Goal: Complete application form

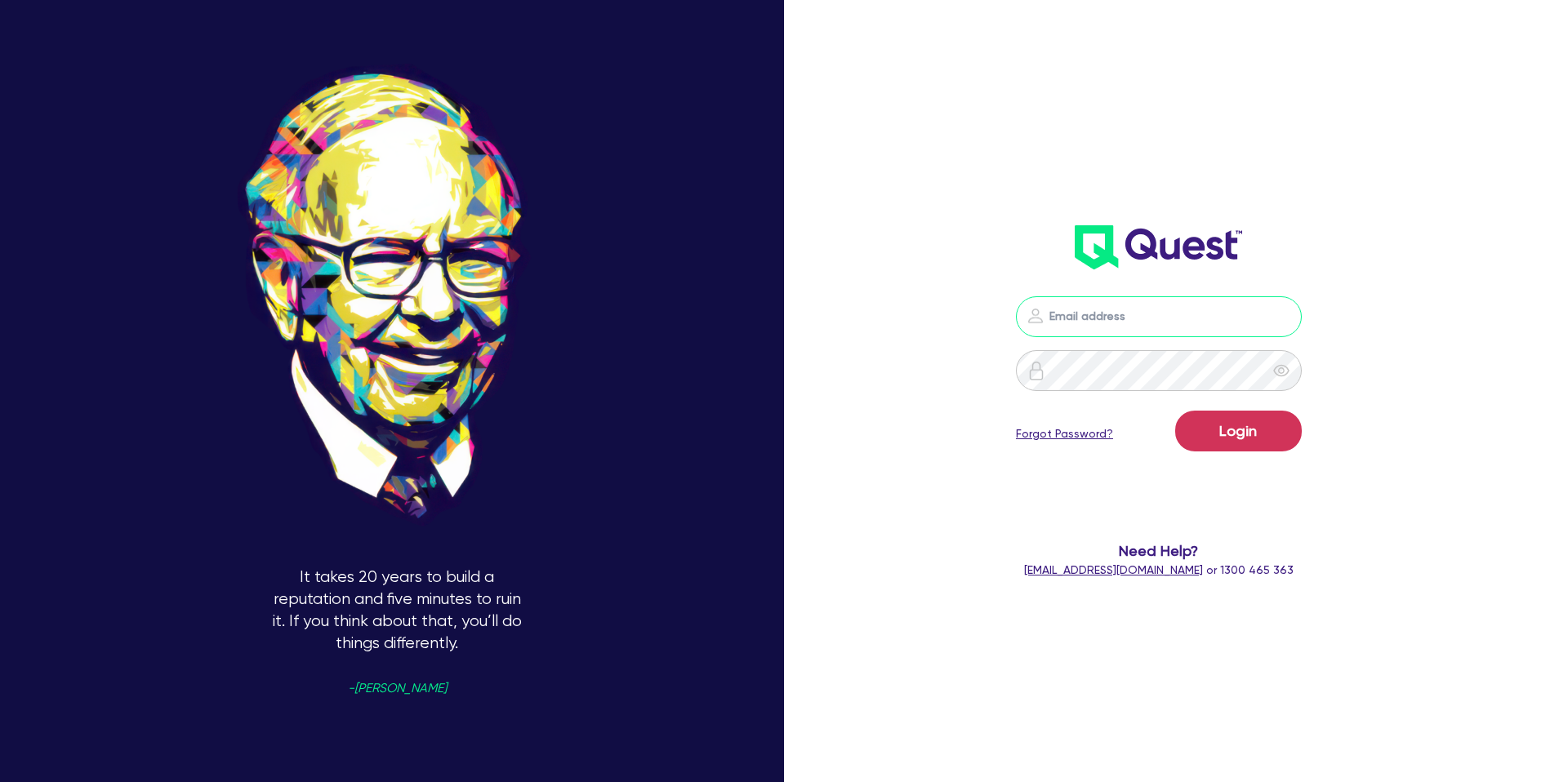
click at [1129, 322] on input "email" at bounding box center [1159, 317] width 286 height 41
type input "[PERSON_NAME][EMAIL_ADDRESS][DOMAIN_NAME]"
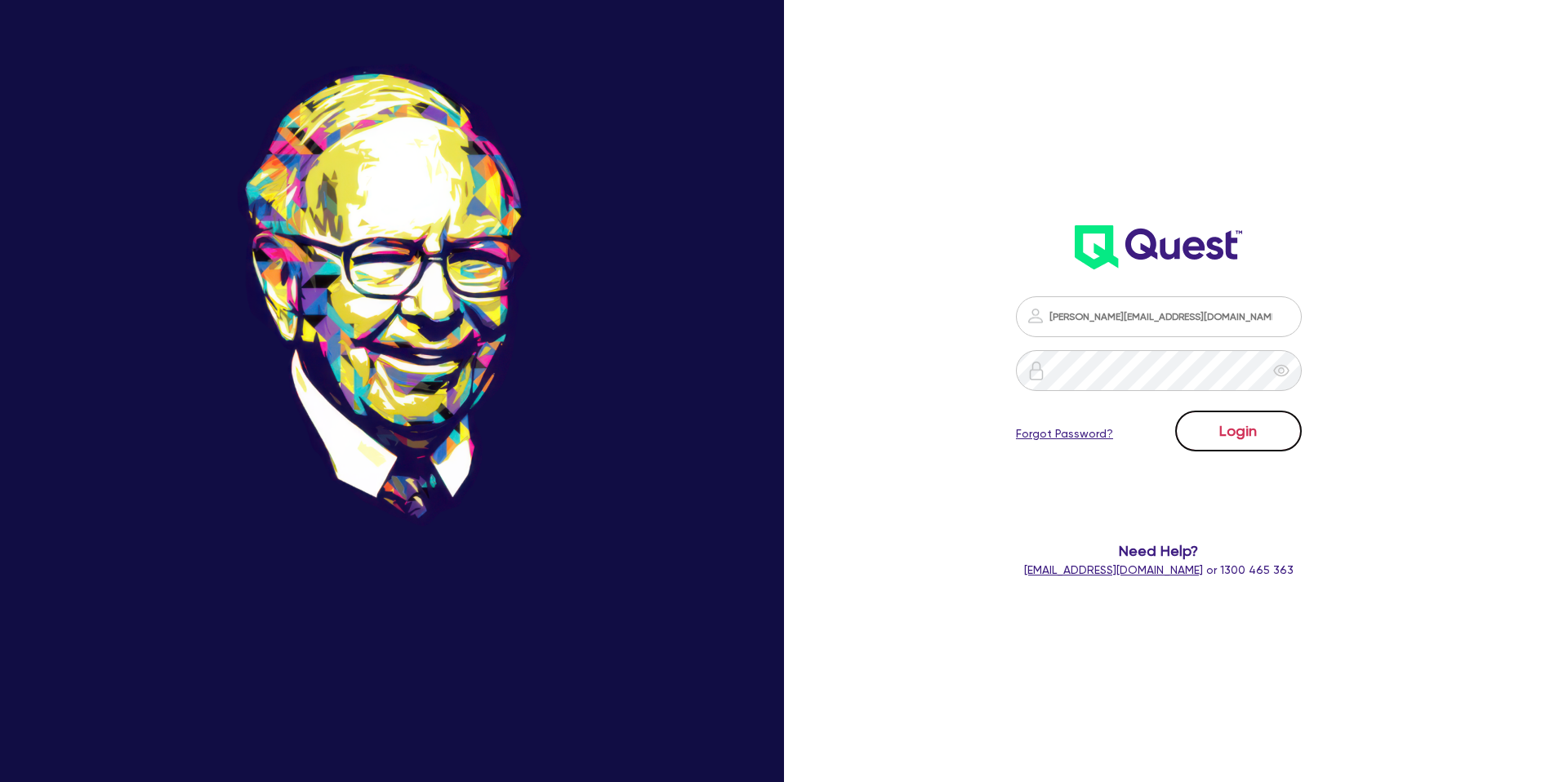
drag, startPoint x: 1256, startPoint y: 415, endPoint x: 1259, endPoint y: 423, distance: 8.5
click at [1258, 417] on button "Login" at bounding box center [1239, 432] width 127 height 41
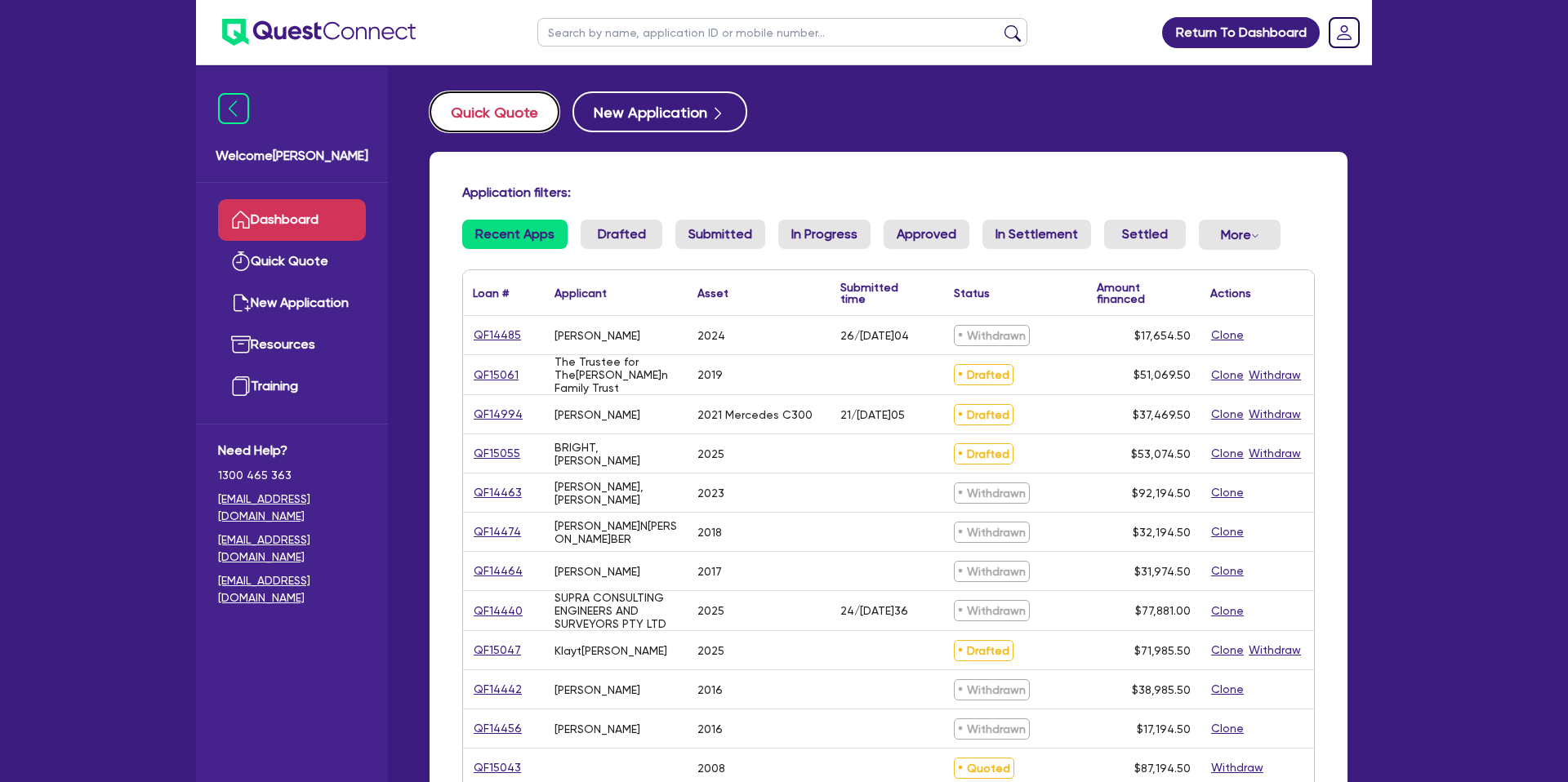
click at [516, 123] on button "Quick Quote" at bounding box center [495, 112] width 130 height 41
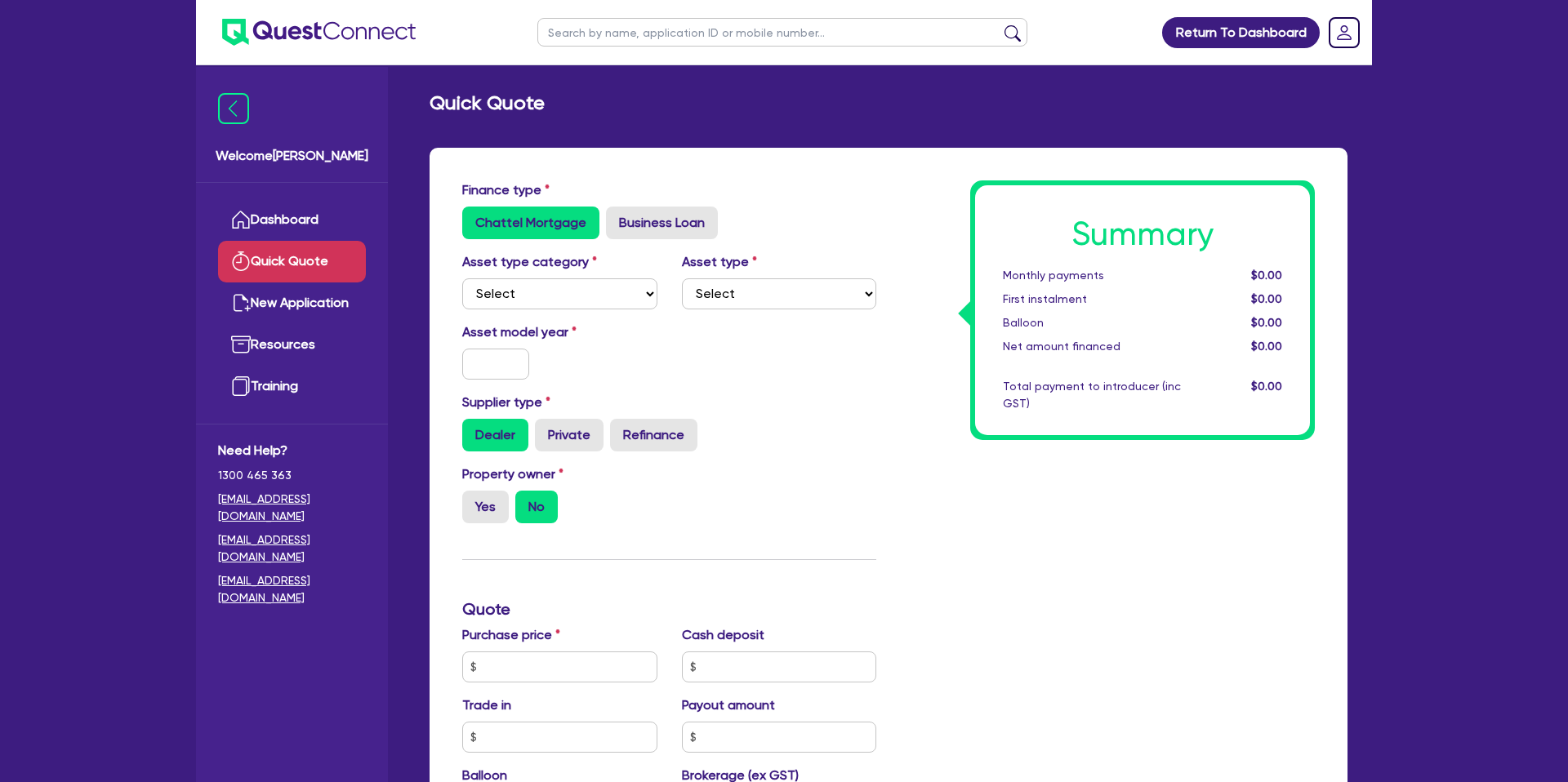
click at [566, 335] on label "Asset model year" at bounding box center [559, 332] width 220 height 20
click at [539, 277] on div "Asset type category Select Cars and light trucks Primary assets Secondary asset…" at bounding box center [559, 280] width 220 height 57
click at [531, 291] on select "Select Cars and light trucks Primary assets Secondary assets Tertiary assets" at bounding box center [560, 294] width 195 height 31
select select "CARS_AND_LIGHT_TRUCKS"
click at [463, 279] on select "Select Cars and light trucks Primary assets Secondary assets Tertiary assets" at bounding box center [560, 294] width 195 height 31
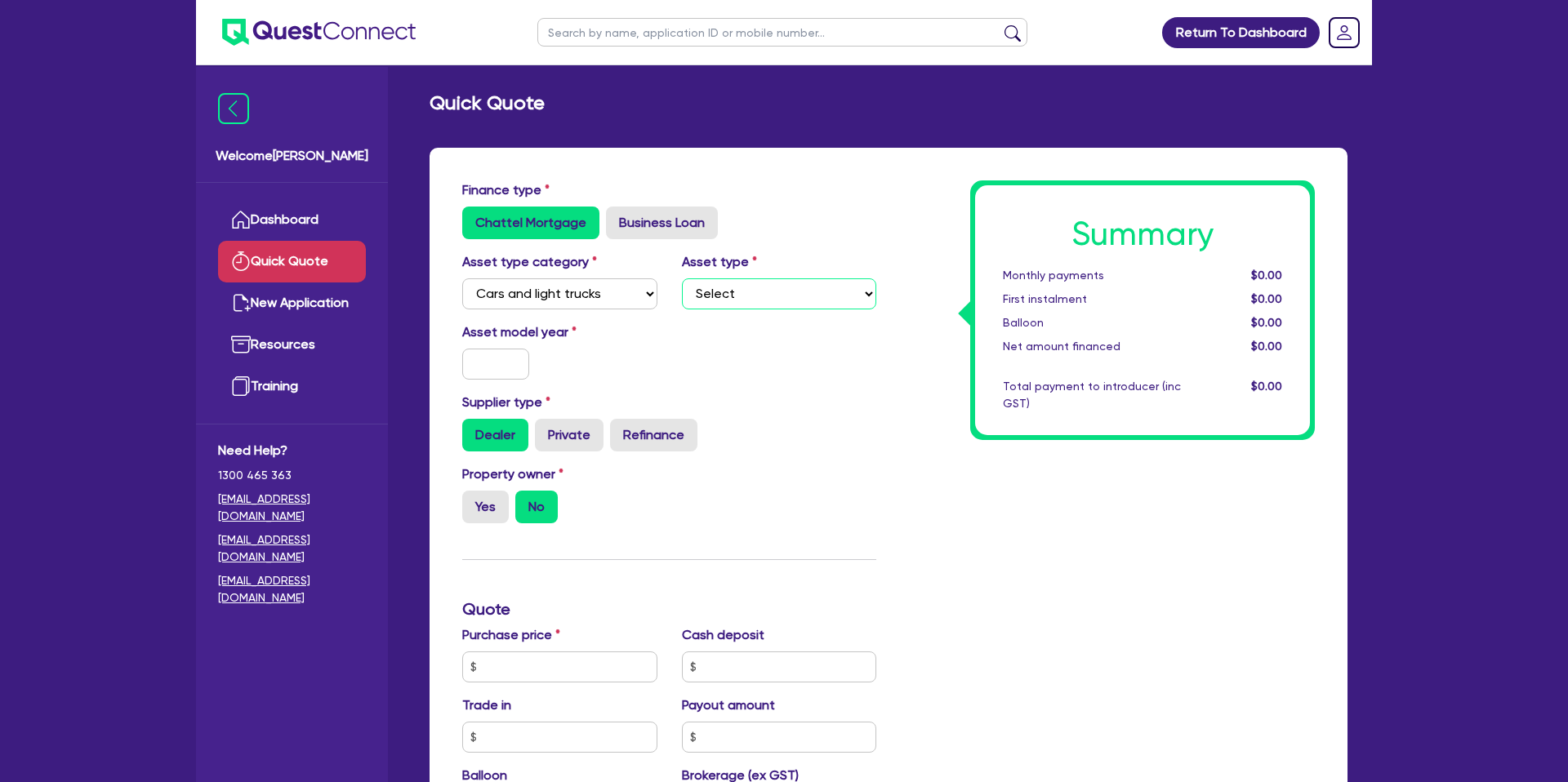
click at [747, 297] on select "Select Passenger vehicles Vans and utes Light trucks up to 4.5 tonne" at bounding box center [780, 294] width 195 height 31
select select "PASSENGER_VEHICLES"
click at [682, 279] on select "Select Passenger vehicles Vans and utes Light trucks up to 4.5 tonne" at bounding box center [780, 294] width 195 height 31
click at [516, 362] on input "text" at bounding box center [496, 364] width 67 height 31
type input "2022"
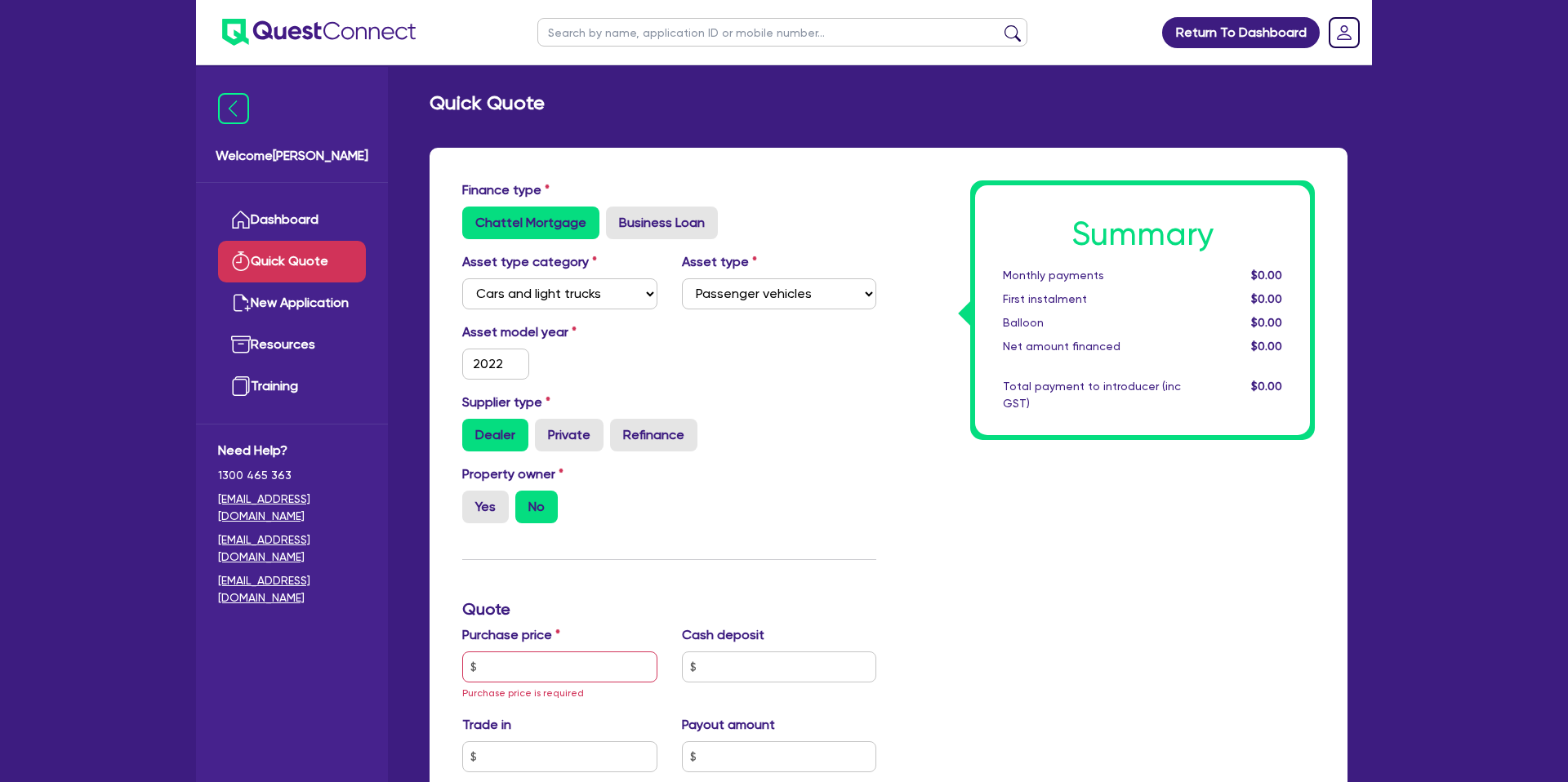
click at [756, 361] on div "Asset model year 2[DATE]" at bounding box center [669, 357] width 439 height 70
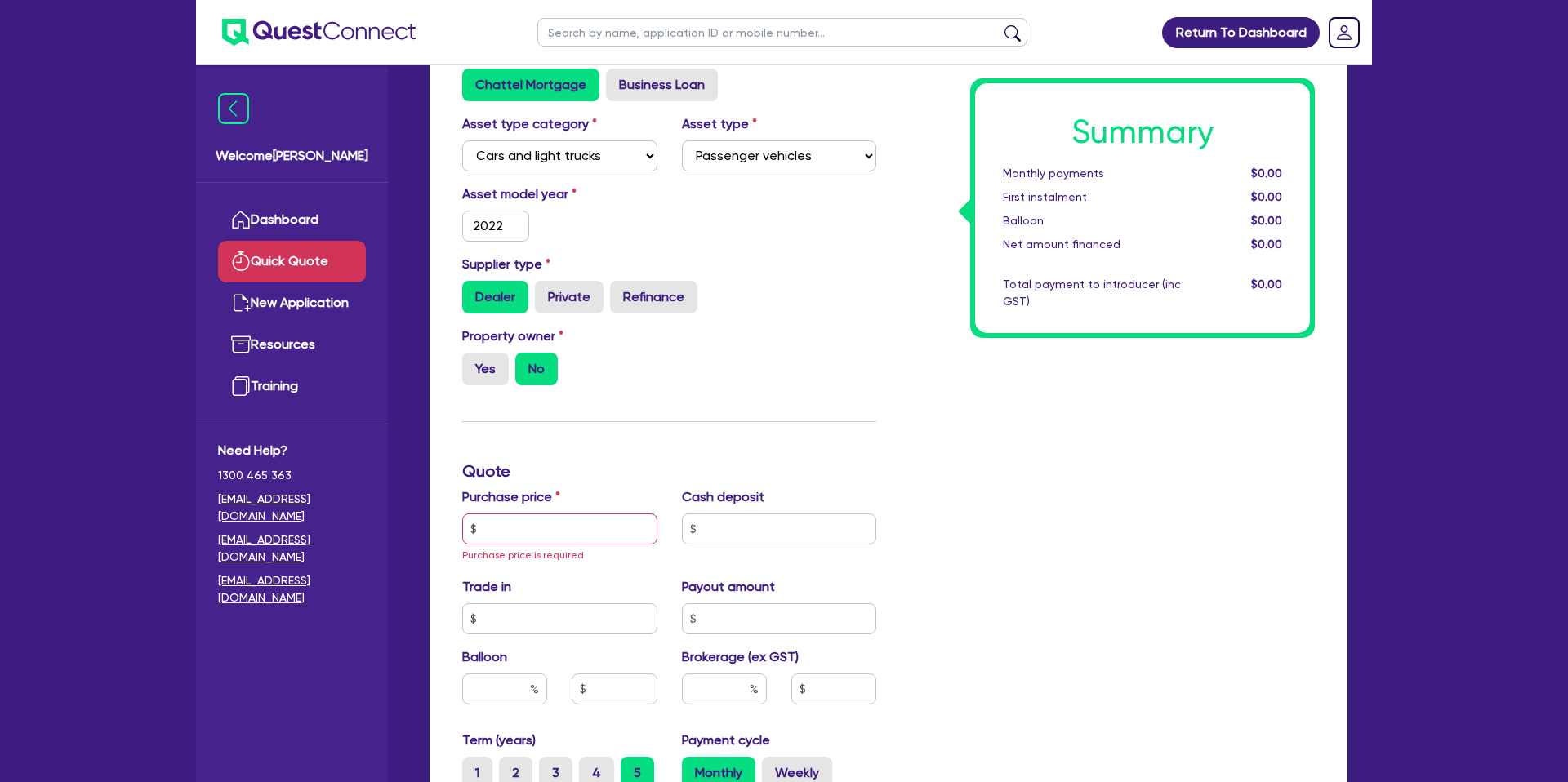
scroll to position [138, 0]
click at [493, 366] on label "Yes" at bounding box center [486, 368] width 46 height 32
click at [473, 362] on input "Yes" at bounding box center [468, 357] width 10 height 10
radio input "true"
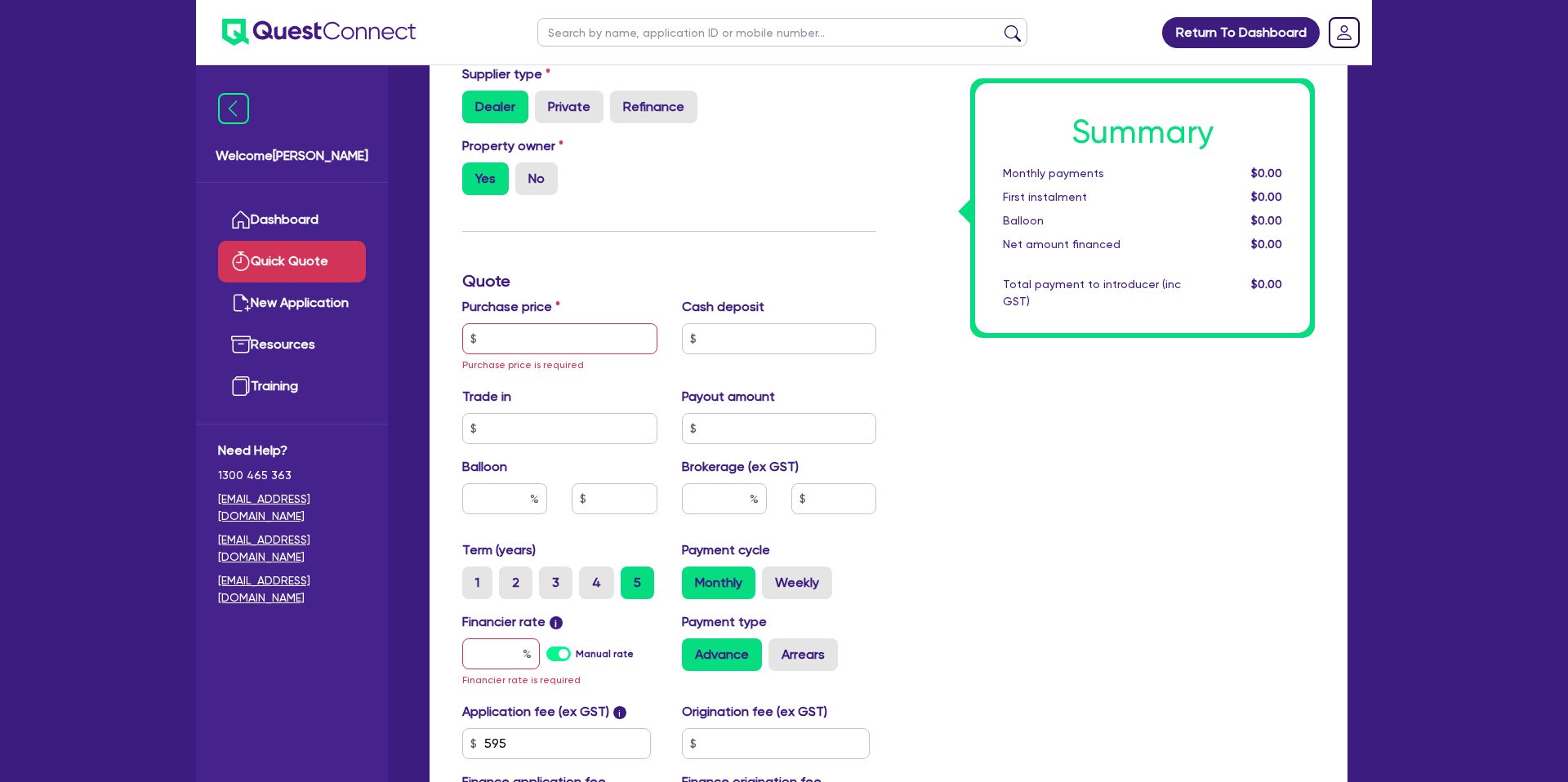
scroll to position [329, 0]
click at [546, 335] on input "text" at bounding box center [560, 338] width 195 height 31
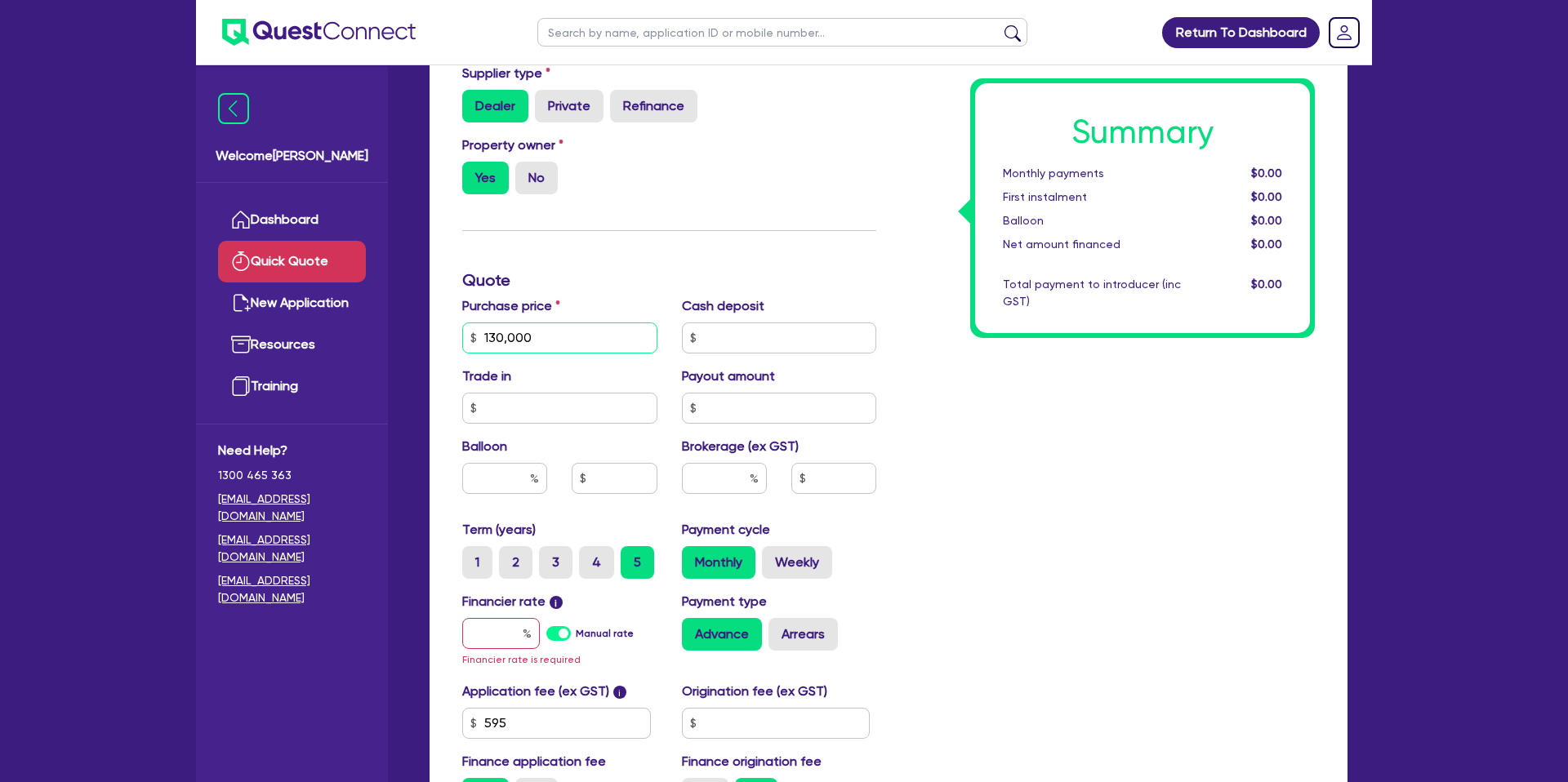
type input "130,000"
click at [734, 331] on input "text" at bounding box center [780, 338] width 195 height 31
type input "50,000"
drag, startPoint x: 1058, startPoint y: 466, endPoint x: 1067, endPoint y: 467, distance: 9.1
click at [1058, 466] on div "Summary Monthly payments $0.00 First instalment $0.00 Balloon $0.00 Net amount …" at bounding box center [1108, 338] width 439 height 973
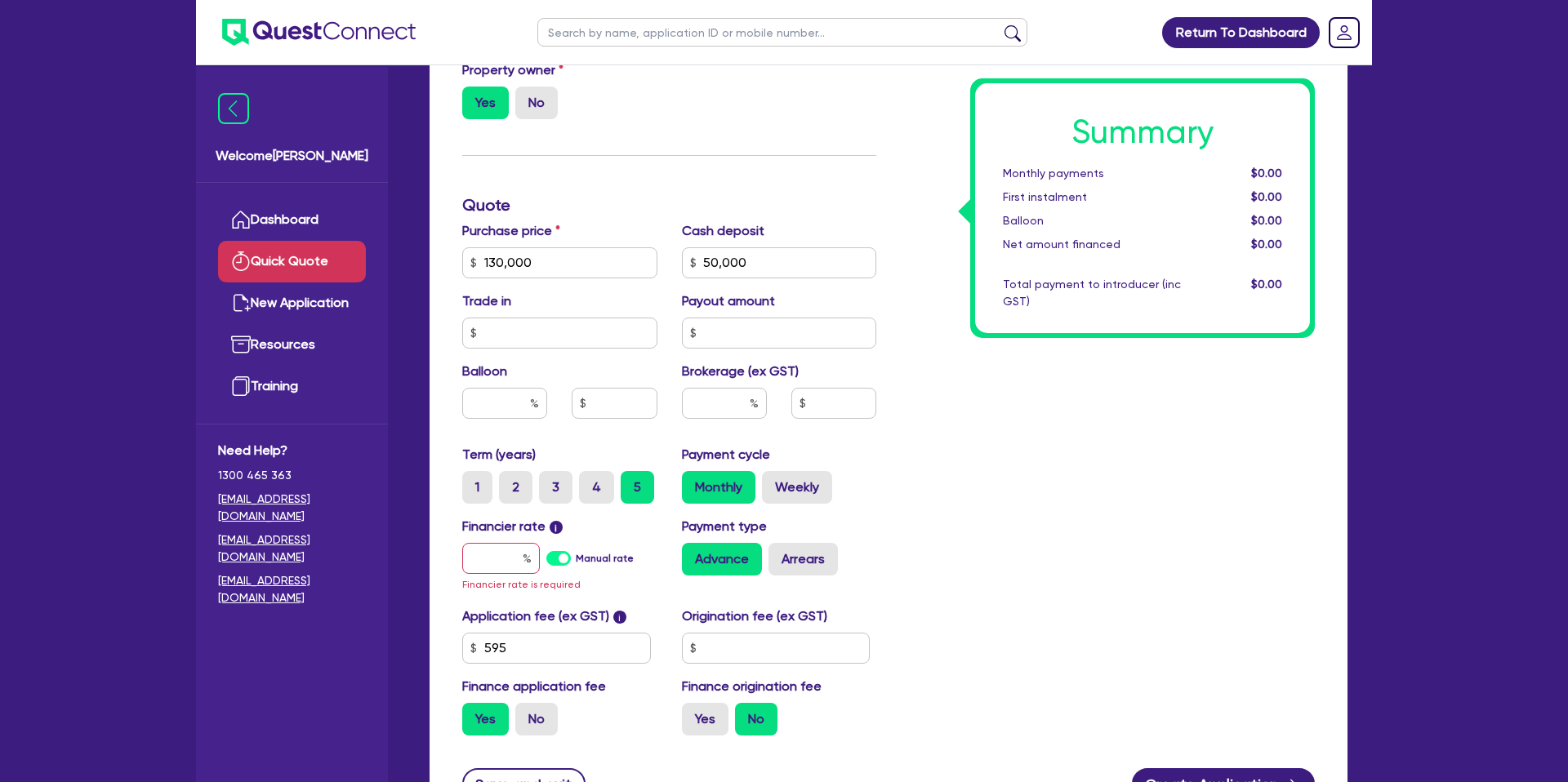
scroll to position [459, 0]
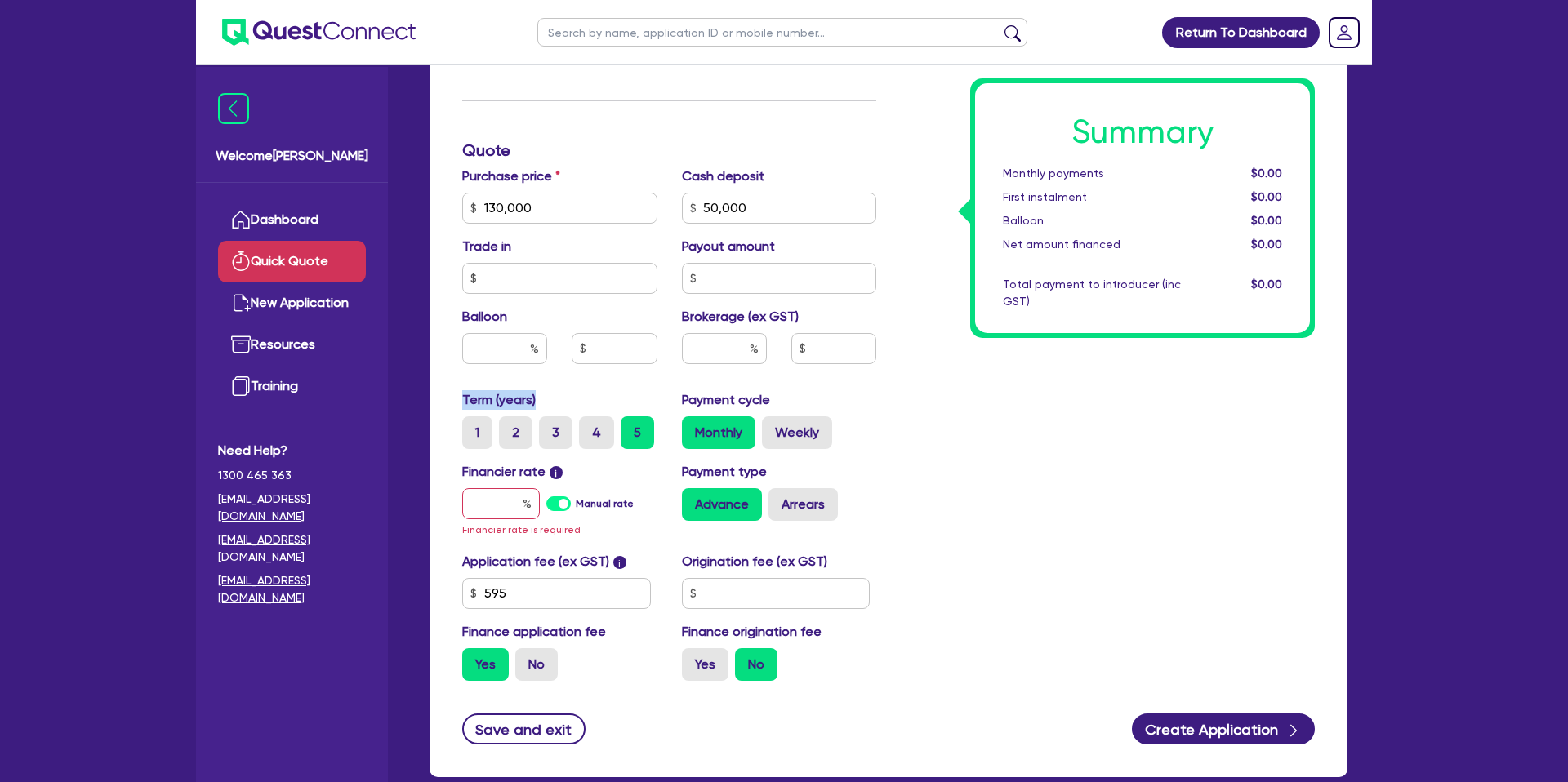
drag, startPoint x: 462, startPoint y: 398, endPoint x: 566, endPoint y: 400, distance: 104.0
click at [566, 400] on div "Term (years) 1 2 3 4 5" at bounding box center [559, 420] width 220 height 59
click at [528, 355] on input "text" at bounding box center [504, 349] width 85 height 31
drag, startPoint x: 500, startPoint y: 494, endPoint x: 641, endPoint y: 488, distance: 141.1
click at [533, 495] on input "text" at bounding box center [501, 503] width 78 height 31
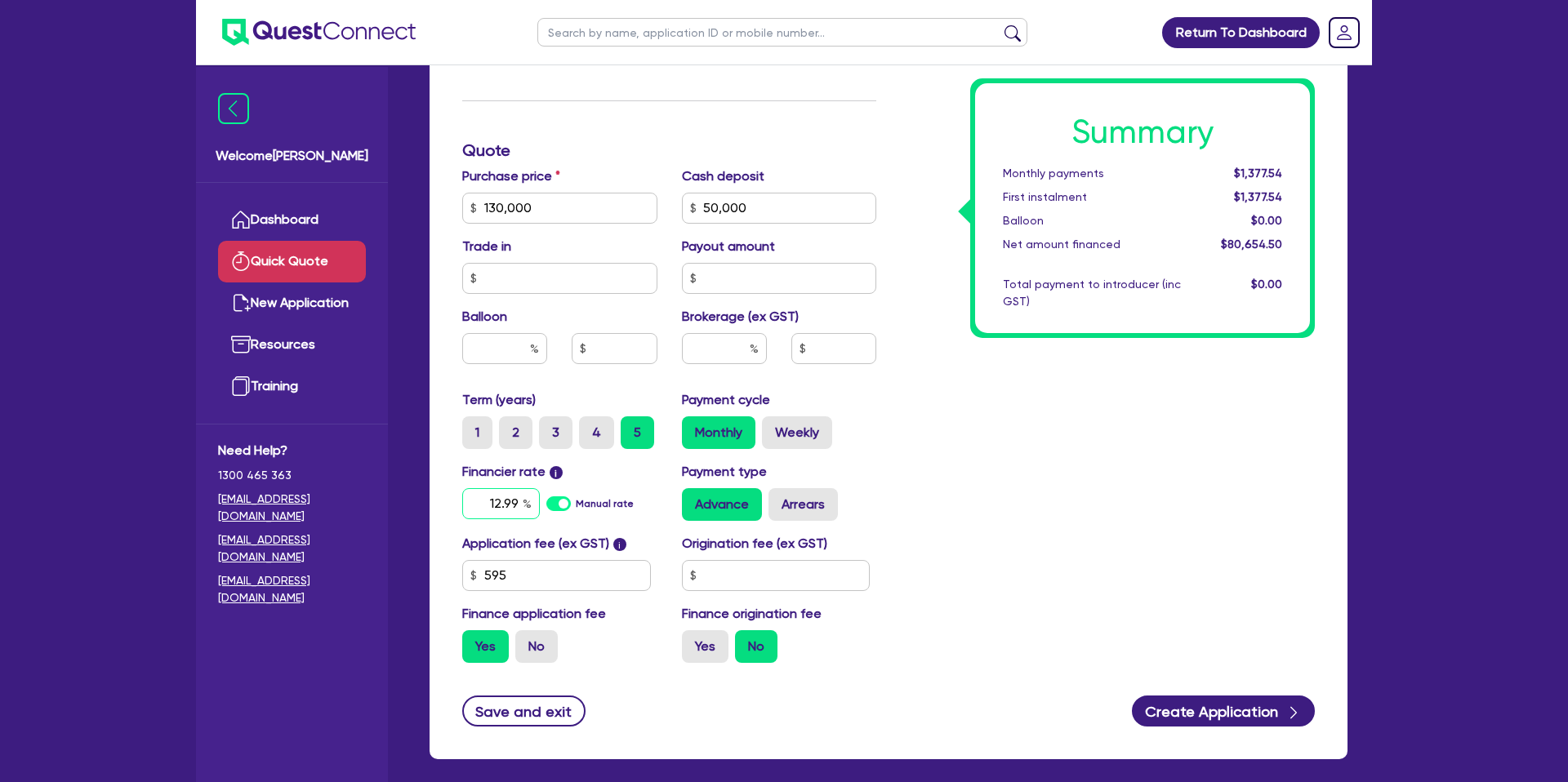
type input "12.99"
drag, startPoint x: 1191, startPoint y: 464, endPoint x: 1044, endPoint y: 538, distance: 164.6
click at [1184, 467] on div "Summary Monthly payments Calculating... First instalment Calculating... Balloon…" at bounding box center [1108, 198] width 439 height 955
click at [750, 578] on input "text" at bounding box center [776, 575] width 189 height 31
type input "1,400"
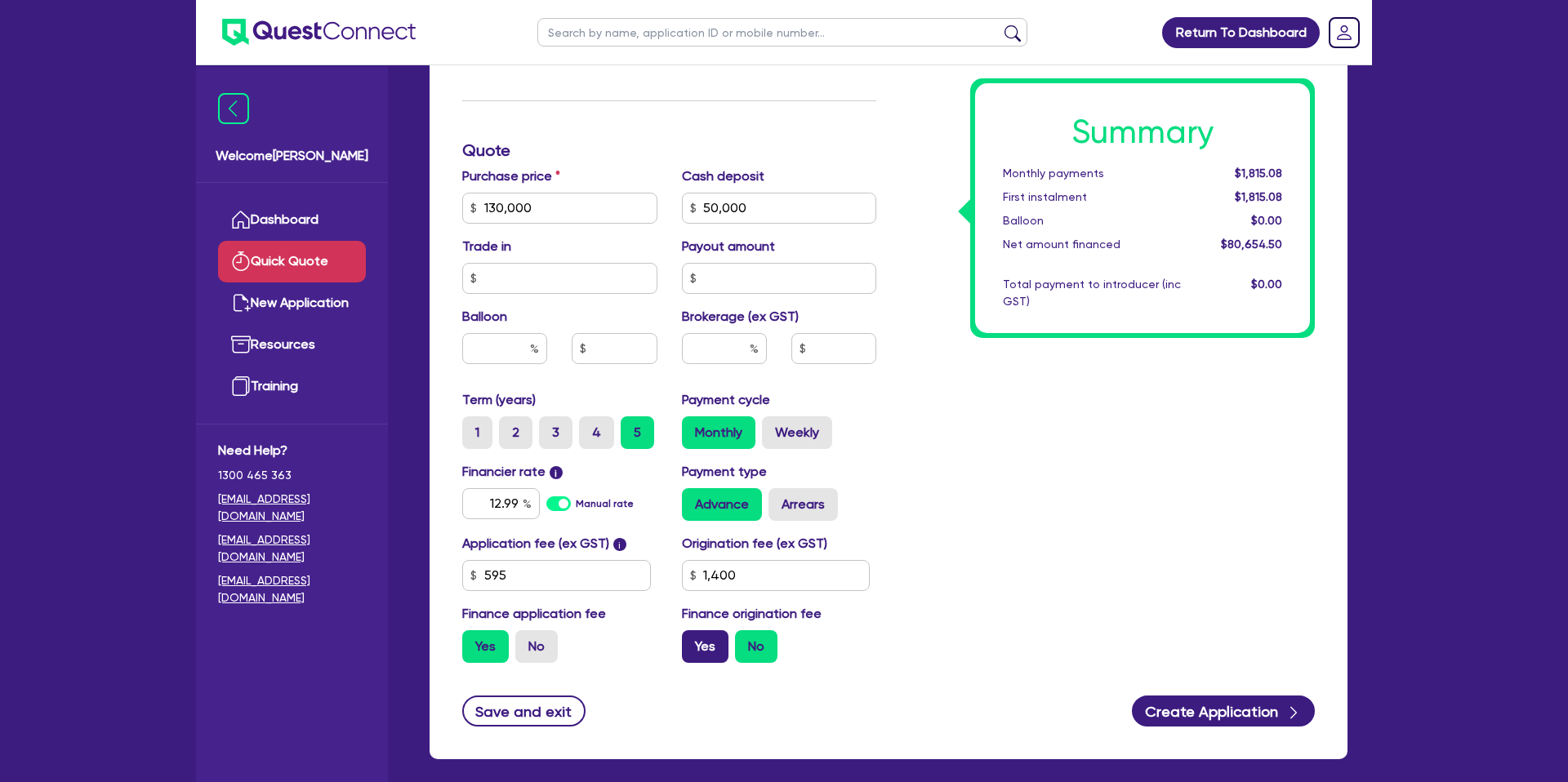
click at [715, 648] on label "Yes" at bounding box center [705, 647] width 46 height 32
click at [693, 641] on input "Yes" at bounding box center [687, 636] width 10 height 10
radio input "true"
drag, startPoint x: 1116, startPoint y: 497, endPoint x: 923, endPoint y: 328, distance: 256.5
click at [1109, 487] on div "Summary Monthly payments $1,849.74 First instalment $1,849.74 Balloon $0.00 Net…" at bounding box center [1108, 198] width 439 height 955
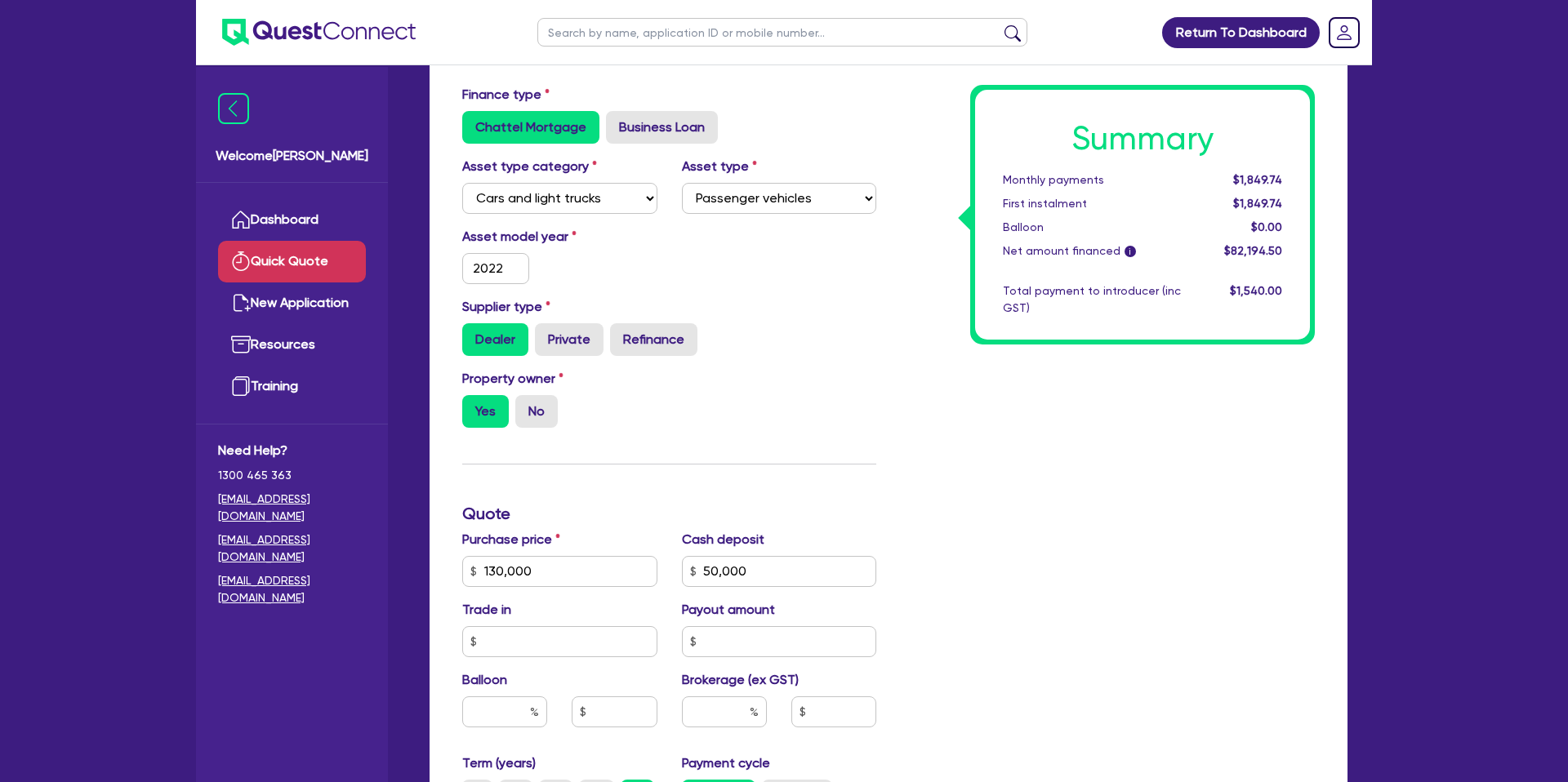
scroll to position [93, 0]
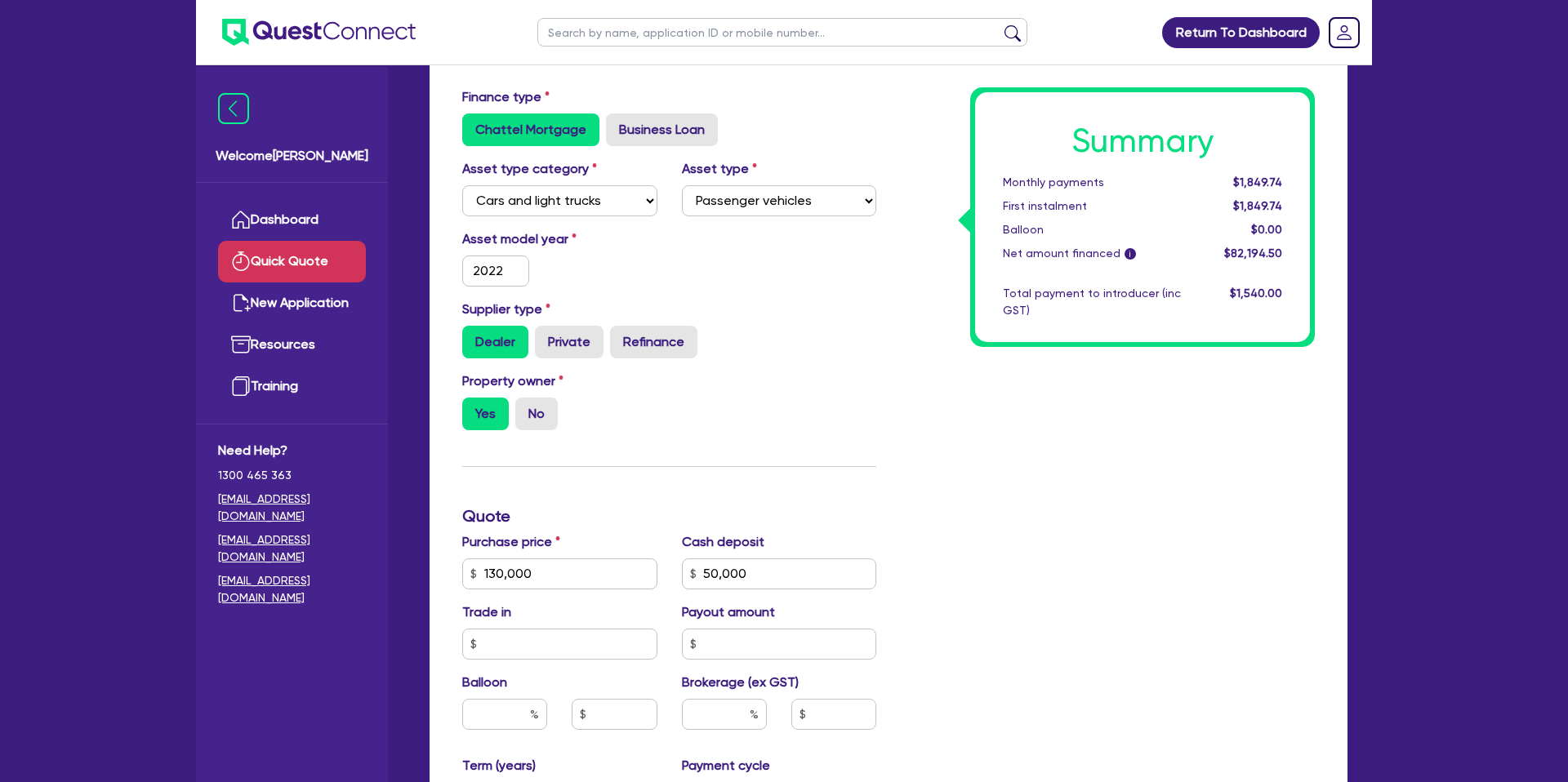
click at [797, 320] on div "Supplier type Dealer Private Refinance" at bounding box center [669, 329] width 439 height 59
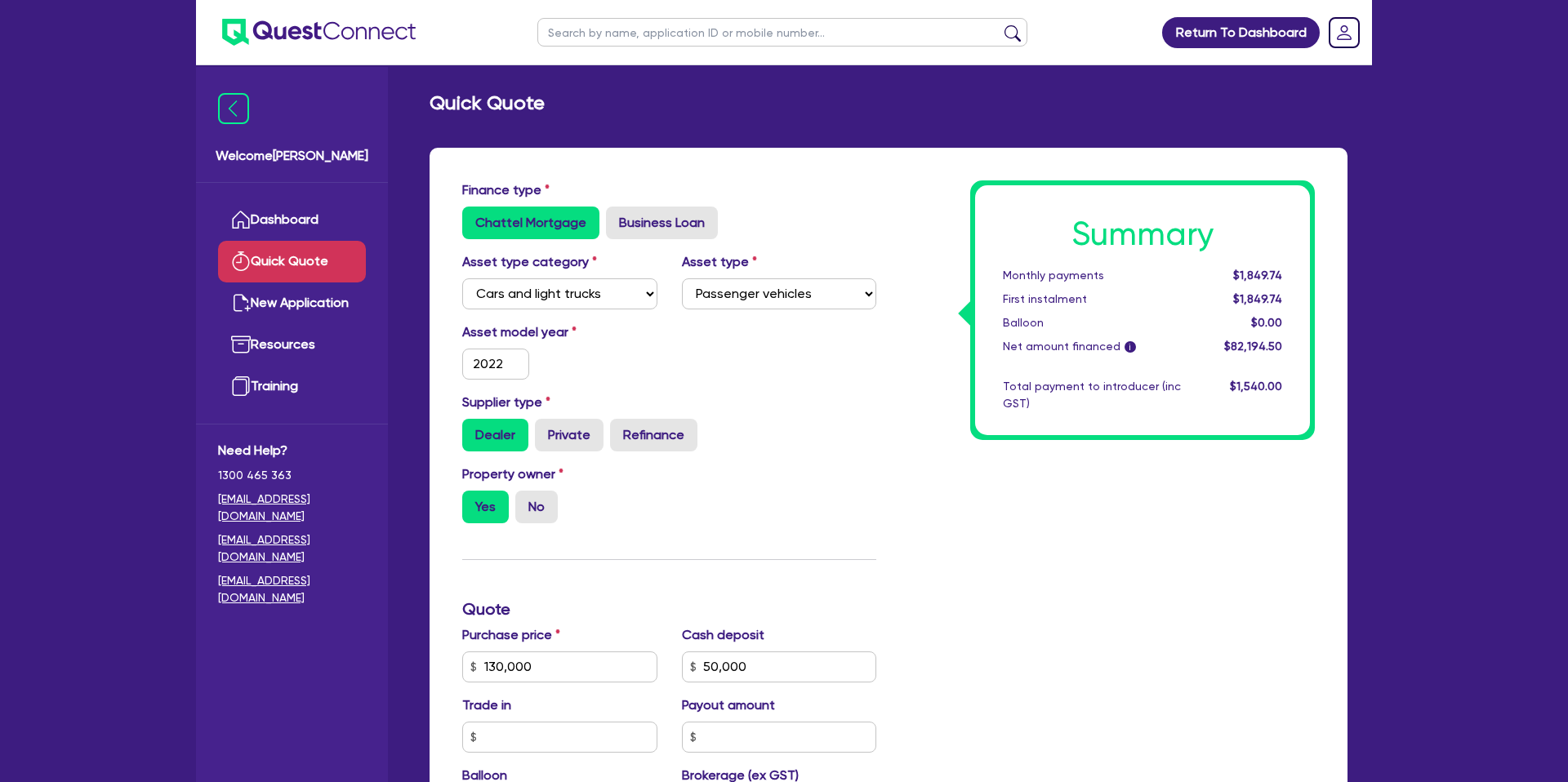
click at [852, 191] on div "Finance type Chattel Mortgage Business Loan" at bounding box center [669, 209] width 439 height 59
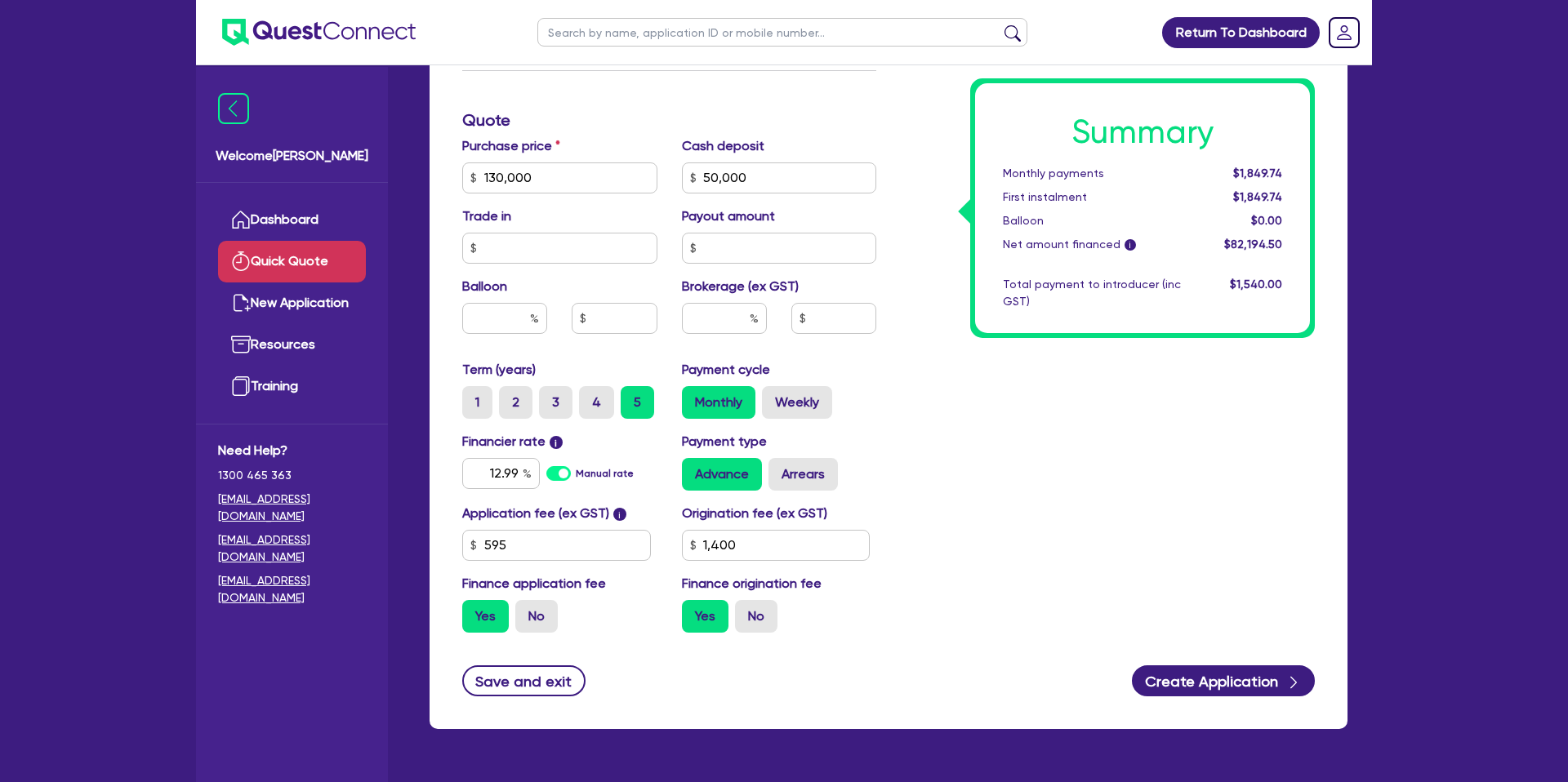
scroll to position [536, 0]
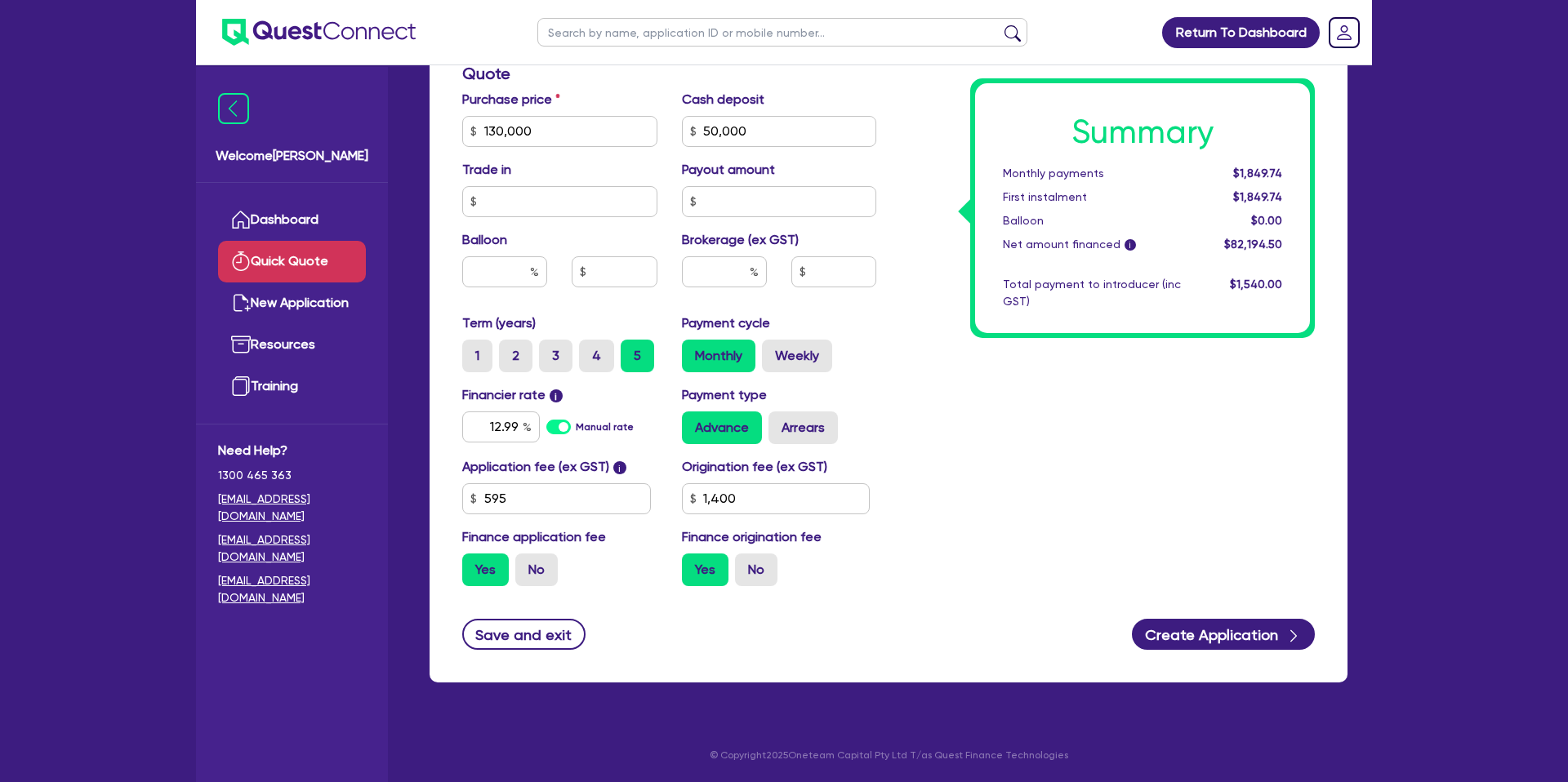
drag, startPoint x: 1035, startPoint y: 464, endPoint x: 1184, endPoint y: 556, distance: 175.1
click at [1040, 464] on div "Summary Monthly payments $1,849.74 First instalment $1,849.74 Balloon $0.00 Net…" at bounding box center [1108, 121] width 439 height 955
click at [1223, 638] on button "Create Application" at bounding box center [1223, 634] width 183 height 31
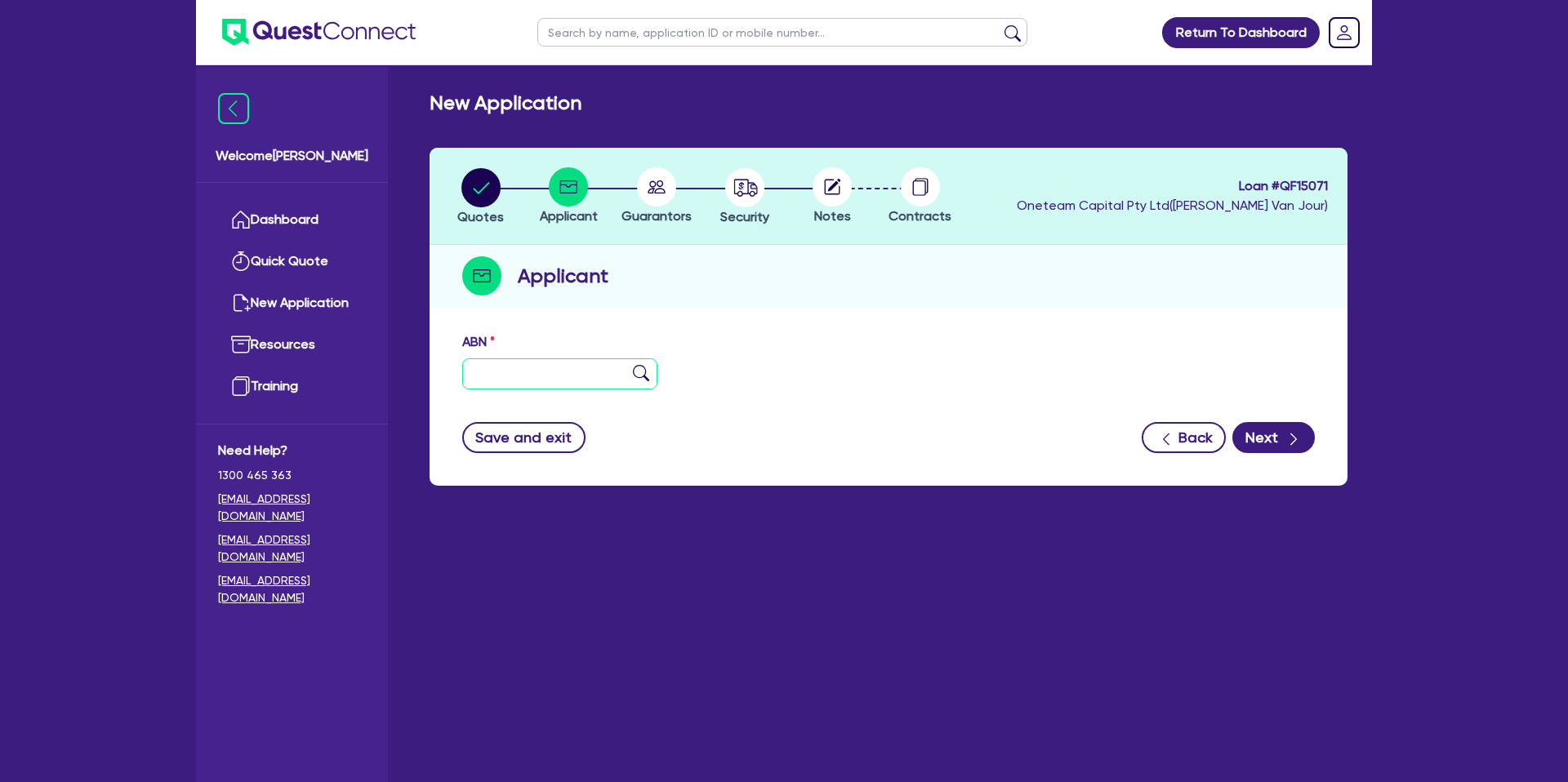
click at [549, 366] on input "text" at bounding box center [560, 373] width 195 height 31
paste input "12 644 394 169"
type input "12 644 394 169"
drag, startPoint x: 834, startPoint y: 362, endPoint x: 966, endPoint y: 397, distance: 136.6
click at [835, 362] on div "ABN 12 644 394 169" at bounding box center [888, 367] width 877 height 70
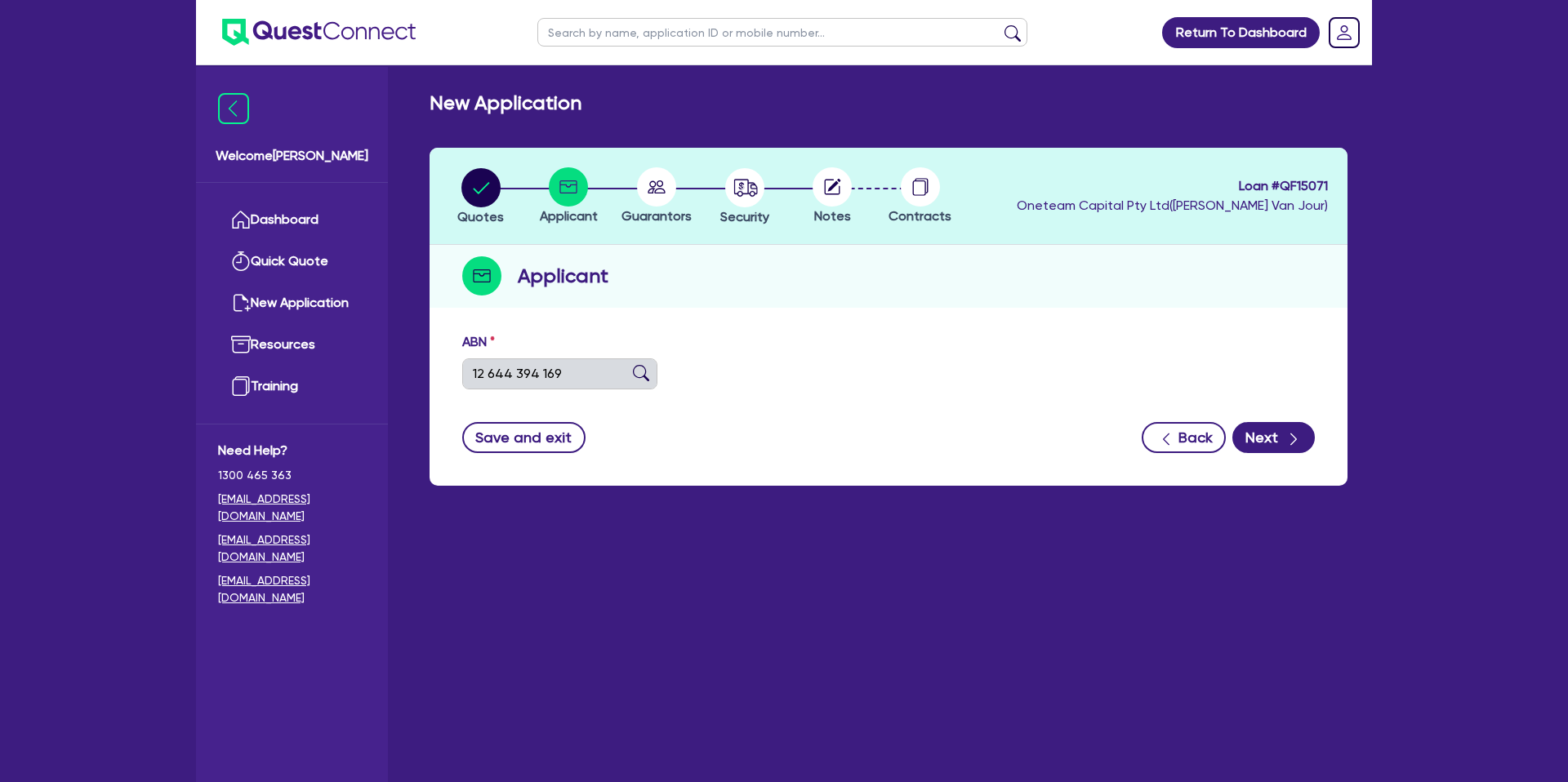
type input "SSR TRANSPORT PTY LTD"
select select "COMPANY"
type input "[DATE]"
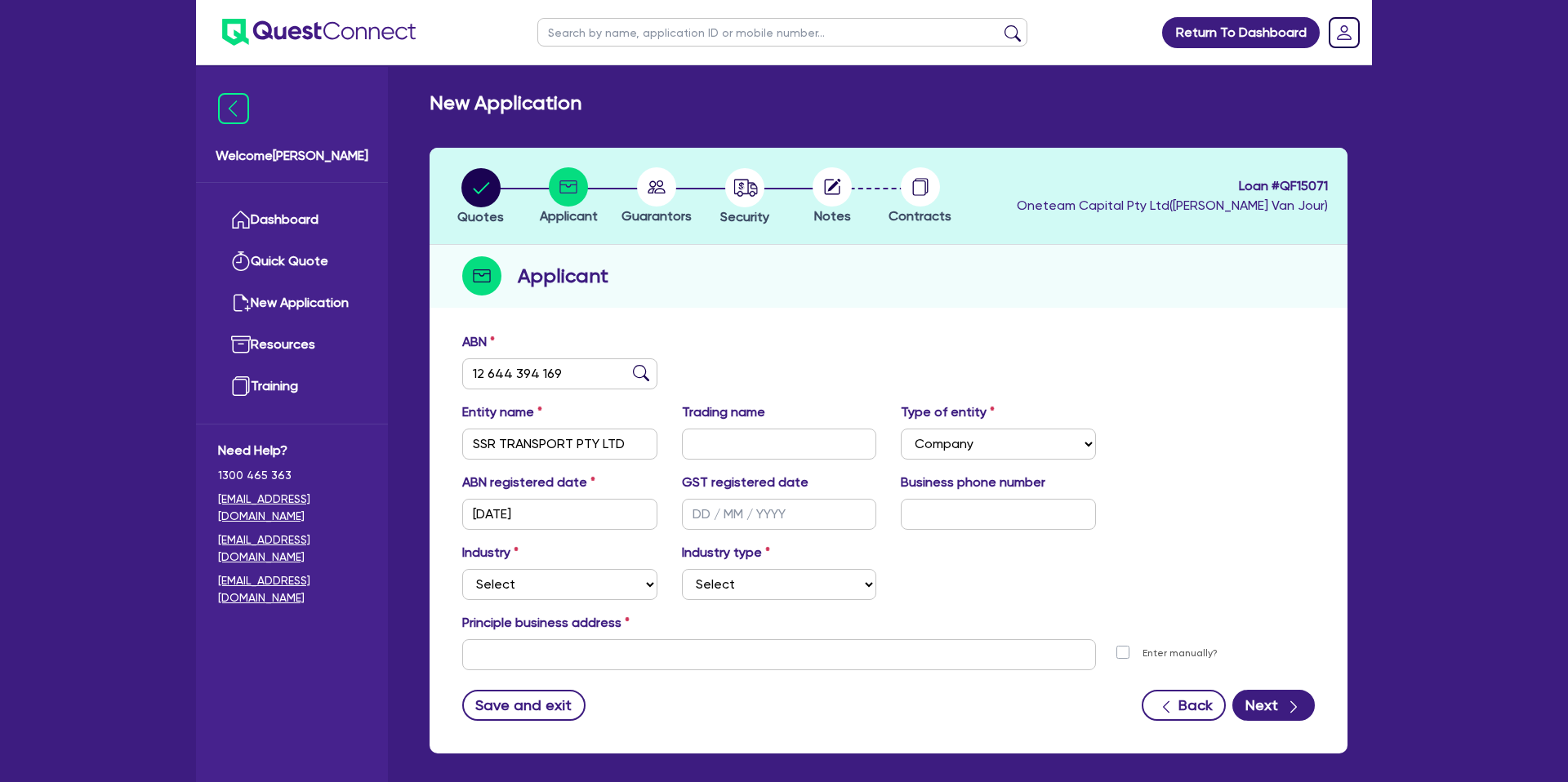
click at [958, 278] on div "Applicant" at bounding box center [889, 277] width 918 height 63
click at [1223, 339] on div "ABN 12 644 394 169" at bounding box center [888, 367] width 877 height 70
click at [527, 594] on select "Select Accomodation & Food Services Administrative & Support Services Agricultu…" at bounding box center [560, 585] width 195 height 31
click at [536, 583] on select "Select Accomodation & Food Services Administrative & Support Services Agricultu…" at bounding box center [560, 585] width 195 height 31
click at [463, 569] on select "Select Accomodation & Food Services Administrative & Support Services Agricultu…" at bounding box center [560, 585] width 195 height 31
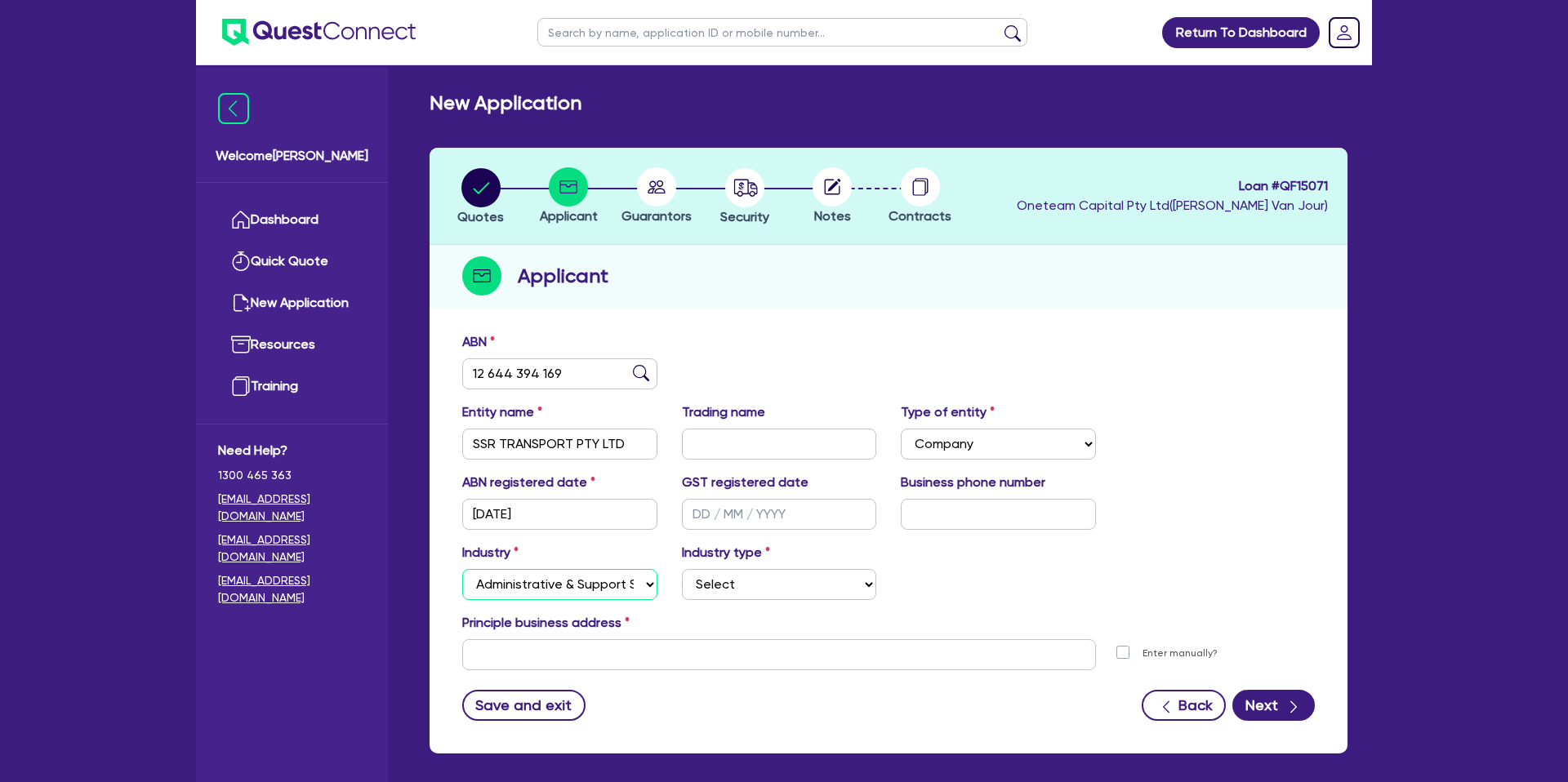
click at [524, 581] on select "Select Accomodation & Food Services Administrative & Support Services Agricultu…" at bounding box center [560, 585] width 195 height 31
select select "TRANSPORT_WAREHOUSING"
click at [463, 569] on select "Select Accomodation & Food Services Administrative & Support Services Agricultu…" at bounding box center [560, 585] width 195 height 31
click at [729, 580] on select "Select Employment Services Administrative Services Domestic & Commercial Cleani…" at bounding box center [780, 585] width 195 height 31
select select "WAREHOUSING"
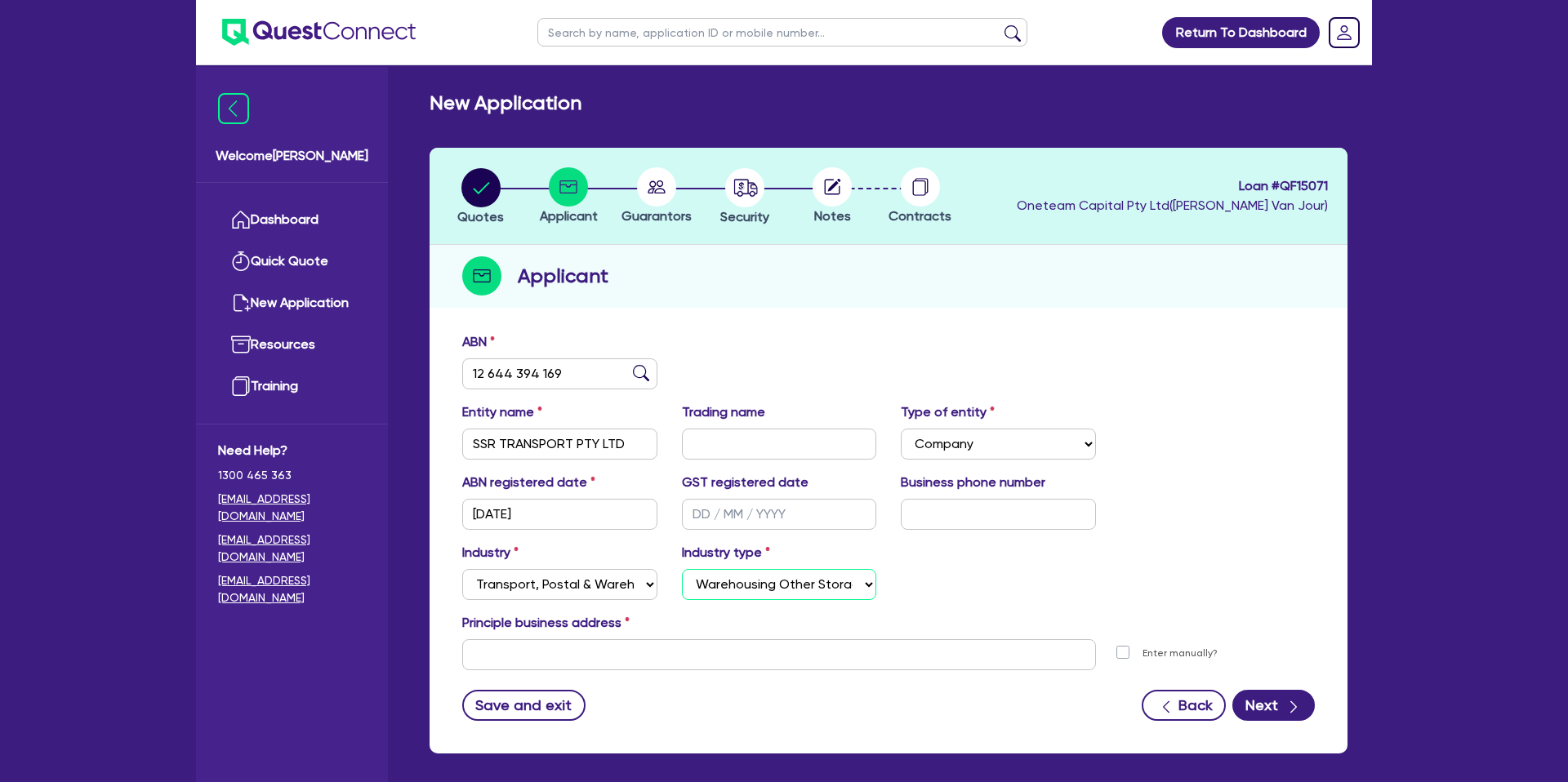
click at [682, 569] on select "Select Taxi & Luxury Car Services Passengers & Freight Transport Services Posta…" at bounding box center [780, 585] width 195 height 31
click at [526, 646] on input "text" at bounding box center [779, 655] width 634 height 31
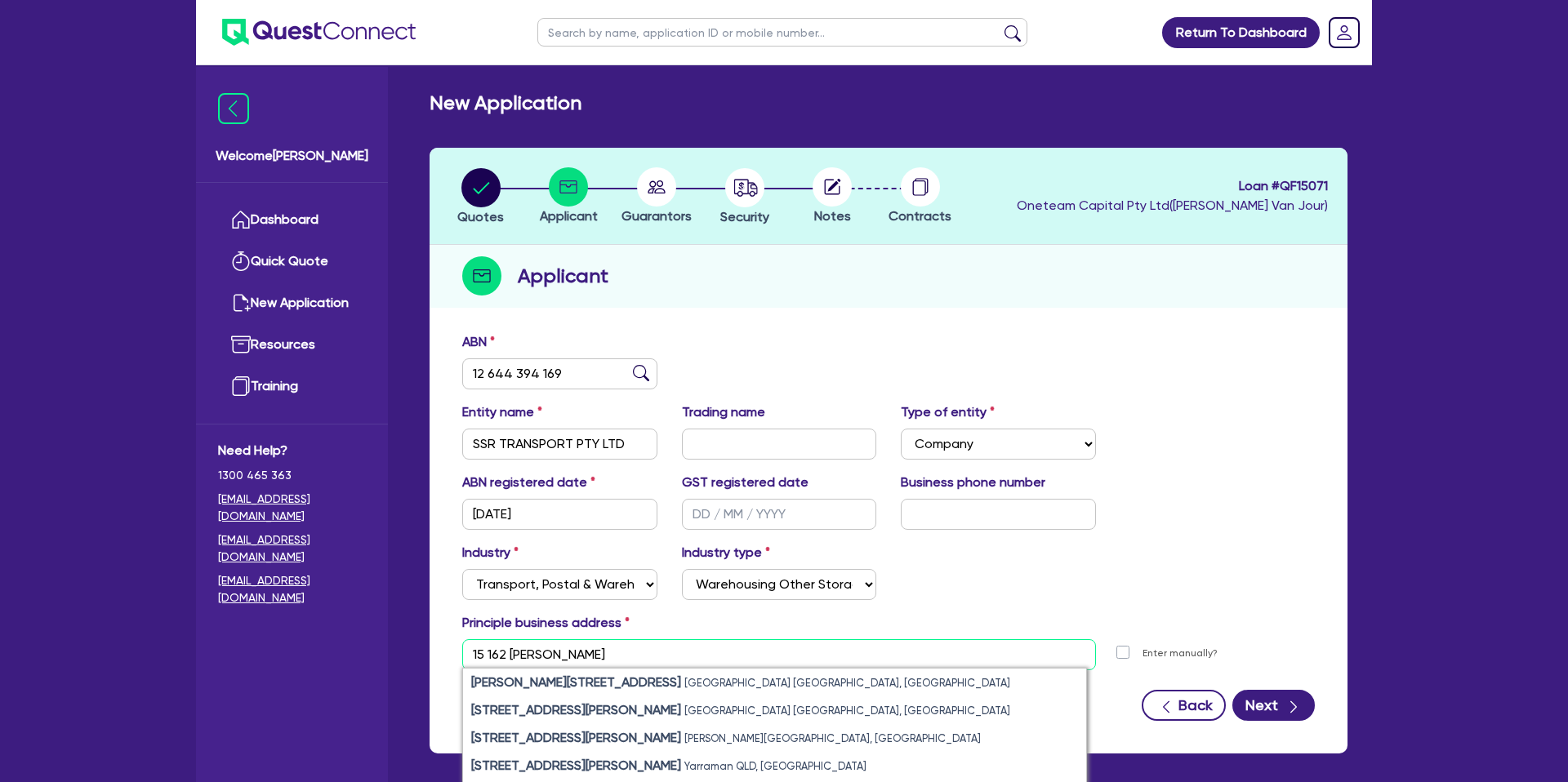
type input "15 162 [PERSON_NAME]"
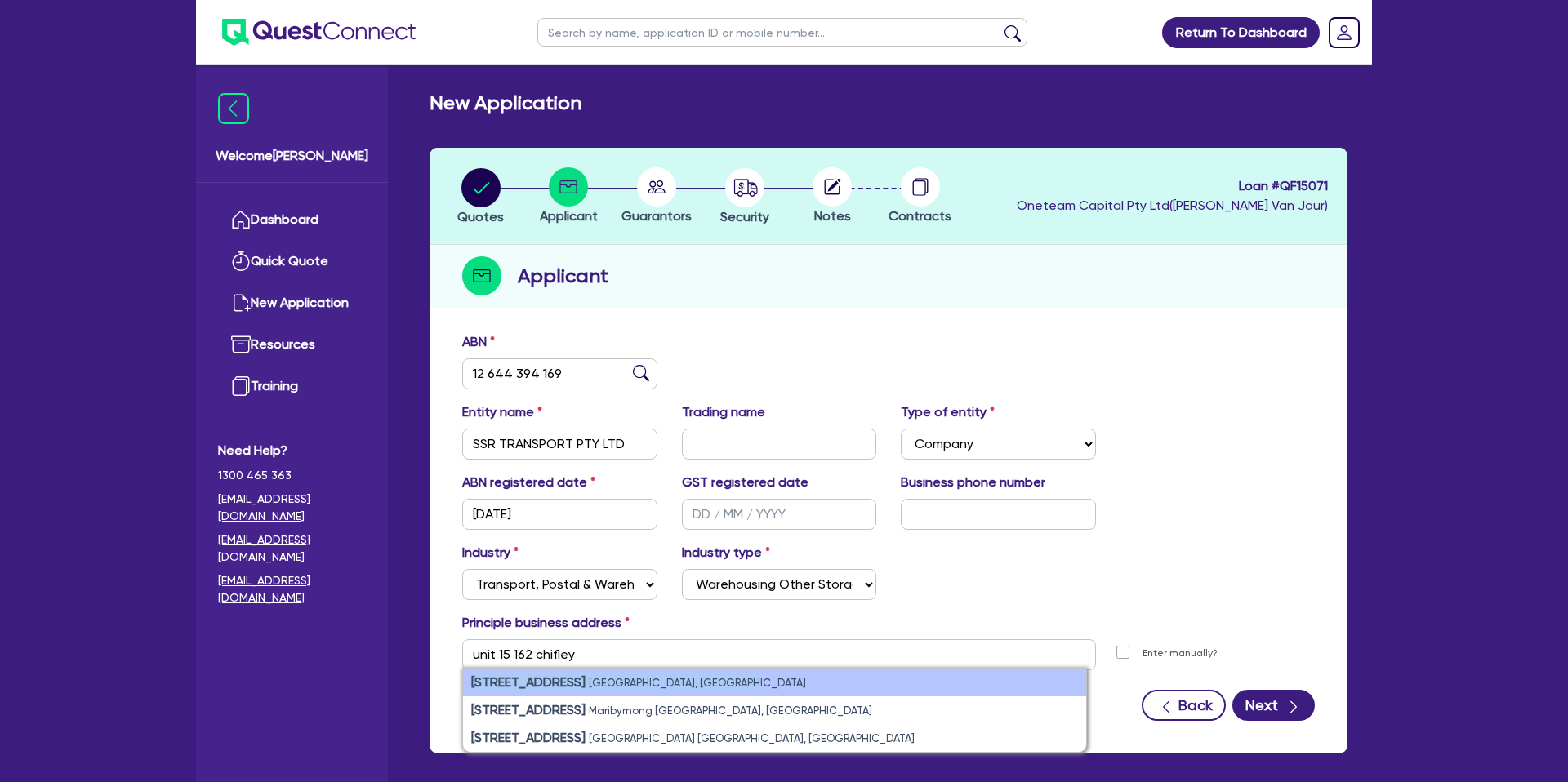
click at [753, 669] on li "[STREET_ADDRESS]" at bounding box center [775, 683] width 623 height 27
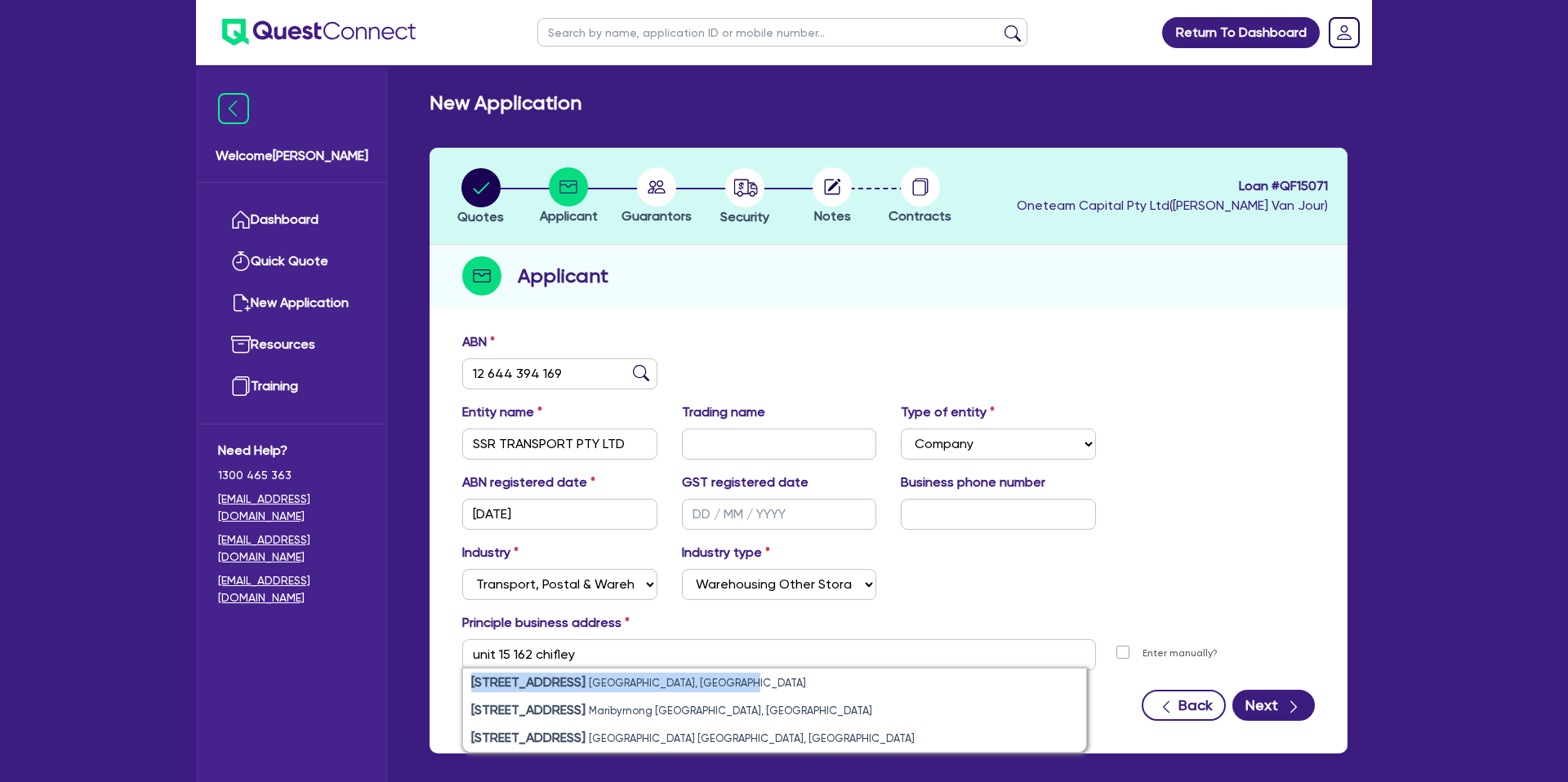
type input "[STREET_ADDRESS]"
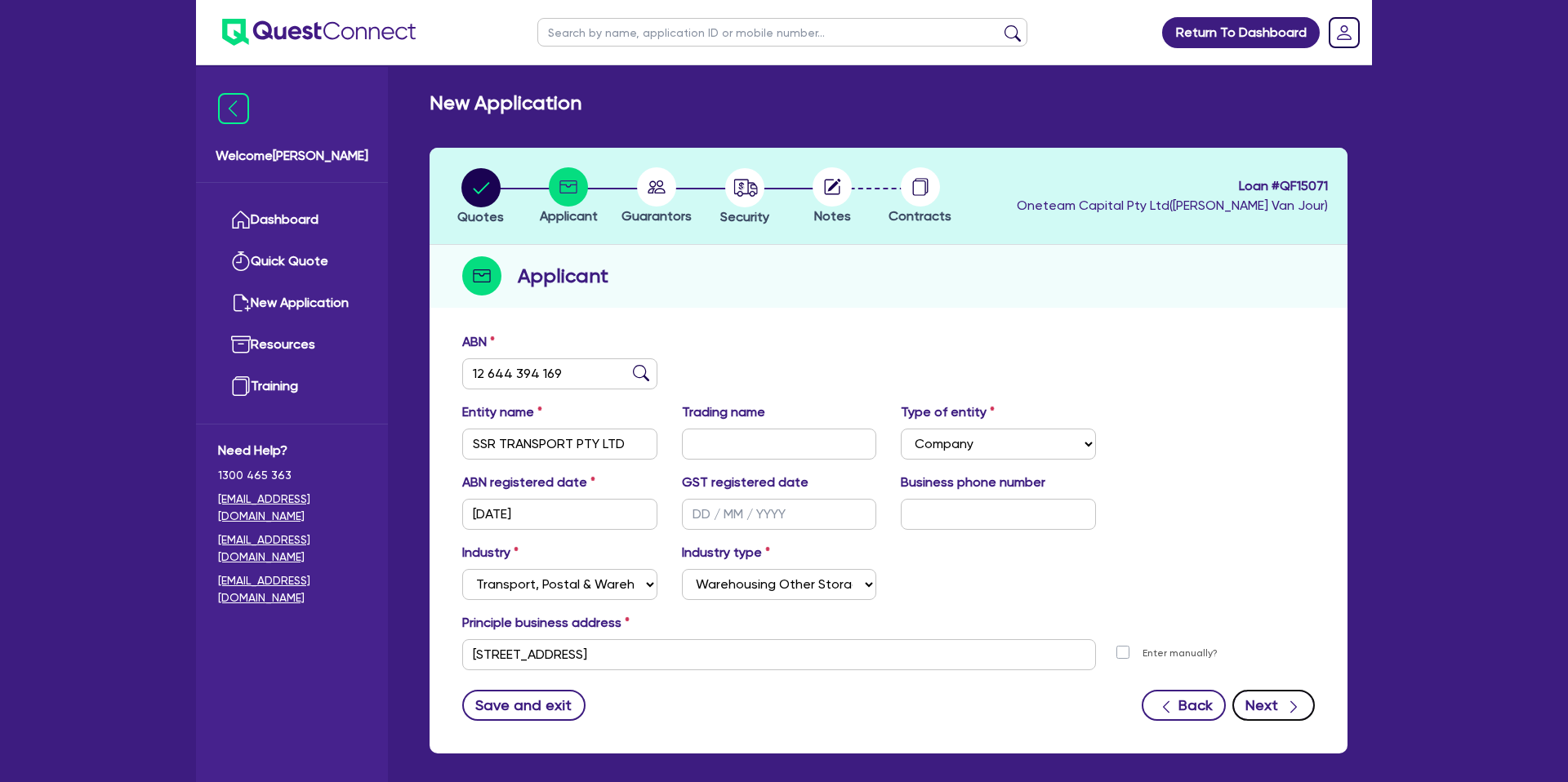
click at [1282, 706] on button "Next" at bounding box center [1274, 705] width 83 height 31
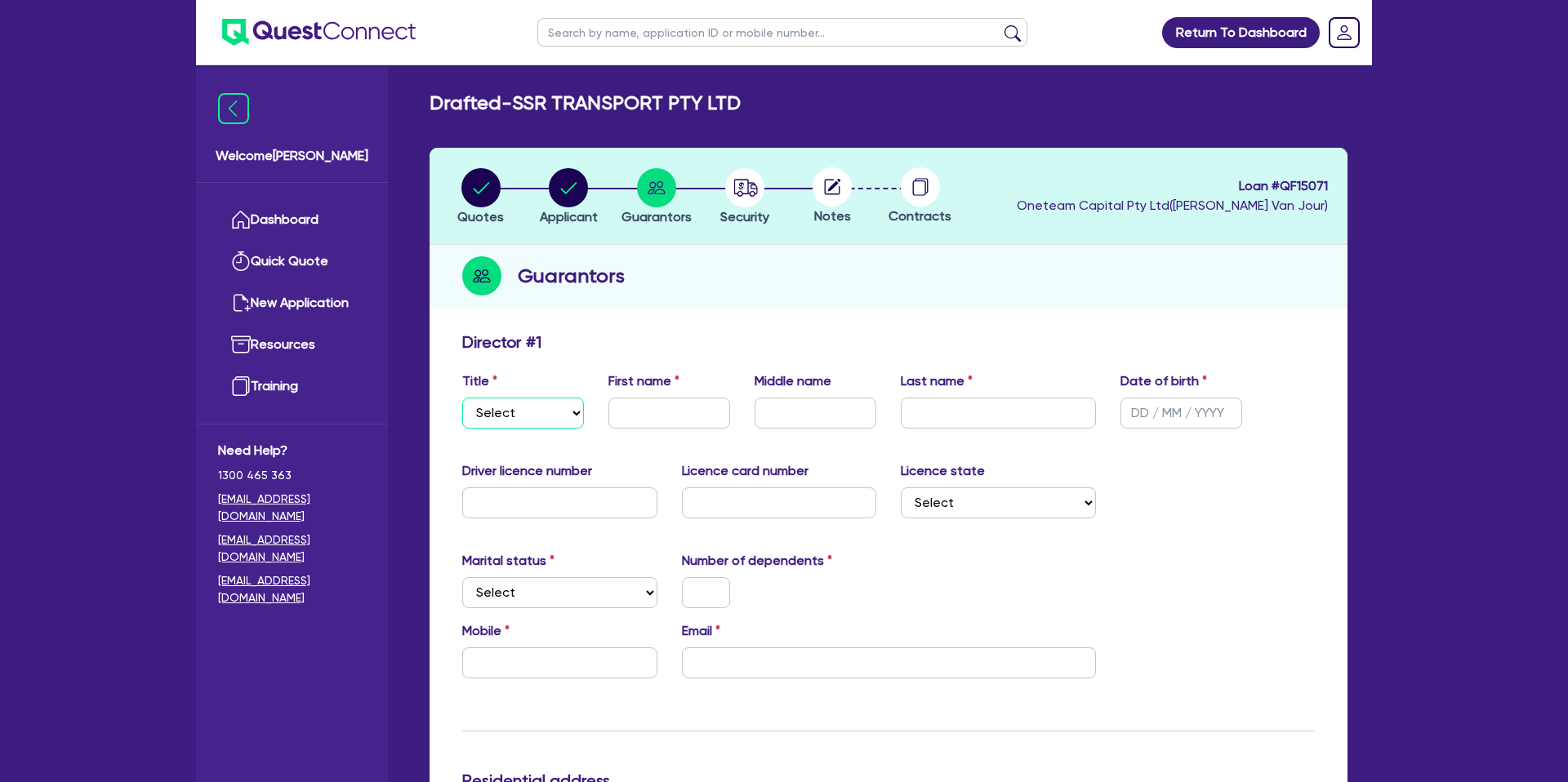
click at [499, 415] on select "Select Mr Mrs Ms Miss Dr" at bounding box center [523, 413] width 121 height 31
select select "MR"
click at [463, 397] on select "Select Mr Mrs Ms Miss Dr" at bounding box center [523, 413] width 121 height 31
click at [657, 411] on input "text" at bounding box center [669, 413] width 121 height 31
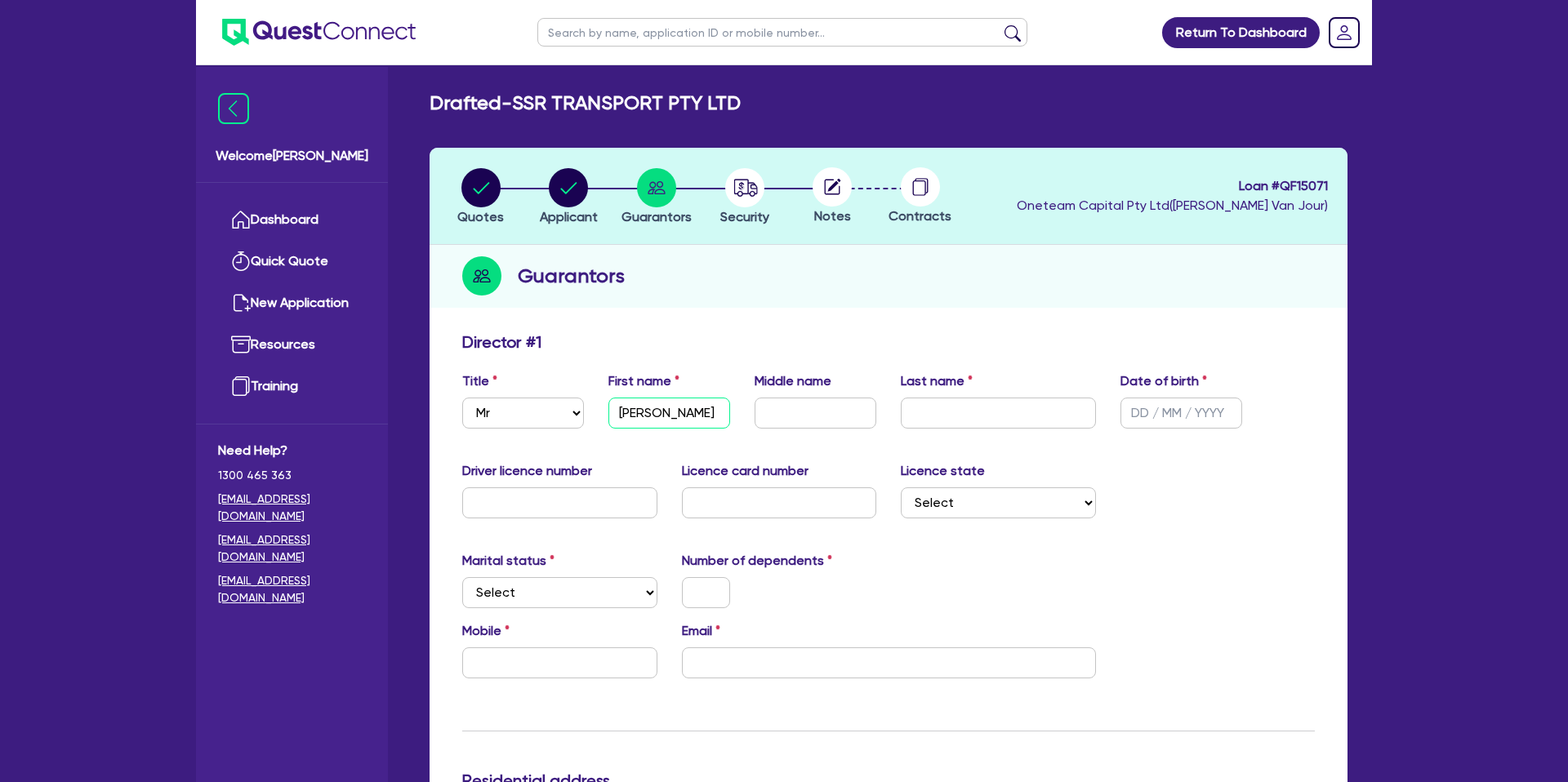
type input "[PERSON_NAME]"
click at [821, 425] on input "text" at bounding box center [816, 413] width 121 height 31
click at [998, 417] on input "text" at bounding box center [999, 413] width 195 height 31
click at [704, 408] on input "[PERSON_NAME]" at bounding box center [669, 413] width 121 height 31
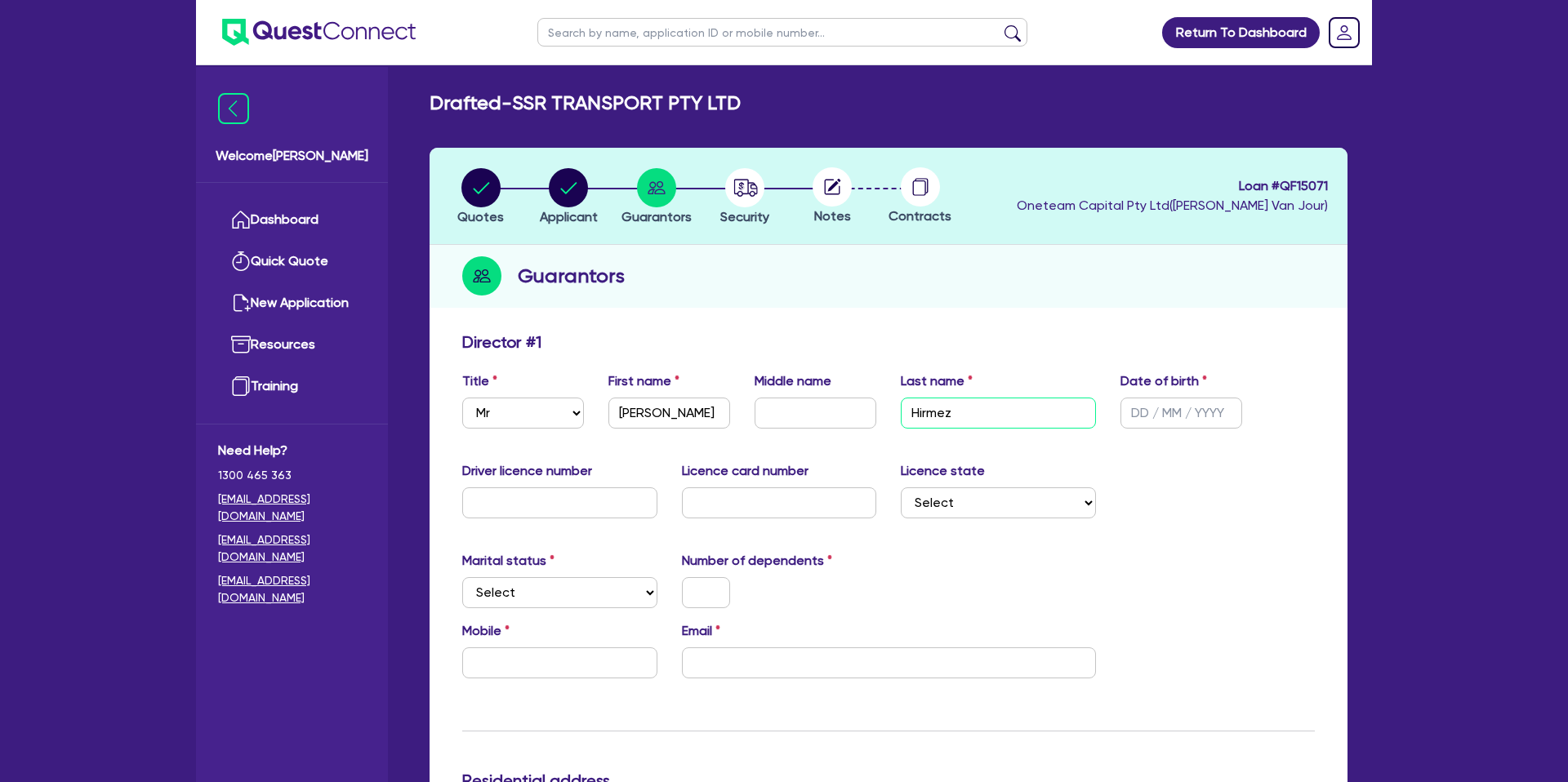
click at [946, 416] on input "Hirmez" at bounding box center [999, 413] width 195 height 31
type input "Hirm1z"
drag, startPoint x: 1138, startPoint y: 411, endPoint x: 1125, endPoint y: 413, distance: 13.2
click at [1137, 412] on input "text" at bounding box center [1182, 413] width 121 height 31
type input "1[DATE]"
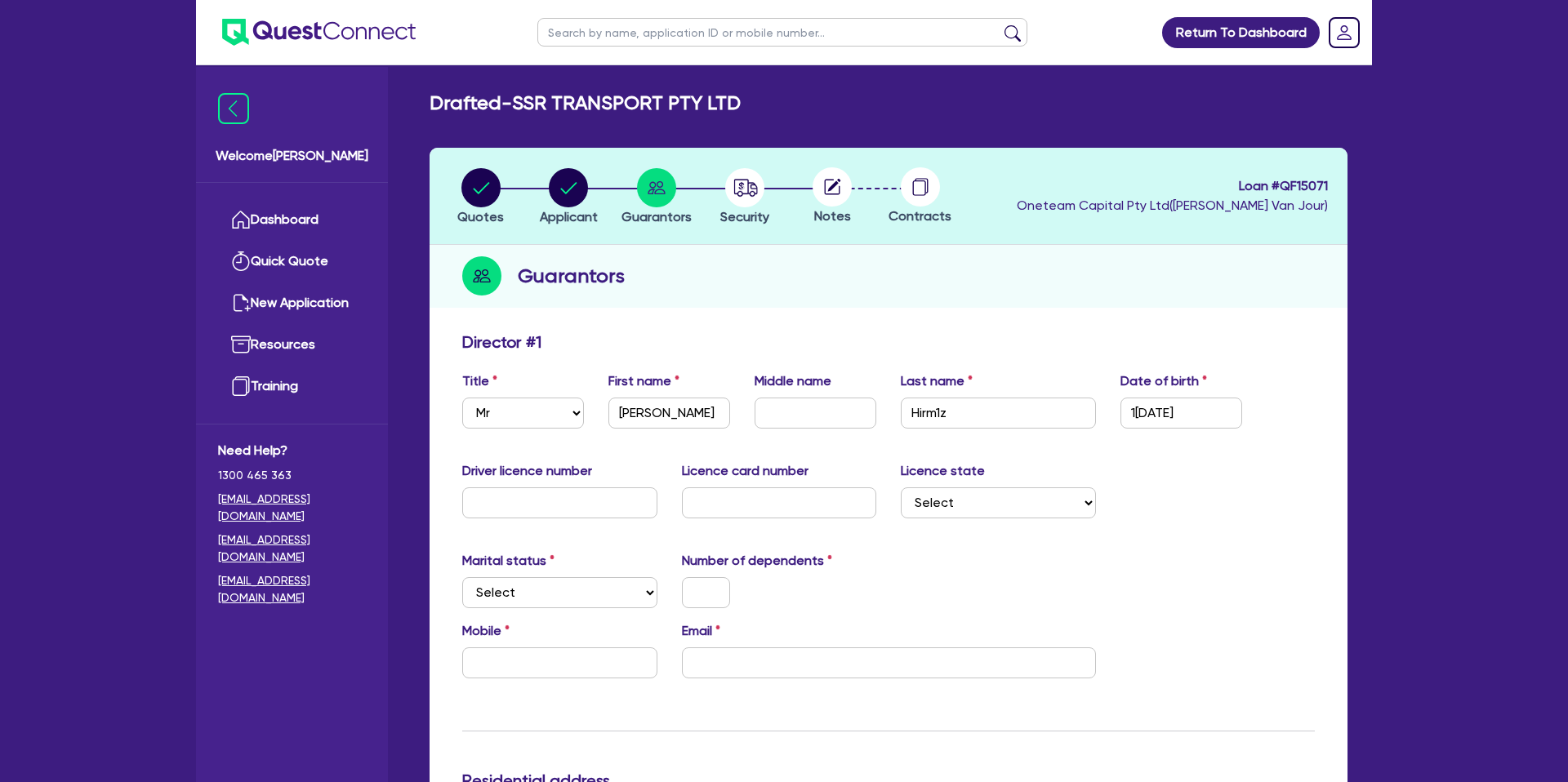
drag, startPoint x: 1299, startPoint y: 479, endPoint x: 1202, endPoint y: 445, distance: 102.8
click at [1299, 479] on div "Driver licence number Licence card number Licence state Select [GEOGRAPHIC_DATA…" at bounding box center [888, 497] width 877 height 70
click at [591, 593] on select "Select Single Married De Facto / Partner" at bounding box center [560, 593] width 195 height 31
select select "SINGLE"
click at [463, 578] on select "Select Single Married De Facto / Partner" at bounding box center [560, 593] width 195 height 31
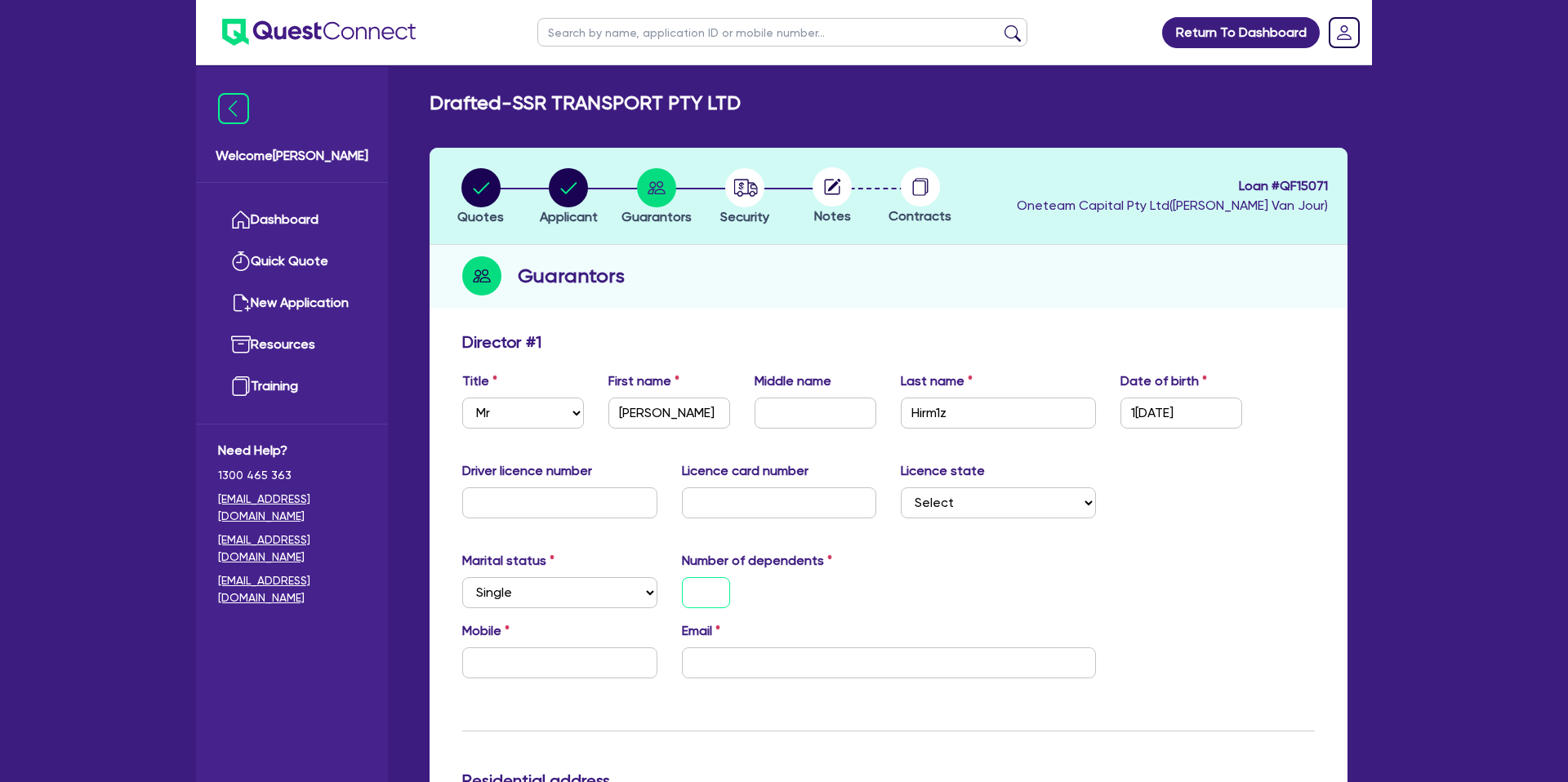
drag, startPoint x: 706, startPoint y: 596, endPoint x: 685, endPoint y: 599, distance: 21.2
click at [704, 595] on input "text" at bounding box center [706, 593] width 48 height 31
type input "0"
drag, startPoint x: 928, startPoint y: 603, endPoint x: 870, endPoint y: 581, distance: 62.0
click at [926, 603] on div "Marital status Select [DEMOGRAPHIC_DATA] Married De Facto / Partner Number of d…" at bounding box center [888, 586] width 877 height 70
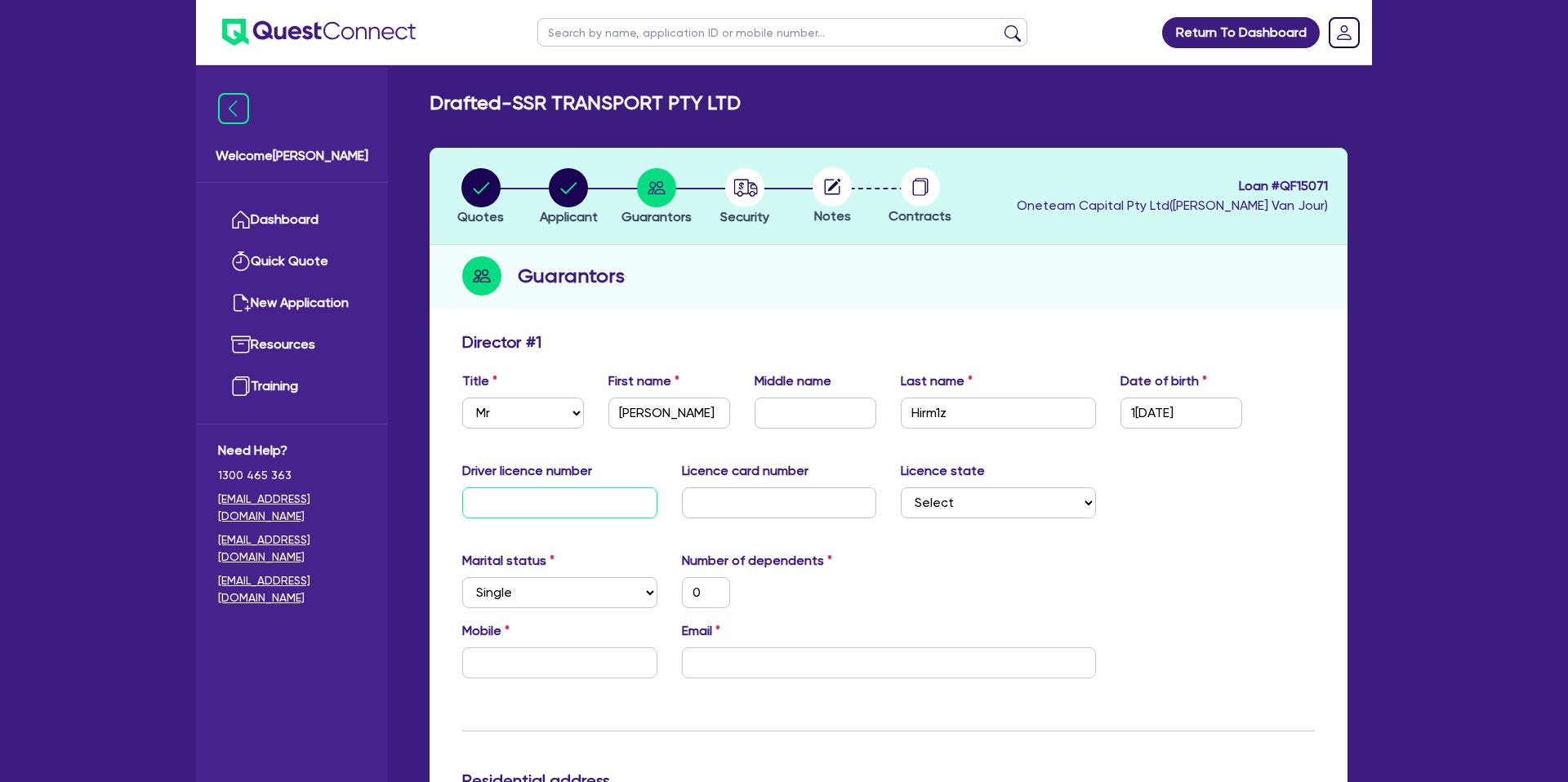
click at [528, 501] on input "text" at bounding box center [560, 503] width 195 height 31
type input "2"
type input "0"
type input "22"
type input "0"
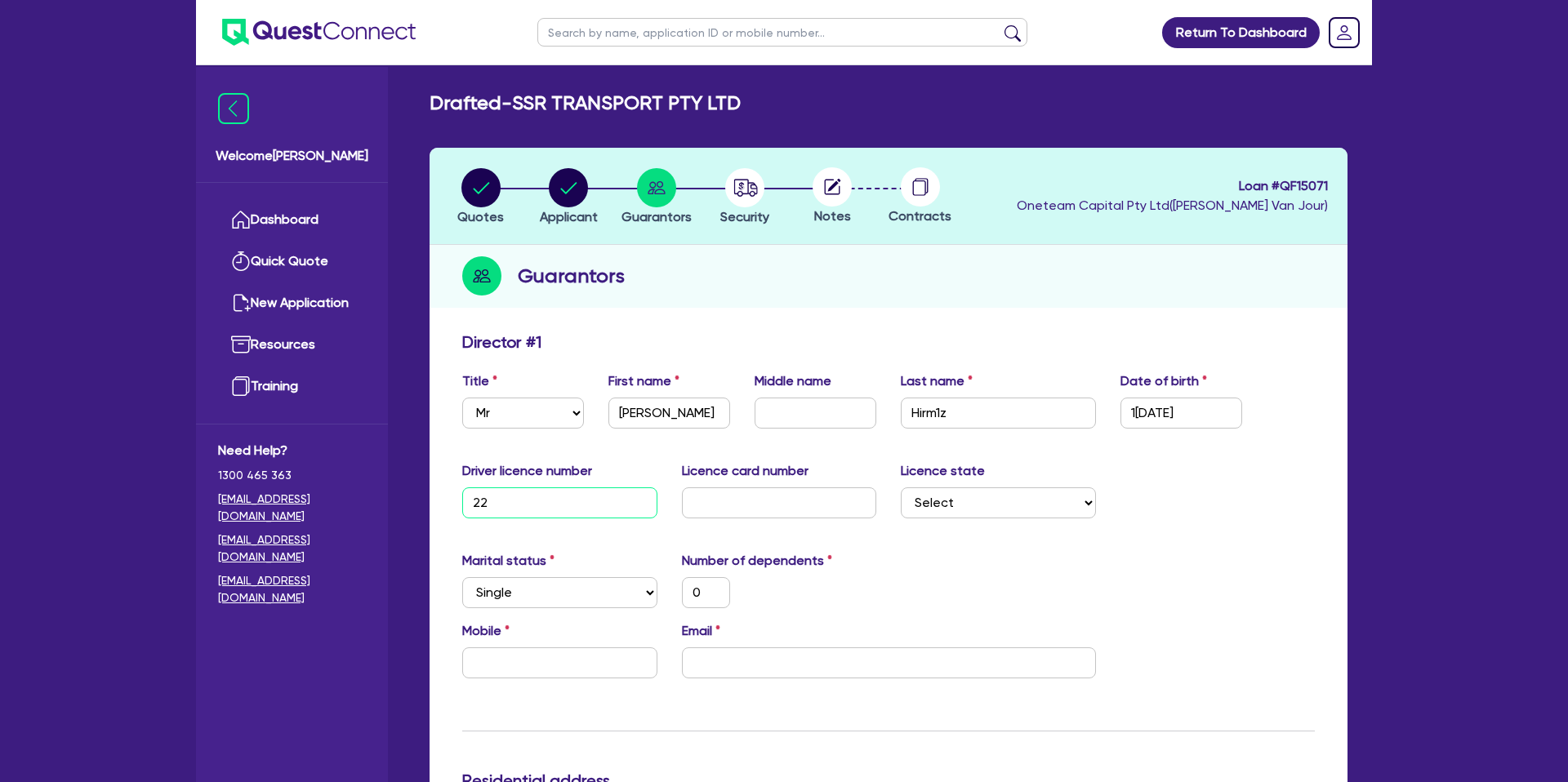
type input "222"
type input "0"
type input "2228"
type input "0"
type input "22288"
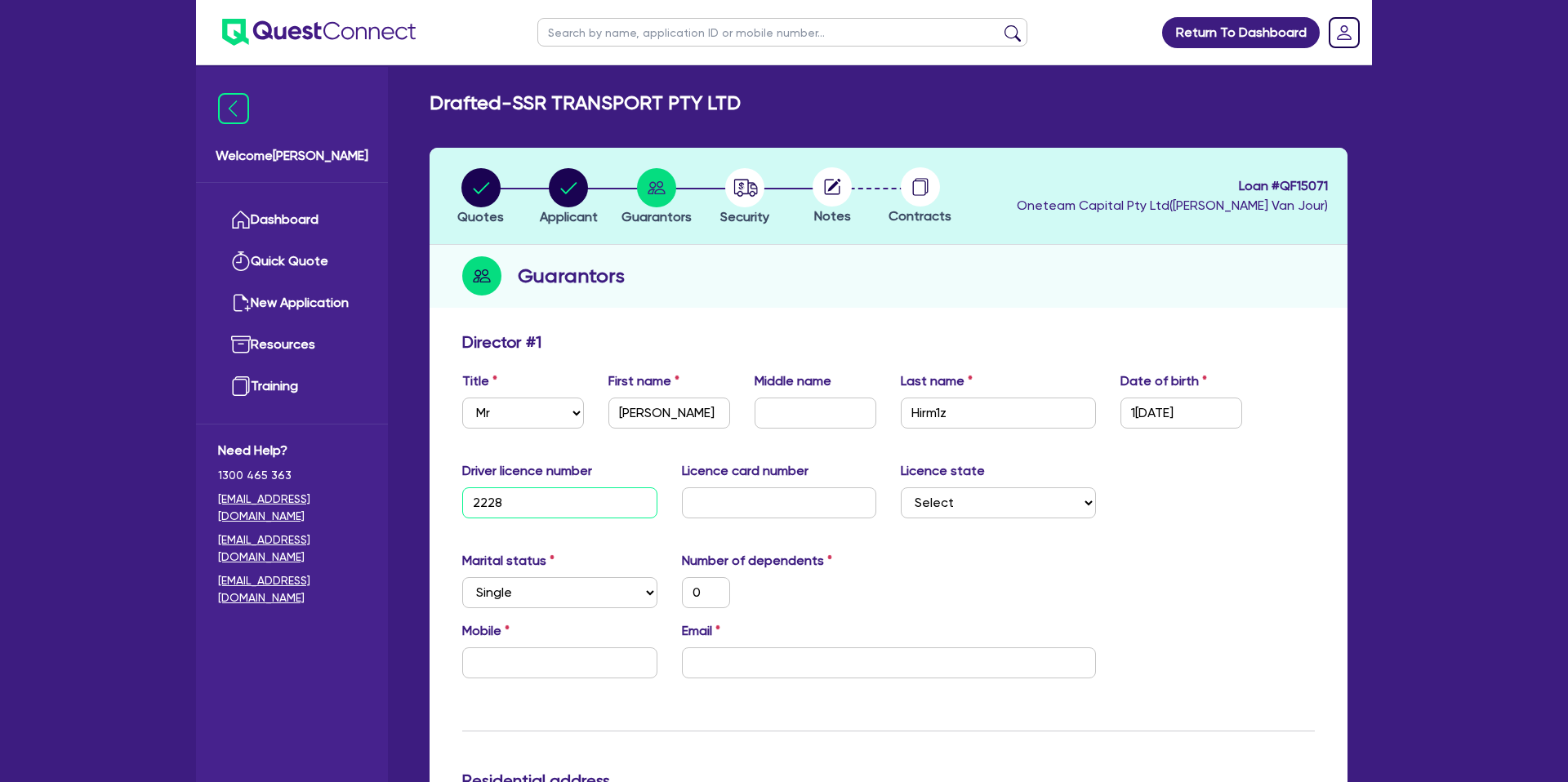
type input "0"
type input "222884"
type input "0"
type input "2228843"
type input "0"
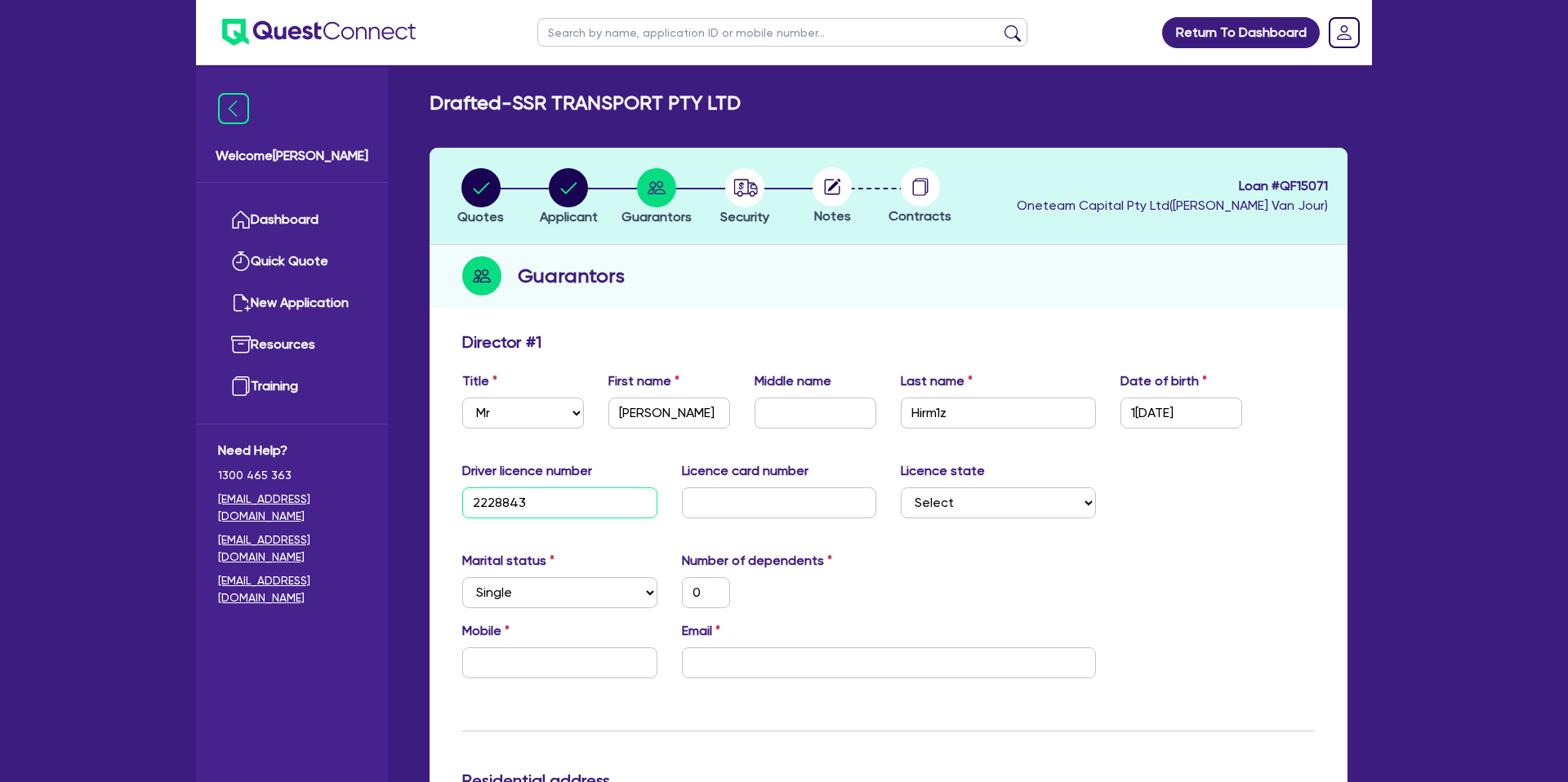
type input "22288436"
type input "0"
type input "22288436"
click at [706, 504] on input "text" at bounding box center [780, 503] width 195 height 31
click at [1007, 502] on select "Select [GEOGRAPHIC_DATA] [GEOGRAPHIC_DATA] [GEOGRAPHIC_DATA] [GEOGRAPHIC_DATA] …" at bounding box center [999, 503] width 195 height 31
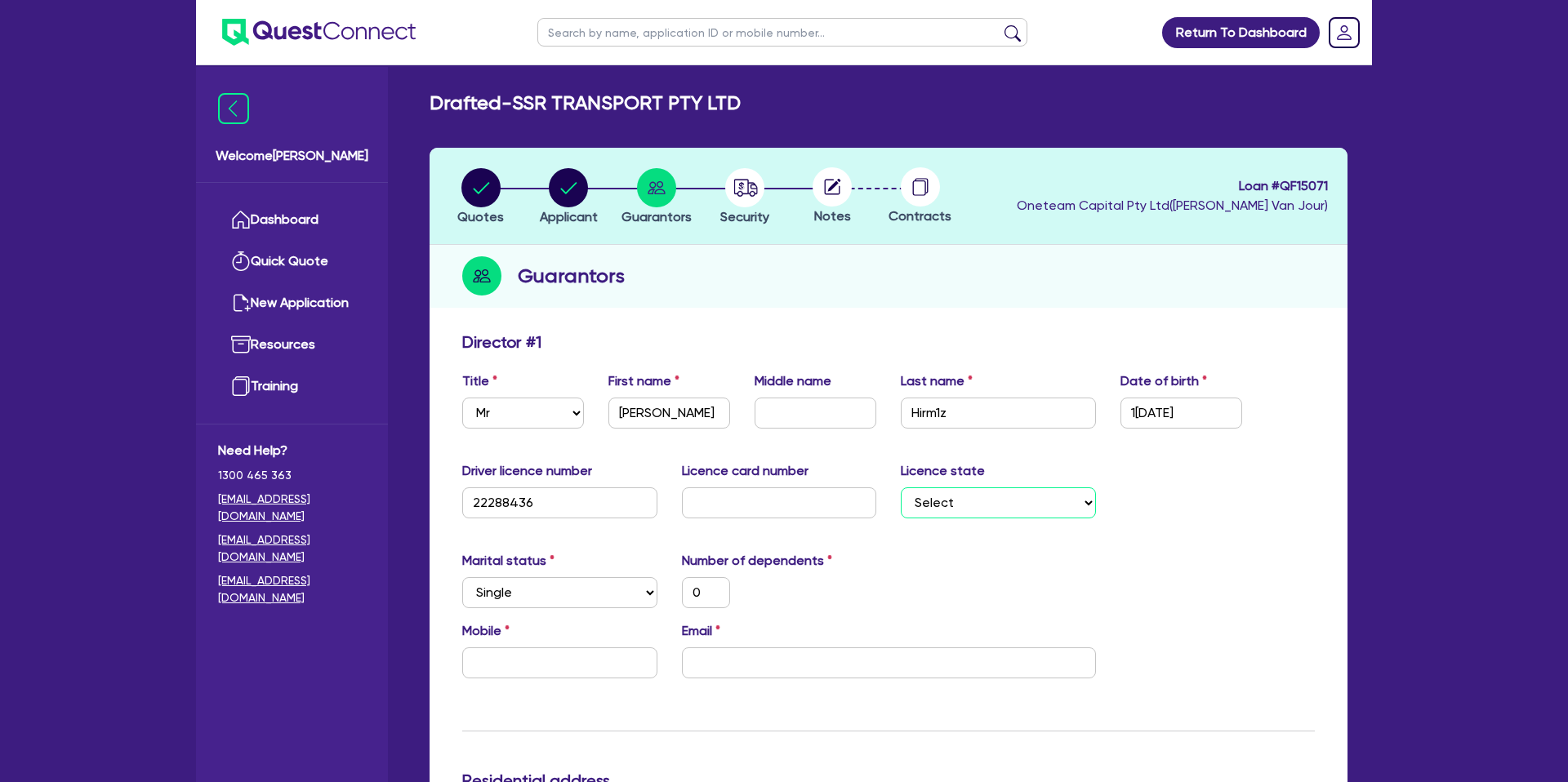
select select "[GEOGRAPHIC_DATA]"
click at [901, 487] on select "Select [GEOGRAPHIC_DATA] [GEOGRAPHIC_DATA] [GEOGRAPHIC_DATA] [GEOGRAPHIC_DATA] …" at bounding box center [999, 503] width 195 height 31
type input "0"
click at [581, 668] on input "text" at bounding box center [560, 663] width 195 height 31
click at [701, 501] on input "text" at bounding box center [780, 503] width 195 height 31
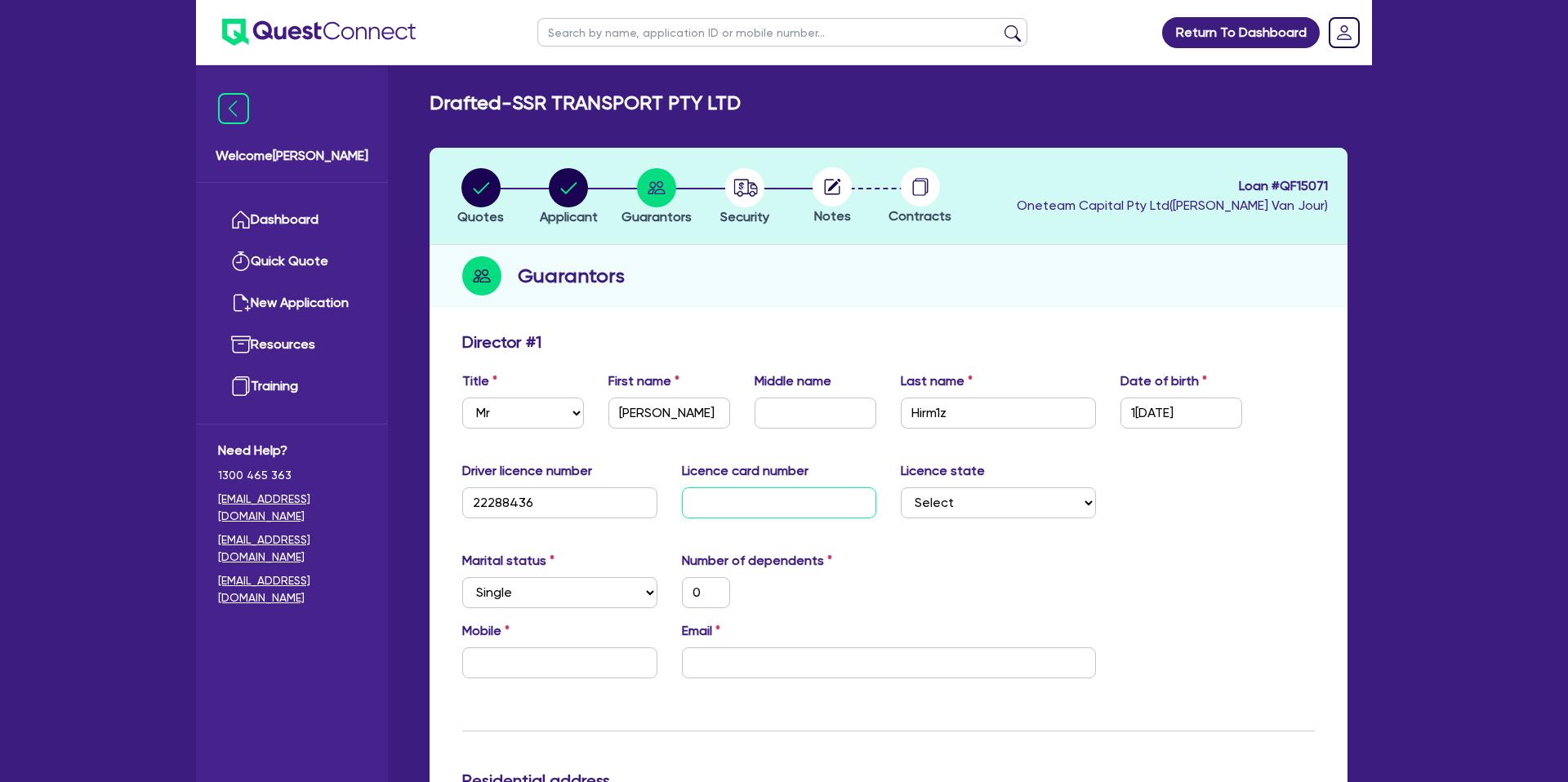
type input "2"
type input "0"
type input "20"
type input "0"
type input "205"
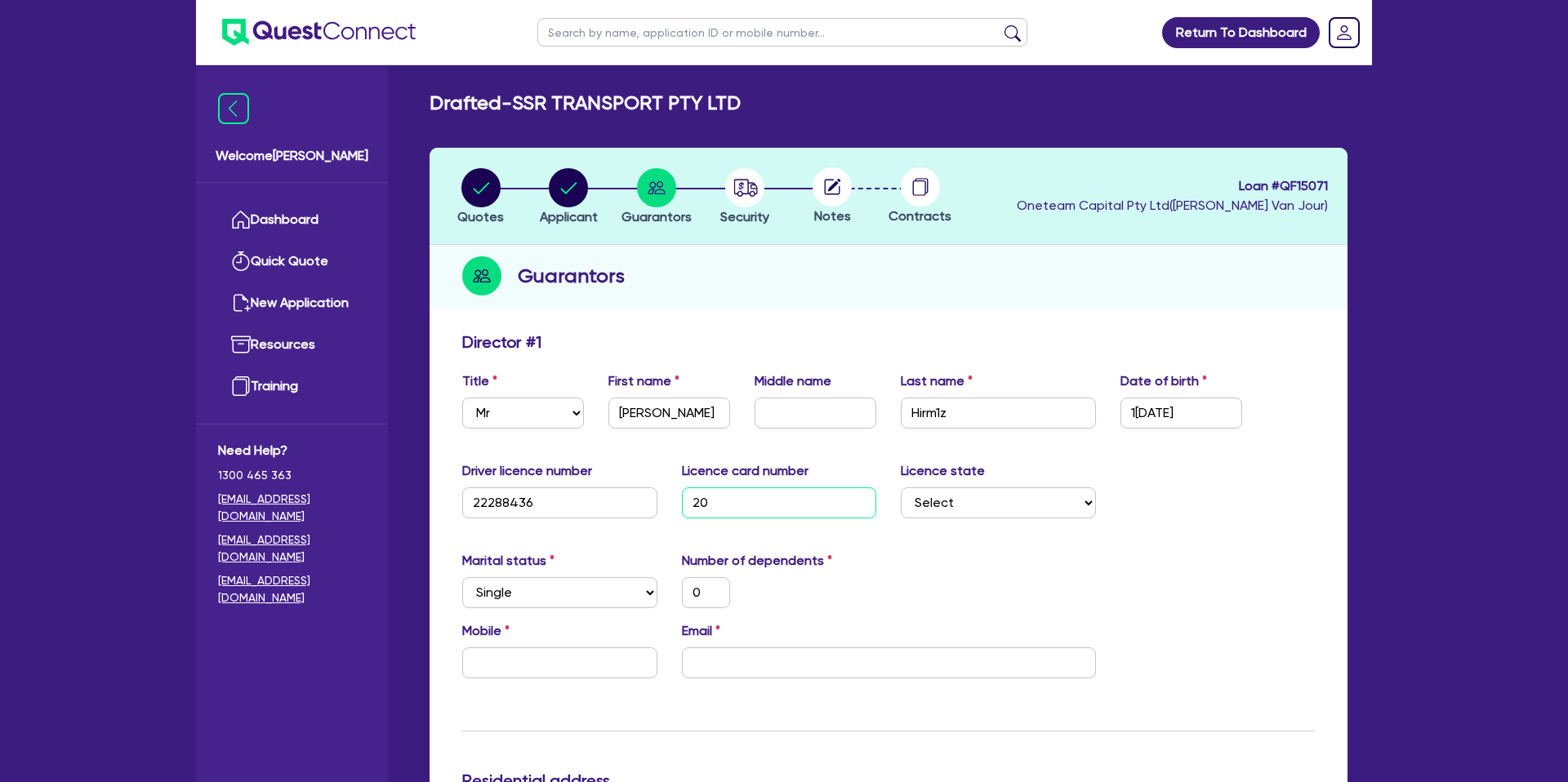
type input "0"
type input "2058"
type input "0"
type input "20583"
type input "0"
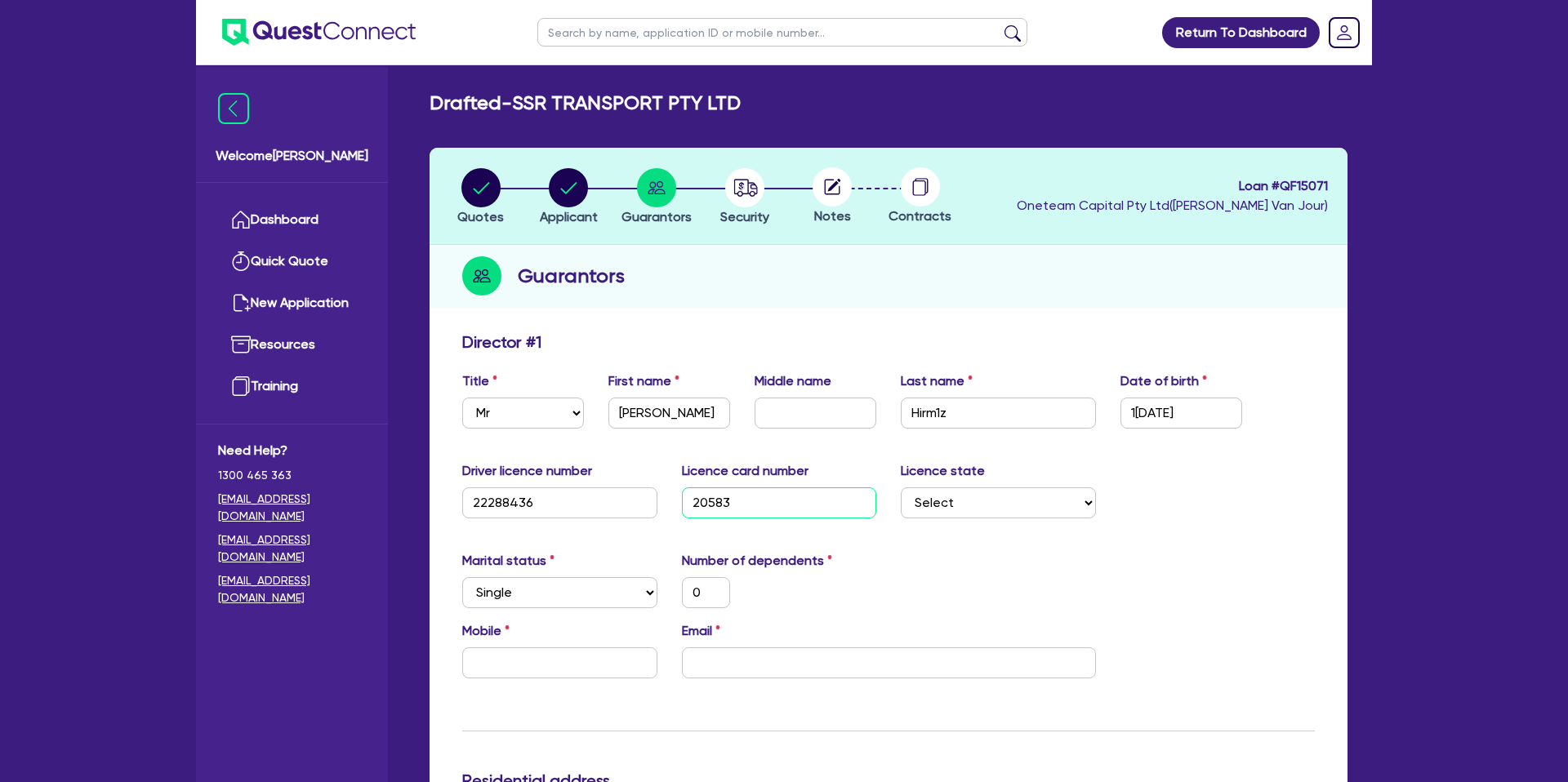
type input "205837"
type input "0"
type input "2058374"
type input "0"
type input "20583743"
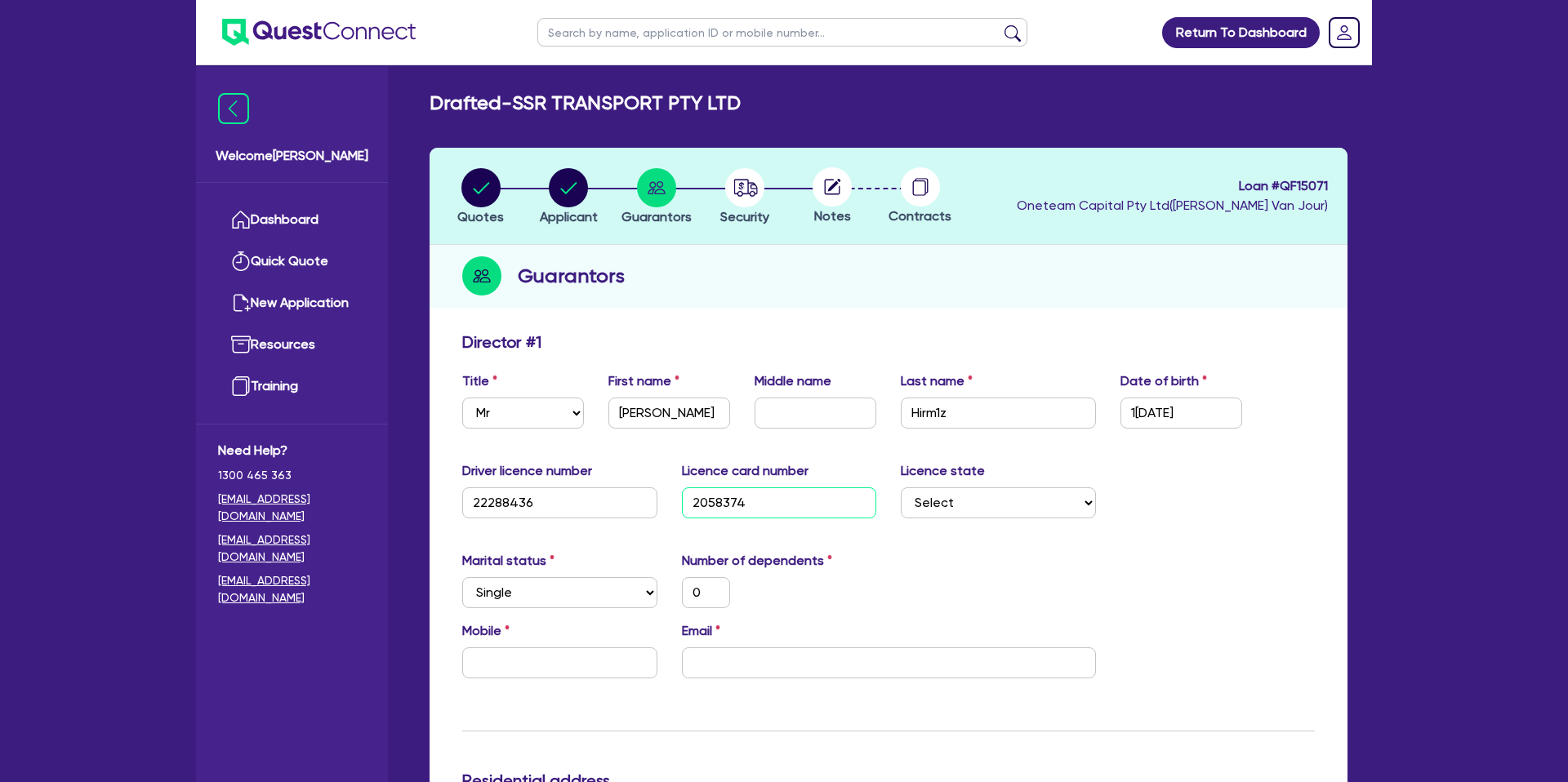
type input "0"
type input "205837436"
type input "0"
type input "2058374364"
type input "0"
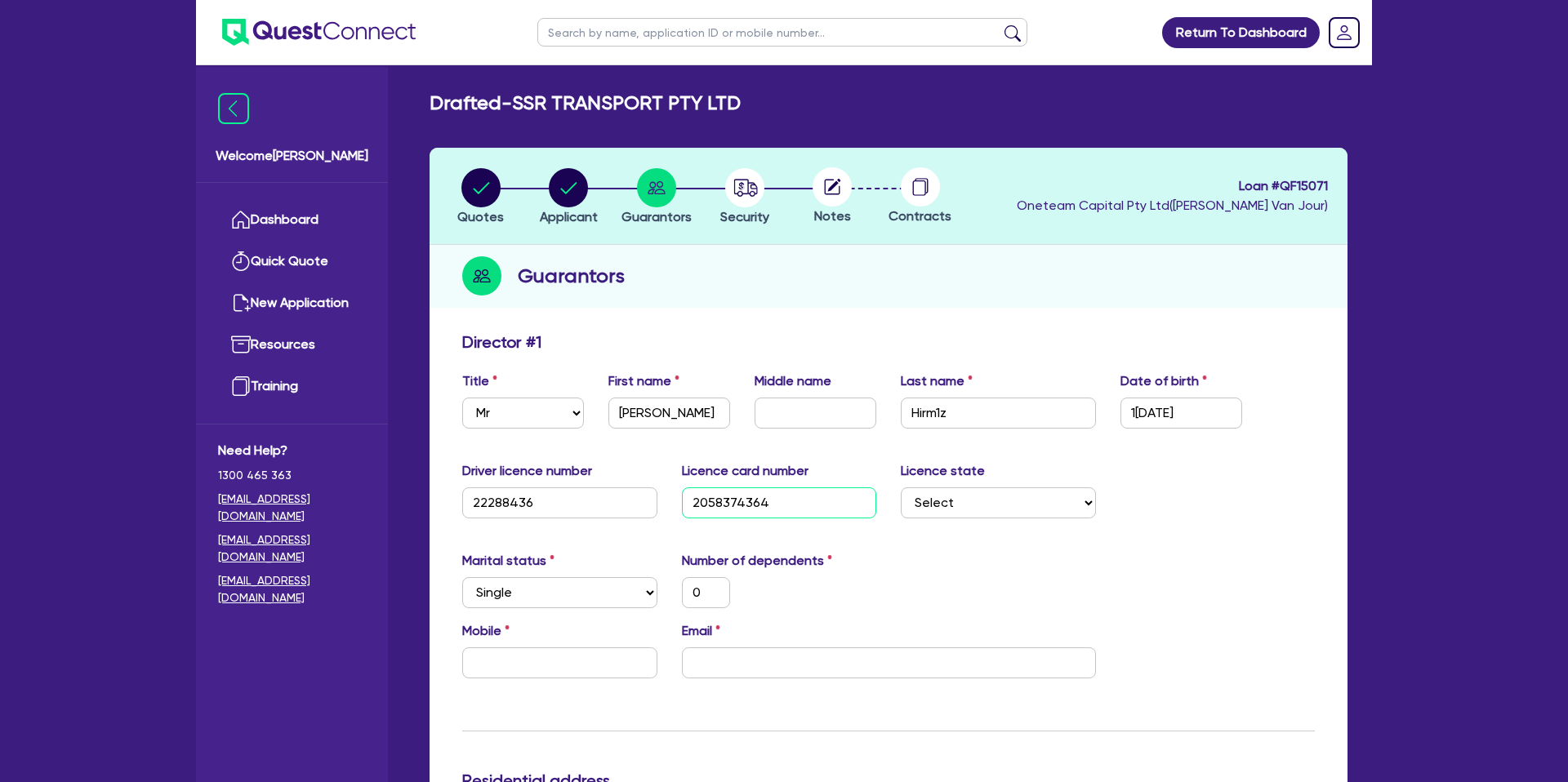
type input "2058374364"
click at [487, 662] on input "text" at bounding box center [560, 663] width 195 height 31
type input "0"
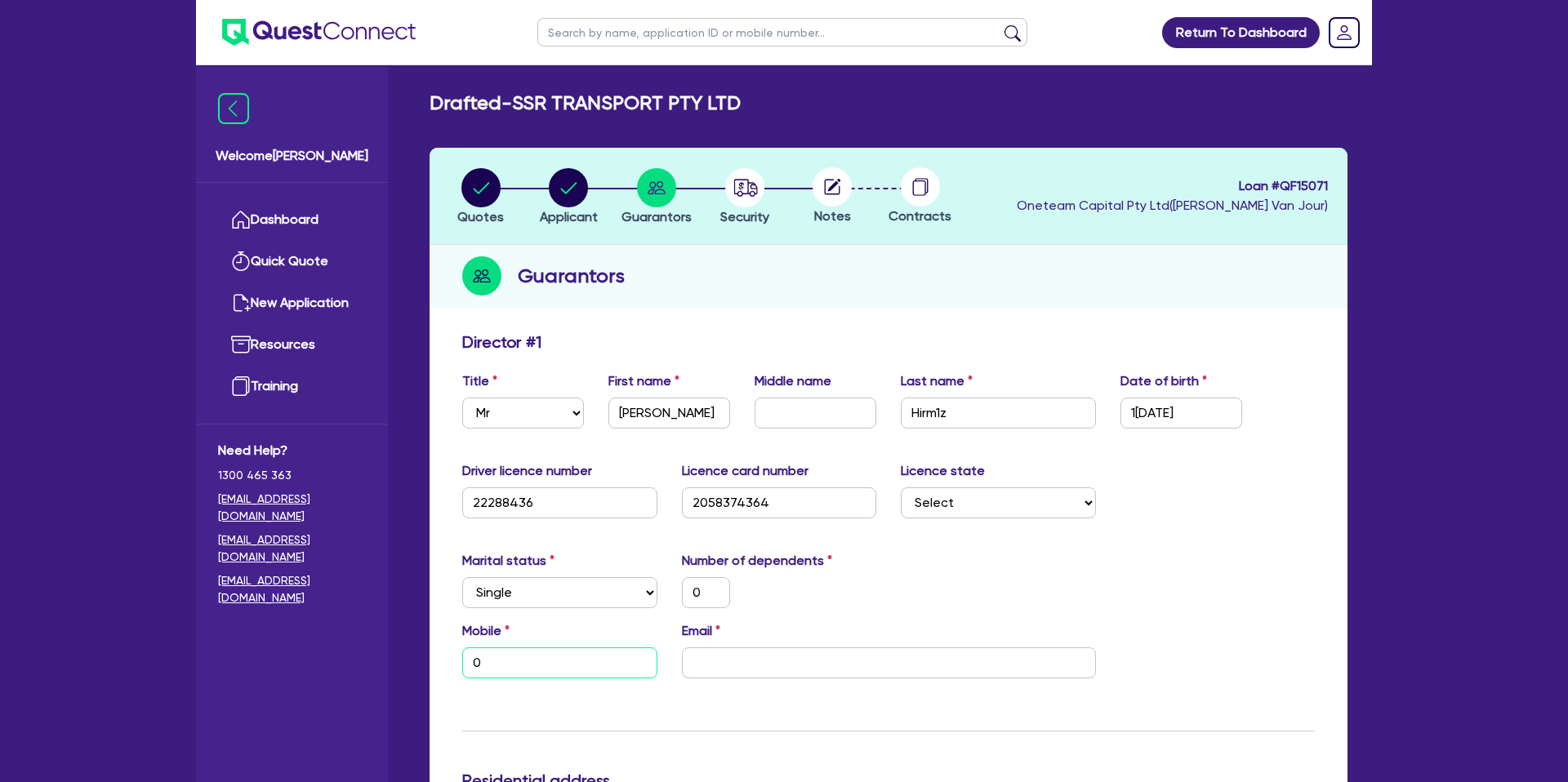
type input "04"
type input "0"
type input "040"
type input "0"
type input "0408"
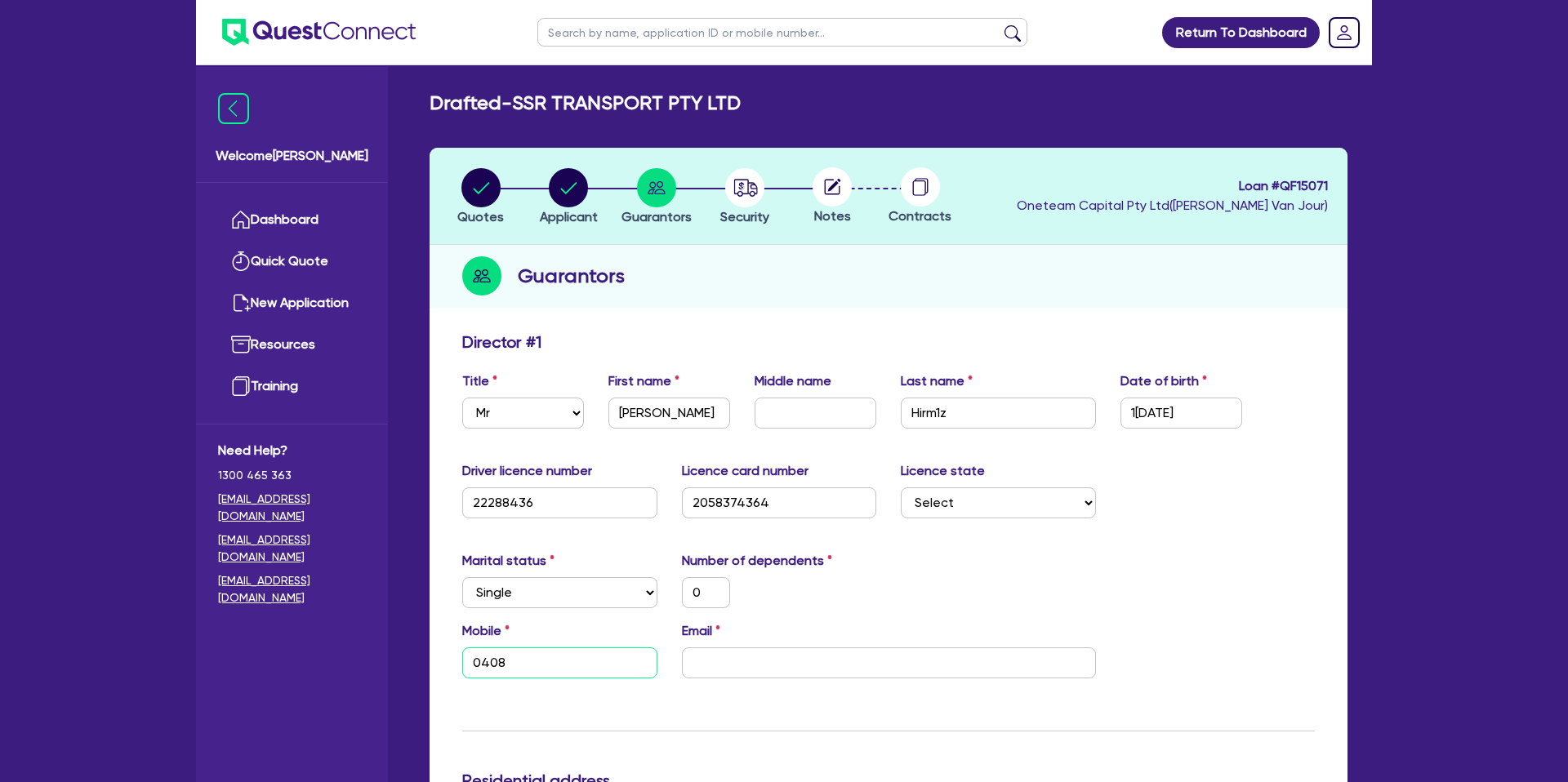
type input "0"
type input "0408 6"
type input "0"
type input "0408 68"
type input "0"
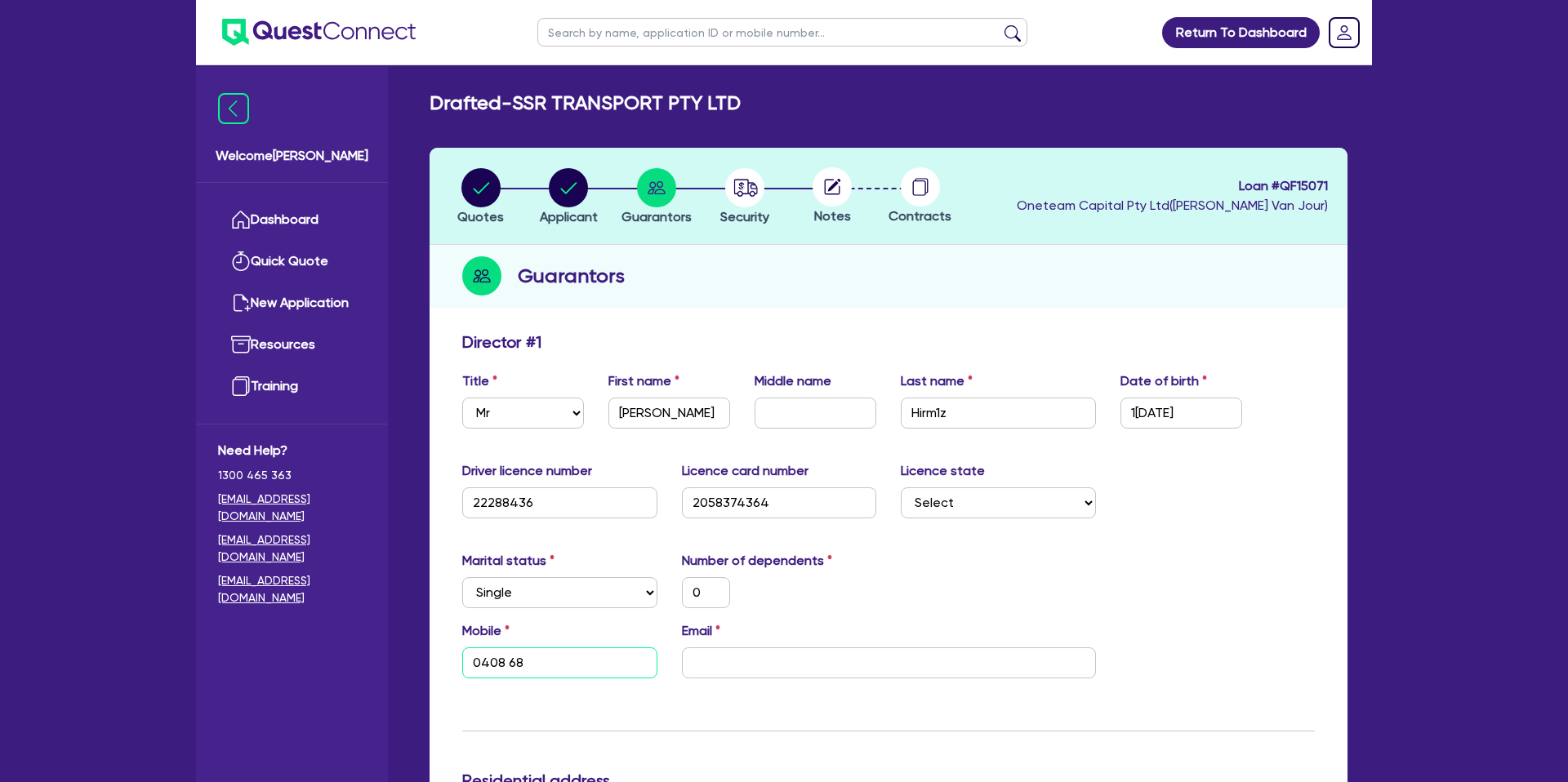
type input "0408 687"
type input "0"
type input "0408 687 9"
type input "0"
type input "0408 687 99"
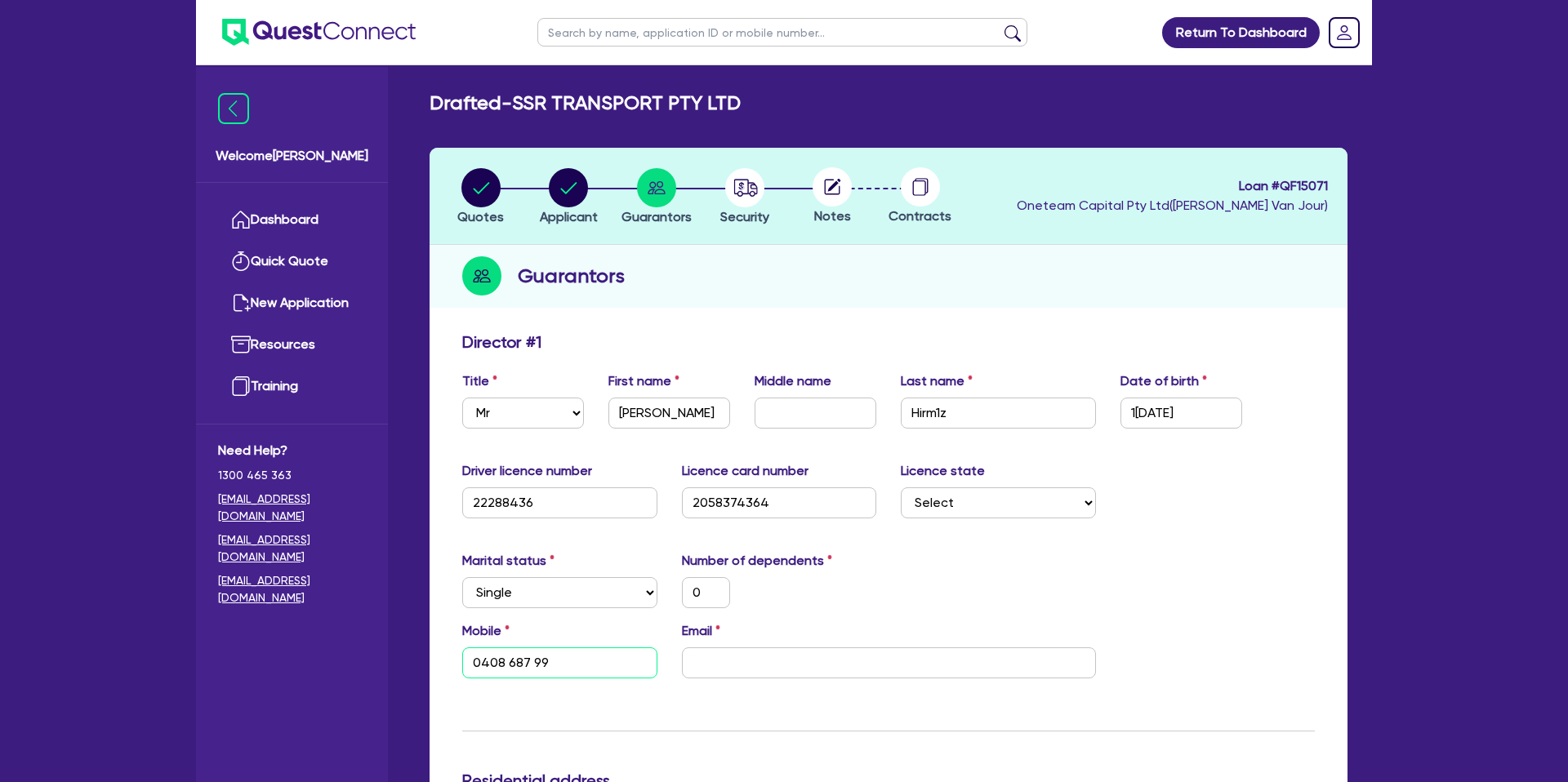
type input "0"
type input "0408 687 996"
drag, startPoint x: 759, startPoint y: 663, endPoint x: 737, endPoint y: 649, distance: 26.1
click at [759, 662] on input "email" at bounding box center [889, 662] width 414 height 31
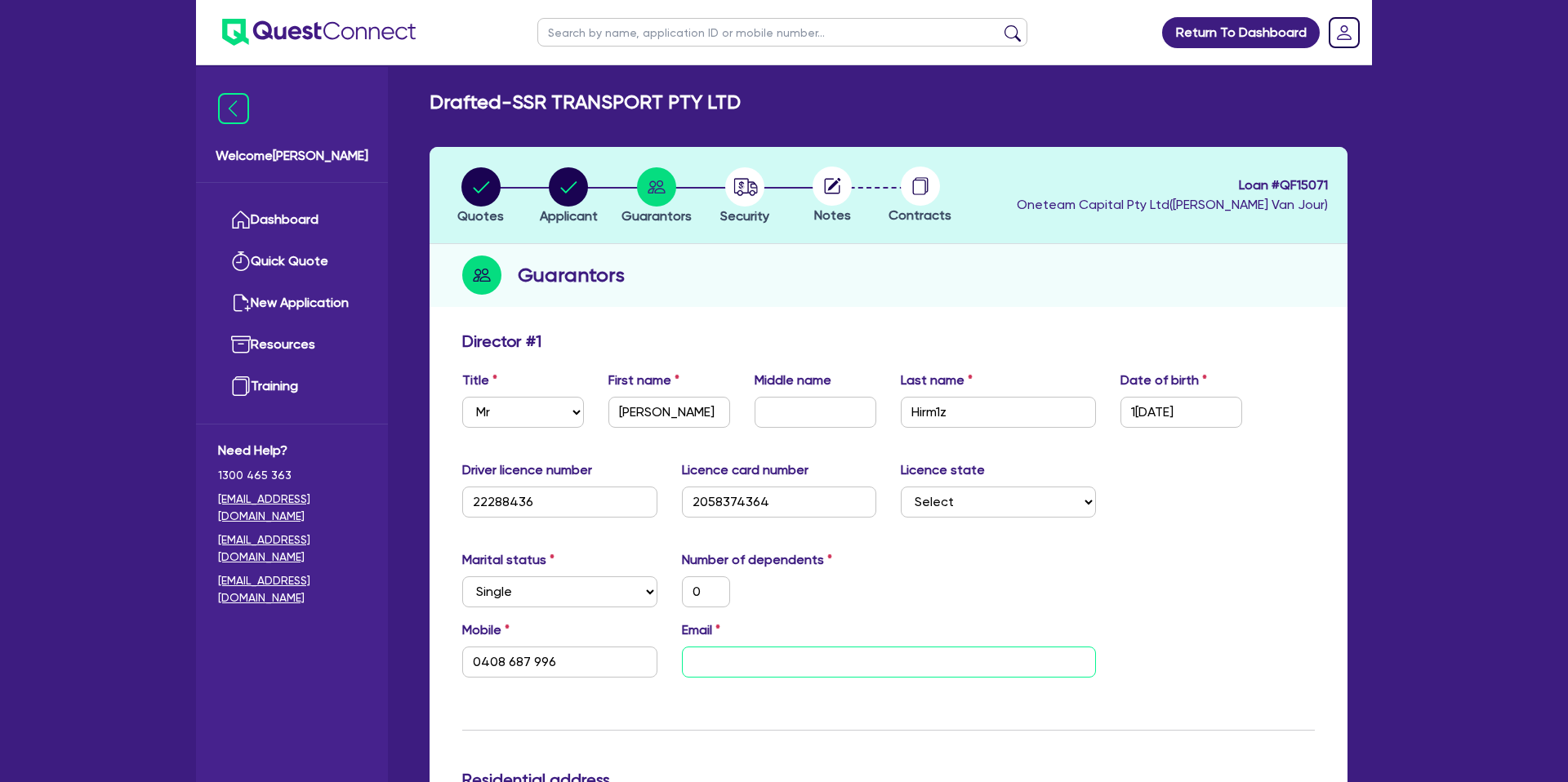
type input "0"
type input "0408 687 996"
type input "r"
type input "0"
type input "0408 687 996"
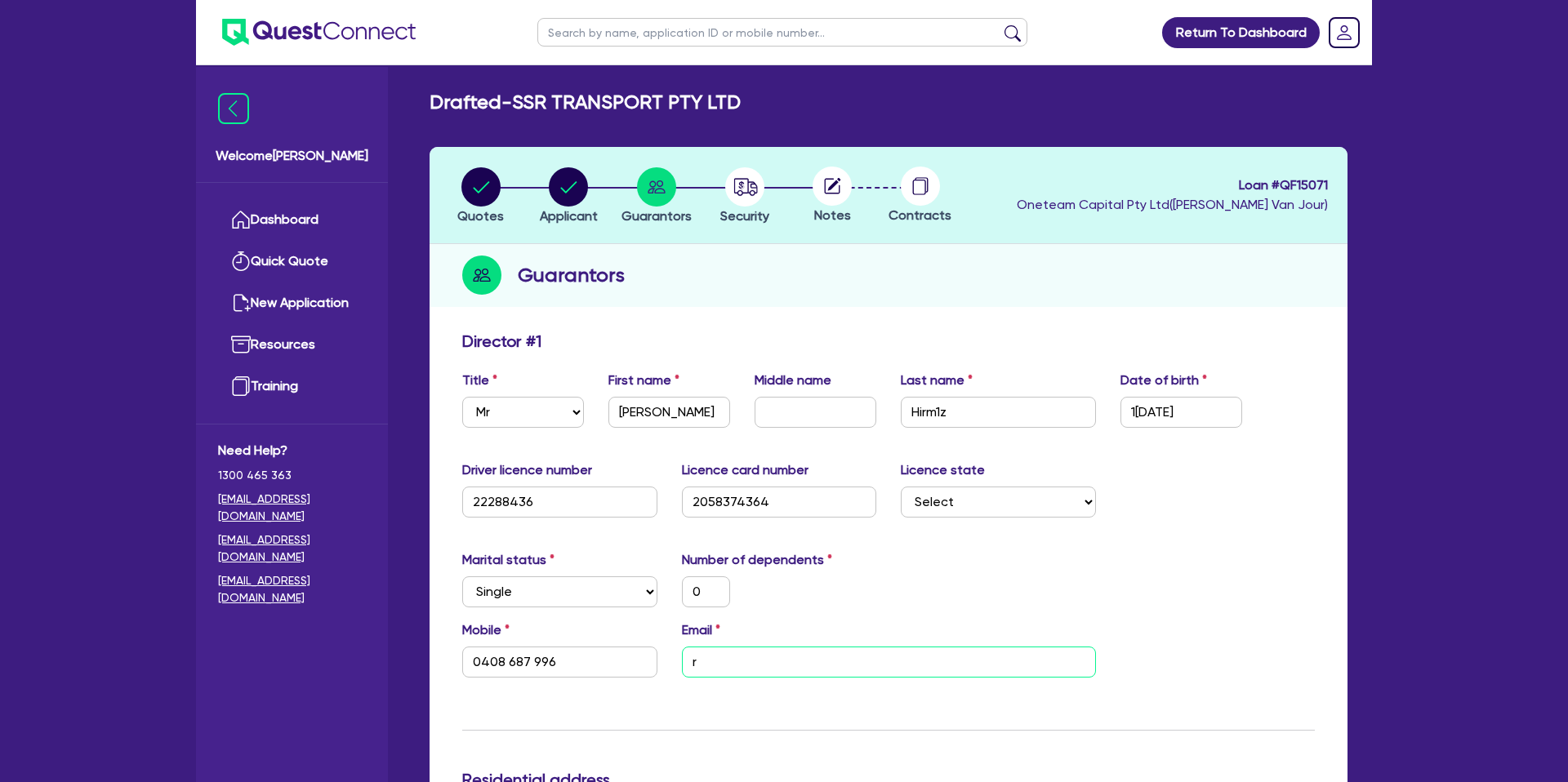
type input "ra"
type input "0"
type input "0408 687 996"
type input "raf"
type input "0"
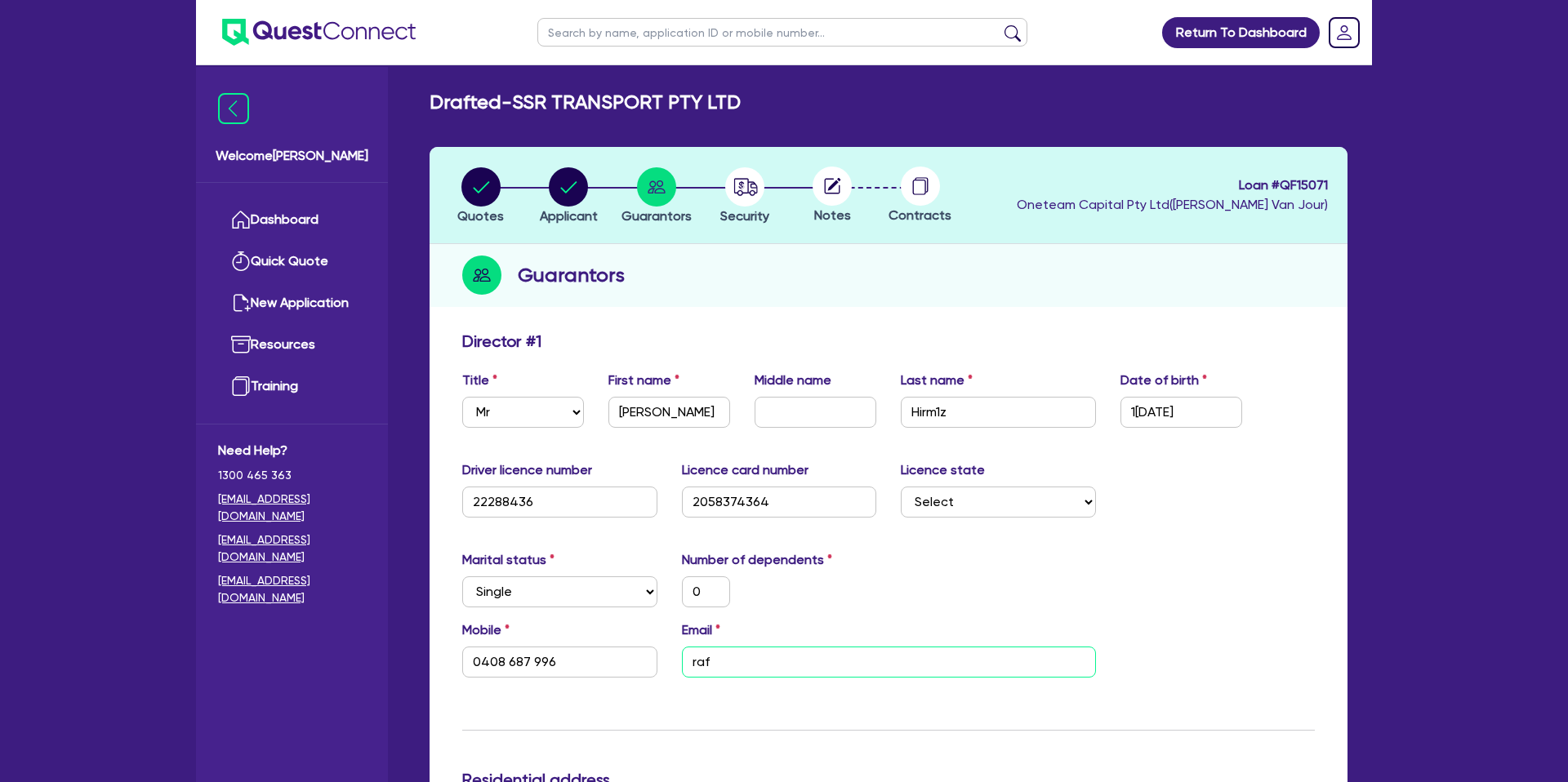
type input "0408 687 996"
type input "rafi"
type input "0"
type input "0408 687 996"
type input "rafi."
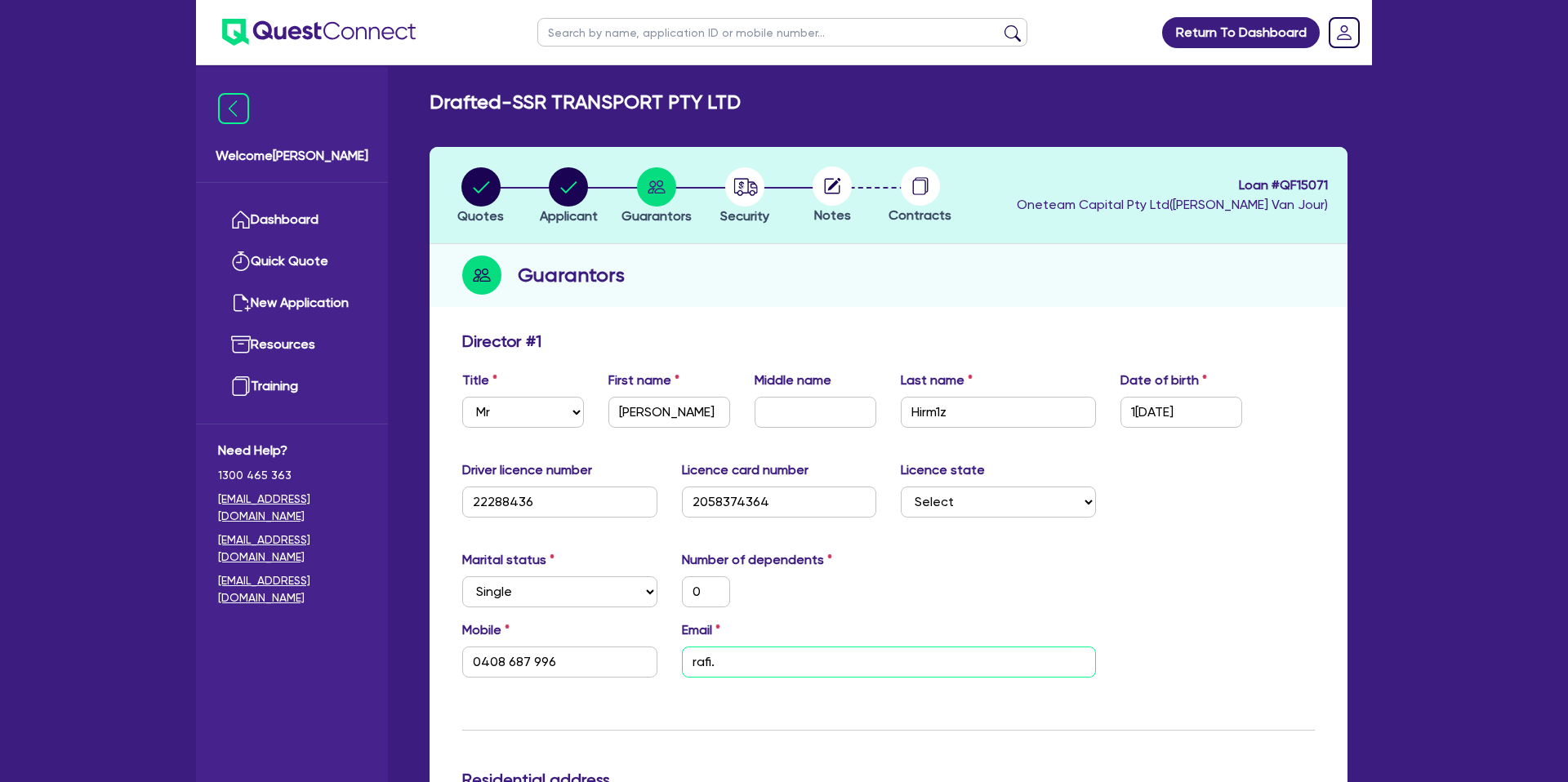
type input "0"
type input "0408 687 996"
type input "rafi.m"
type input "0"
type input "0408 687 996"
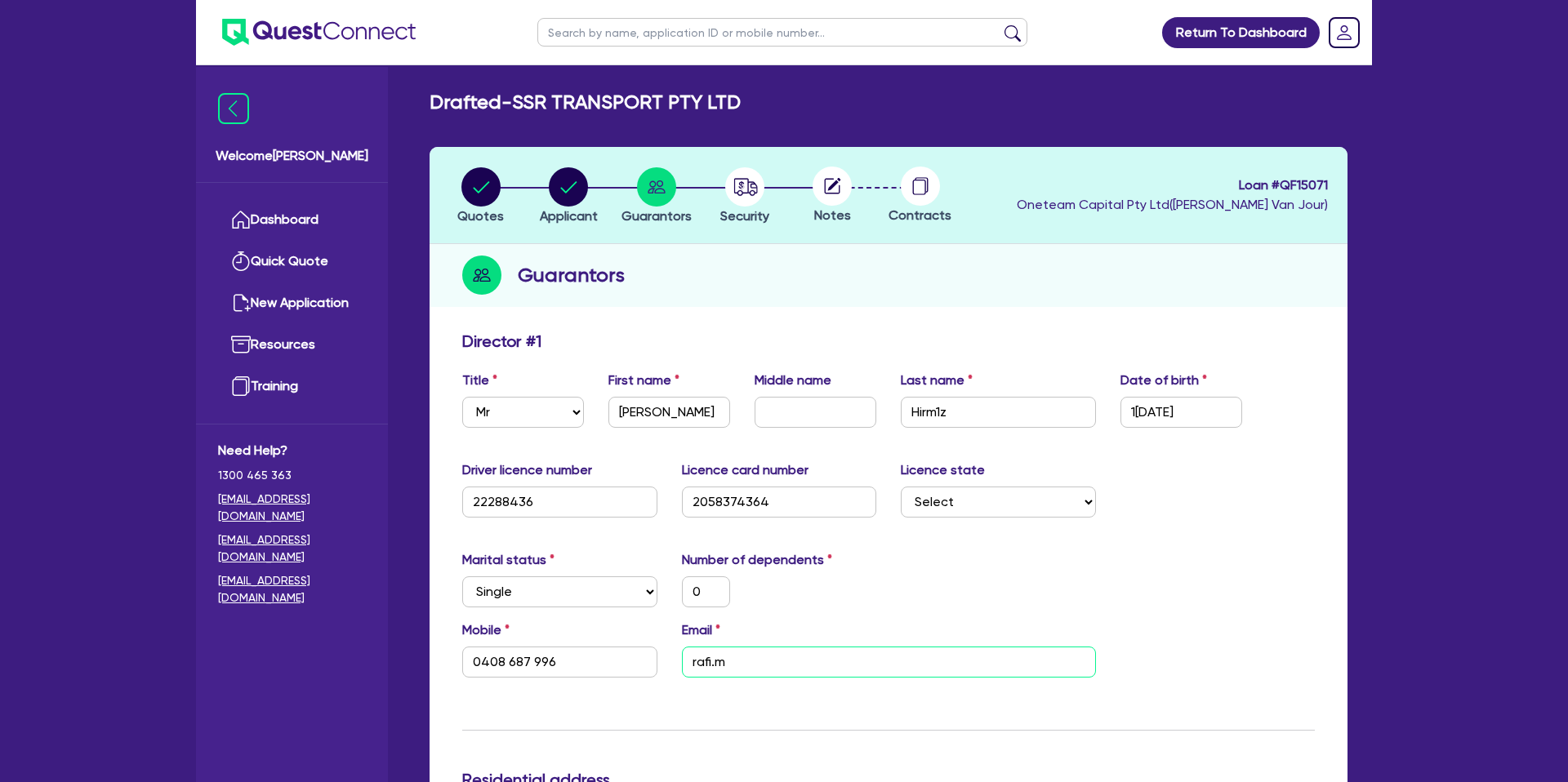
type input "rafi.mi"
type input "0"
type input "0408 687 996"
type input "rafi.mie"
type input "0"
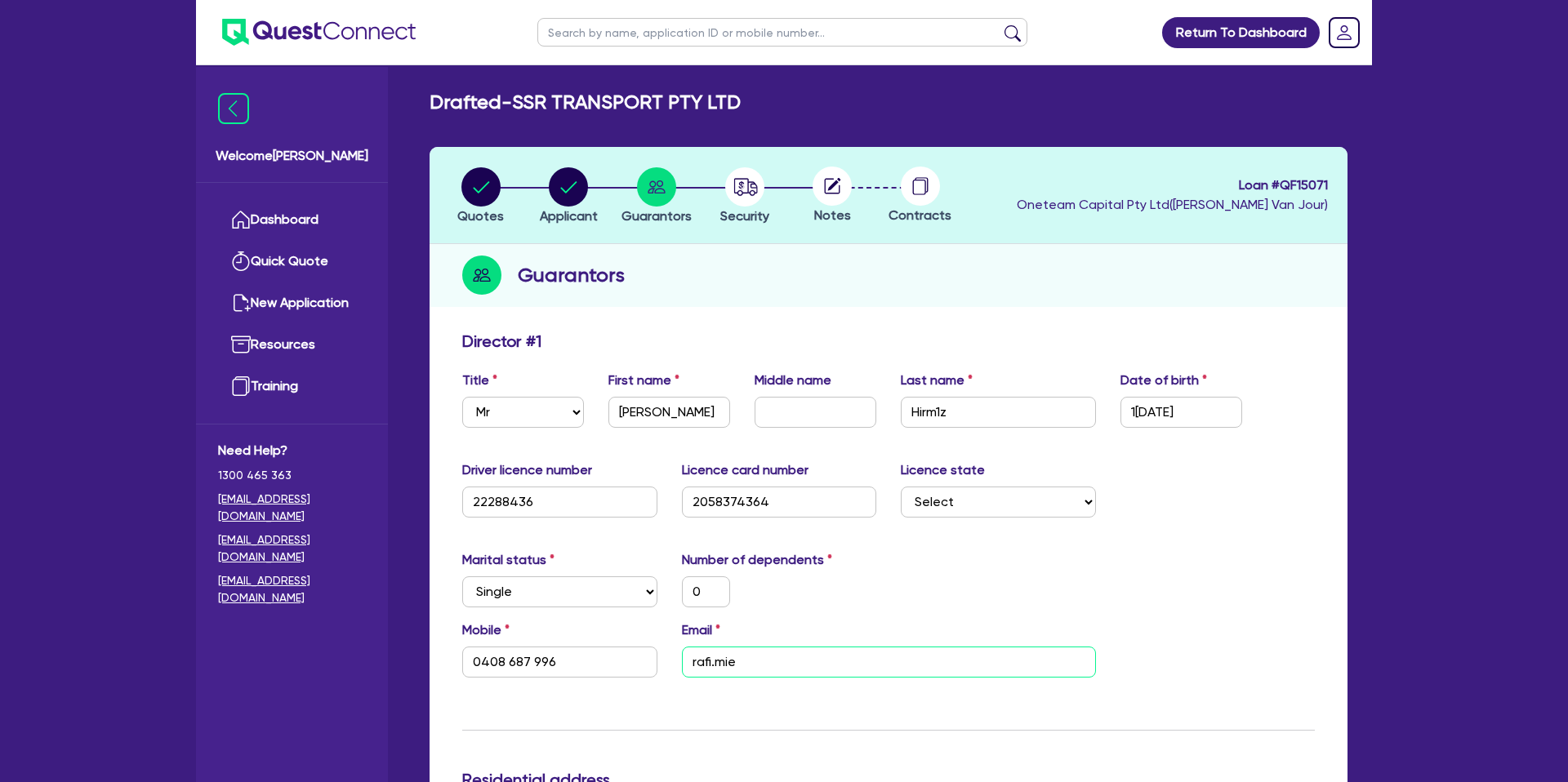
type input "0408 687 996"
type input "rafi.miem"
type input "0"
type input "0408 687 996"
type input "rafi.miemi"
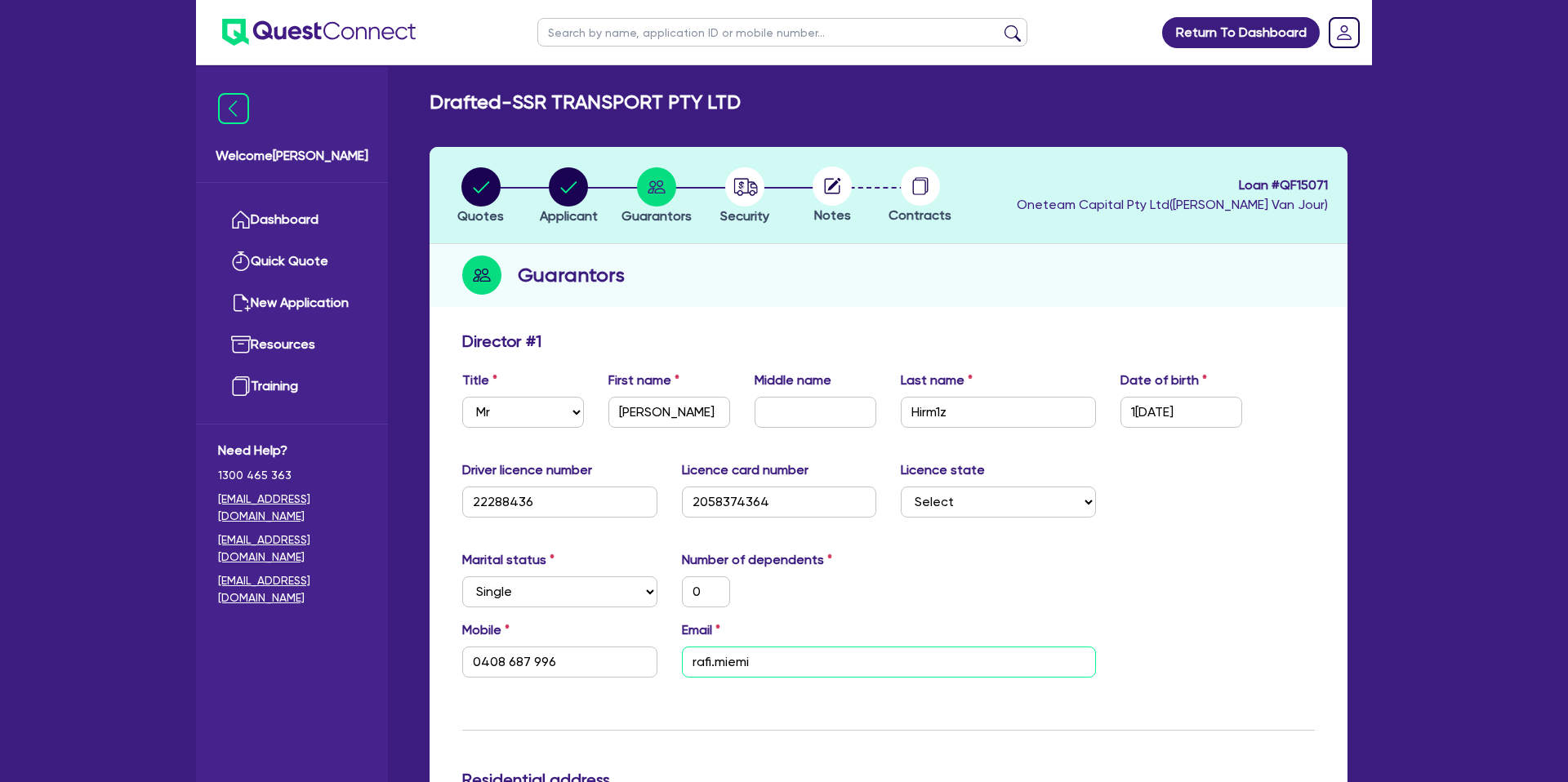
type input "0"
type input "0408 687 996"
type input "rafi.miemiz"
type input "0"
type input "0408 687 996"
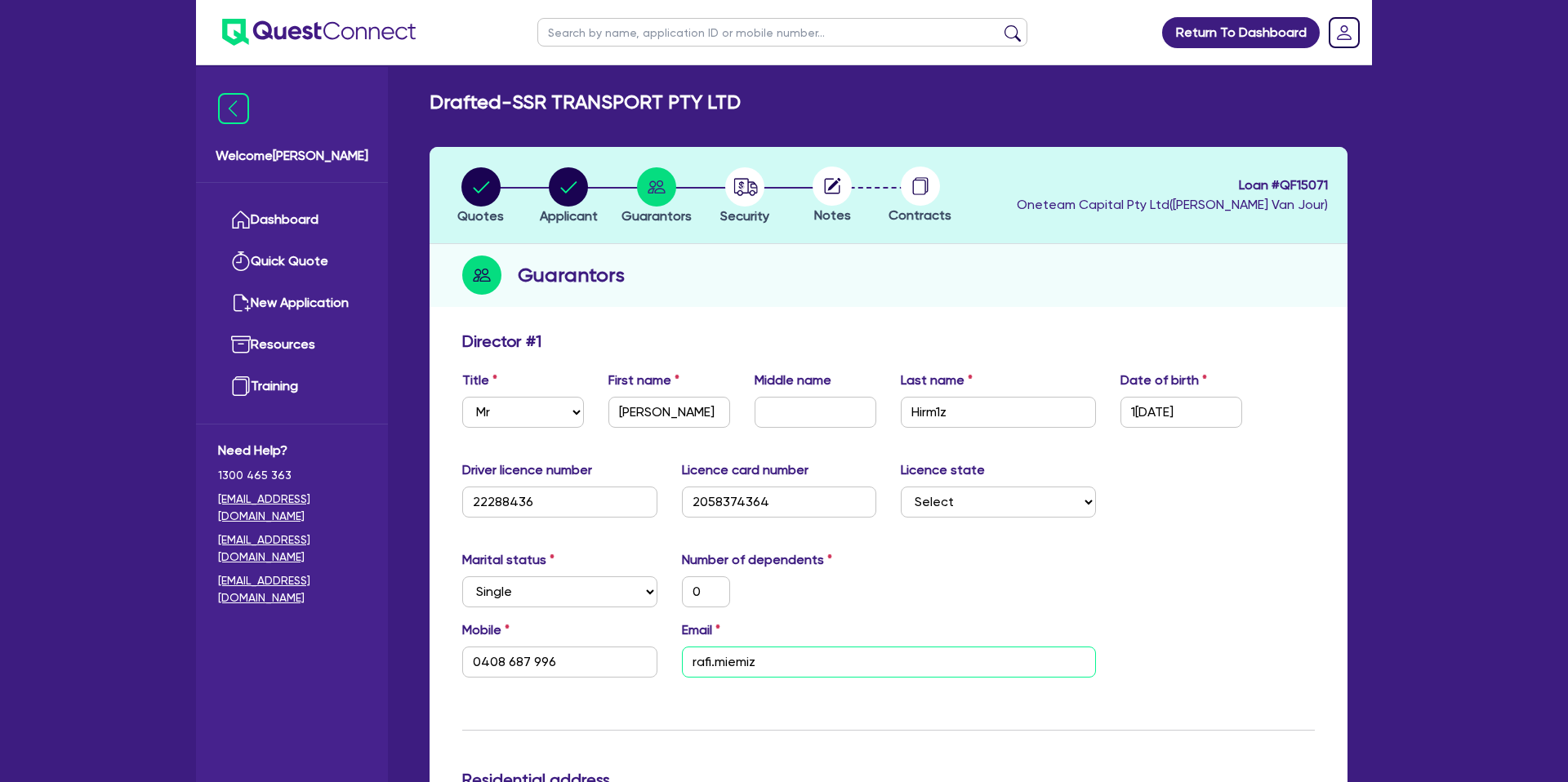
type input "rafi.miemiz@"
type input "0"
type input "0408 687 996"
type input "rafi.miemiz@y"
type input "0"
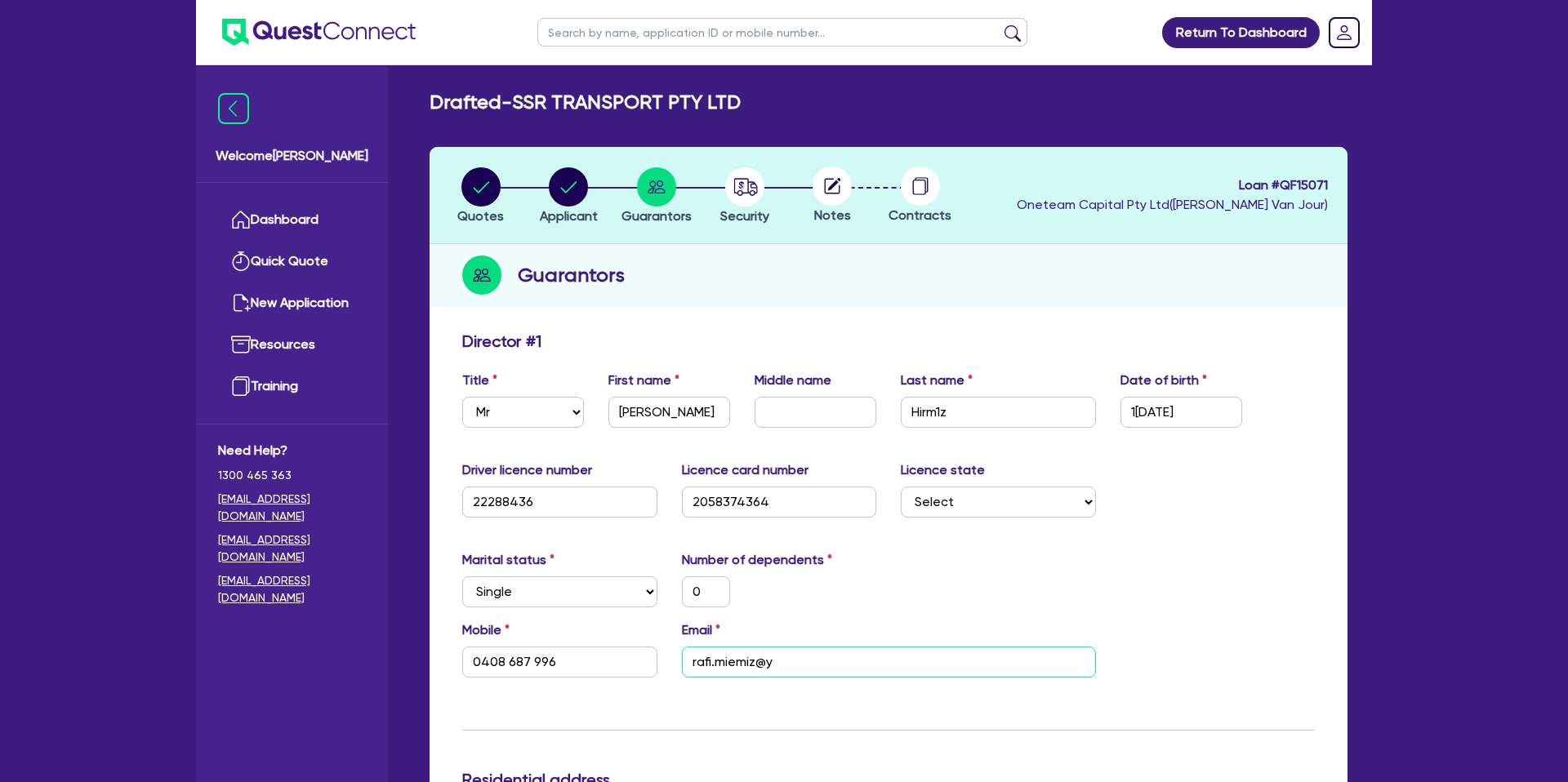
type input "0408 687 996"
type input "rafi.miemiz@ya"
type input "0"
type input "0408 687 996"
type input "rafi.miemiz@yah"
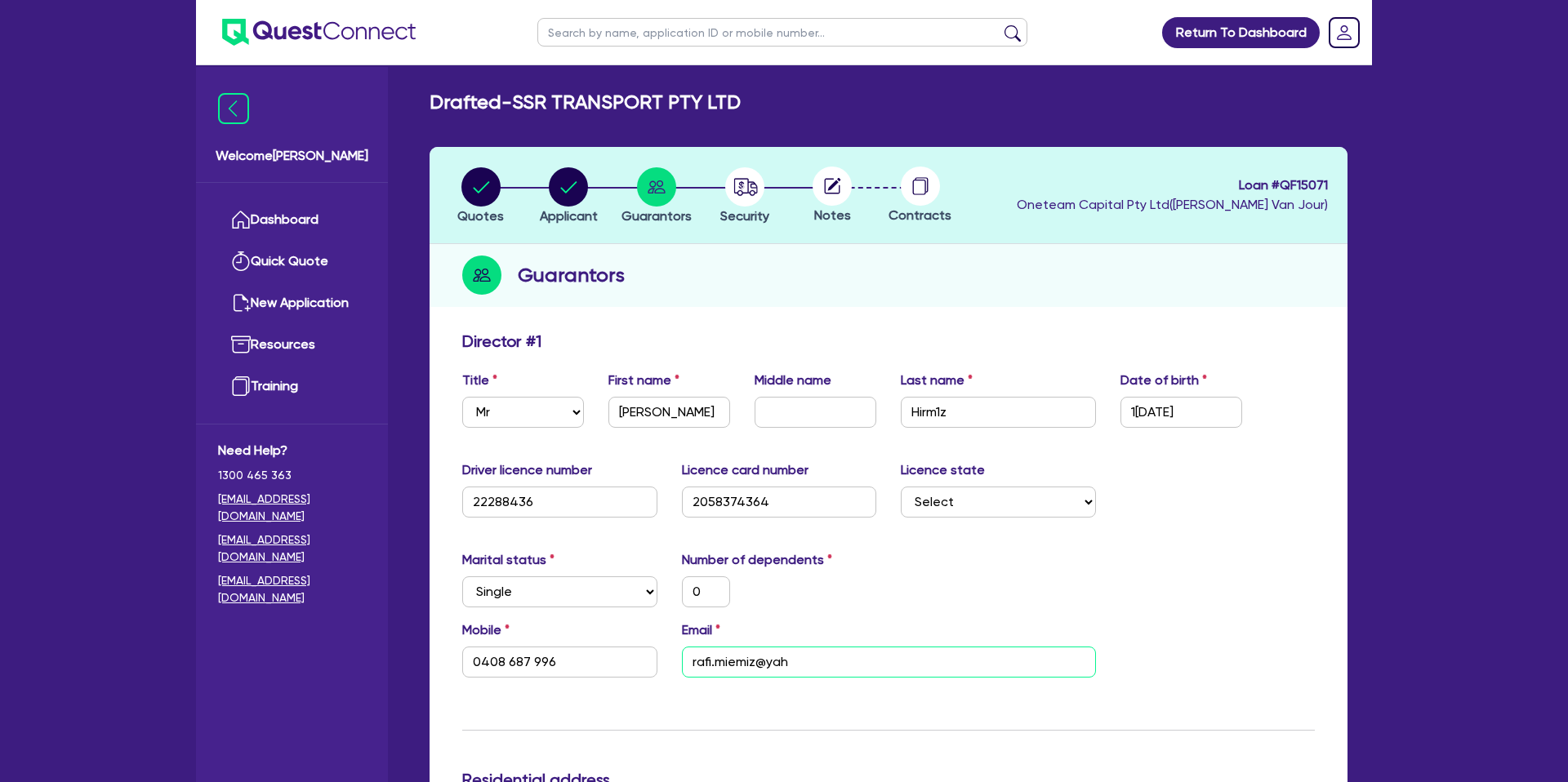
type input "0"
type input "0408 687 996"
type input "rafi.miemiz@yaho"
type input "0"
type input "0408 687 996"
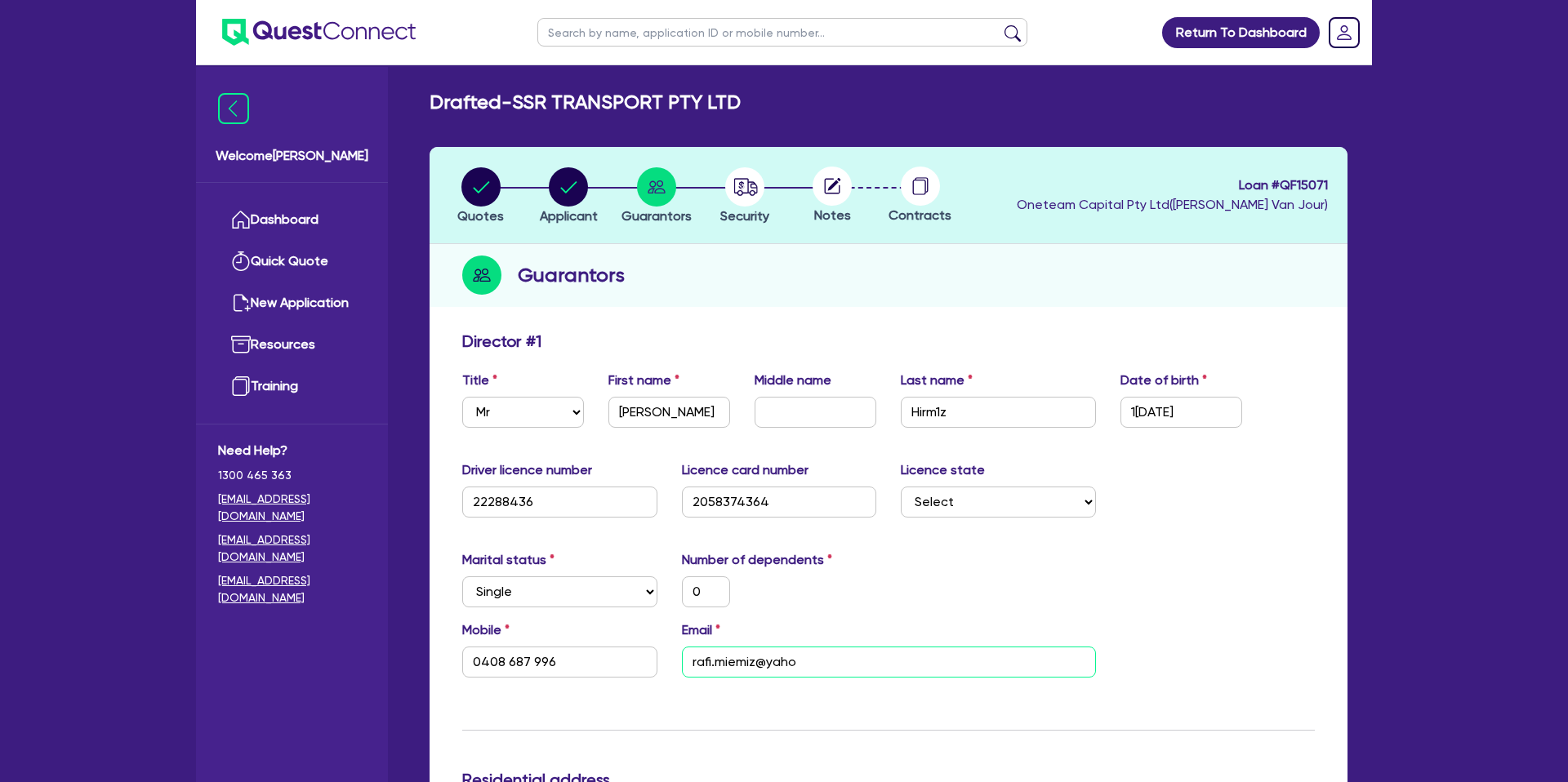
type input "[EMAIL_ADDRESS]"
type input "0"
type input "0408 687 996"
type input "[EMAIL_ADDRESS]/"
type input "0"
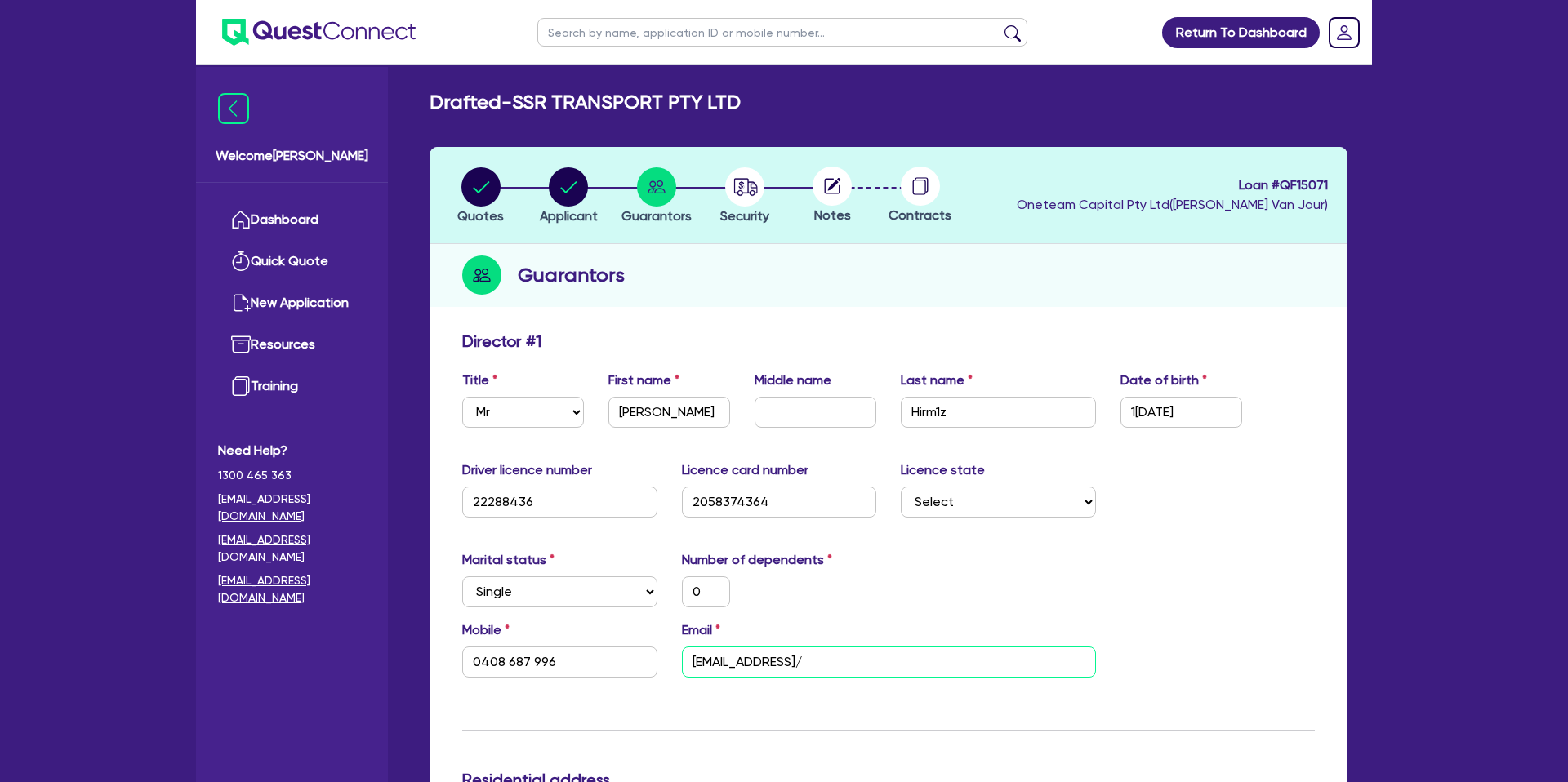
type input "0408 687 996"
type input "[EMAIL_ADDRESS]"
type input "0"
type input "0408 687 996"
type input "[EMAIL_ADDRESS]."
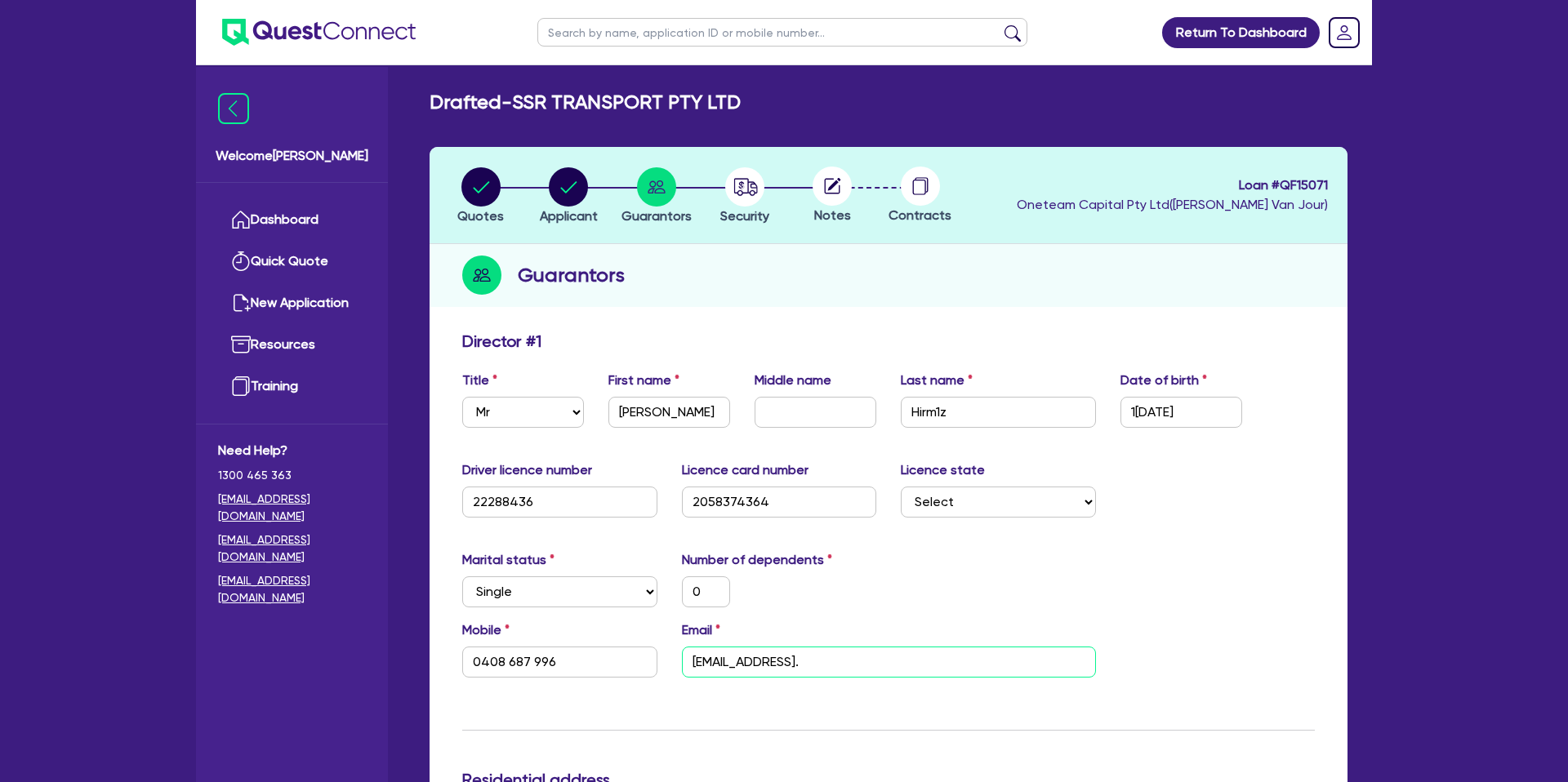
type input "0"
type input "0408 687 996"
type input "rafi.miemiz@yahoo.c"
type input "0"
type input "0408 687 996"
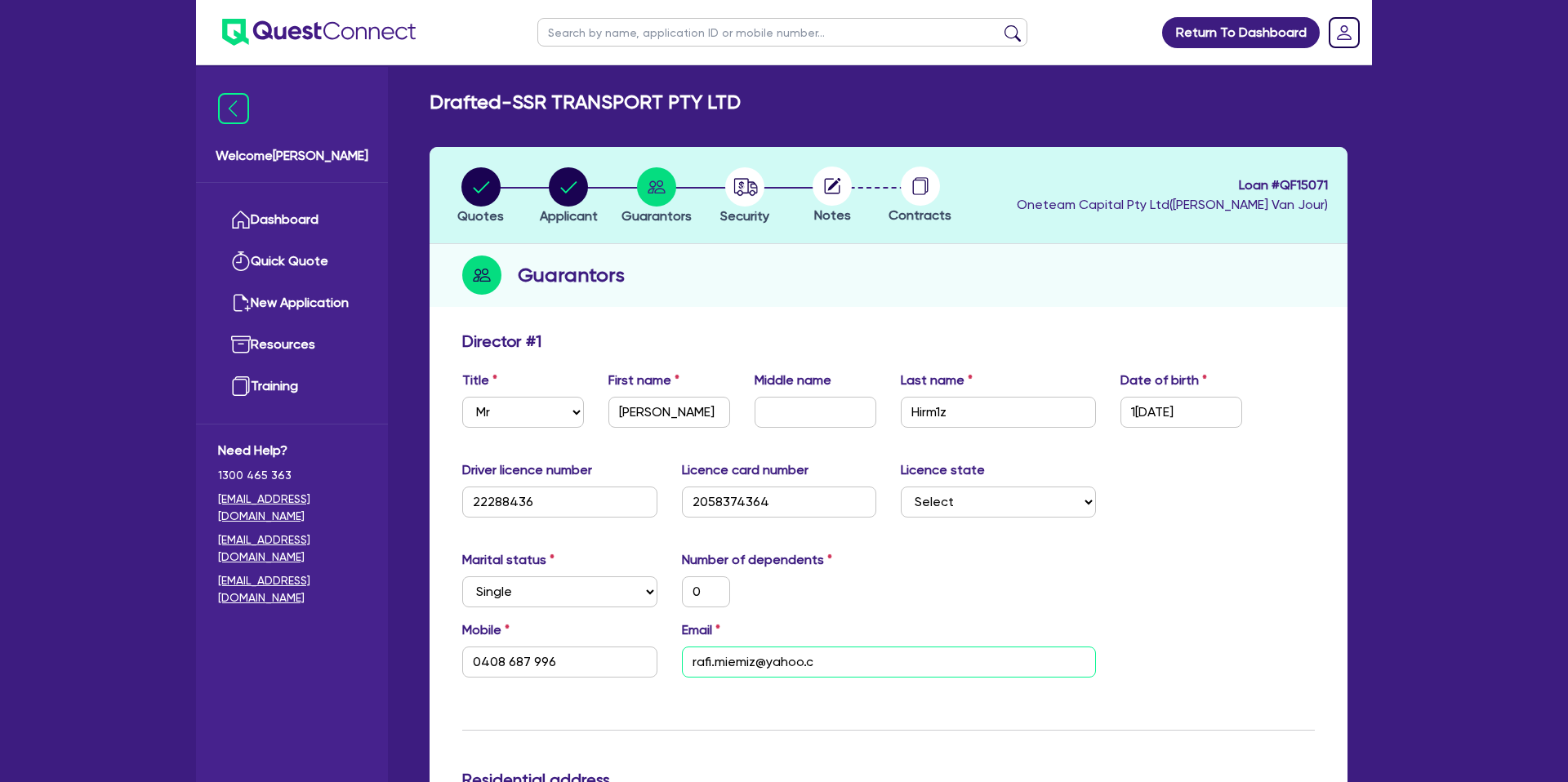
type input "[EMAIL_ADDRESS][DOMAIN_NAME]"
type input "0"
type input "0408 687 996"
type input "[EMAIL_ADDRESS][DOMAIN_NAME]"
click at [908, 573] on div "Marital status Select [DEMOGRAPHIC_DATA] Married De Facto / Partner Number of d…" at bounding box center [888, 585] width 877 height 70
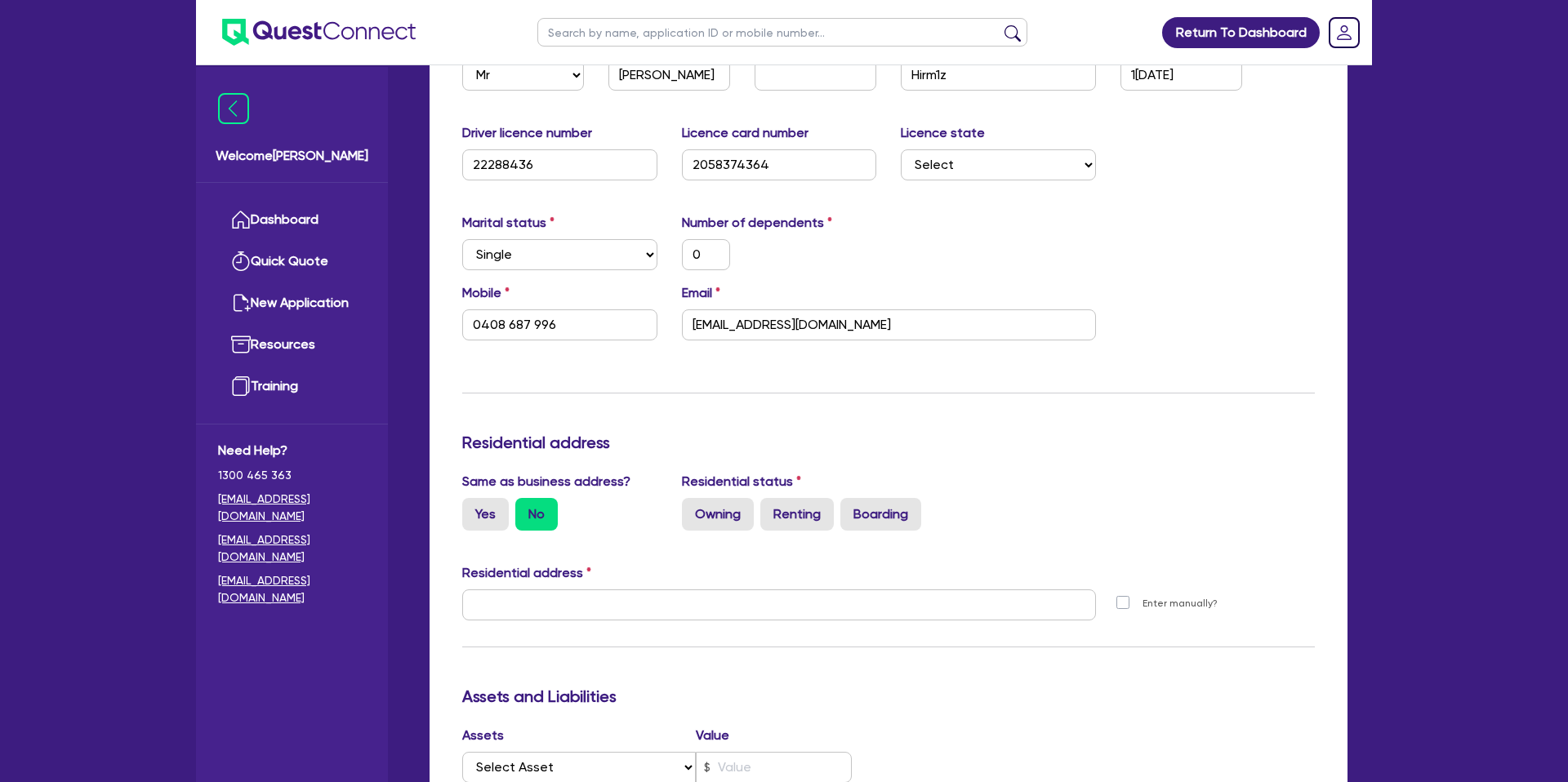
scroll to position [339, 0]
click at [488, 515] on label "Yes" at bounding box center [486, 513] width 46 height 32
click at [473, 507] on input "Yes" at bounding box center [468, 502] width 10 height 10
radio input "true"
type input "0"
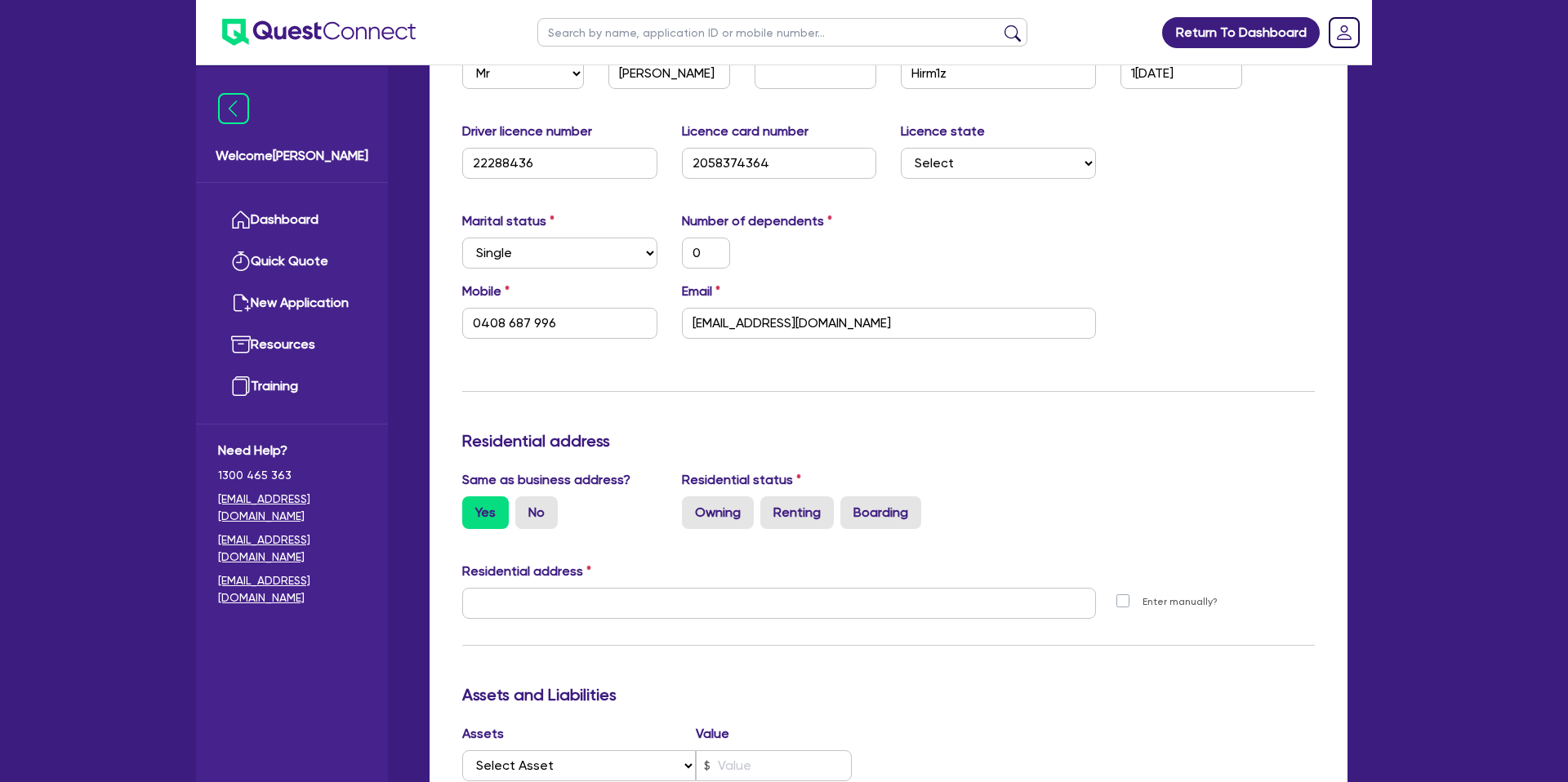
type input "0408 687 996"
type input "[STREET_ADDRESS]"
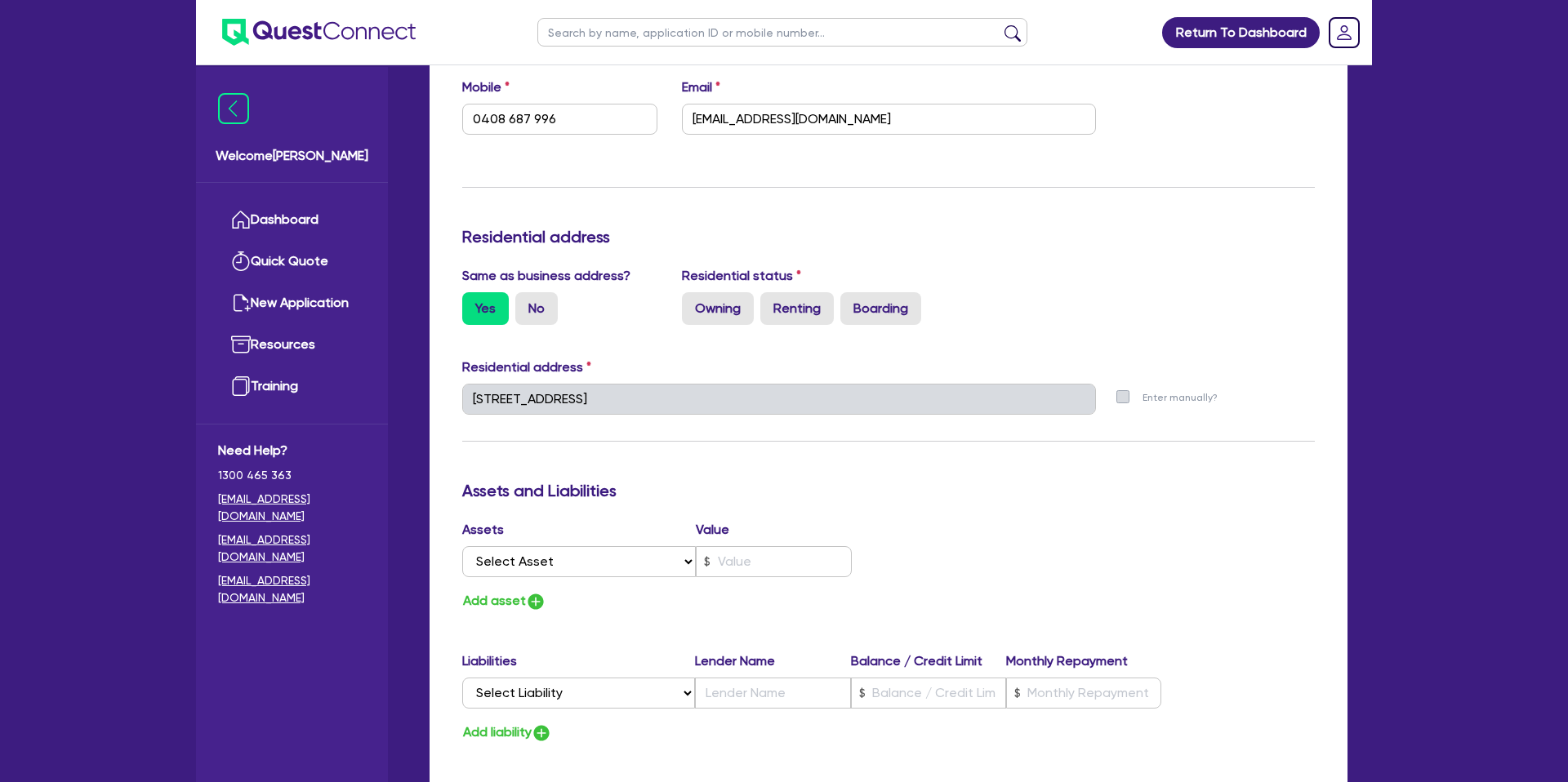
scroll to position [546, 0]
drag, startPoint x: 722, startPoint y: 451, endPoint x: 672, endPoint y: 483, distance: 59.4
click at [722, 451] on div "Update residential status for Director #1 Boarding is only acceptable when the …" at bounding box center [888, 390] width 852 height 1208
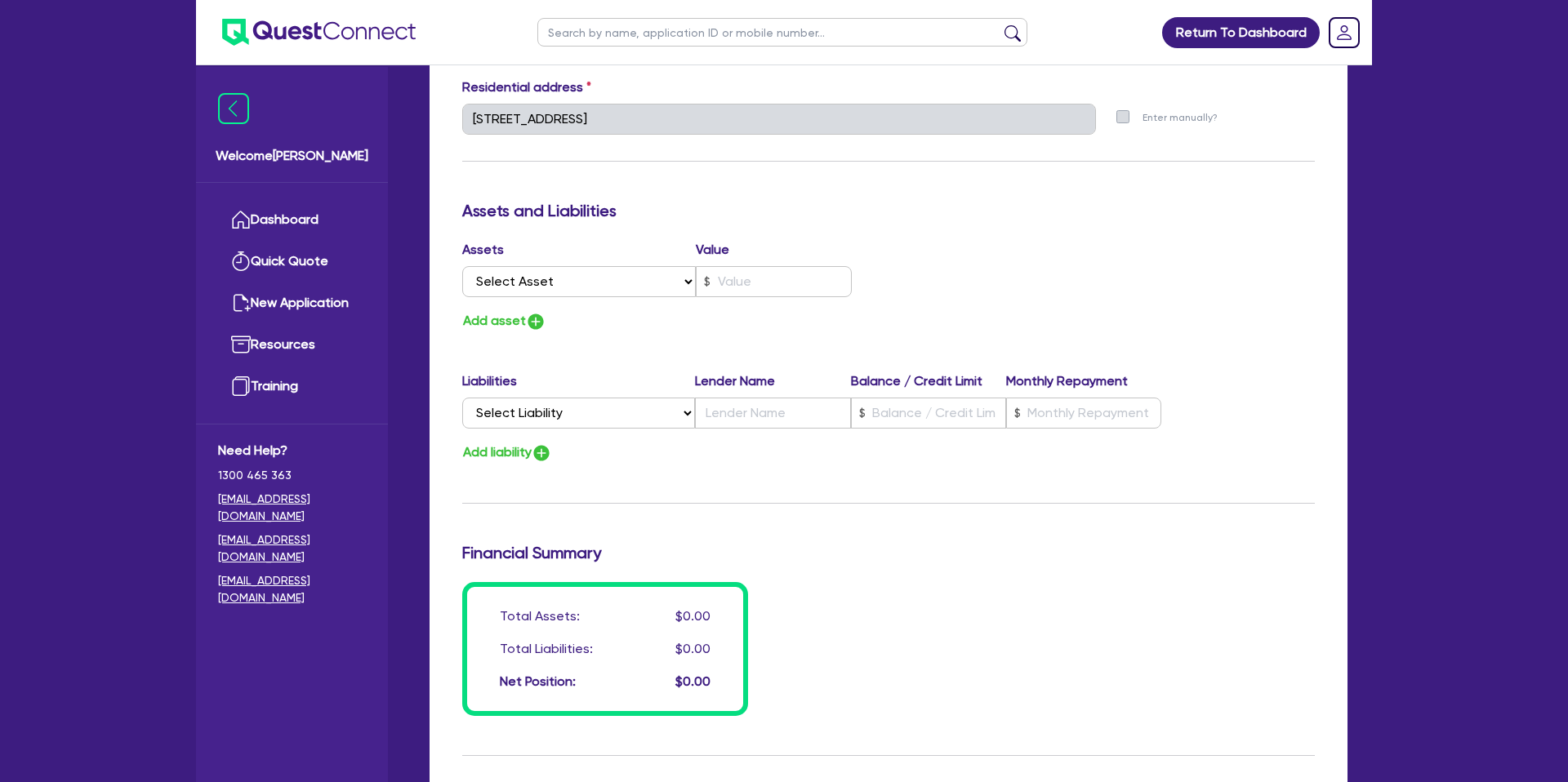
scroll to position [825, 0]
click at [527, 279] on select "Select Asset Cash Property Investment property Vehicle Truck Trailer Equipment …" at bounding box center [579, 281] width 233 height 31
click at [463, 266] on select "Select Asset Cash Property Investment property Vehicle Truck Trailer Equipment …" at bounding box center [579, 281] width 233 height 31
click at [527, 279] on select "Select Asset Cash Property Investment property Vehicle Truck Trailer Equipment …" at bounding box center [579, 281] width 233 height 31
select select "CASH"
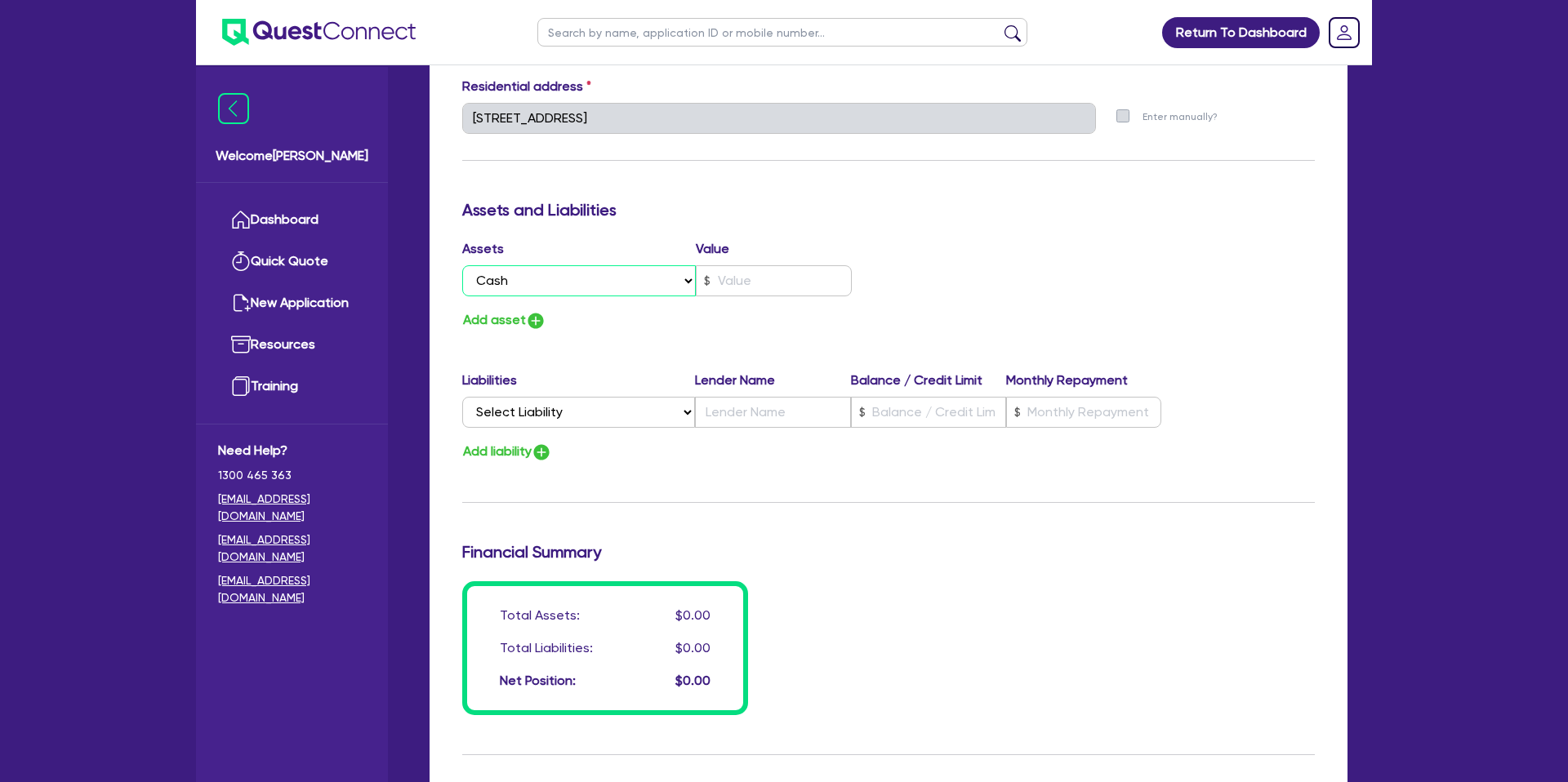
click at [463, 266] on select "Select Asset Cash Property Investment property Vehicle Truck Trailer Equipment …" at bounding box center [579, 281] width 233 height 31
type input "0"
type input "0408 687 996"
click at [745, 284] on input "text" at bounding box center [774, 281] width 156 height 31
type input "0"
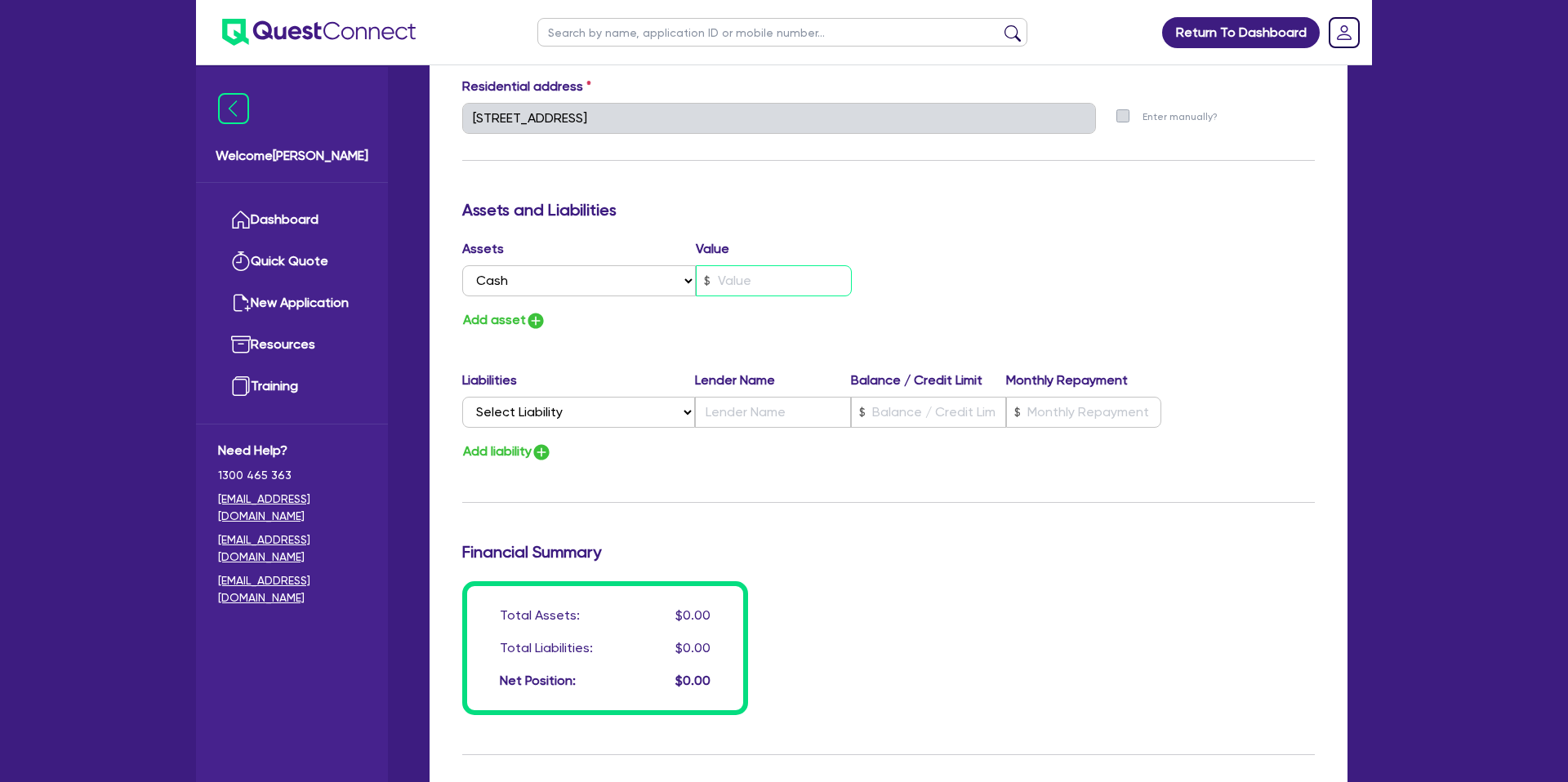
type input "0408 687 996"
type input "7"
type input "0"
type input "0408 687 996"
type input "75"
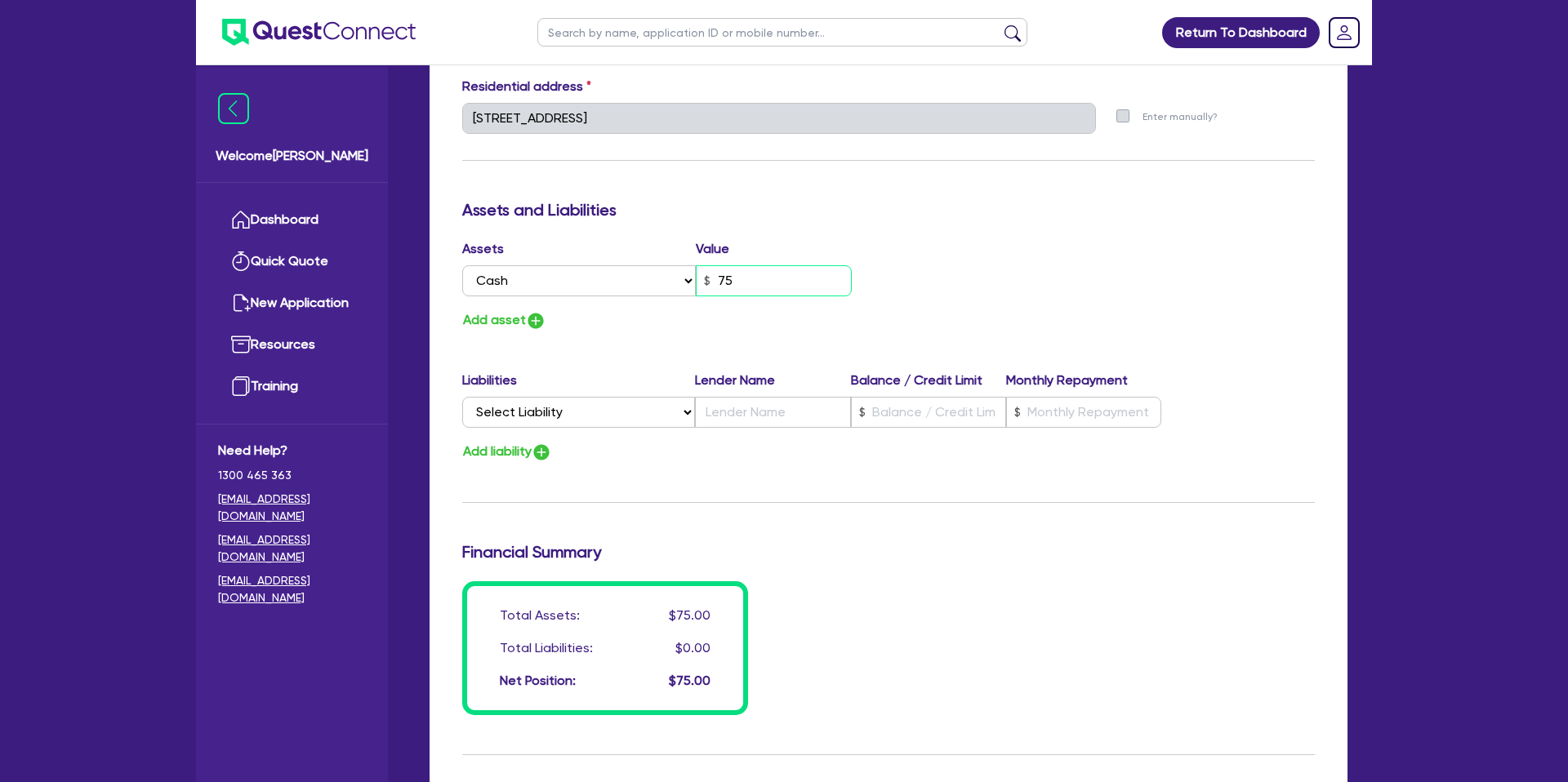
type input "0"
type input "0408 687 996"
type input "750"
type input "0"
type input "0408 687 996"
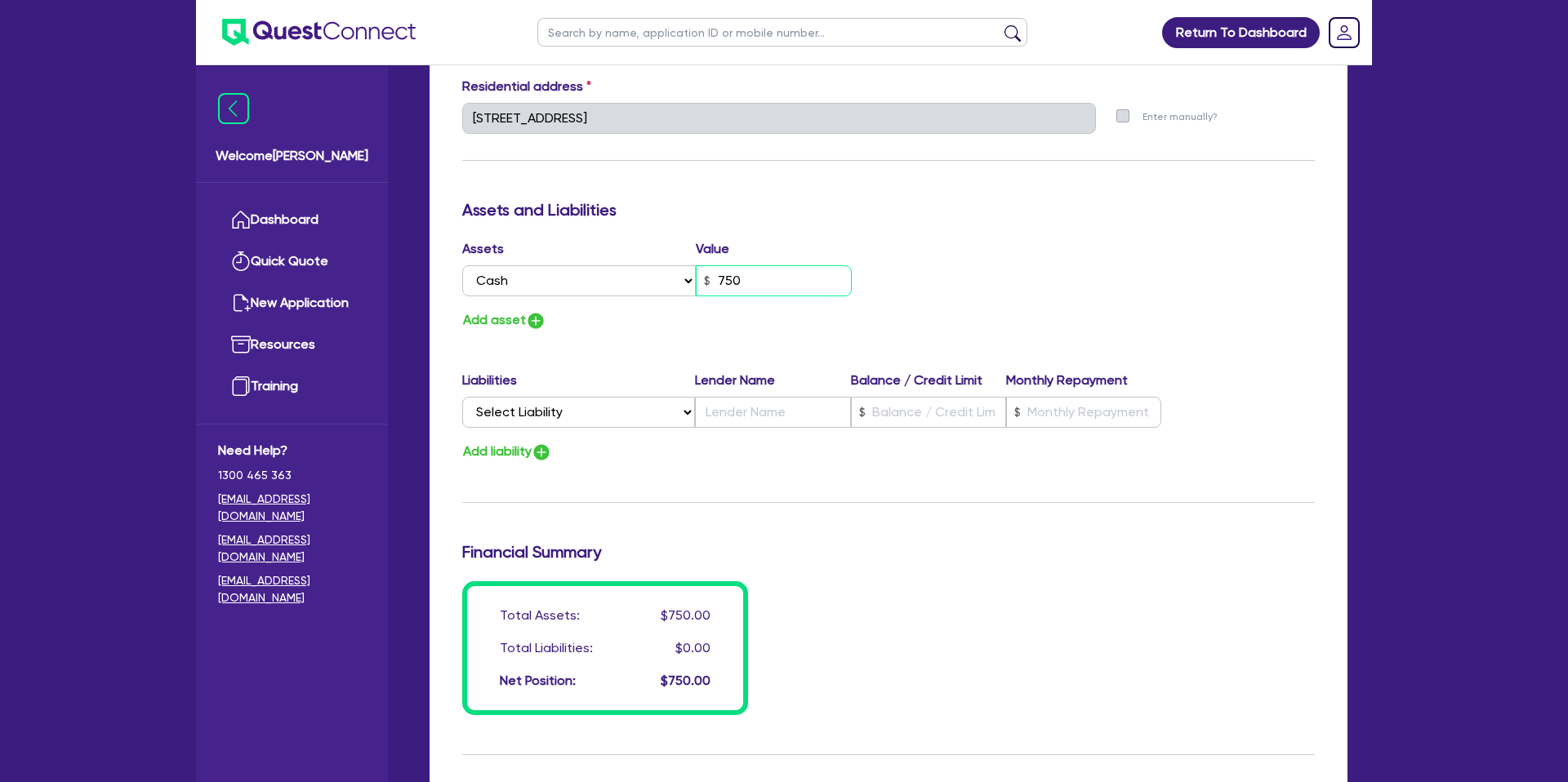
type input "7,500"
type input "0"
type input "0408 687 996"
type input "75,000"
drag, startPoint x: 770, startPoint y: 287, endPoint x: 669, endPoint y: 328, distance: 109.0
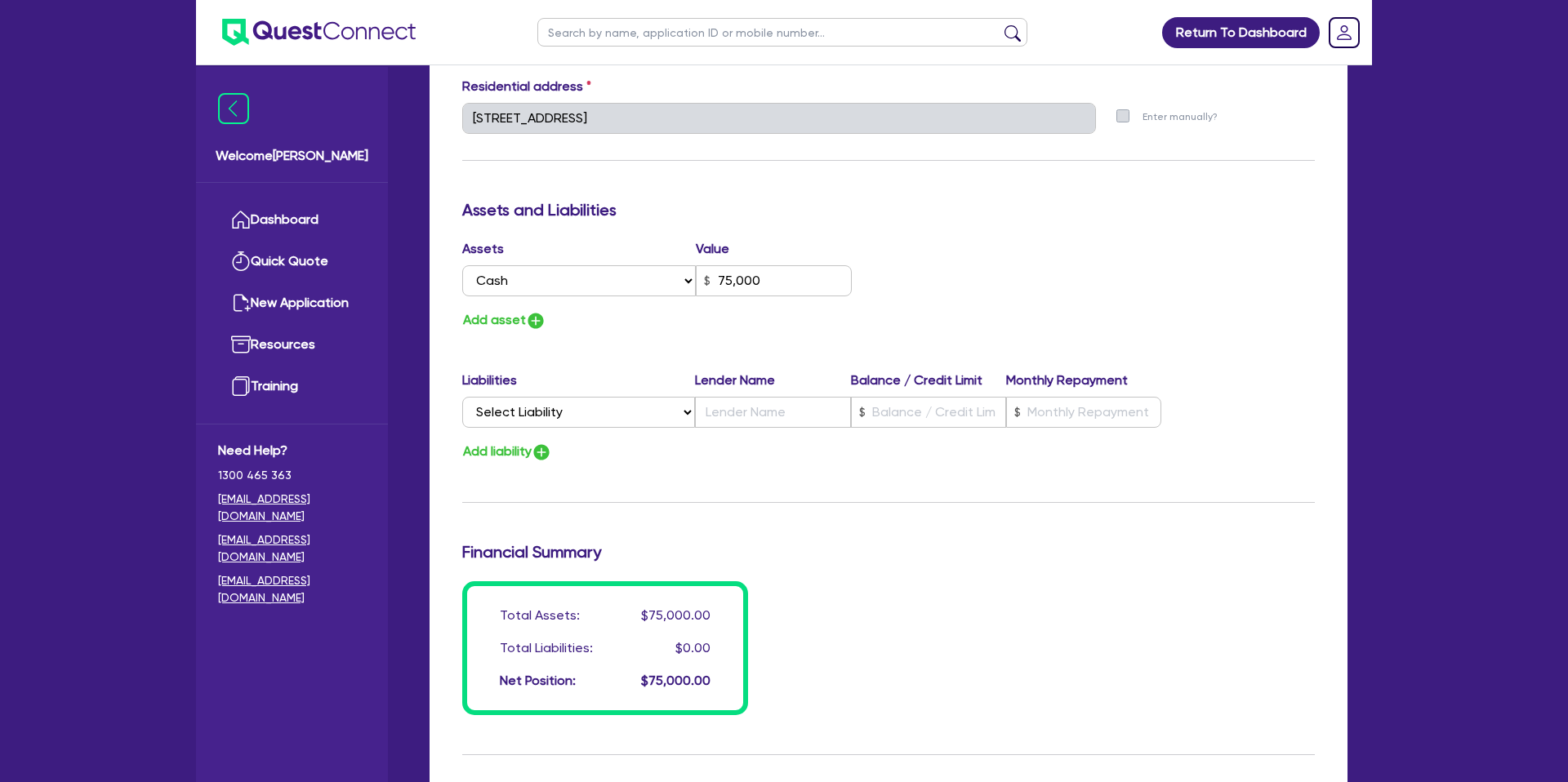
click at [669, 328] on div "Add asset" at bounding box center [669, 320] width 439 height 22
drag, startPoint x: 669, startPoint y: 328, endPoint x: 510, endPoint y: 311, distance: 159.9
click at [510, 311] on button "Add asset" at bounding box center [504, 320] width 84 height 22
type input "0"
type input "0408 687 996"
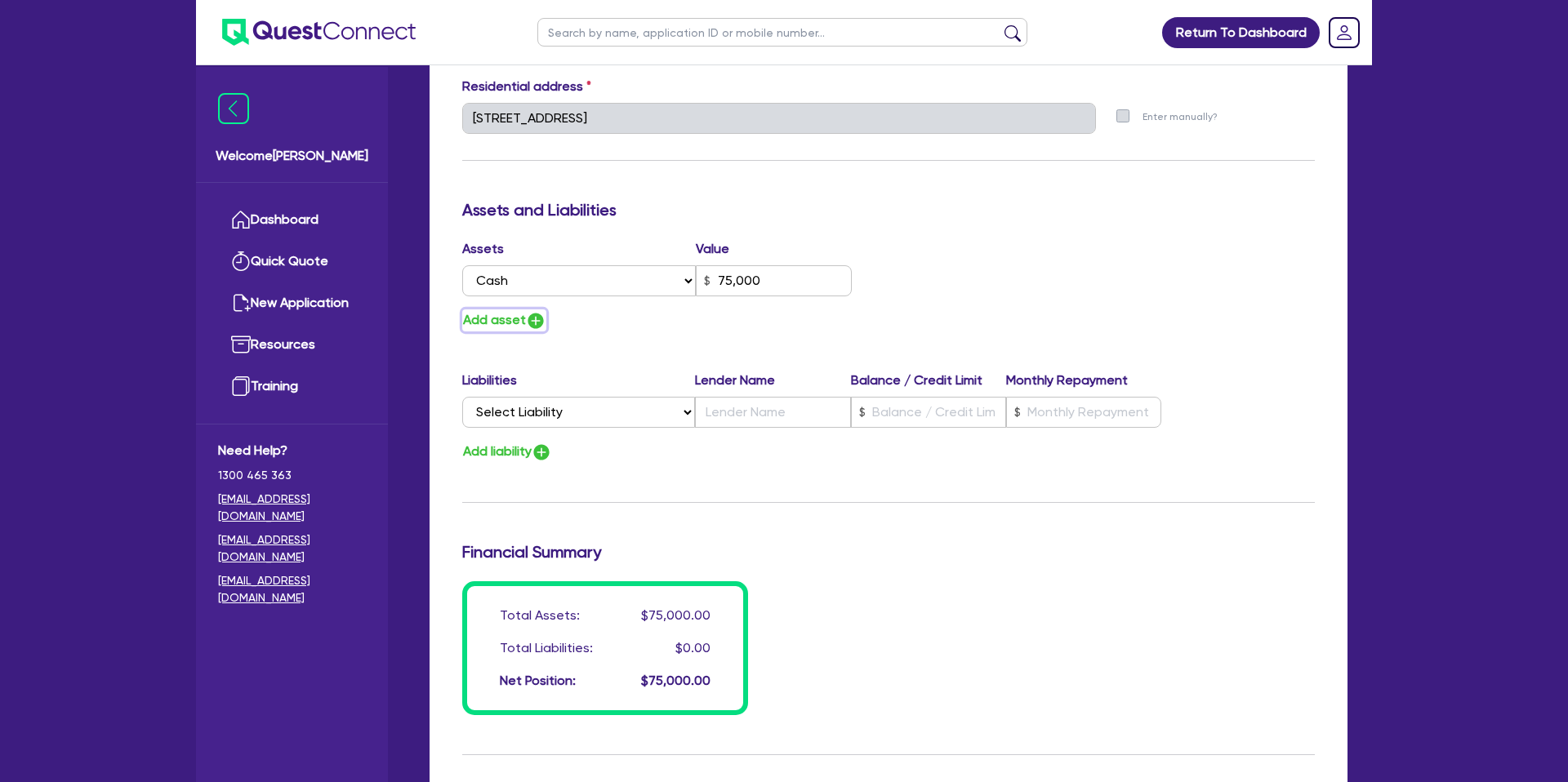
type input "75,000"
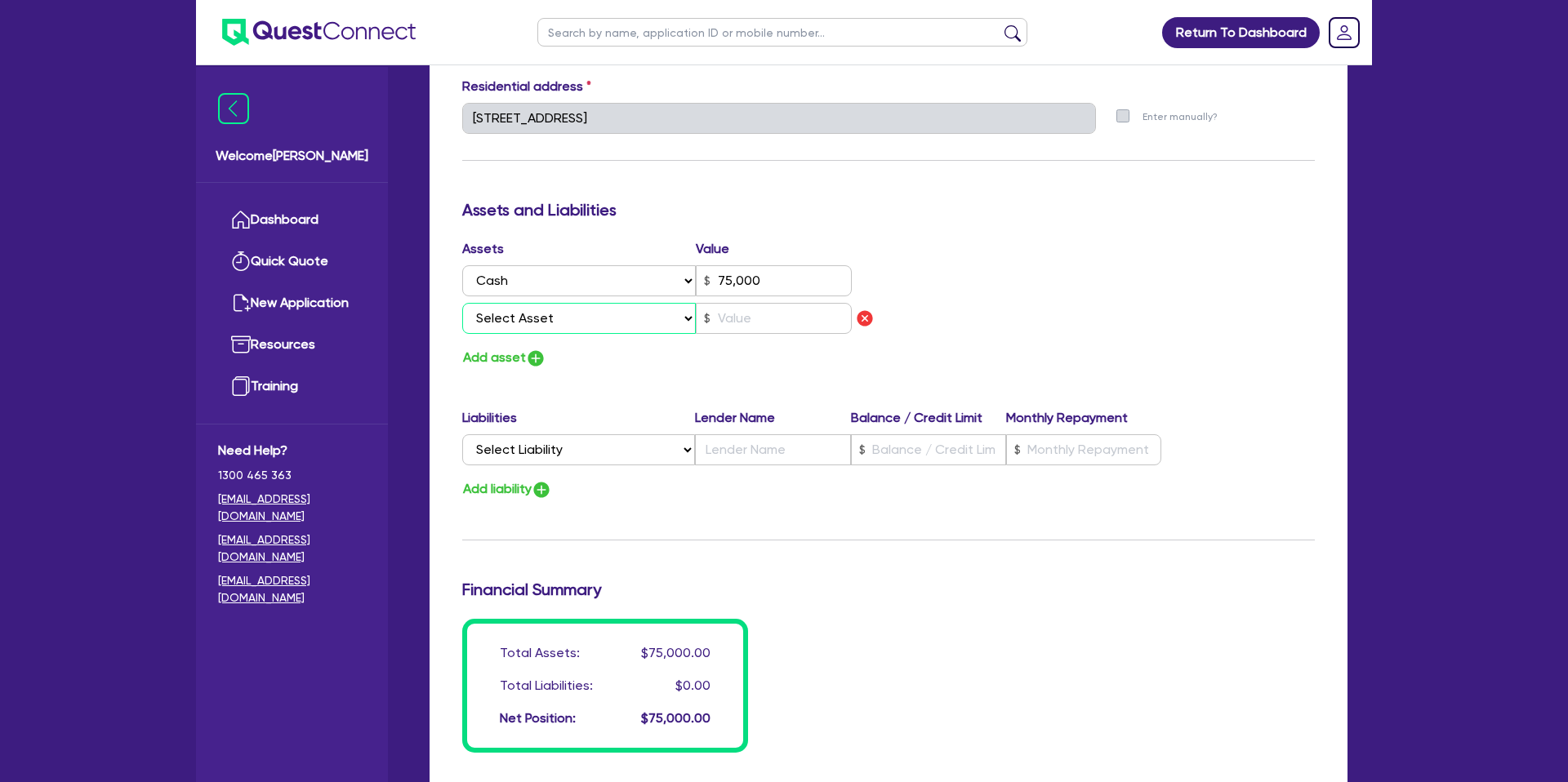
click at [516, 317] on select "Select Asset Cash Property Investment property Vehicle Truck Trailer Equipment …" at bounding box center [579, 318] width 233 height 31
click at [510, 318] on select "Select Asset Cash Property Investment property Vehicle Truck Trailer Equipment …" at bounding box center [579, 318] width 233 height 31
select select "VEHICLE"
click at [463, 303] on select "Select Asset Cash Property Investment property Vehicle Truck Trailer Equipment …" at bounding box center [579, 318] width 233 height 31
type input "0"
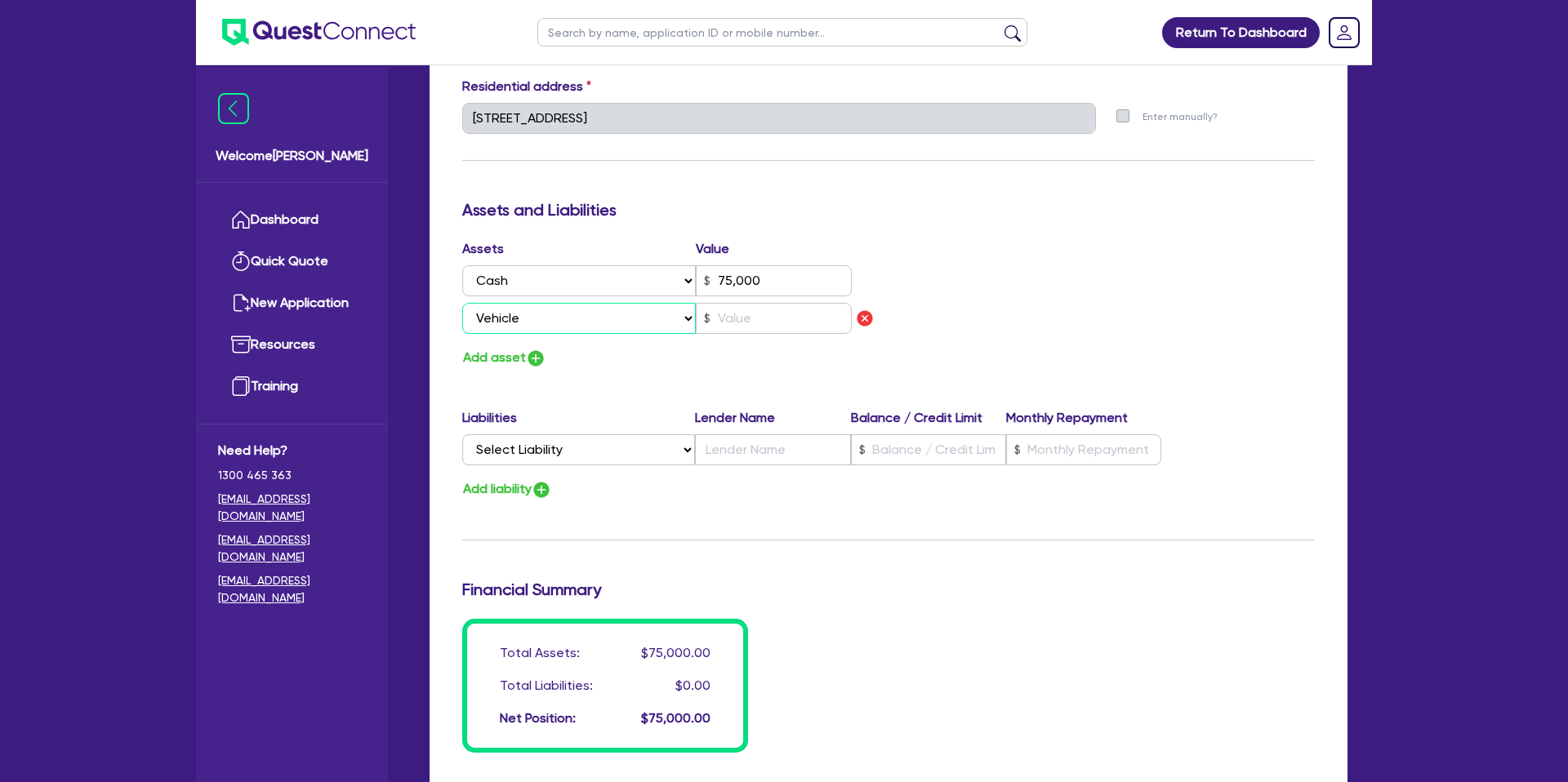
type input "0408 687 996"
type input "75,000"
click at [667, 347] on div "Add asset" at bounding box center [669, 358] width 439 height 22
click at [529, 361] on img "button" at bounding box center [535, 358] width 20 height 20
type input "0"
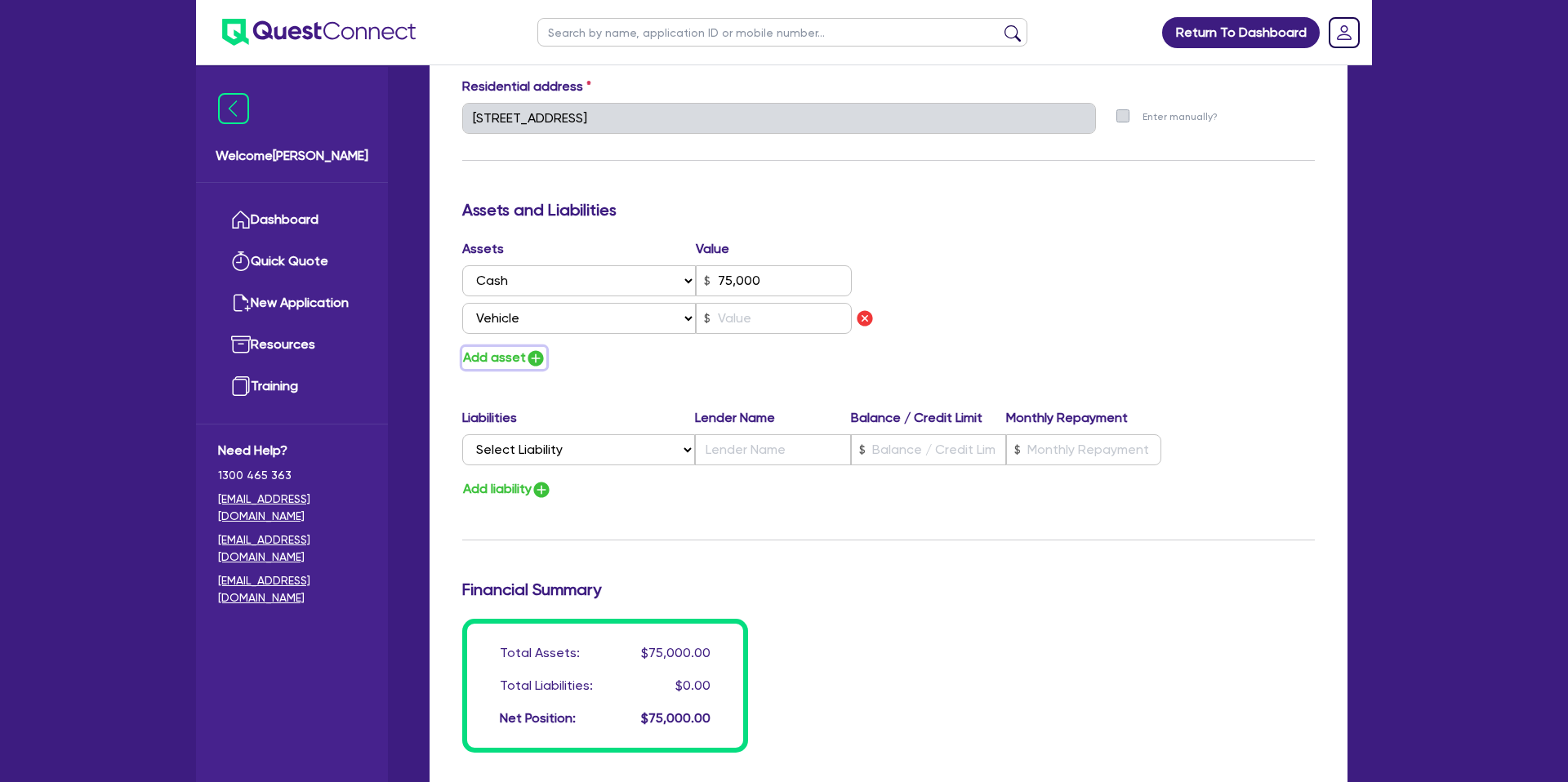
type input "0408 687 996"
type input "75,000"
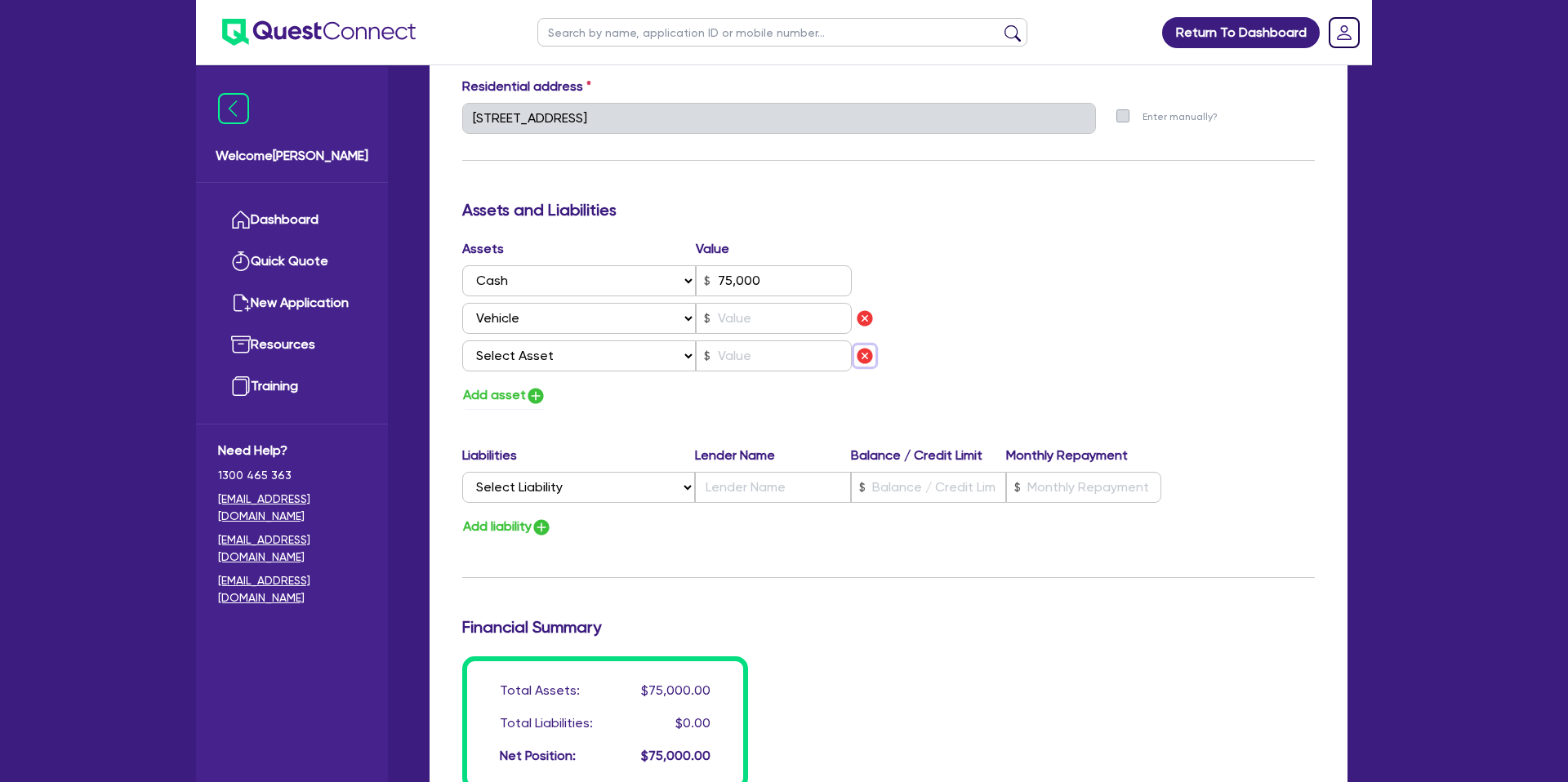
drag, startPoint x: 871, startPoint y: 356, endPoint x: 834, endPoint y: 362, distance: 37.5
click at [869, 357] on img "button" at bounding box center [864, 356] width 20 height 20
type input "0"
type input "0408 687 996"
type input "75,000"
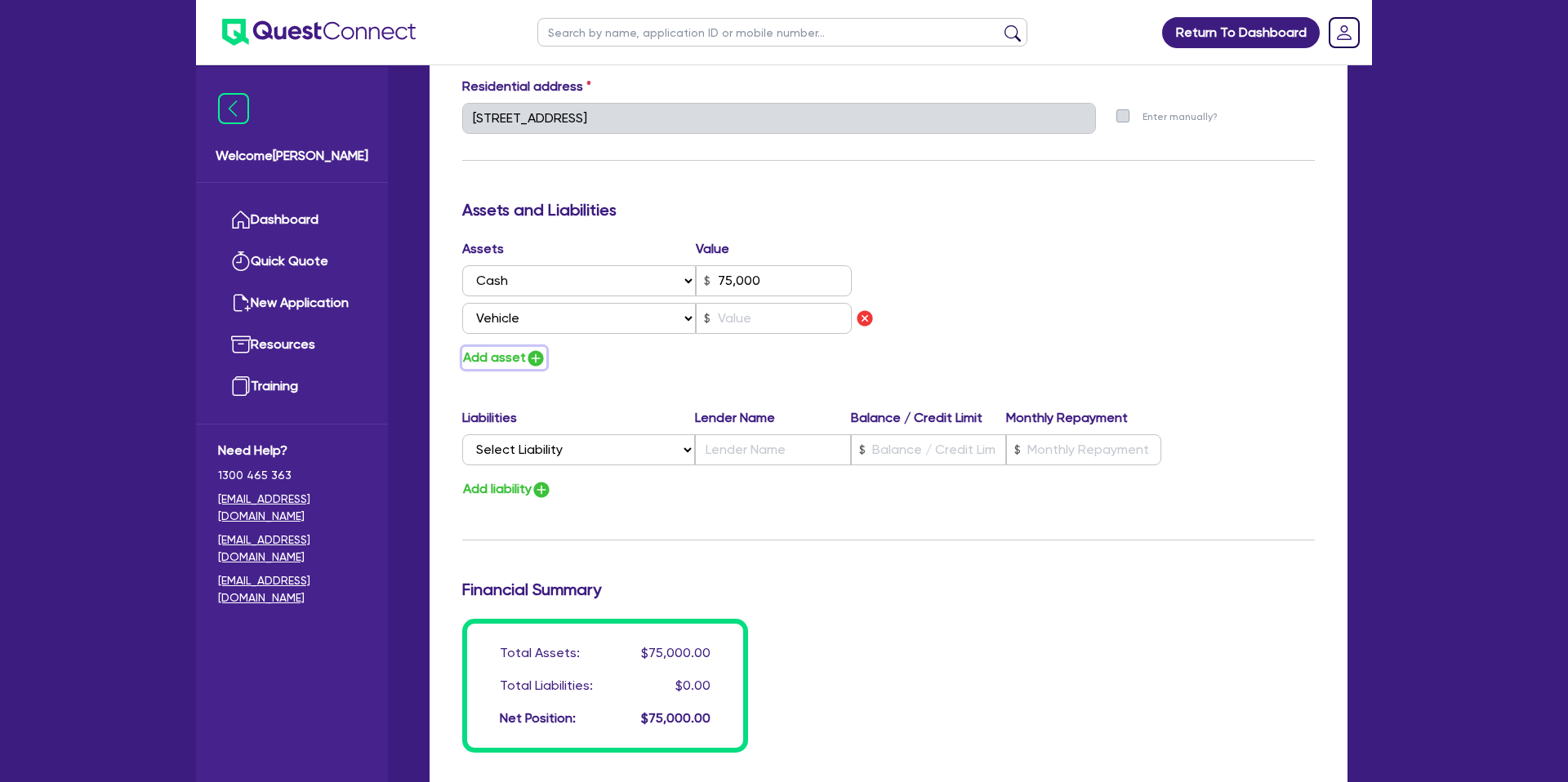
click at [490, 366] on button "Add asset" at bounding box center [504, 358] width 84 height 22
type input "0"
type input "0408 687 996"
type input "75,000"
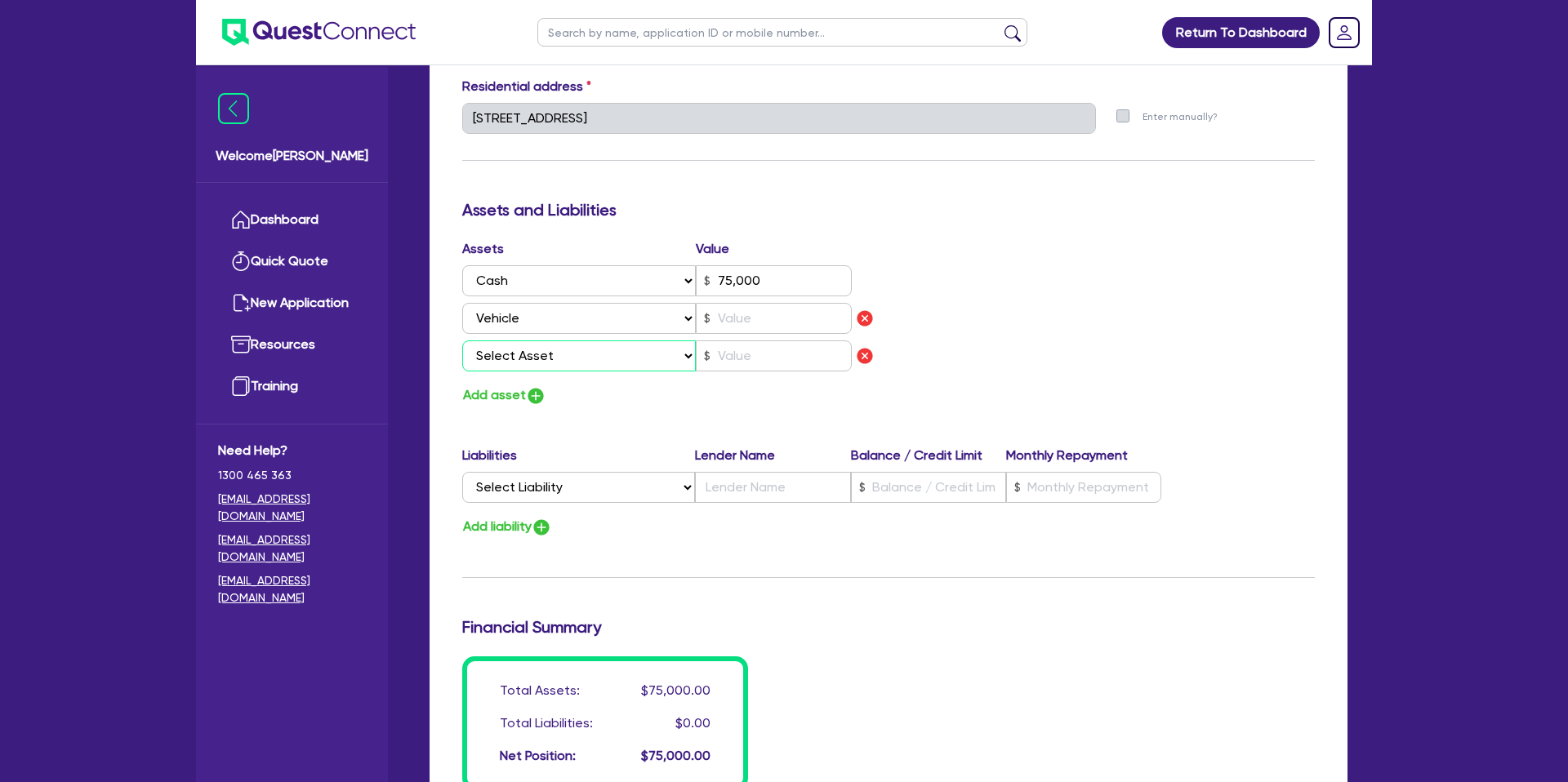
click at [575, 356] on select "Select Asset Cash Property Investment property Vehicle Truck Trailer Equipment …" at bounding box center [579, 356] width 233 height 31
click at [764, 314] on input "text" at bounding box center [774, 318] width 156 height 31
click at [864, 353] on img "button" at bounding box center [864, 356] width 20 height 20
type input "0"
type input "0408 687 996"
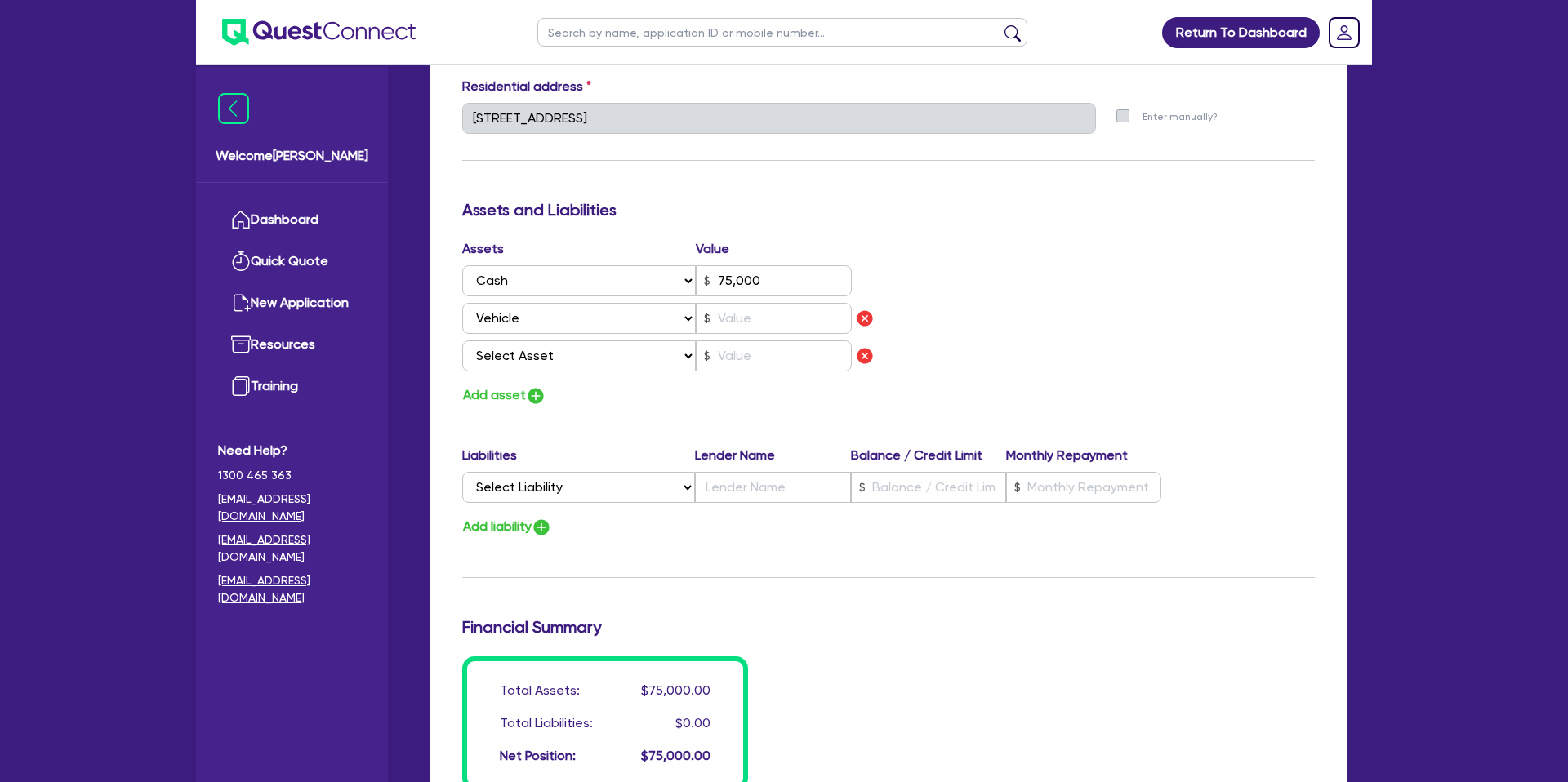
type input "75,000"
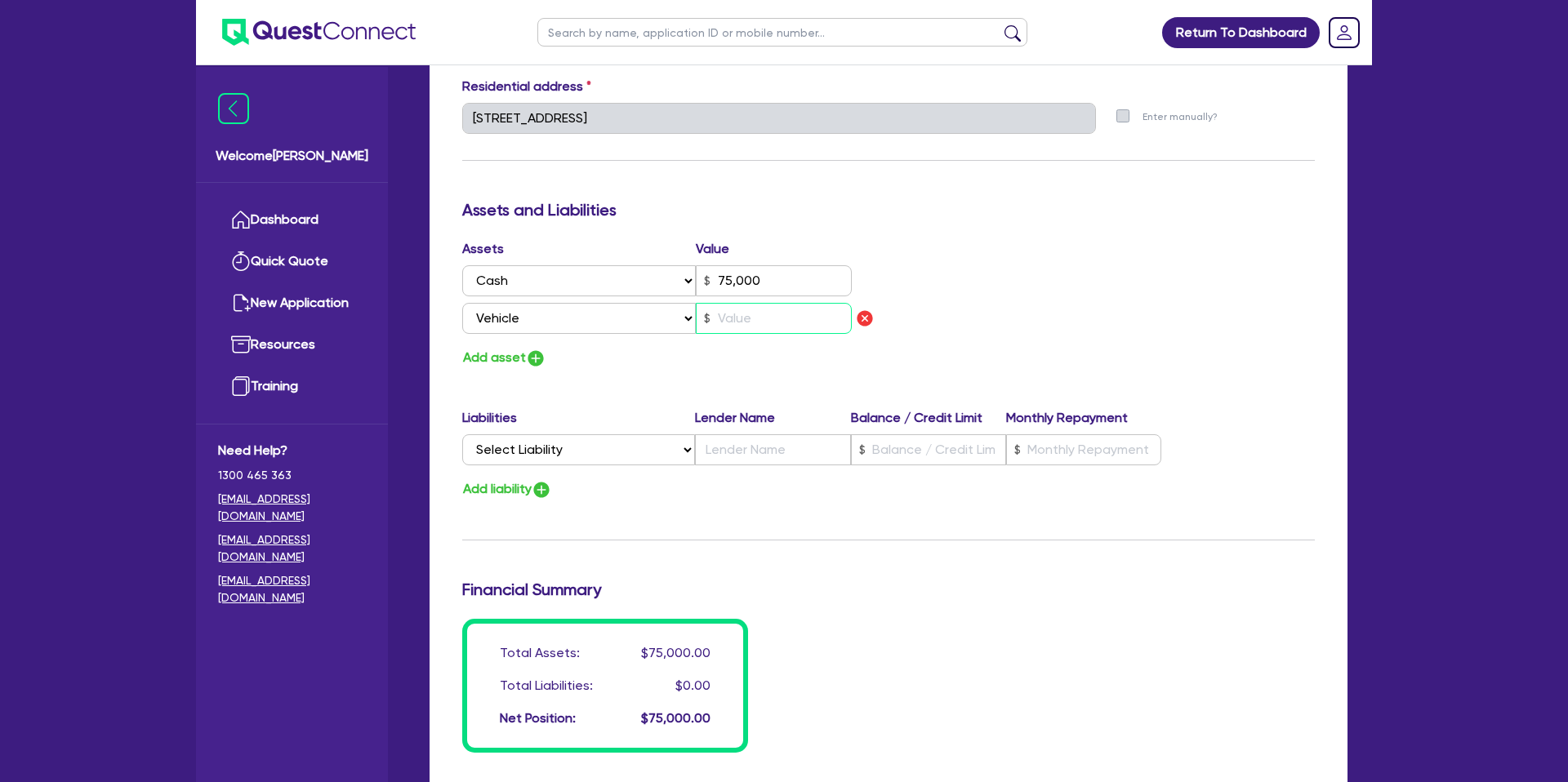
click at [789, 324] on input "text" at bounding box center [774, 318] width 156 height 31
drag, startPoint x: 865, startPoint y: 318, endPoint x: 730, endPoint y: 362, distance: 142.0
click at [865, 317] on img "button" at bounding box center [864, 318] width 20 height 20
type input "0"
type input "0408 687 996"
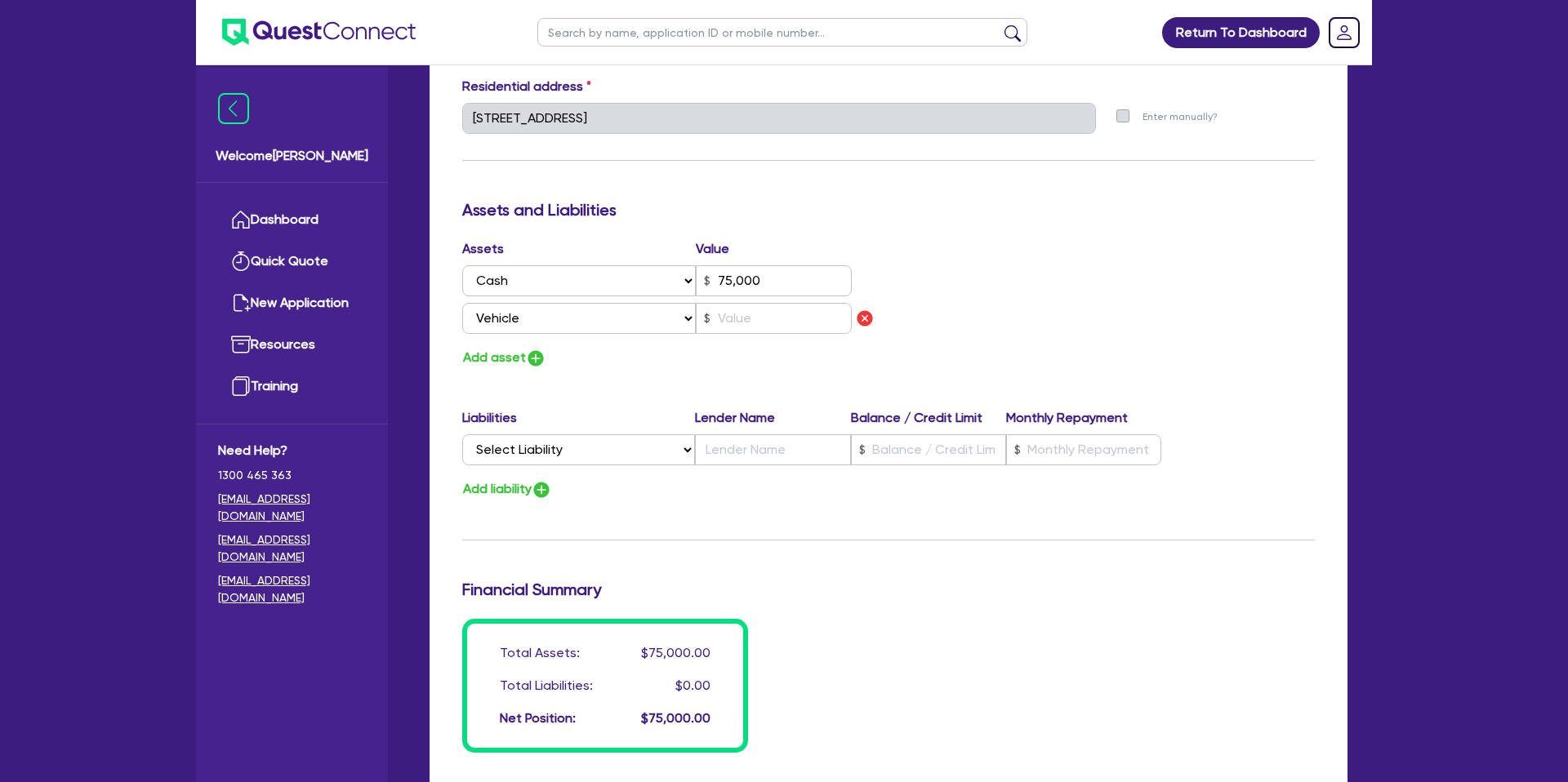
type input "75,000"
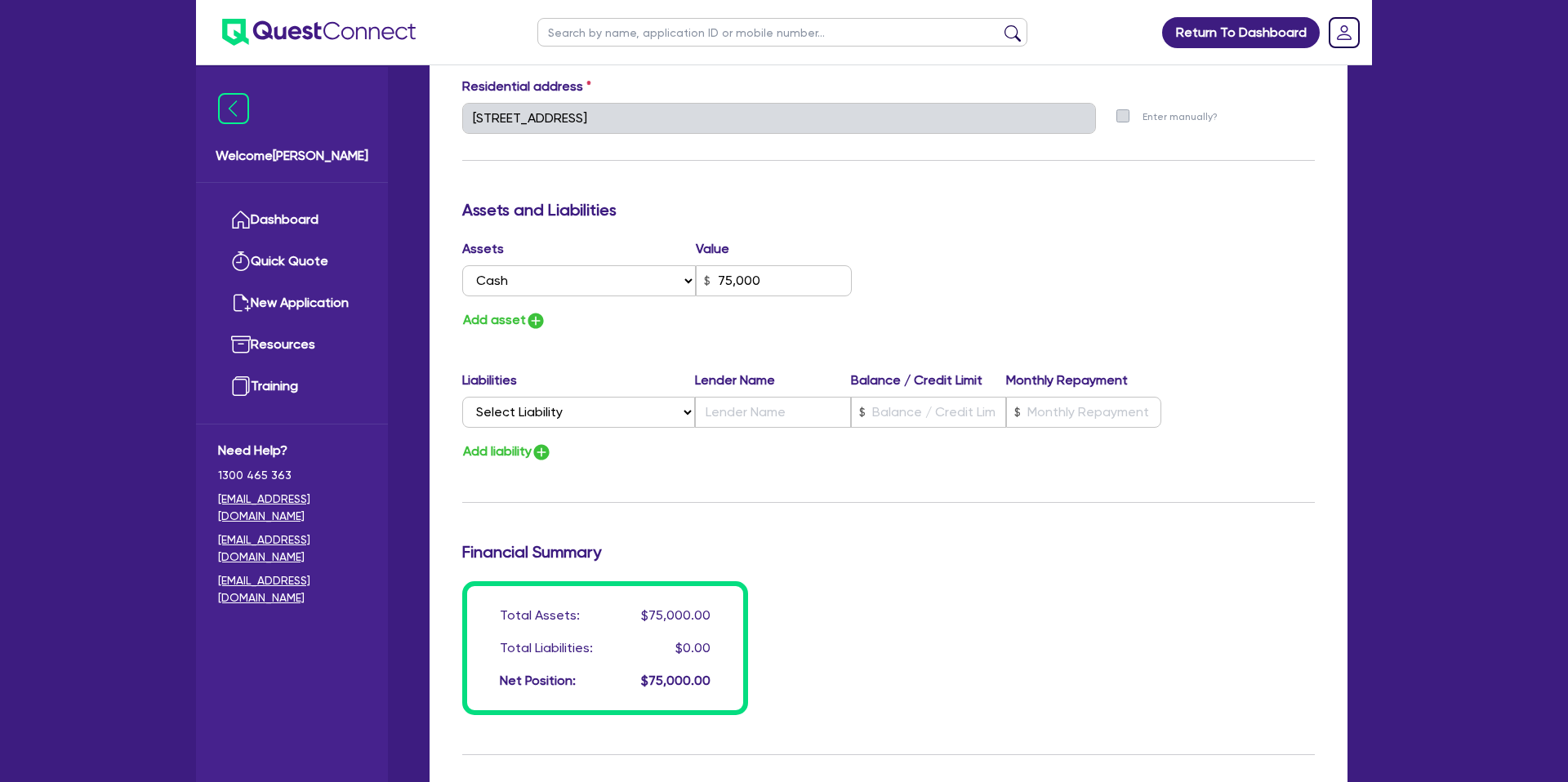
click at [590, 343] on div "Update residential status for Director #1 Boarding is only acceptable when the …" at bounding box center [888, 111] width 852 height 1208
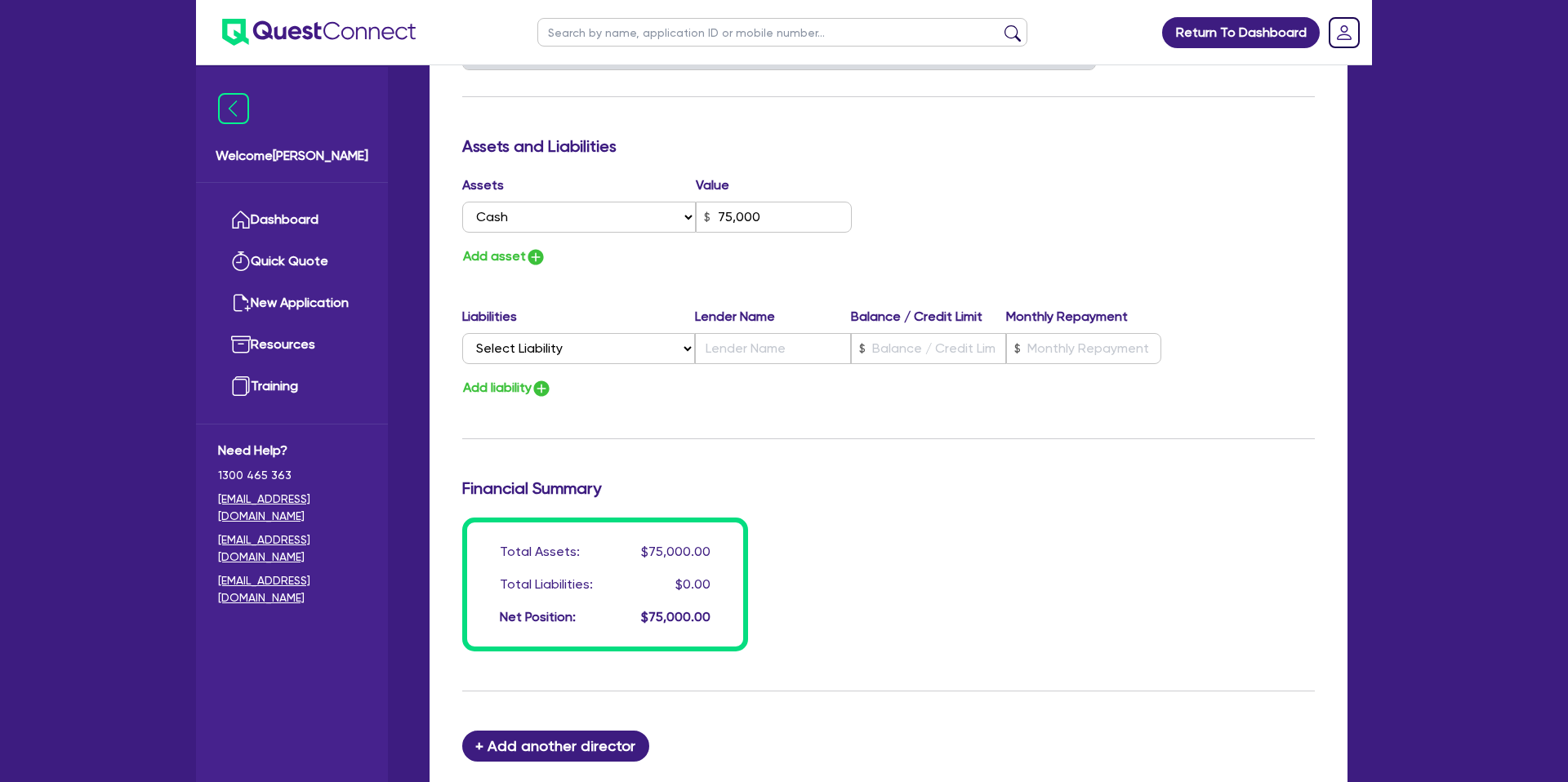
scroll to position [891, 0]
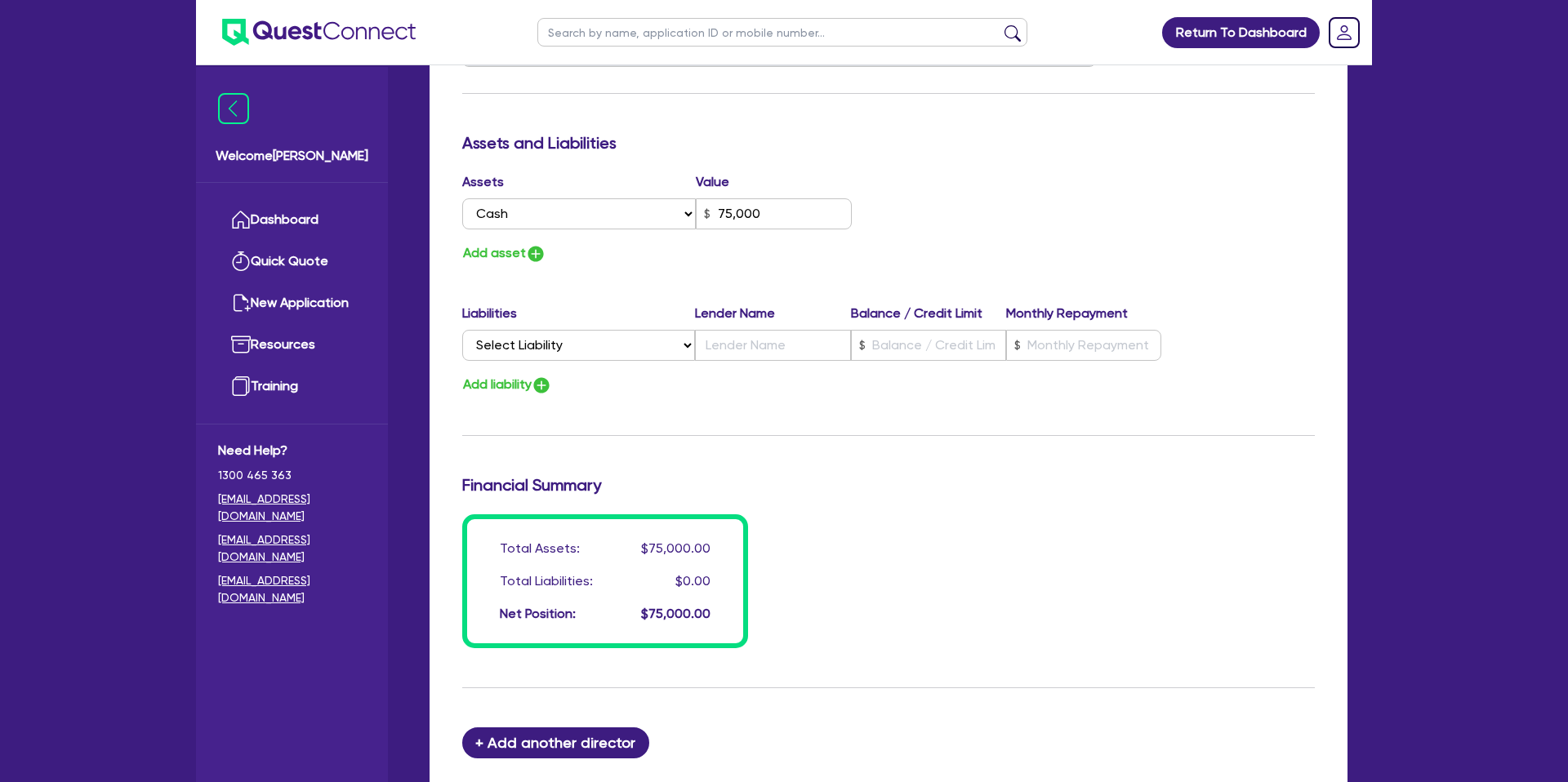
click at [655, 259] on div "Add asset" at bounding box center [669, 254] width 439 height 22
click at [580, 344] on select "Select Liability Credit card Mortgage Investment property loan Vehicle loan Tru…" at bounding box center [579, 345] width 233 height 31
select select "TRUCK_LOAN"
click at [463, 330] on select "Select Liability Credit card Mortgage Investment property loan Vehicle loan Tru…" at bounding box center [579, 345] width 233 height 31
type input "0"
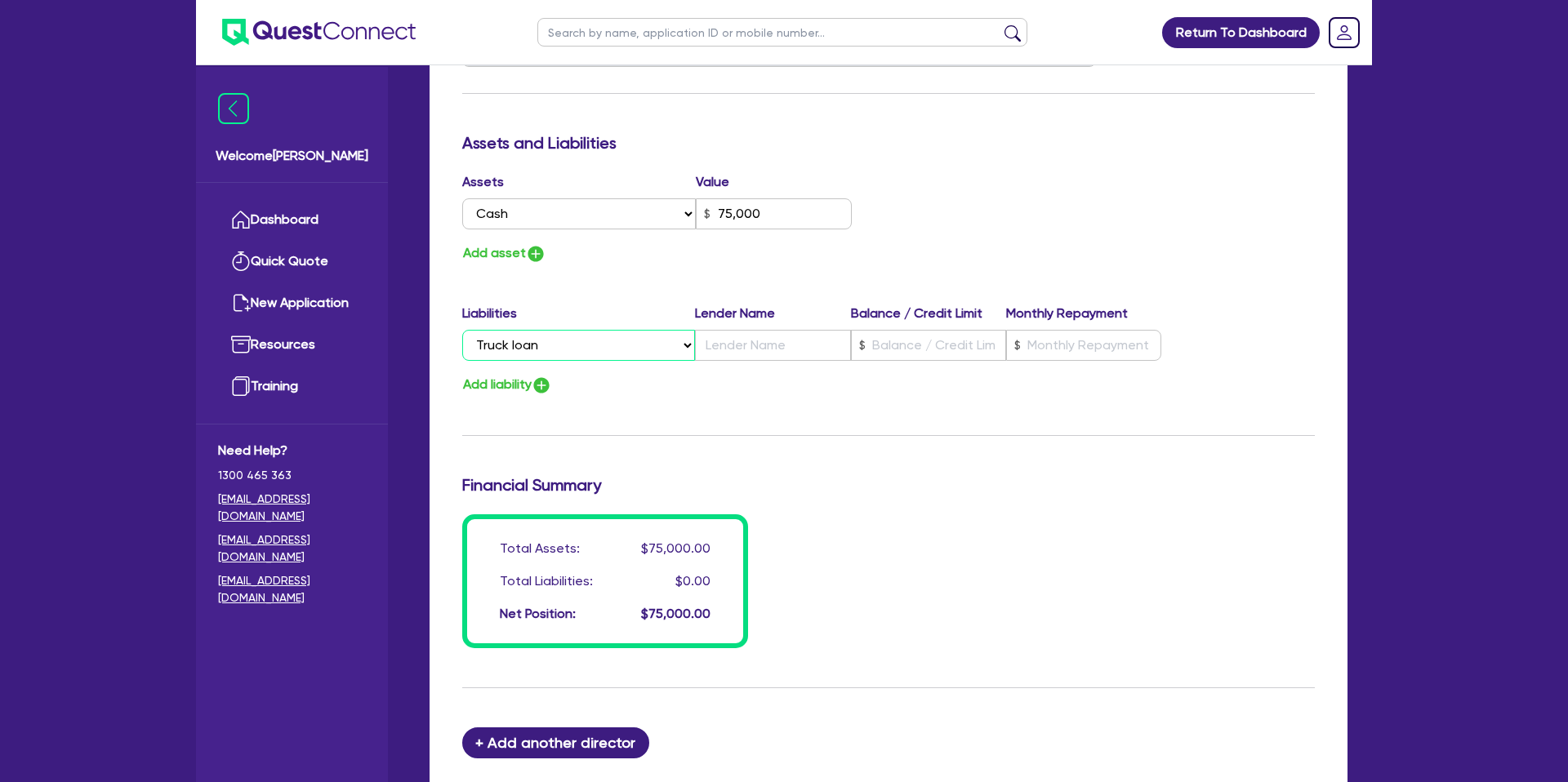
type input "0408 687 996"
click at [515, 349] on select "Select Liability Credit card Mortgage Investment property loan Vehicle loan Tru…" at bounding box center [579, 345] width 233 height 31
click at [463, 330] on select "Select Liability Credit card Mortgage Investment property loan Vehicle loan Tru…" at bounding box center [579, 345] width 233 height 31
click at [690, 413] on div "Update residential status for Director #1 Boarding is only acceptable when the …" at bounding box center [888, 44] width 852 height 1208
drag, startPoint x: 456, startPoint y: 307, endPoint x: 1135, endPoint y: 467, distance: 697.6
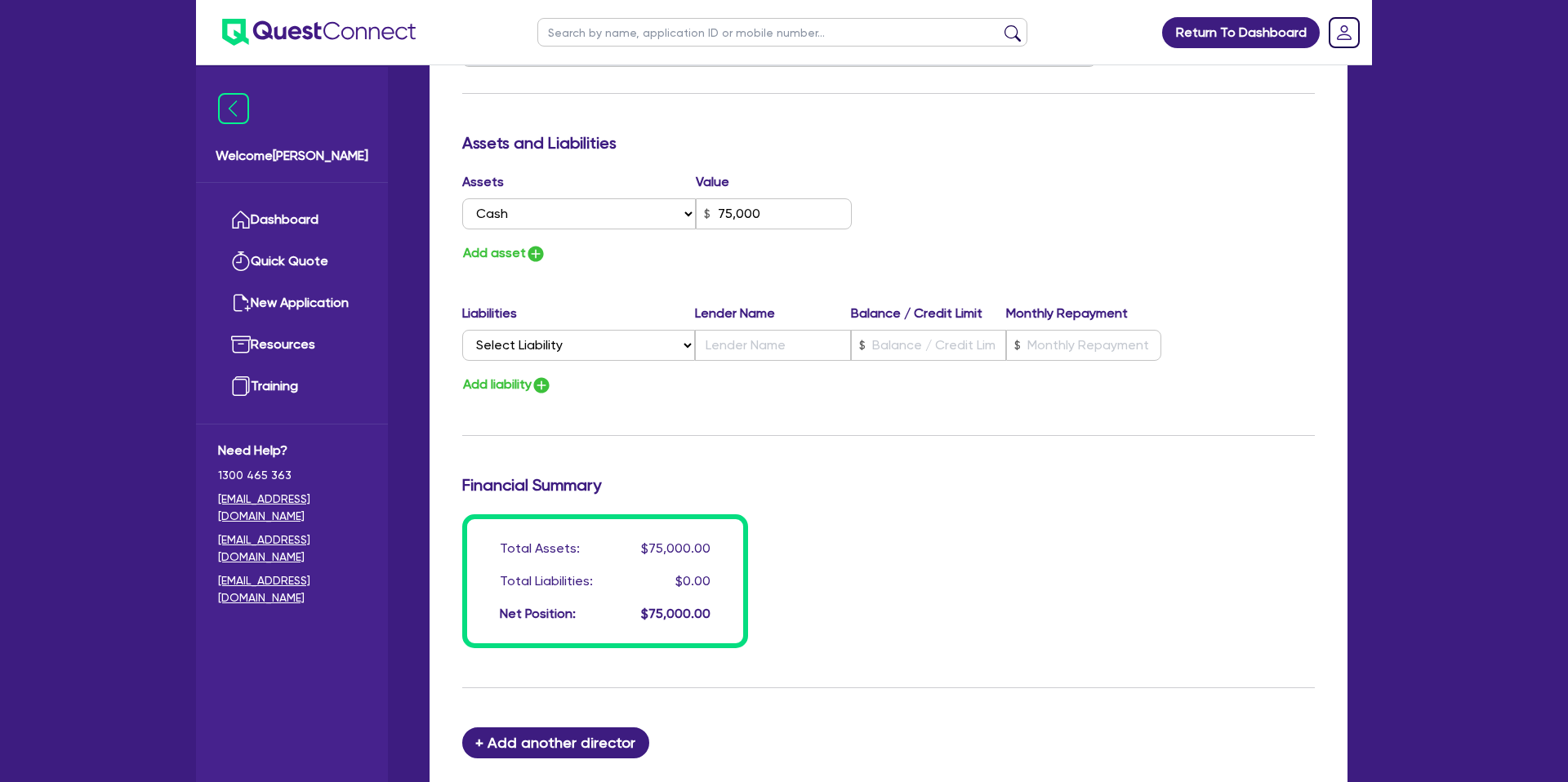
click at [935, 416] on div "Update residential status for Director #1 Boarding is only acceptable when the …" at bounding box center [888, 44] width 852 height 1208
click at [1127, 441] on div "Update residential status for Director #1 Boarding is only acceptable when the …" at bounding box center [888, 44] width 852 height 1208
click at [743, 385] on div "Add liability" at bounding box center [888, 385] width 877 height 22
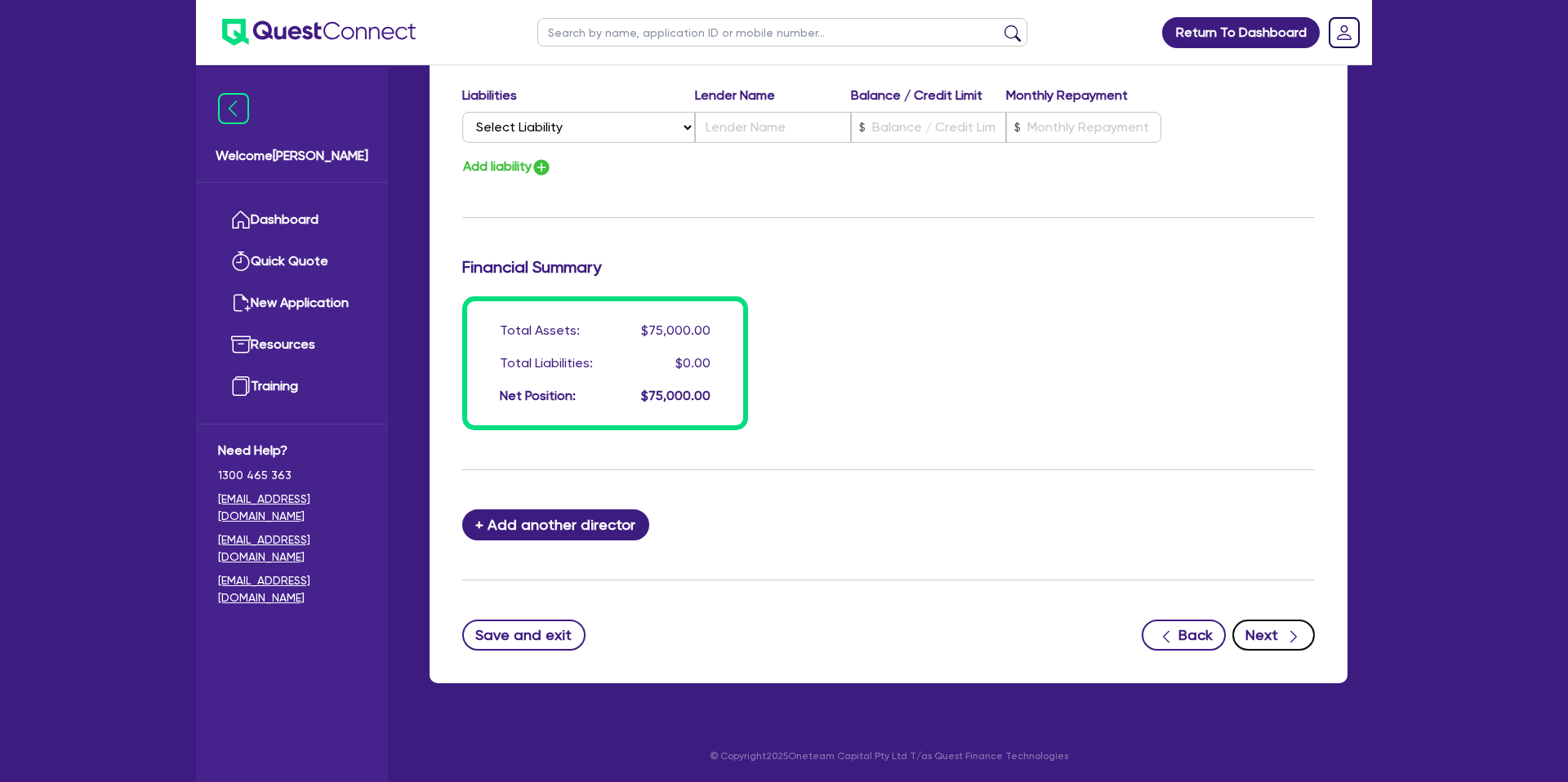
click at [1300, 637] on icon "button" at bounding box center [1294, 637] width 16 height 16
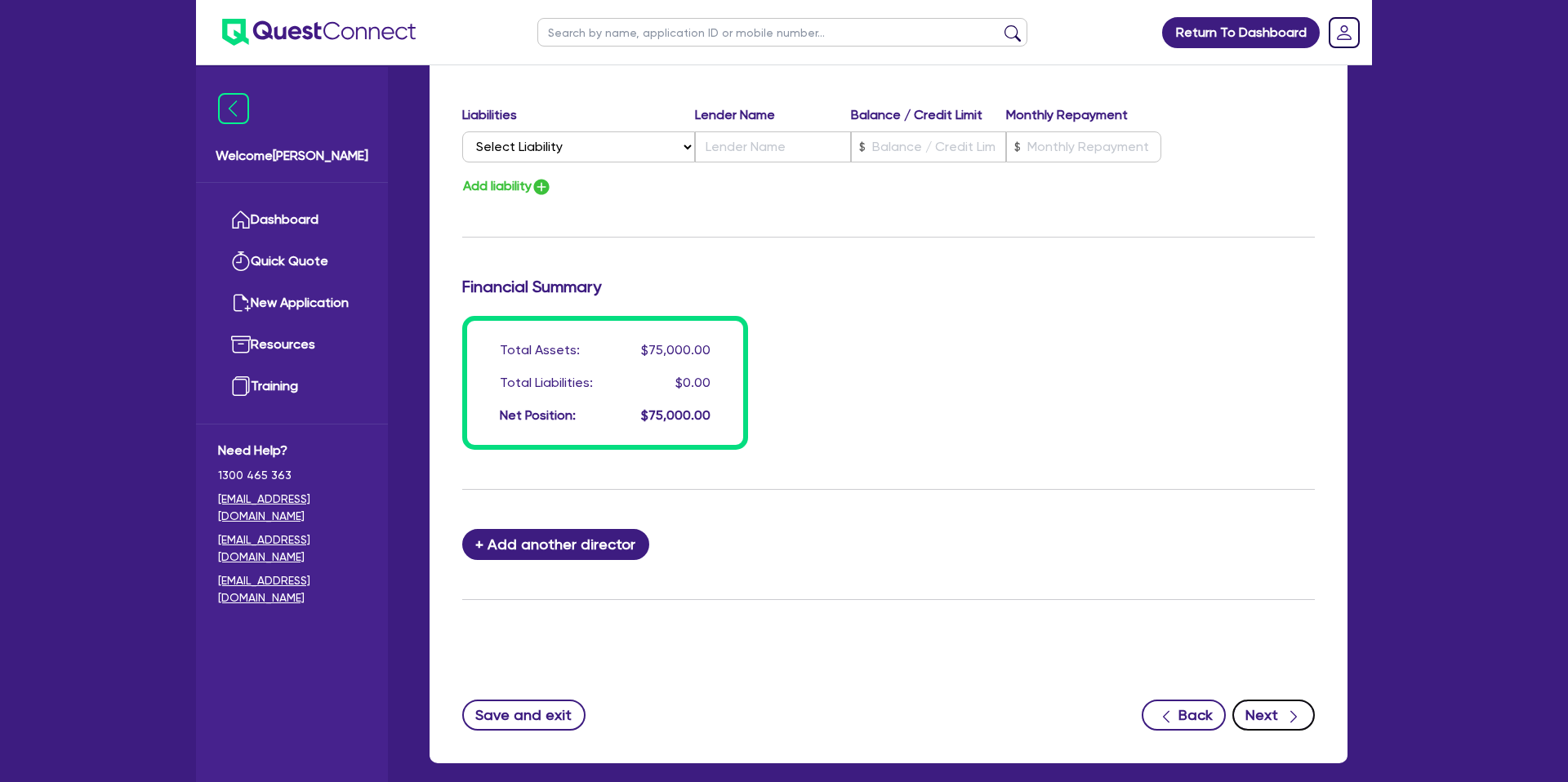
scroll to position [1129, 0]
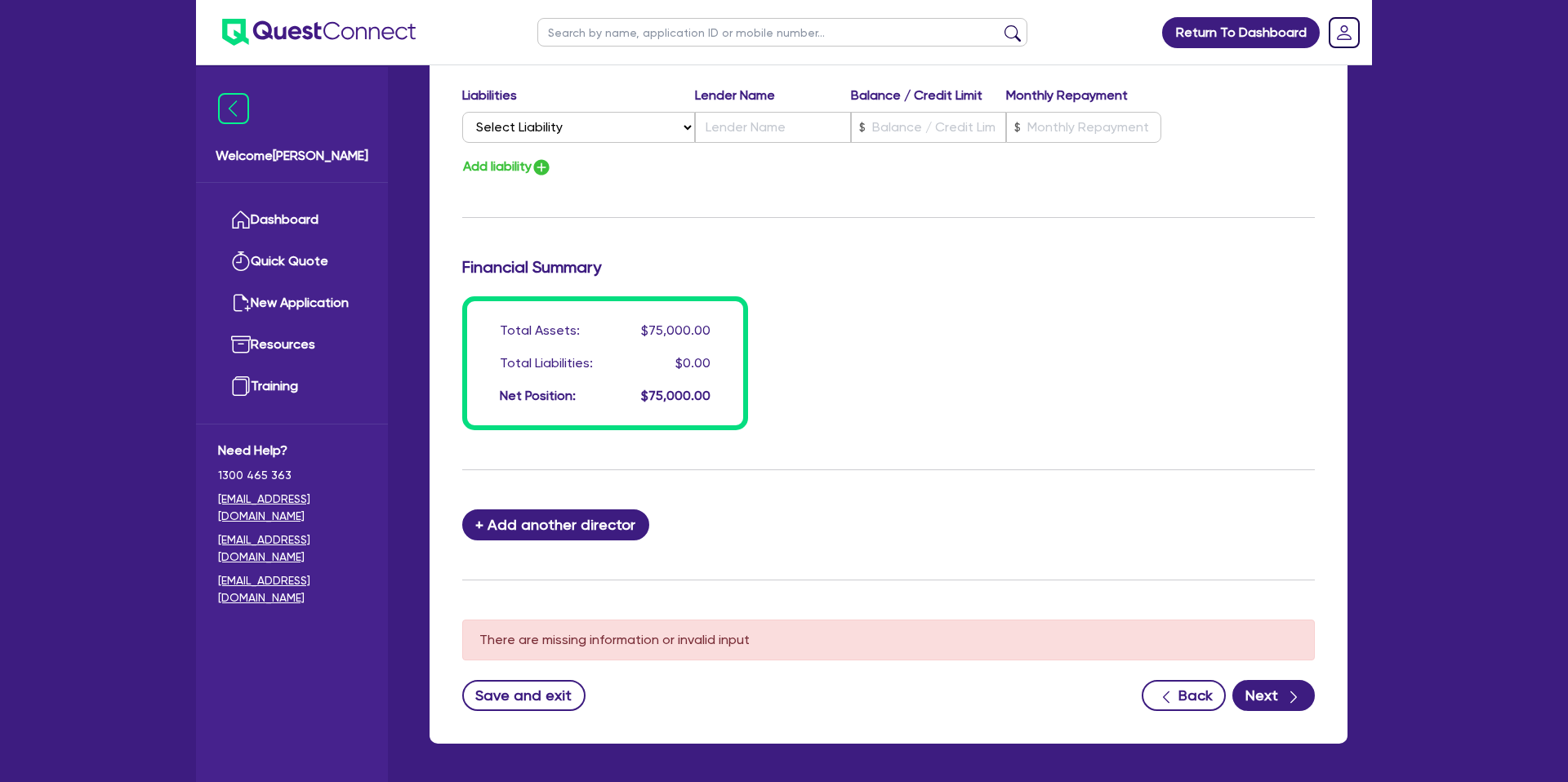
click at [1011, 382] on div "Total Assets: $75,000.00 Total Liabilities: $0.00 Net Position: $75,000.00" at bounding box center [888, 363] width 877 height 134
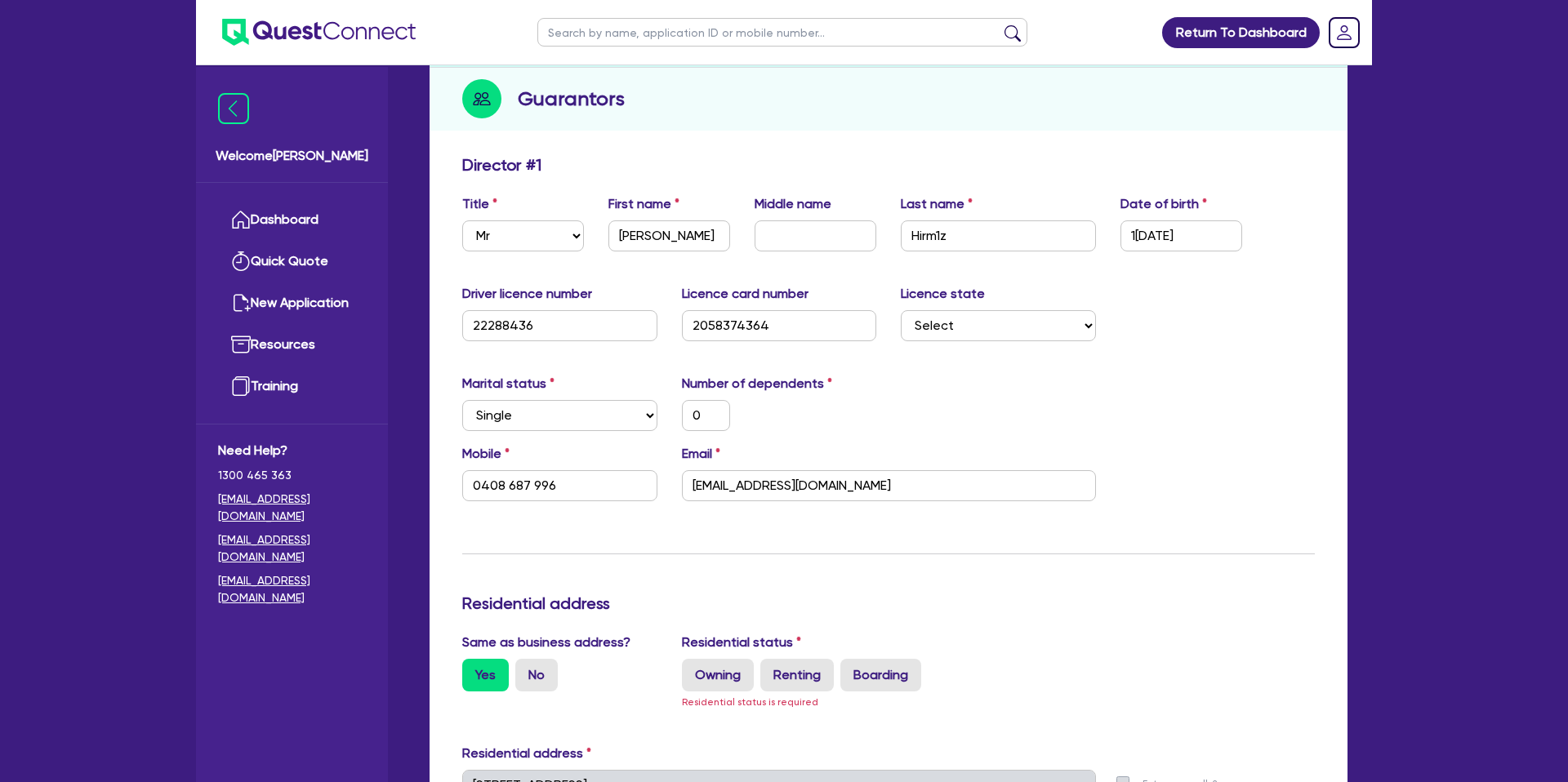
scroll to position [250, 0]
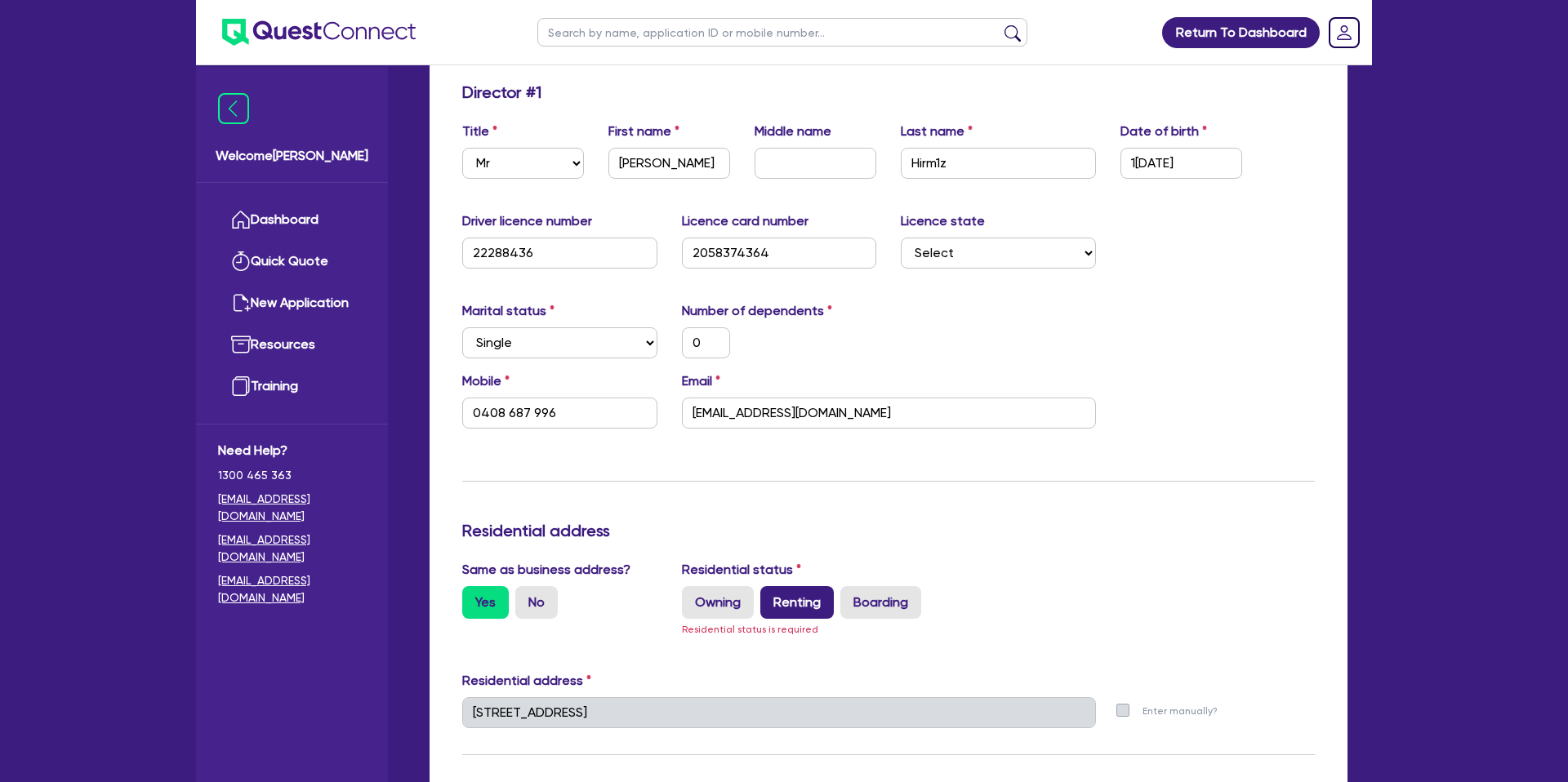
click at [783, 607] on label "Renting" at bounding box center [798, 603] width 74 height 32
click at [771, 597] on input "Renting" at bounding box center [766, 591] width 10 height 10
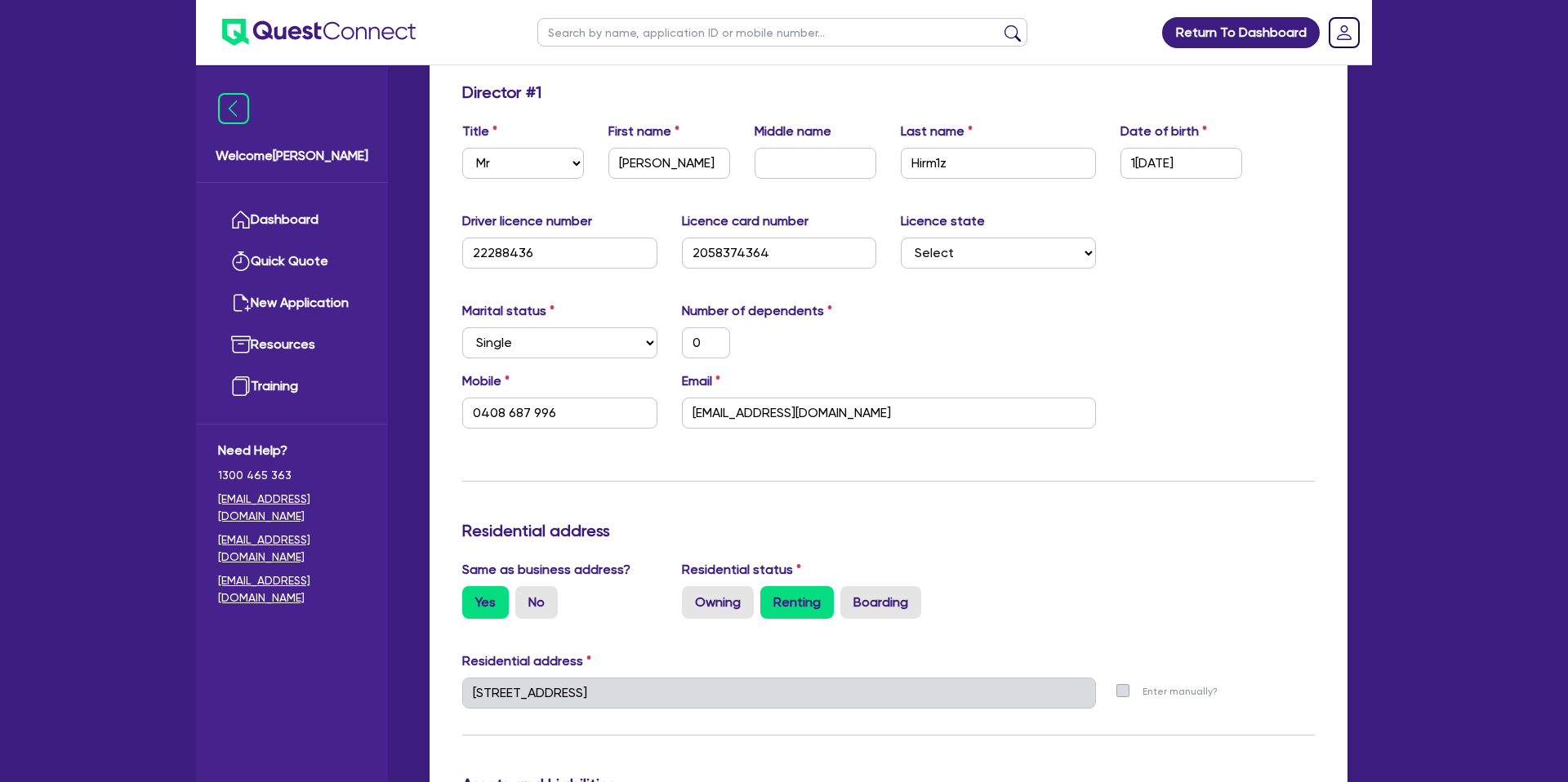
click at [1015, 496] on div "Update residential status for Director #1 Boarding is only acceptable when the …" at bounding box center [888, 686] width 852 height 1208
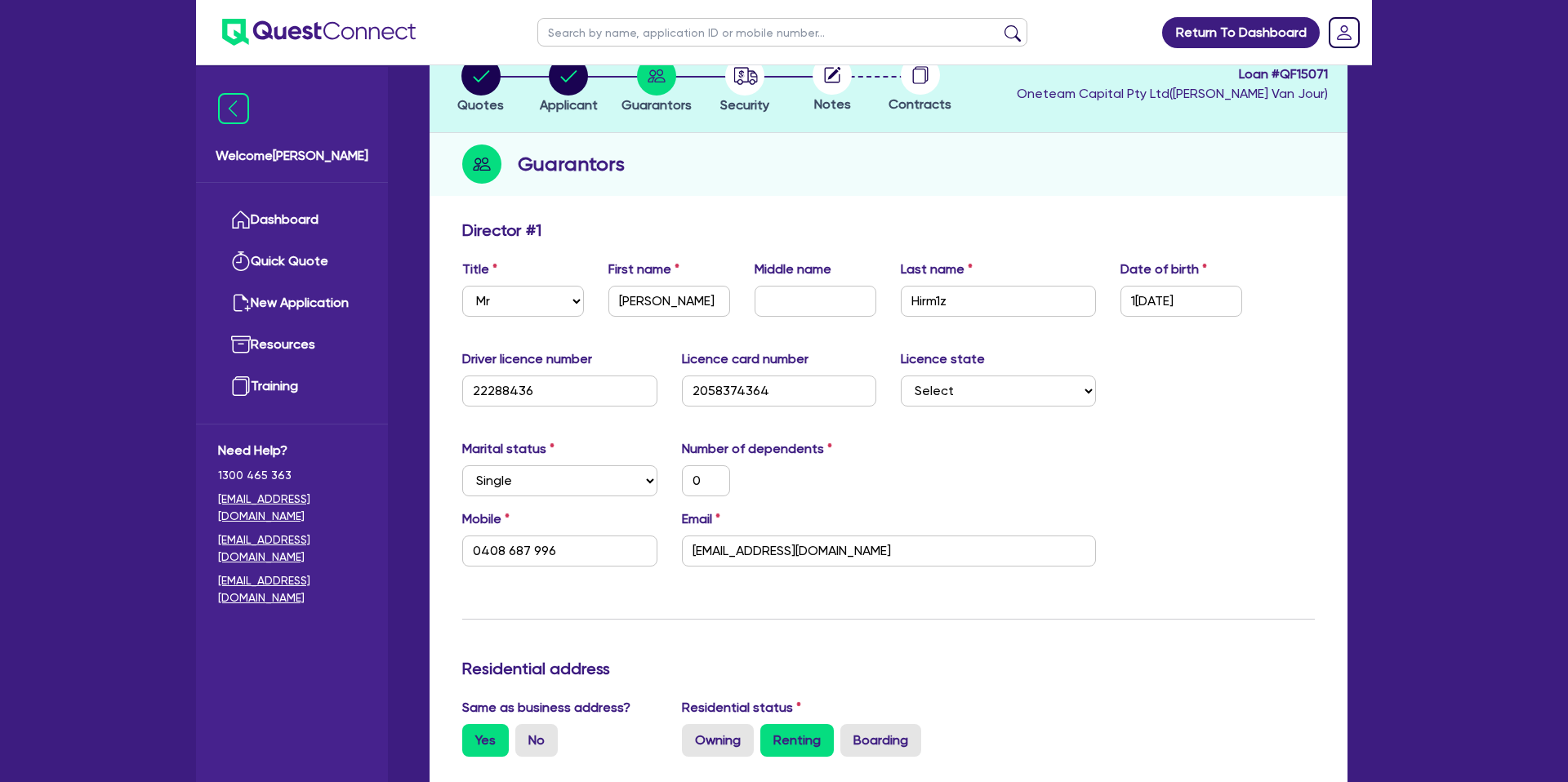
scroll to position [0, 0]
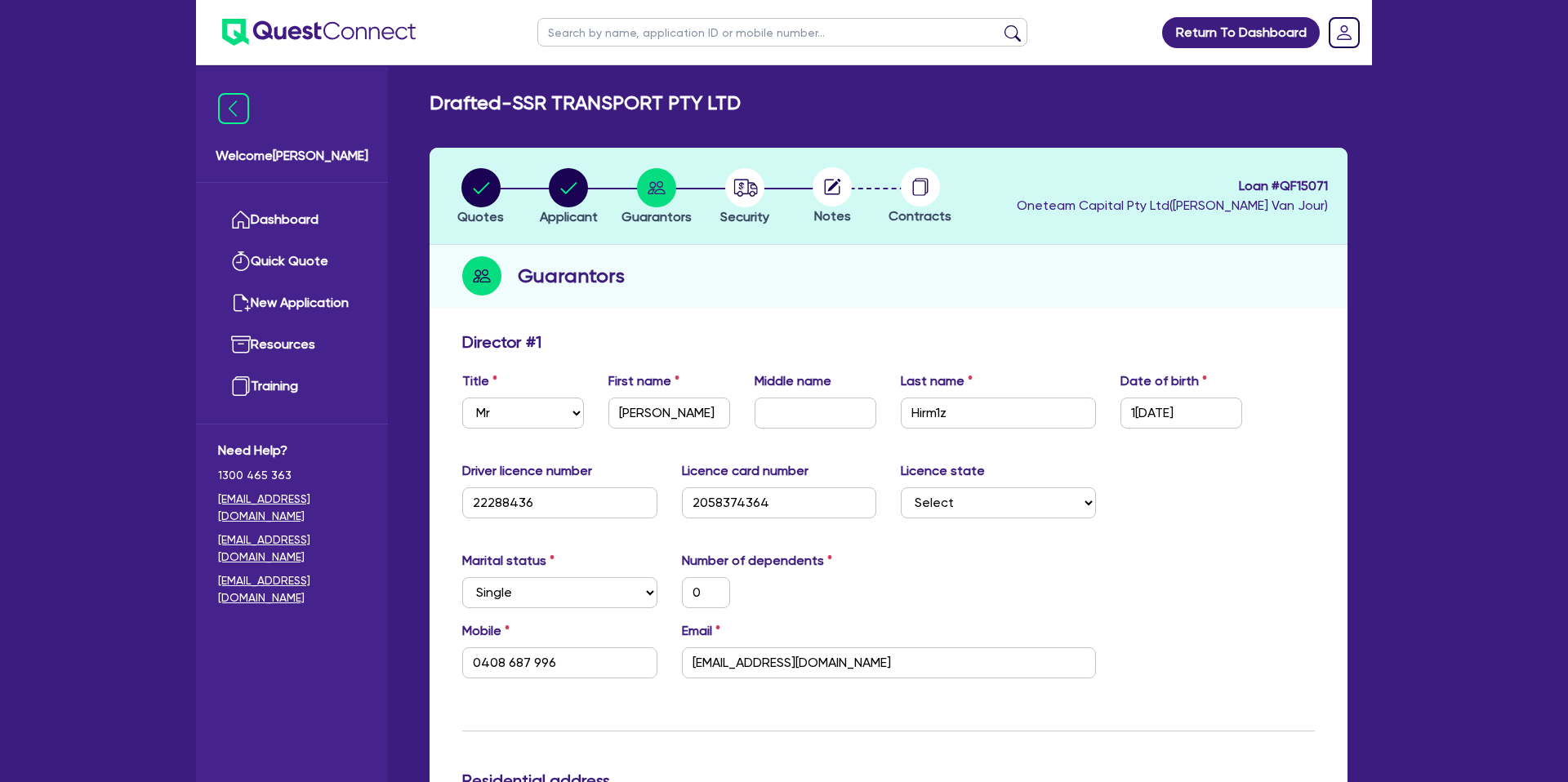
click at [717, 200] on li "Security" at bounding box center [745, 196] width 88 height 57
click at [748, 191] on circle "button" at bounding box center [745, 188] width 39 height 39
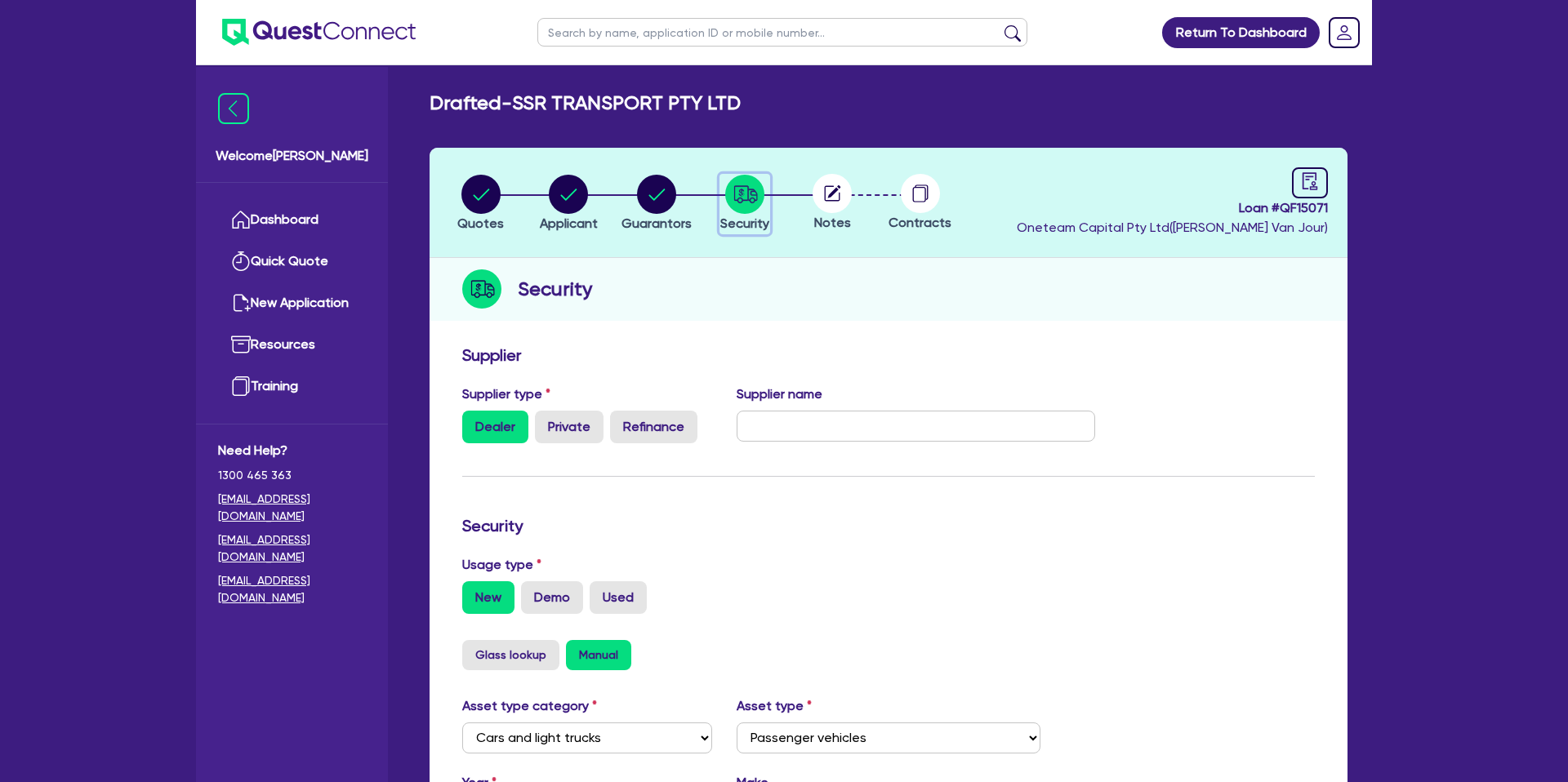
scroll to position [474, 0]
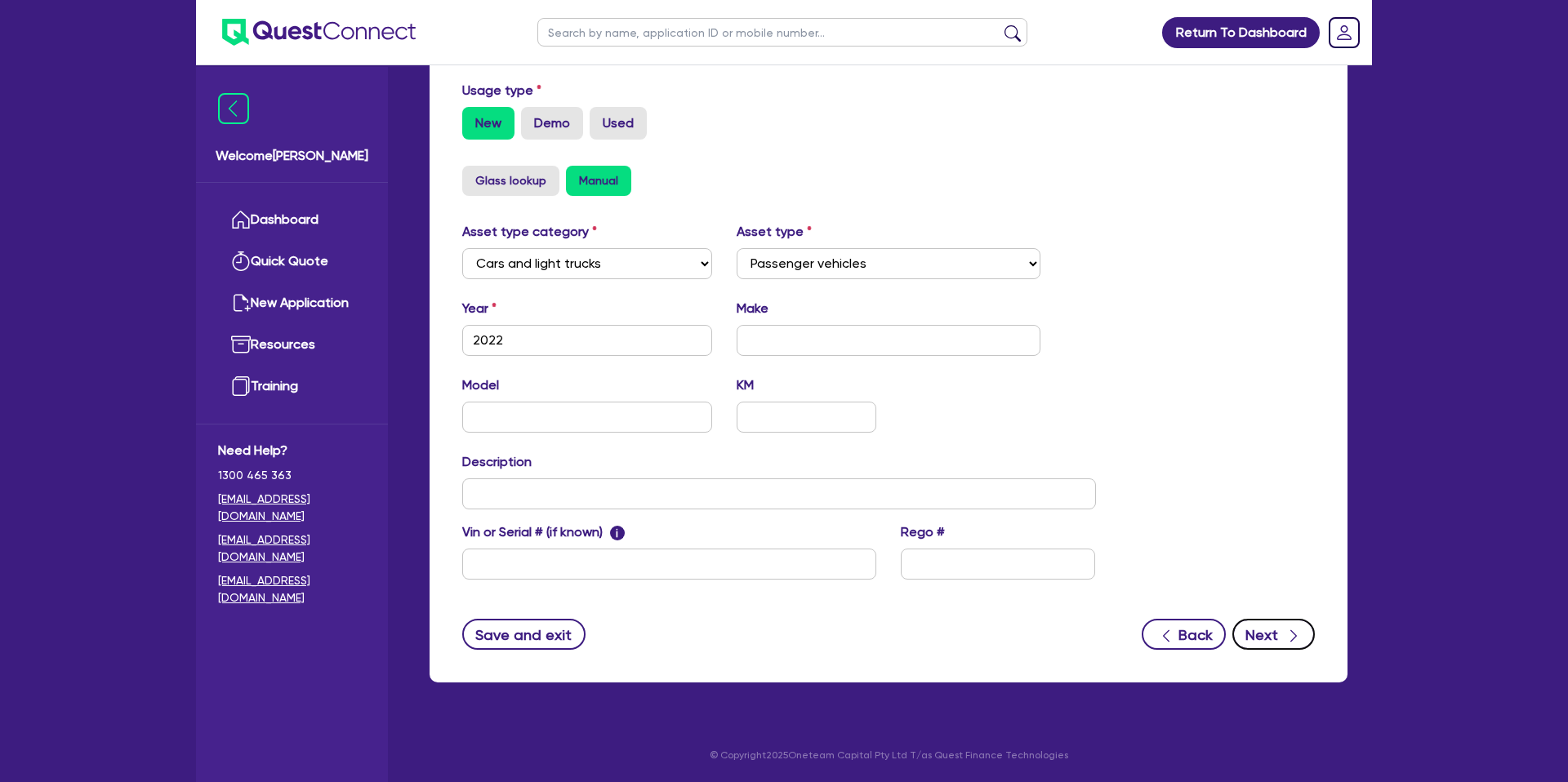
click at [1300, 641] on icon "button" at bounding box center [1294, 636] width 16 height 16
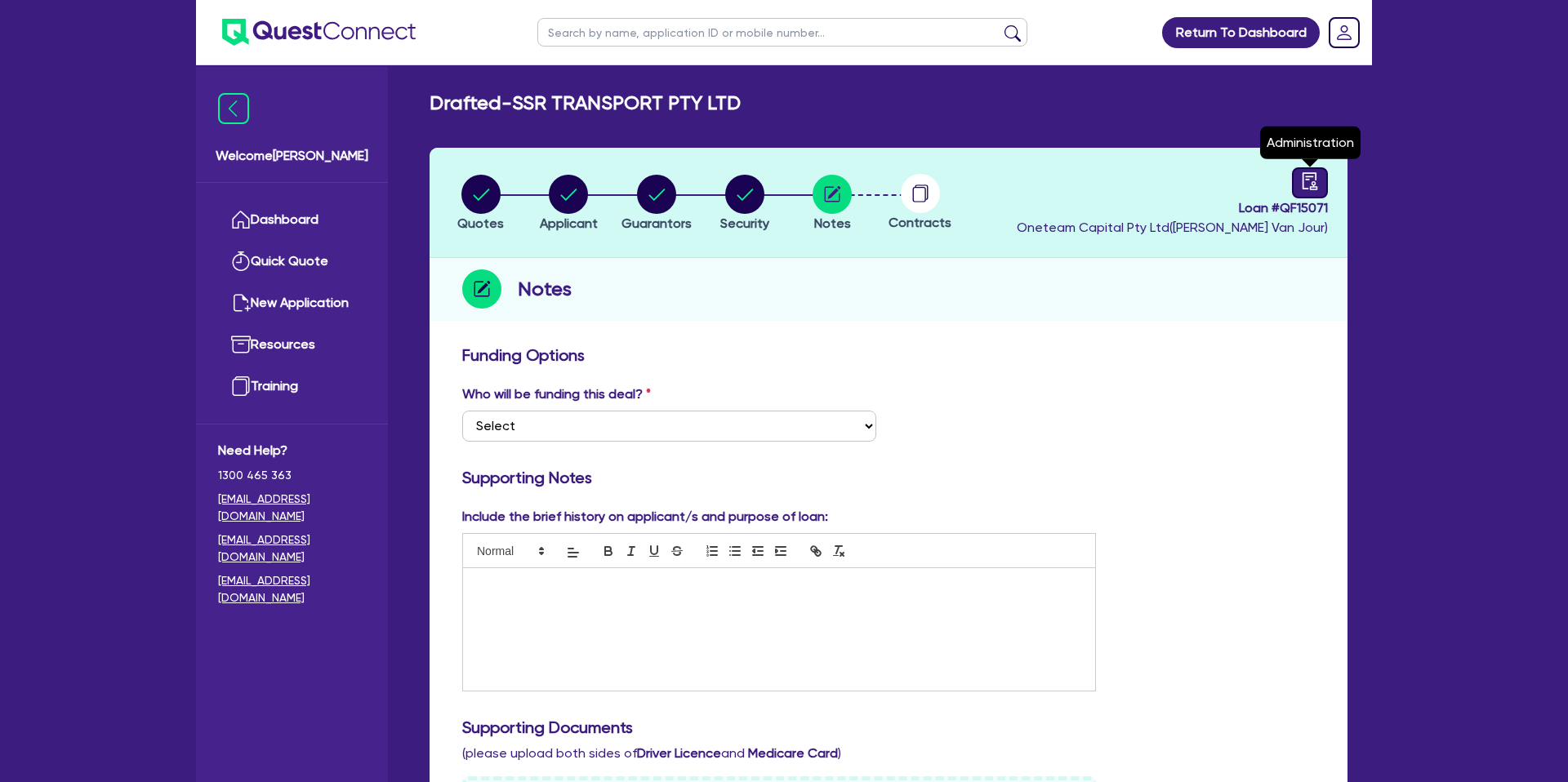
click at [1322, 176] on link at bounding box center [1311, 183] width 36 height 31
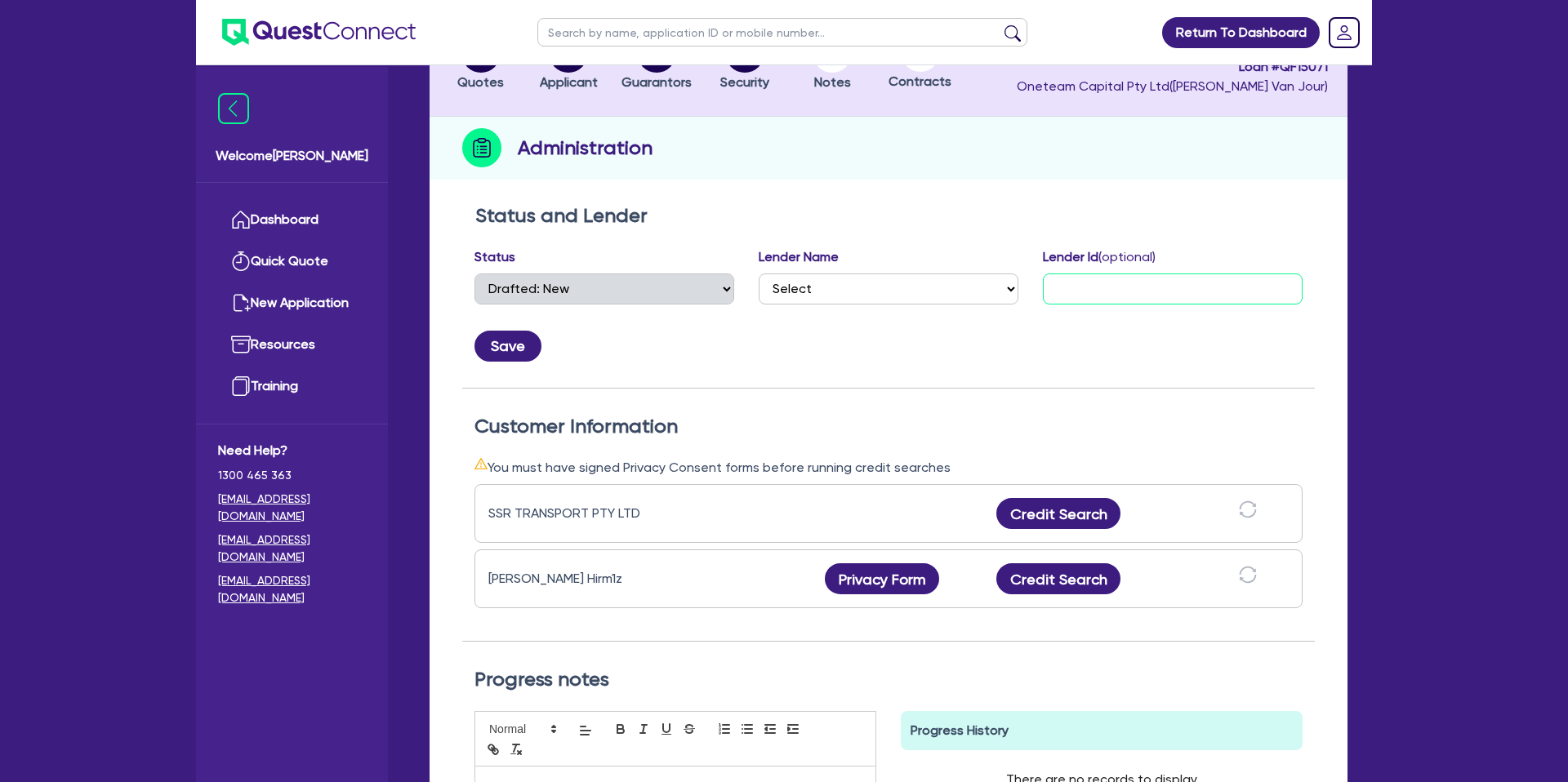
drag, startPoint x: 1103, startPoint y: 291, endPoint x: 1088, endPoint y: 306, distance: 21.2
click at [1099, 293] on div "Lender Id (optional)" at bounding box center [1173, 283] width 284 height 70
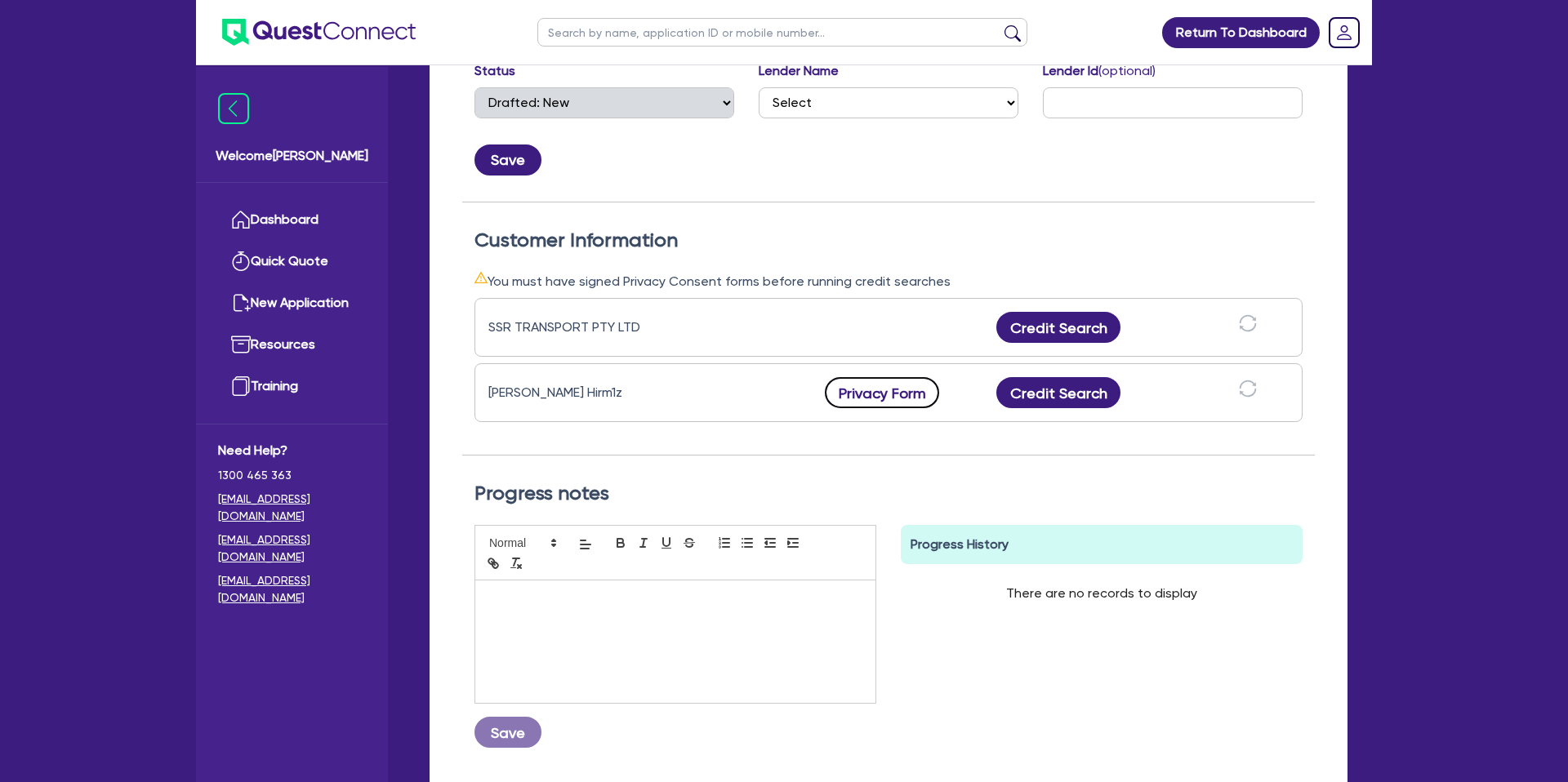
scroll to position [326, 0]
click at [892, 407] on button "Privacy Form" at bounding box center [882, 393] width 115 height 31
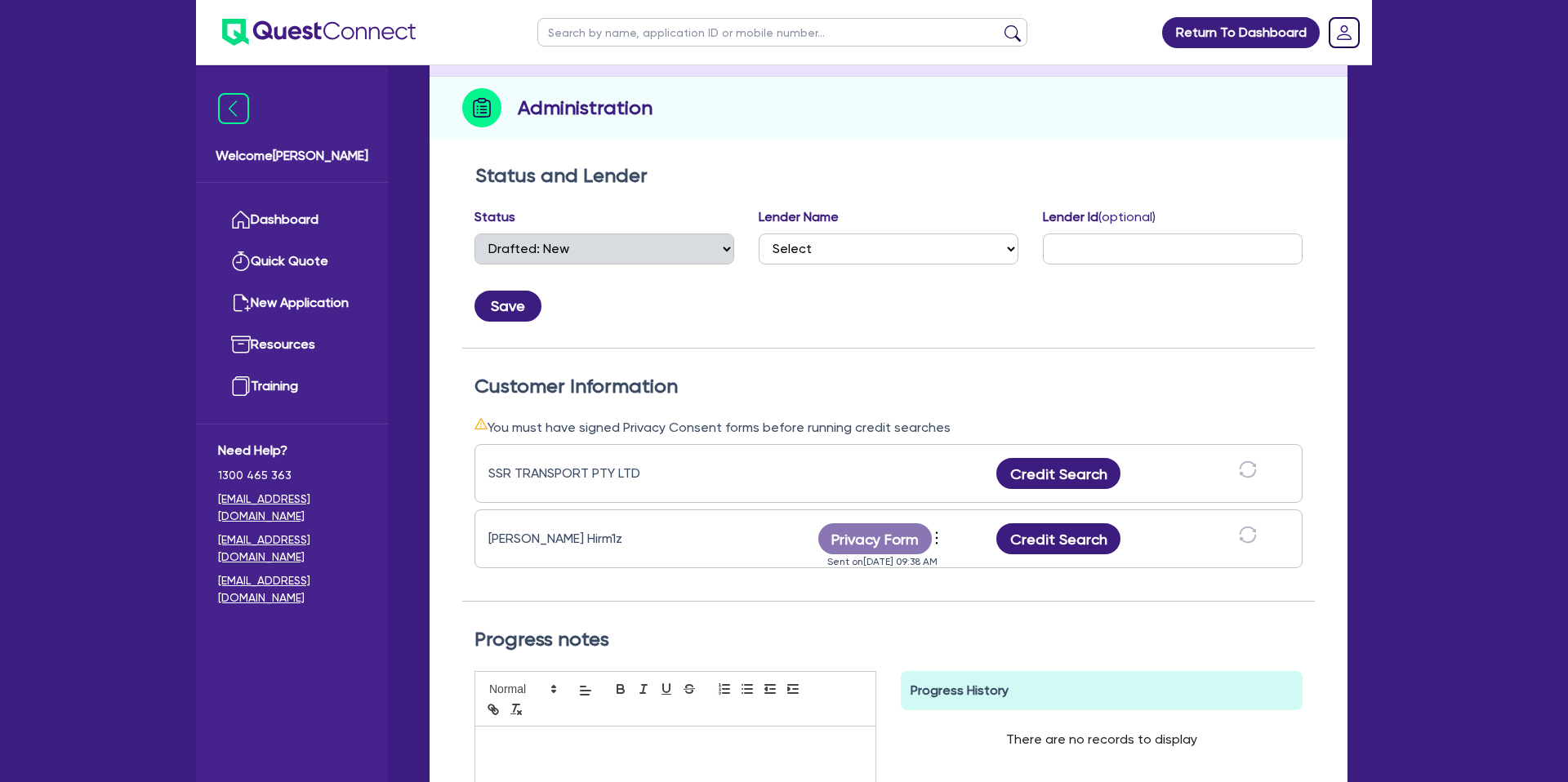
scroll to position [0, 0]
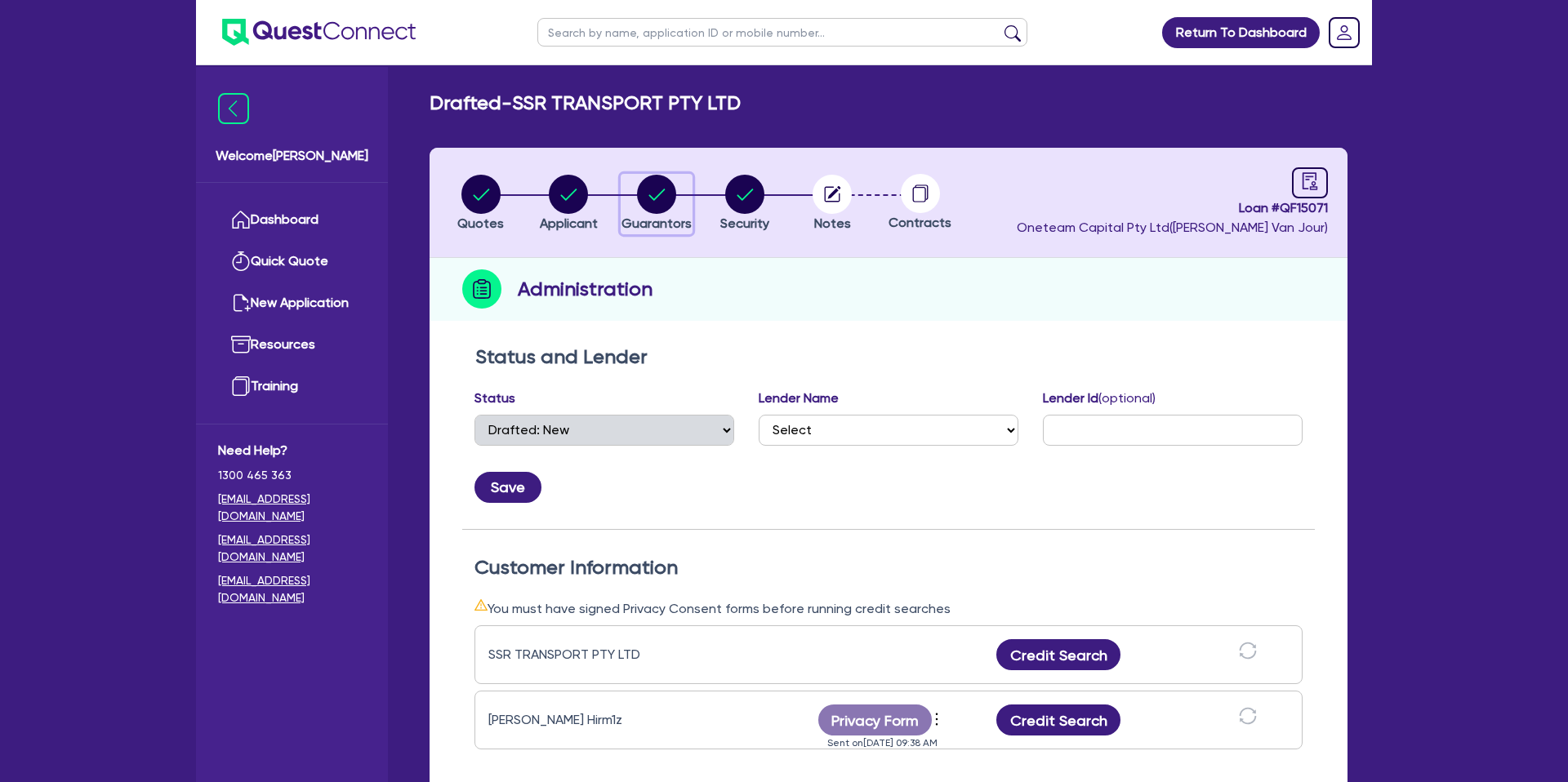
drag, startPoint x: 656, startPoint y: 182, endPoint x: 669, endPoint y: 190, distance: 15.3
click at [657, 181] on circle "button" at bounding box center [657, 194] width 39 height 39
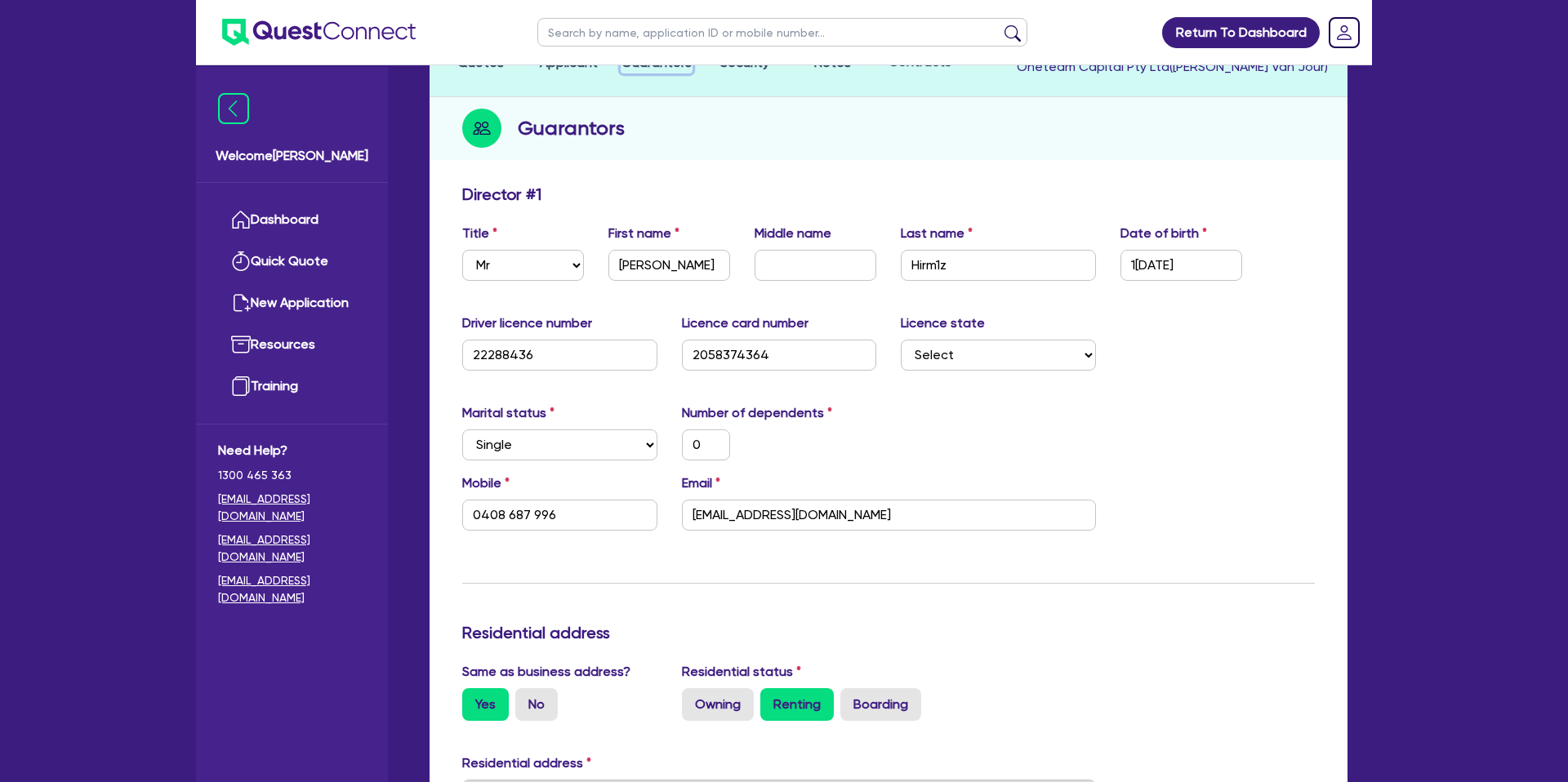
scroll to position [202, 0]
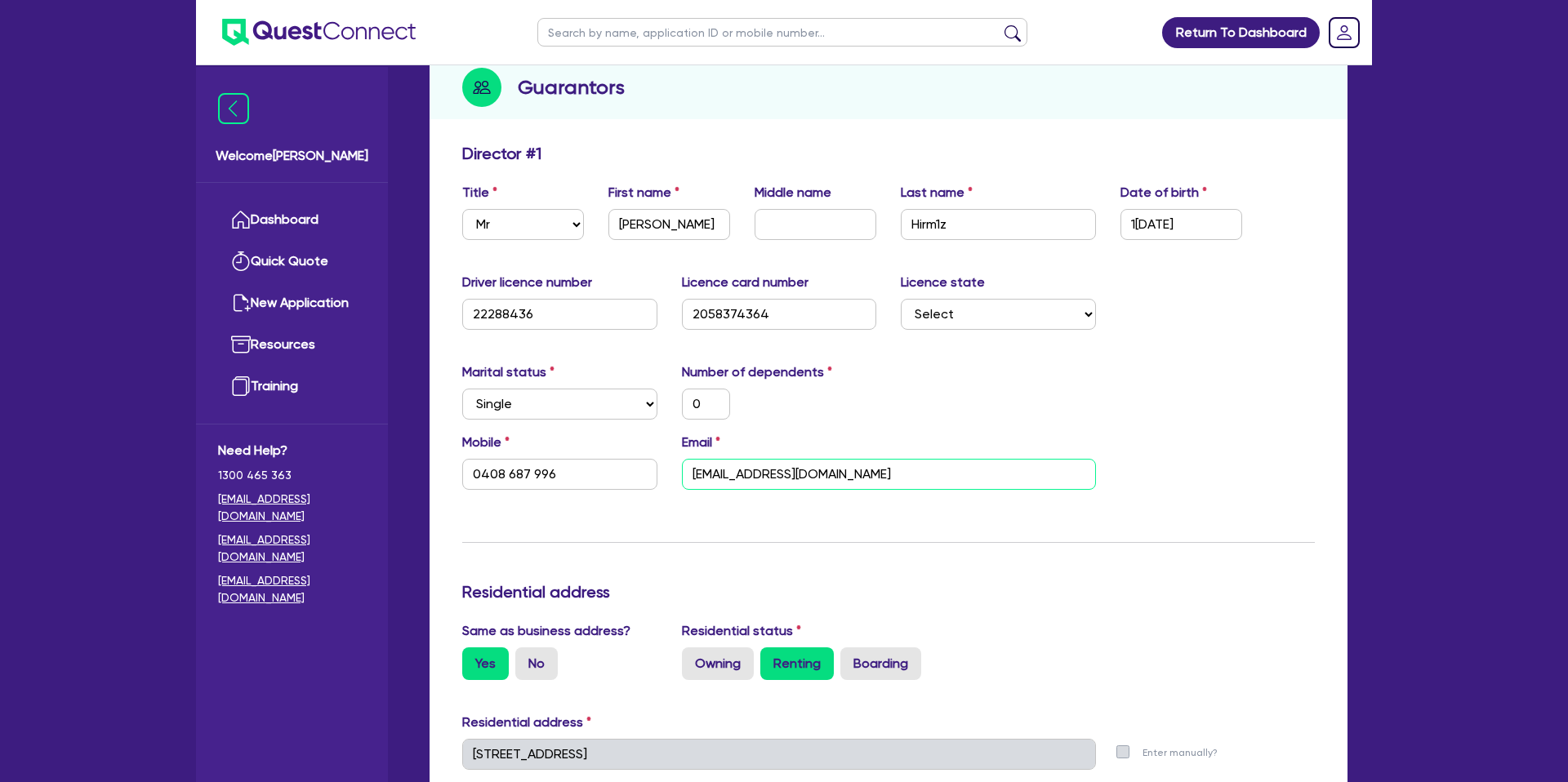
click at [722, 470] on input "[EMAIL_ADDRESS][DOMAIN_NAME]" at bounding box center [889, 474] width 414 height 31
click at [730, 474] on input "[EMAIL_ADDRESS][DOMAIN_NAME]" at bounding box center [889, 474] width 414 height 31
drag, startPoint x: 940, startPoint y: 222, endPoint x: 941, endPoint y: 230, distance: 8.1
click at [940, 223] on input "Hirm1z" at bounding box center [999, 225] width 195 height 31
click at [965, 413] on div "Marital status Select [DEMOGRAPHIC_DATA] Married De Facto / Partner Number of d…" at bounding box center [888, 397] width 877 height 70
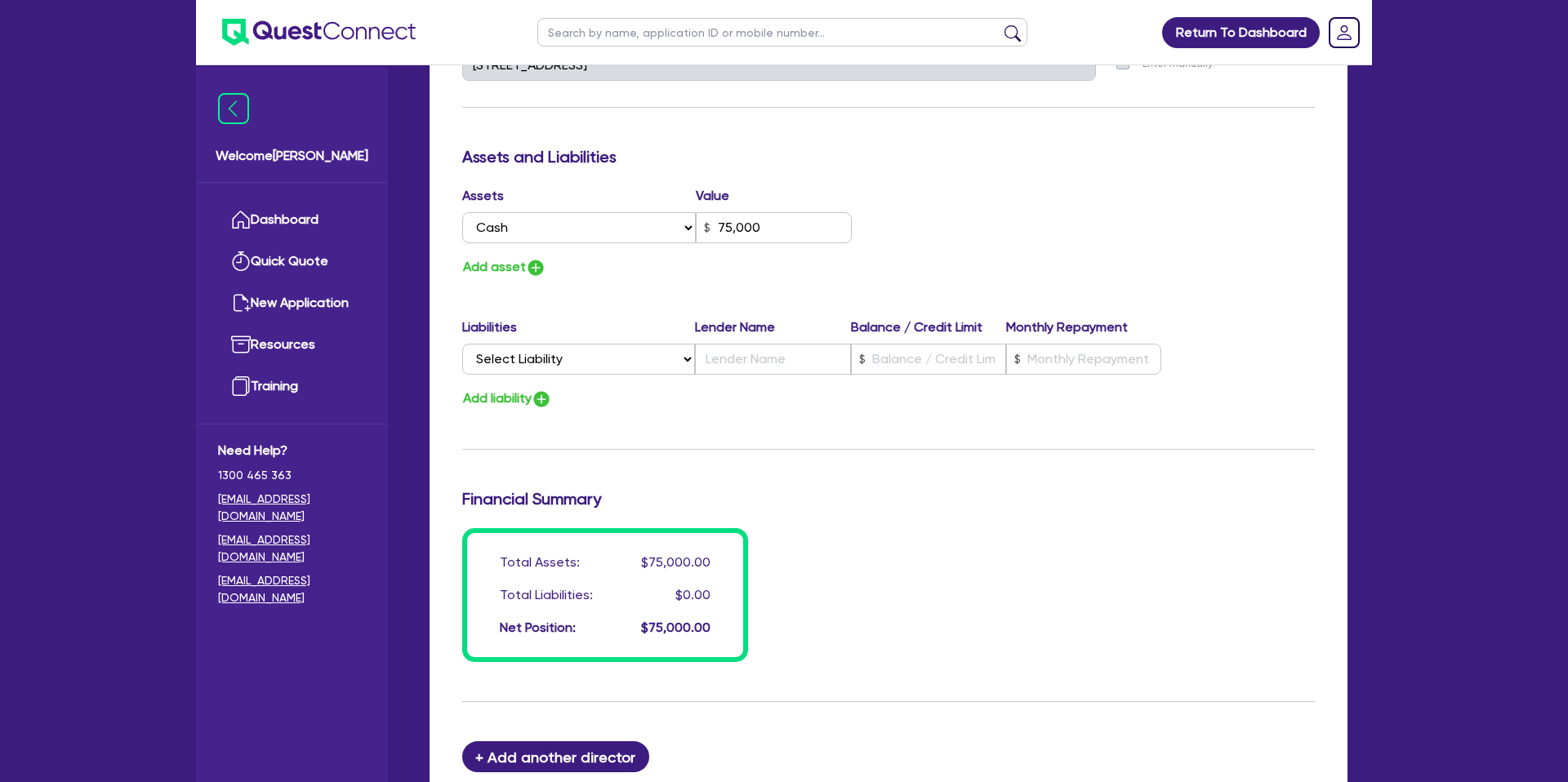
scroll to position [1124, 0]
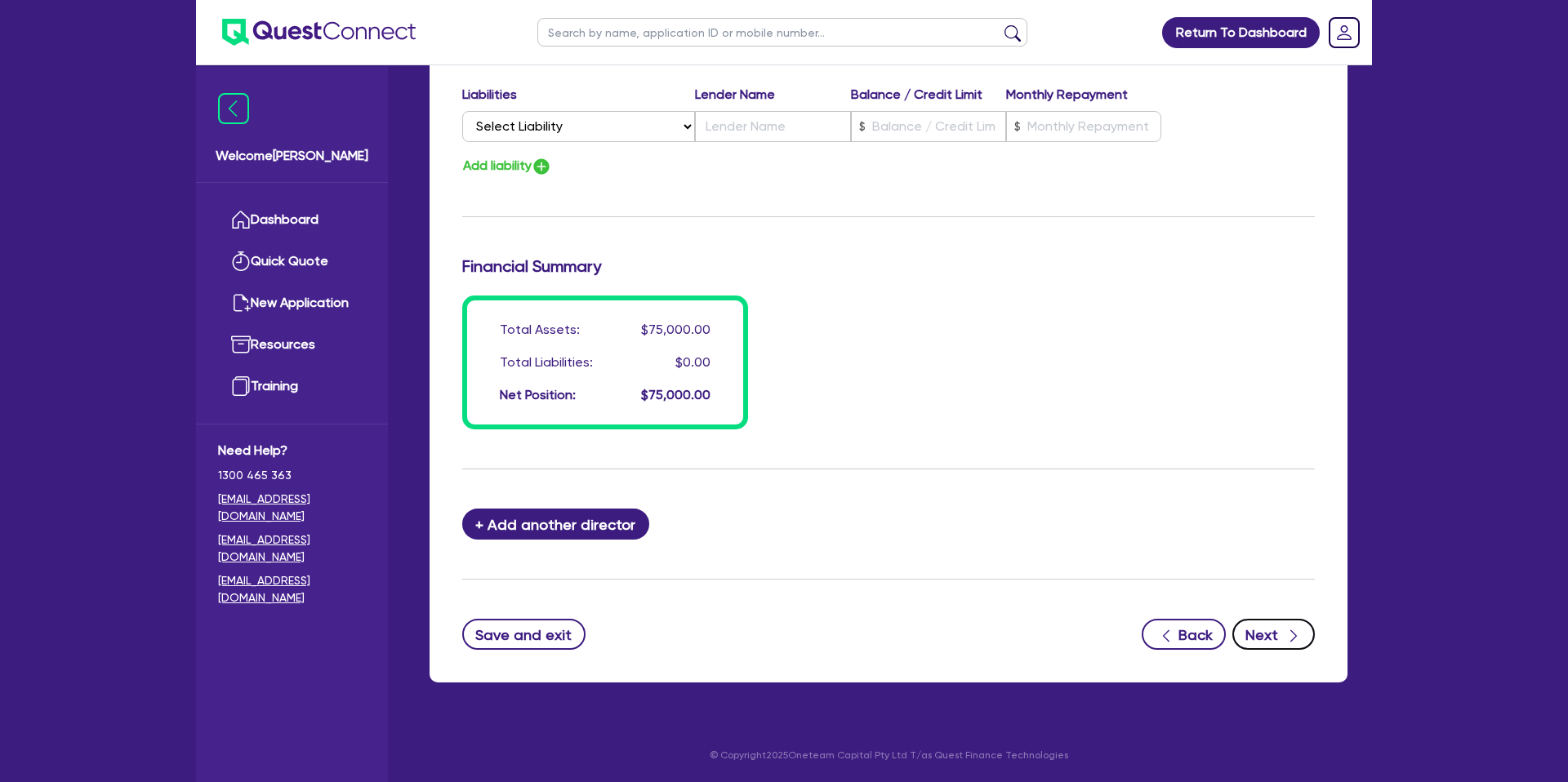
click at [1287, 629] on icon "button" at bounding box center [1294, 636] width 16 height 16
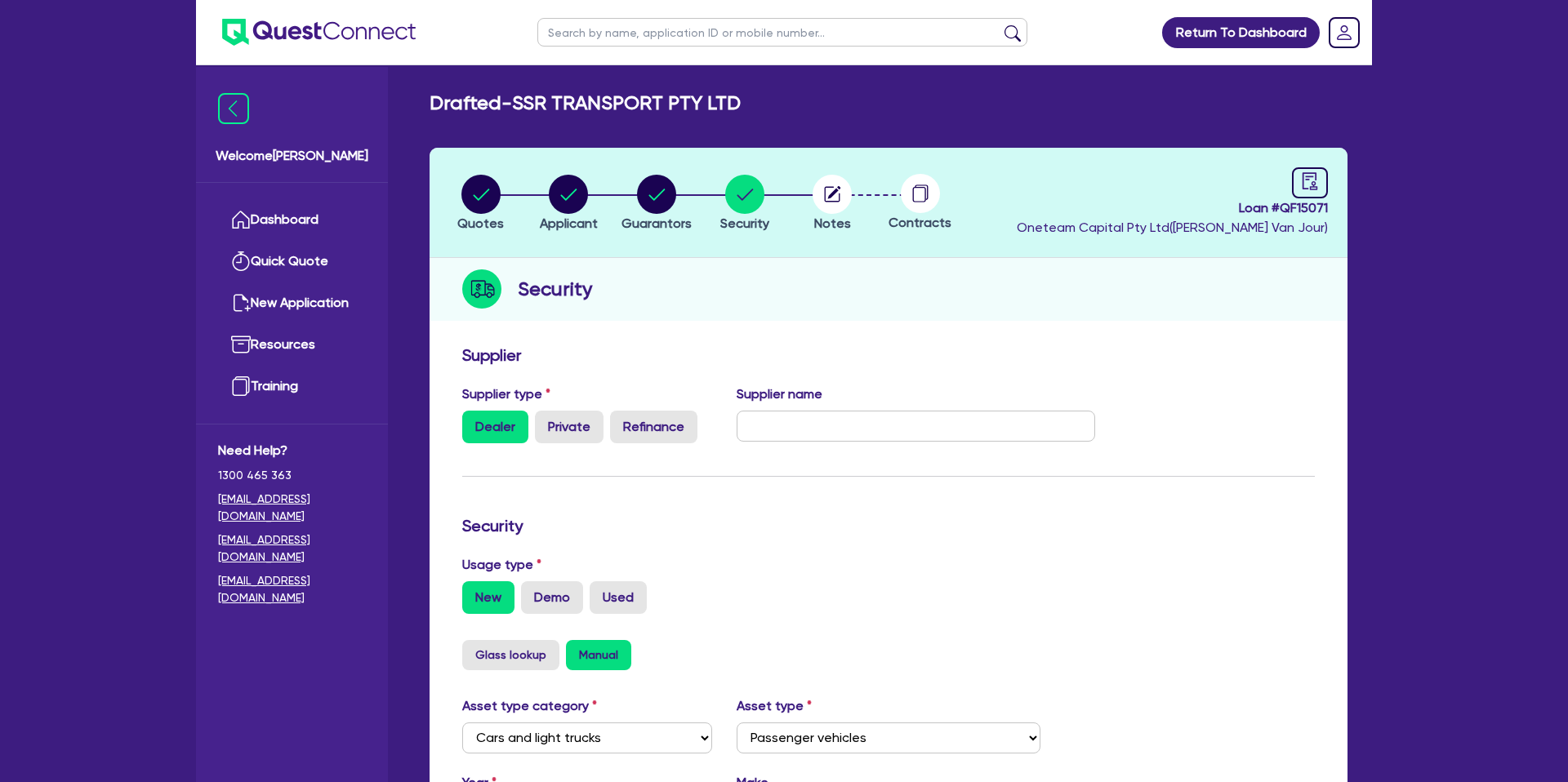
scroll to position [474, 0]
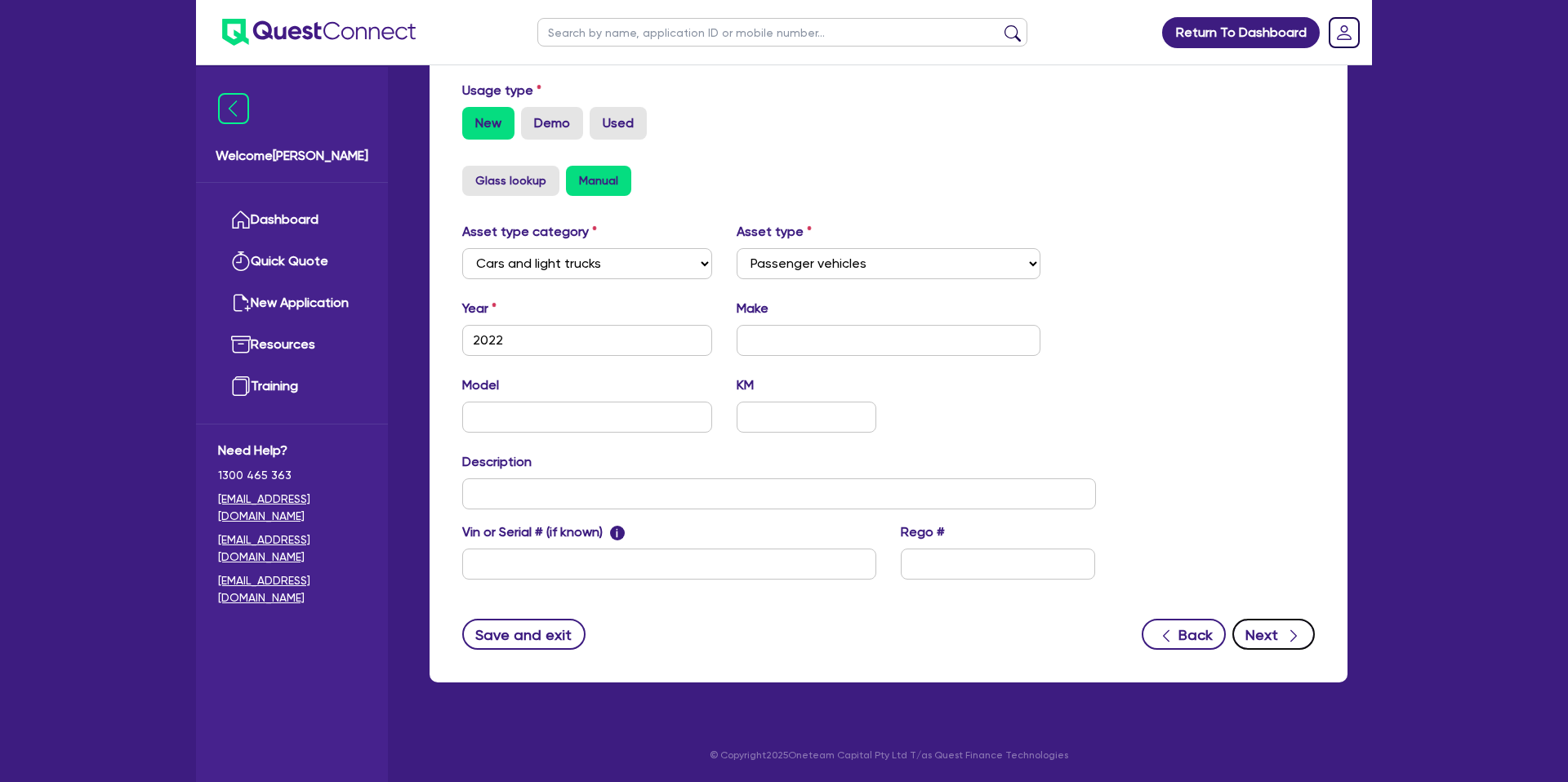
click at [1272, 632] on button "Next" at bounding box center [1274, 634] width 83 height 31
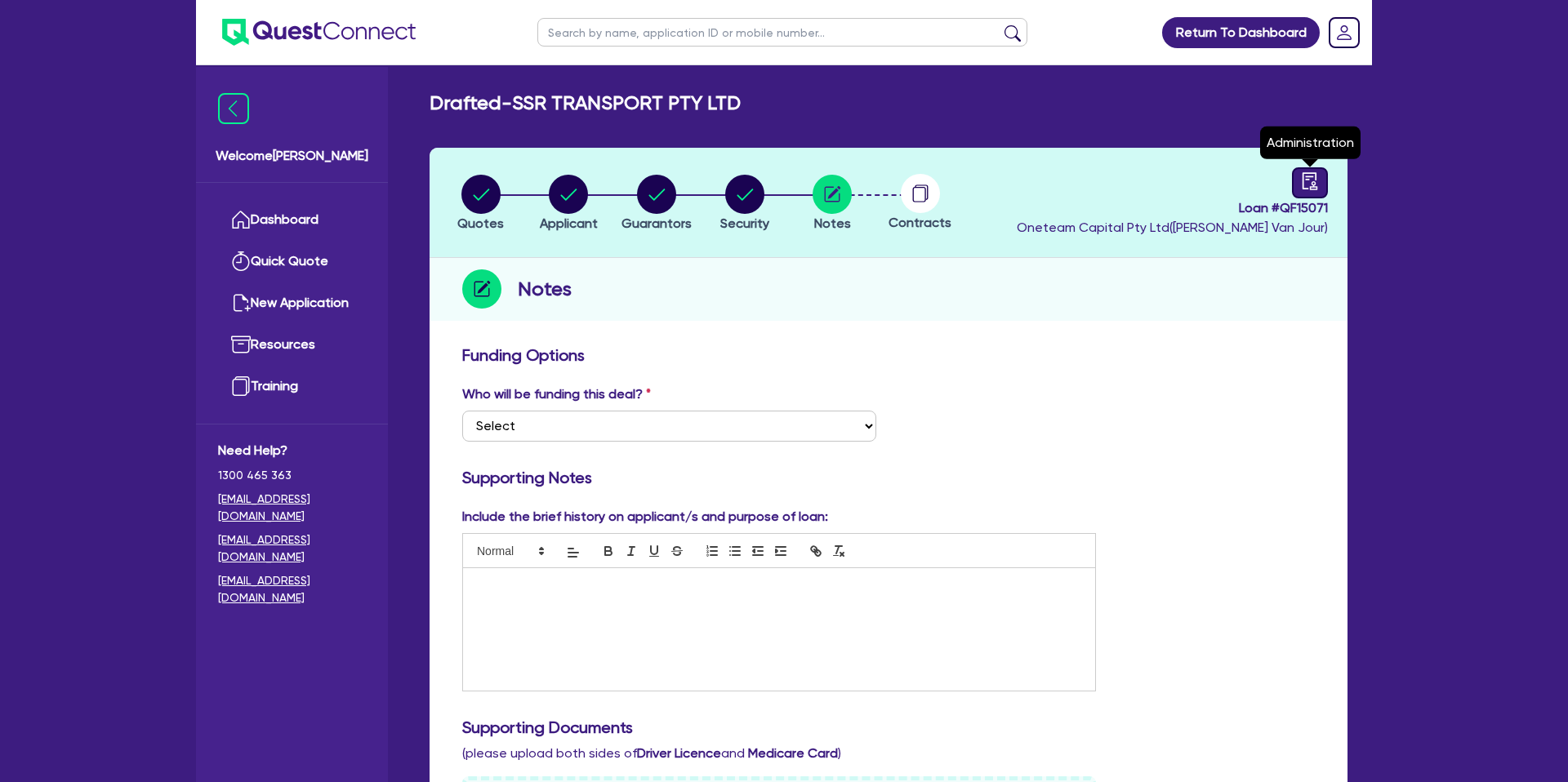
click at [1320, 174] on link at bounding box center [1311, 183] width 36 height 31
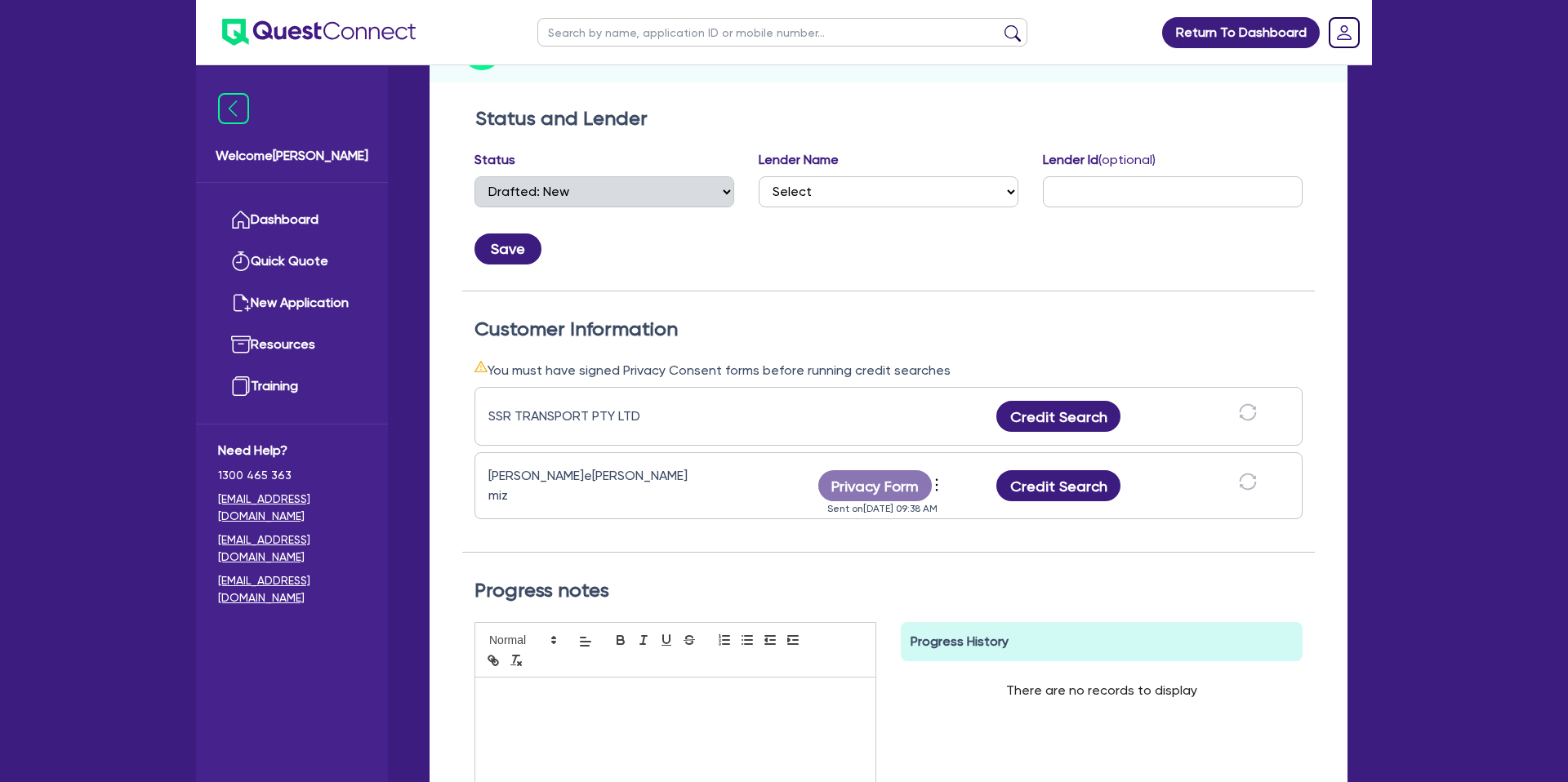
scroll to position [240, 0]
click at [941, 478] on icon "more" at bounding box center [936, 483] width 16 height 25
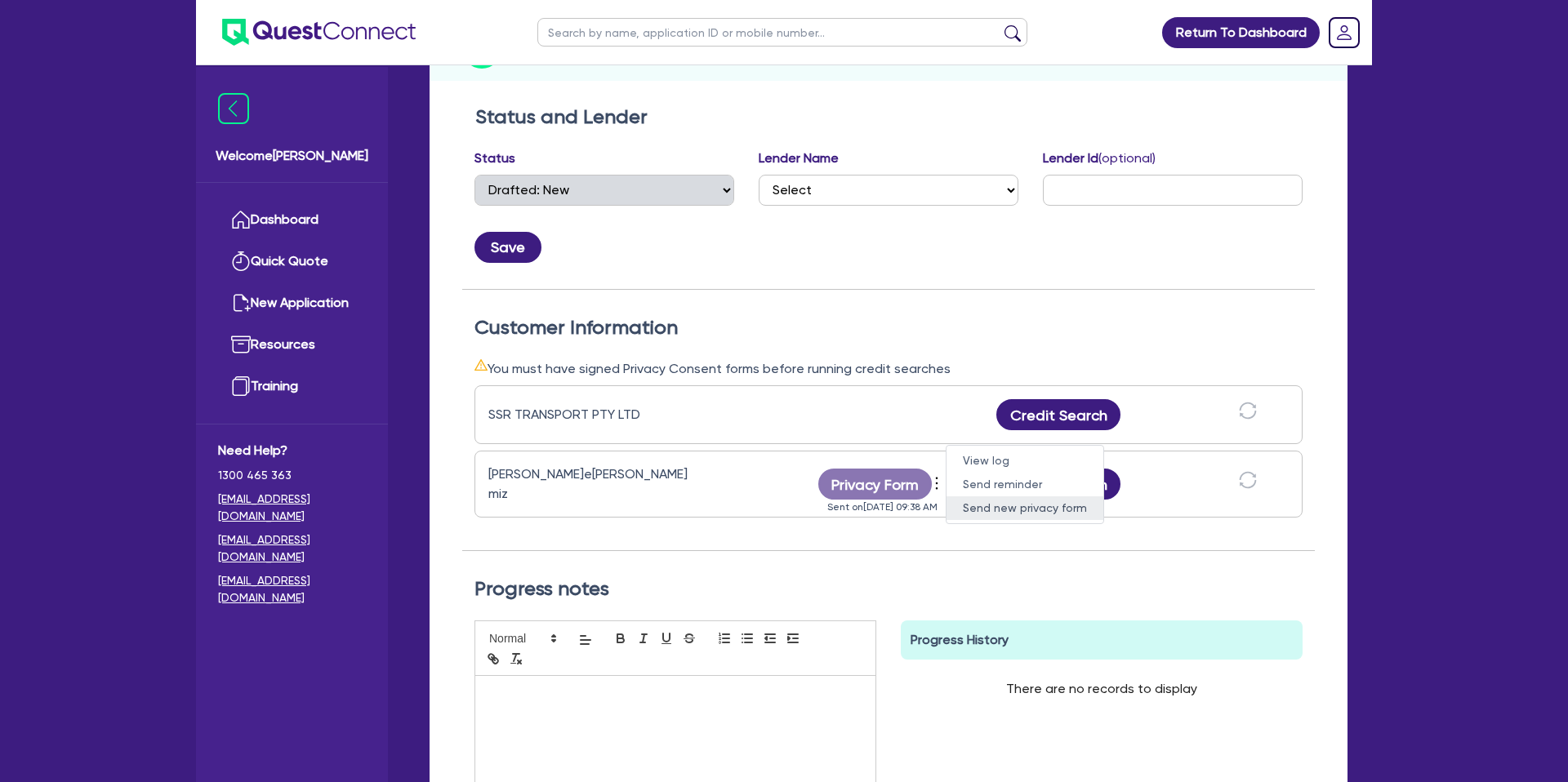
click at [979, 505] on link "Send new privacy form" at bounding box center [1024, 509] width 156 height 24
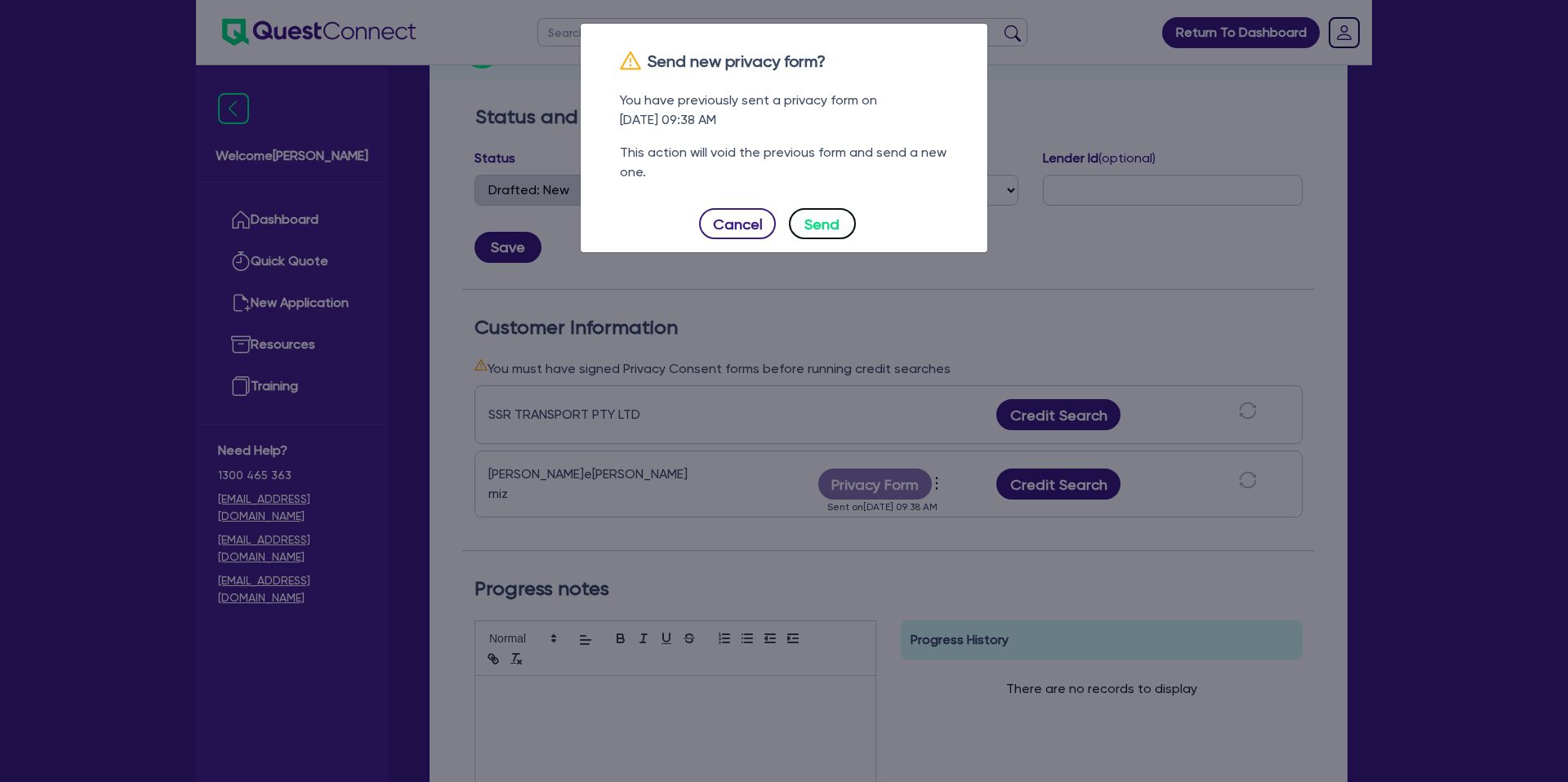
click at [823, 233] on button "Send" at bounding box center [822, 224] width 67 height 31
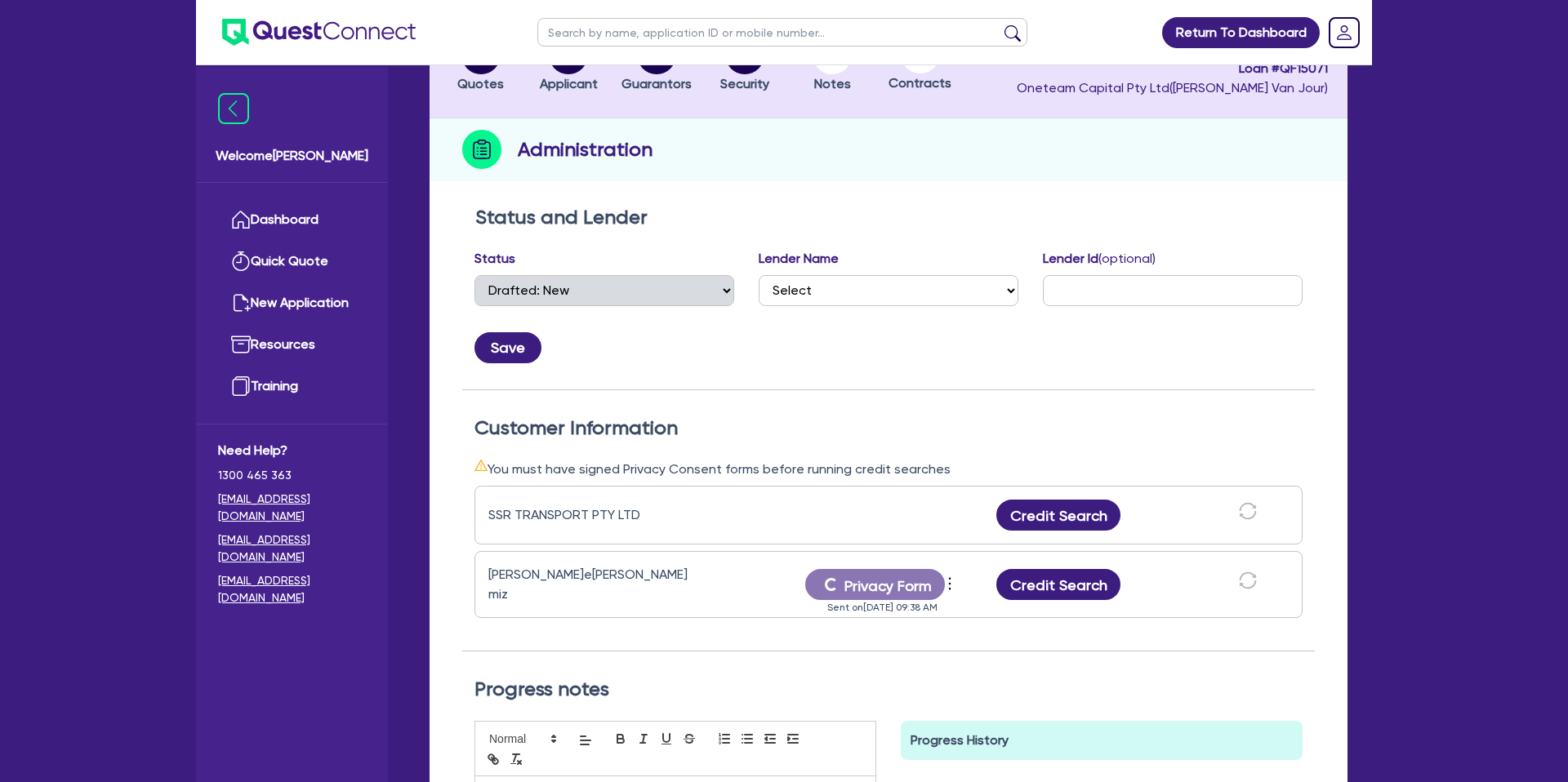
scroll to position [0, 0]
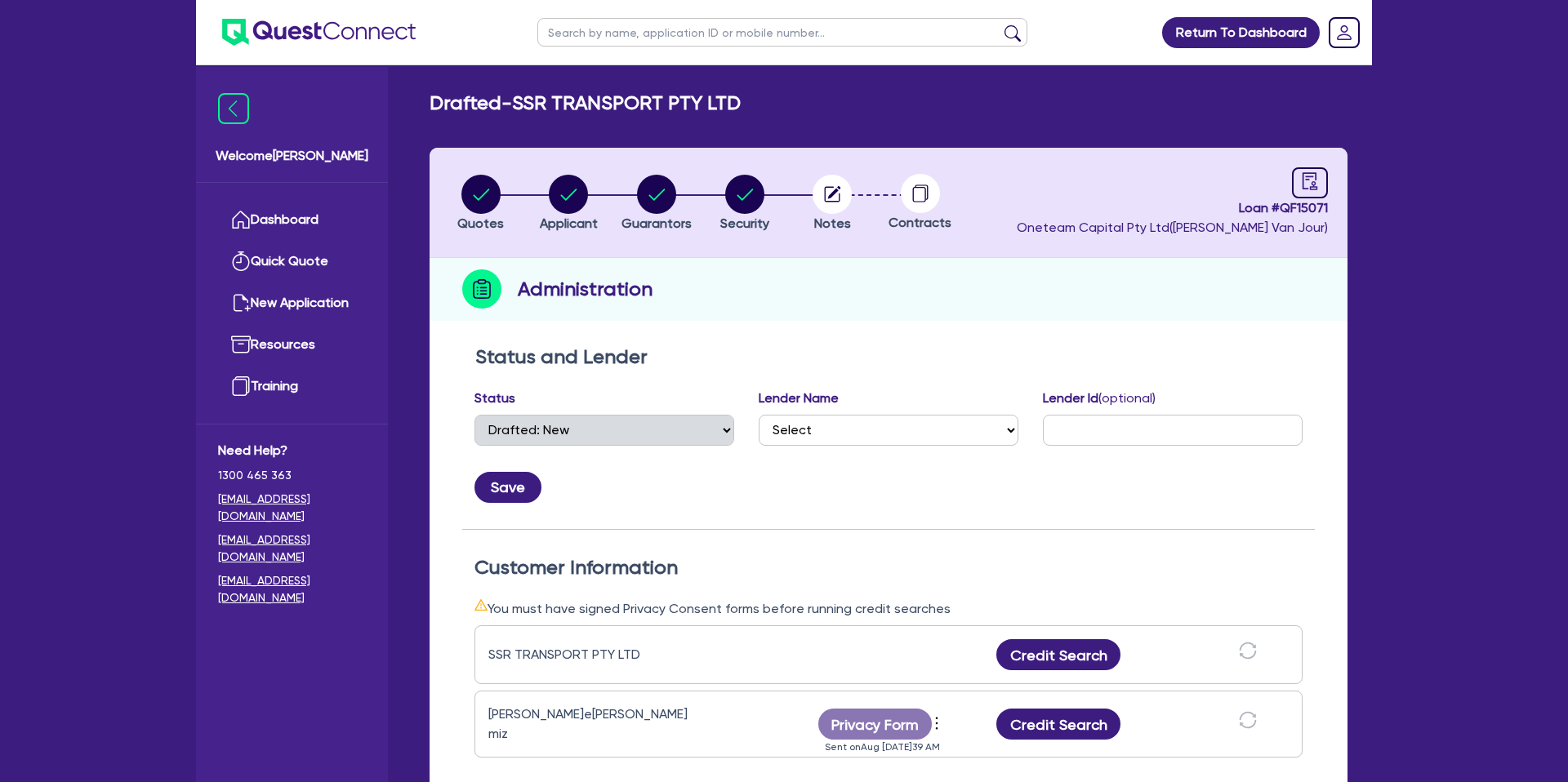
click at [941, 266] on div "Administration" at bounding box center [889, 290] width 918 height 63
click at [740, 48] on ul at bounding box center [782, 32] width 522 height 64
click at [740, 40] on input "text" at bounding box center [782, 32] width 490 height 28
click button "submit" at bounding box center [1012, 36] width 27 height 23
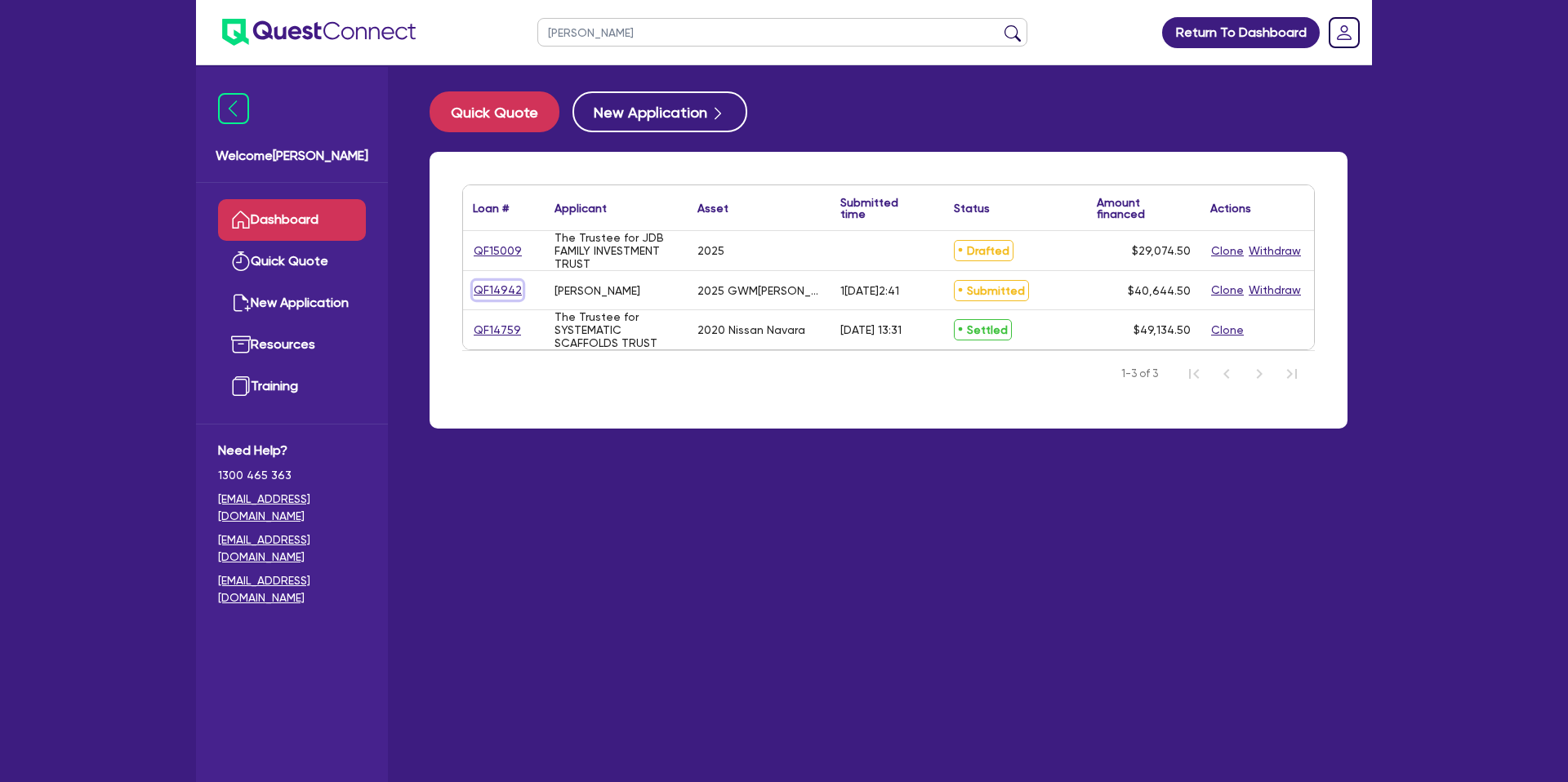
click at [518, 291] on link "QF14942" at bounding box center [498, 291] width 50 height 19
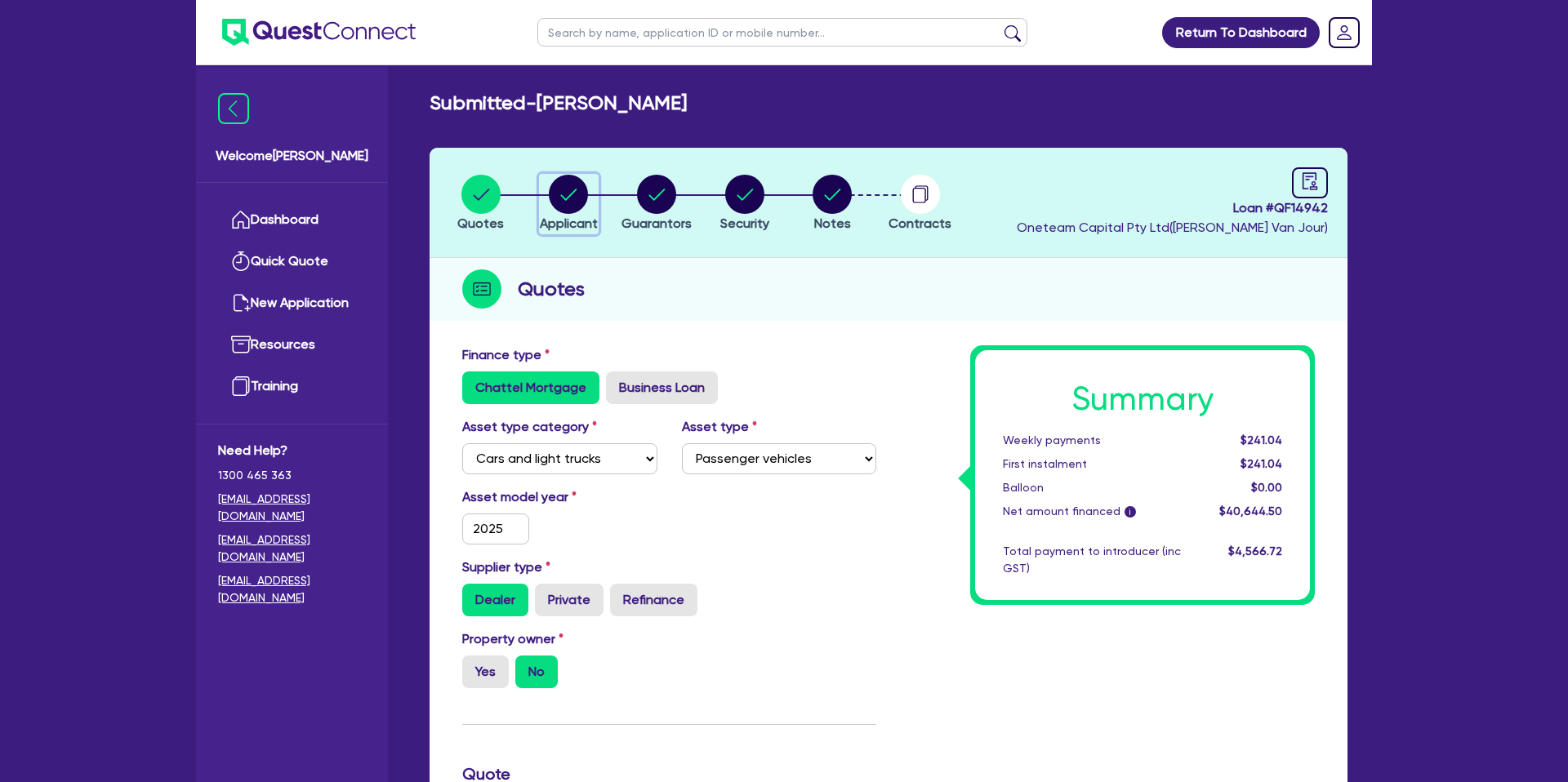
click at [578, 195] on circle "button" at bounding box center [569, 194] width 39 height 39
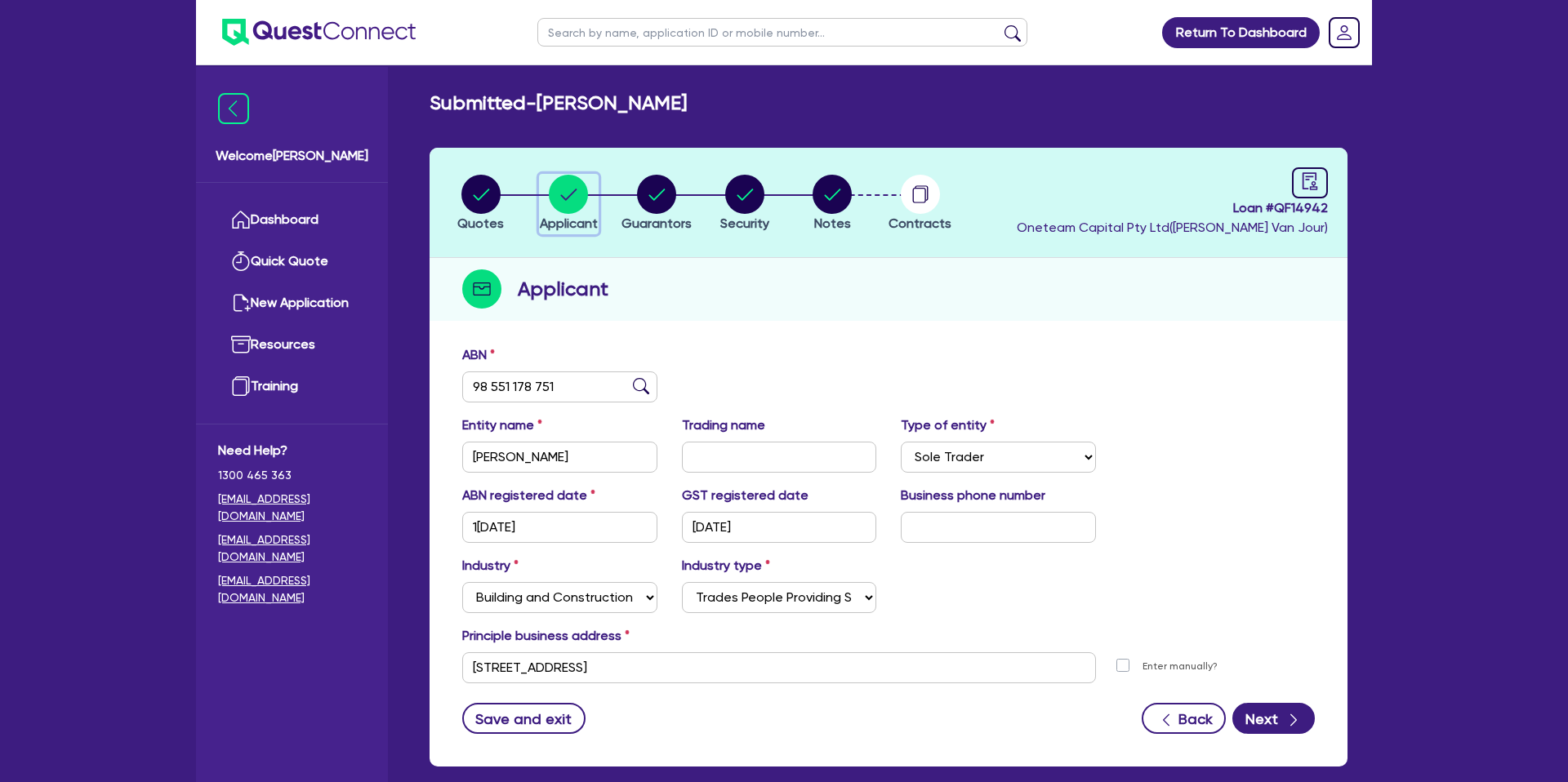
scroll to position [84, 0]
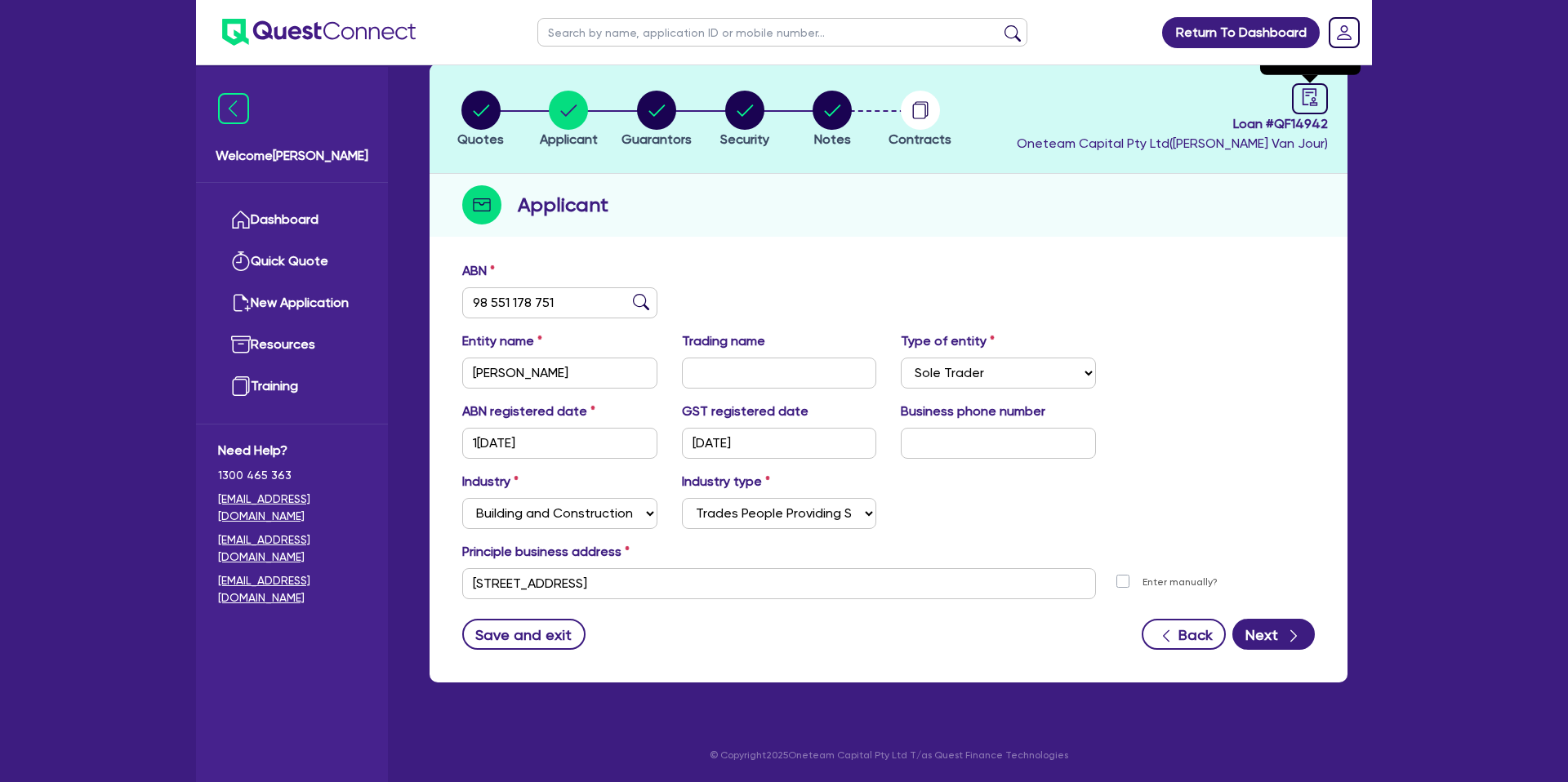
click at [1309, 89] on icon "audit" at bounding box center [1310, 97] width 18 height 18
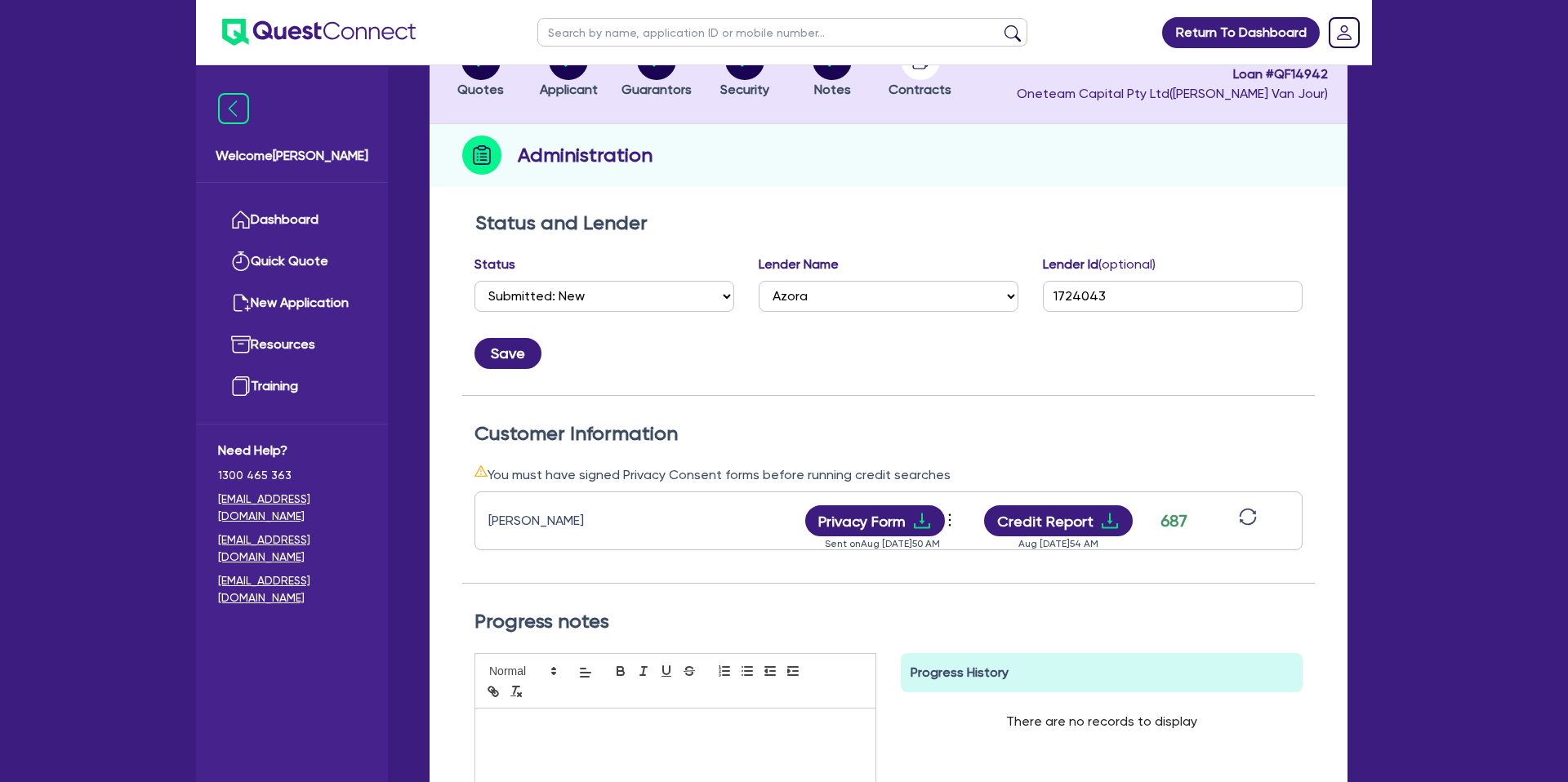
click at [987, 344] on div "Save" at bounding box center [888, 347] width 852 height 44
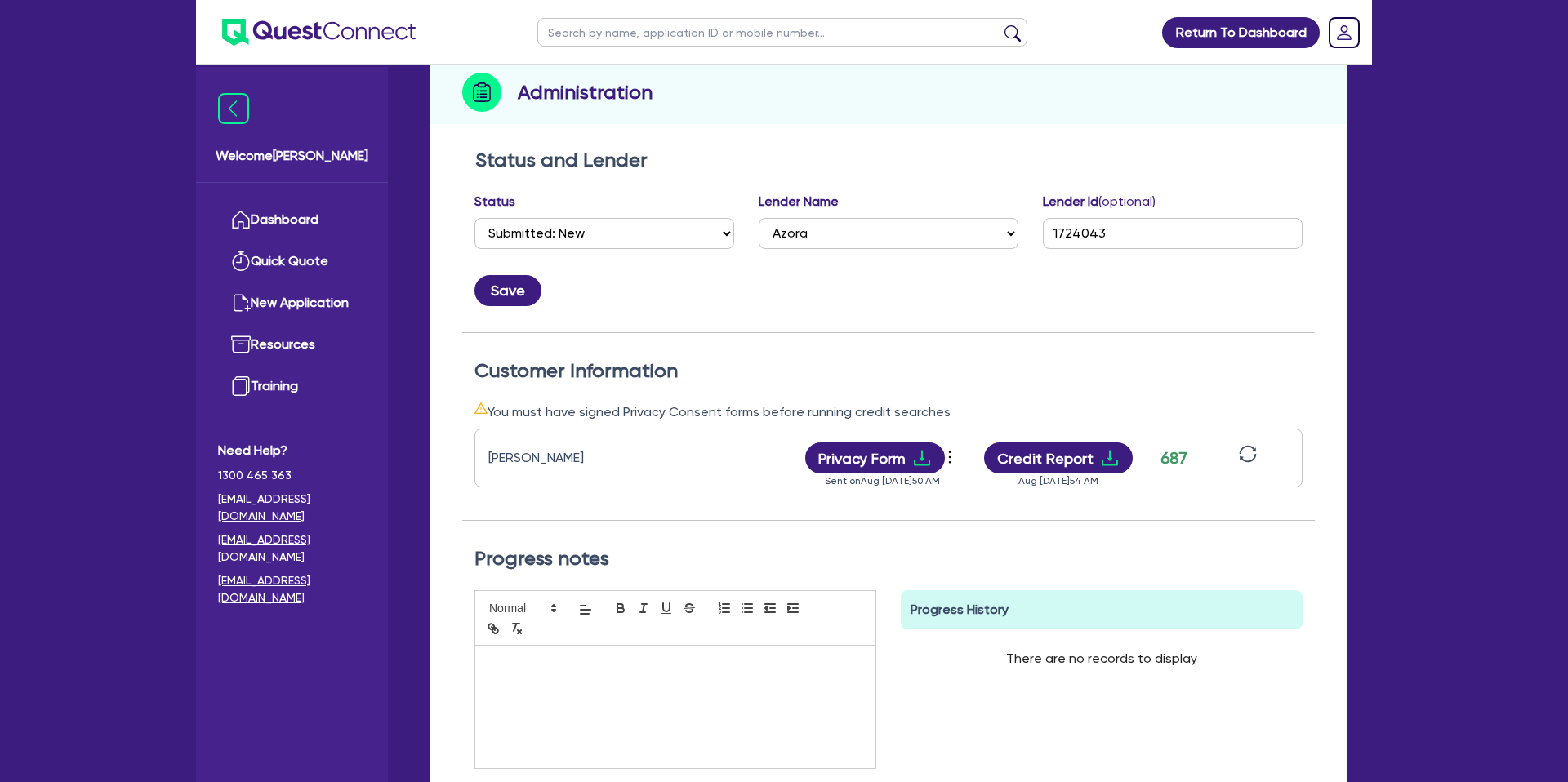
scroll to position [197, 0]
click at [1110, 453] on icon "download" at bounding box center [1110, 457] width 20 height 20
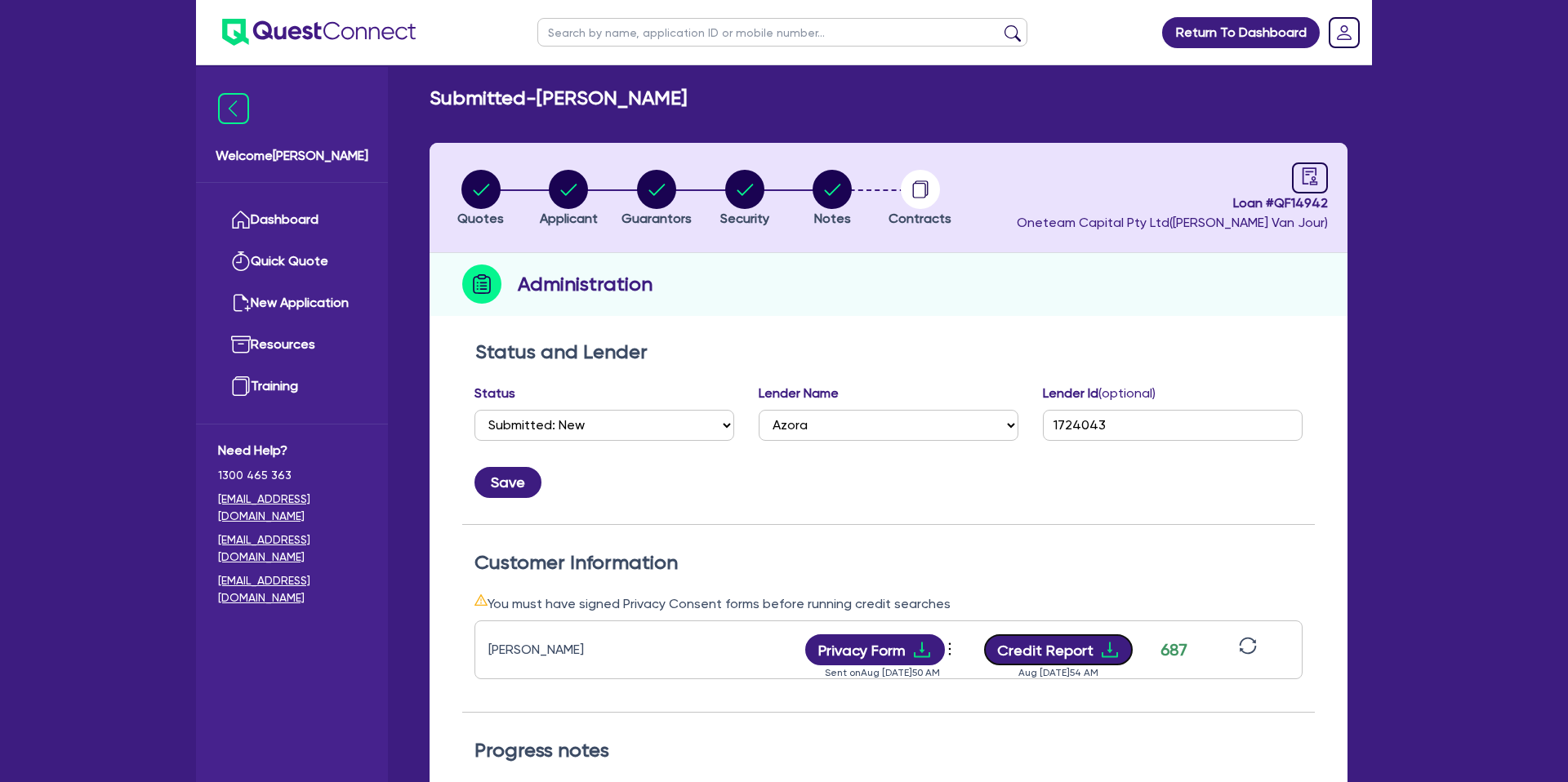
scroll to position [0, 0]
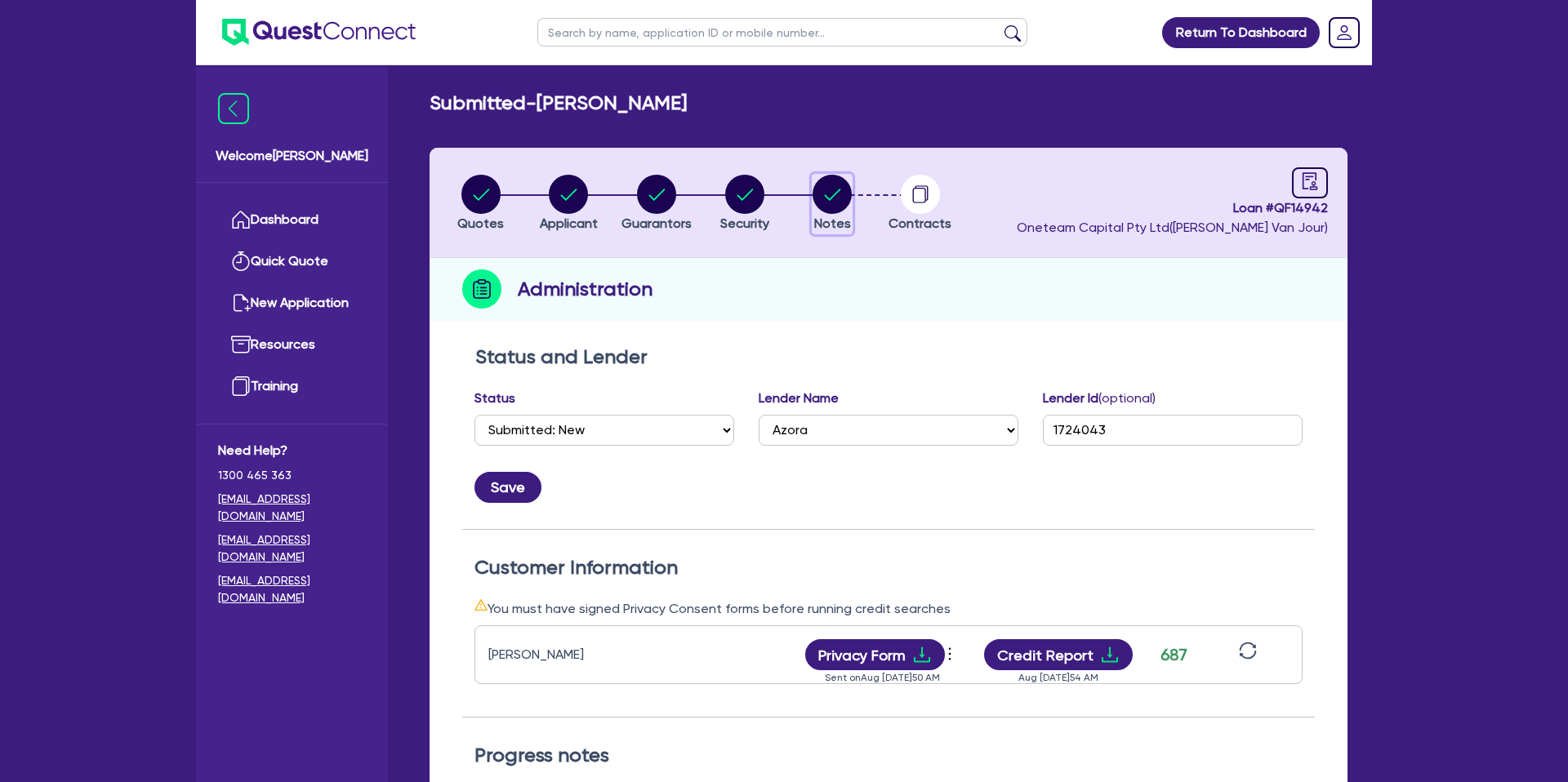
click at [826, 191] on circle "button" at bounding box center [833, 194] width 39 height 39
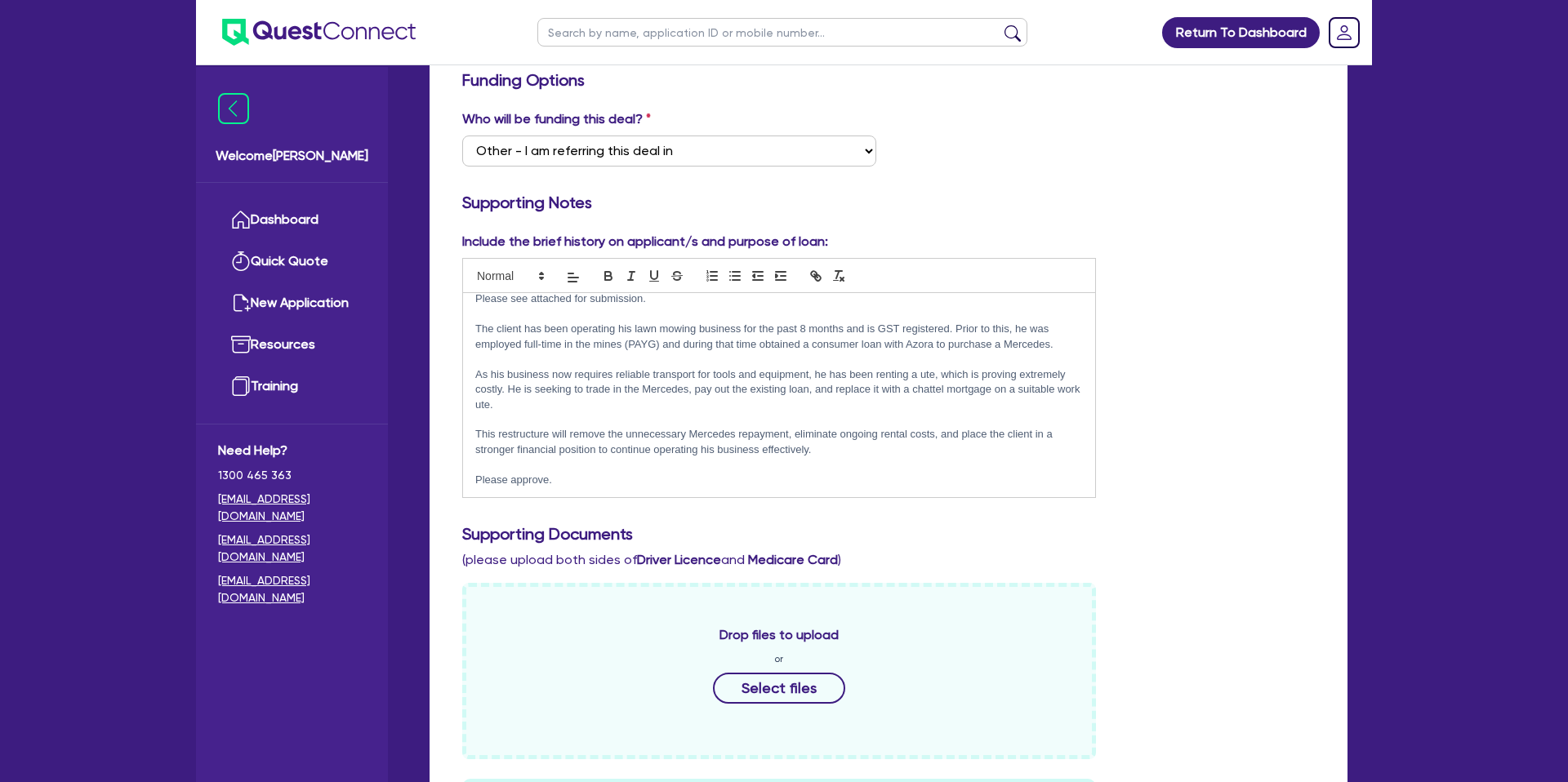
scroll to position [314, 0]
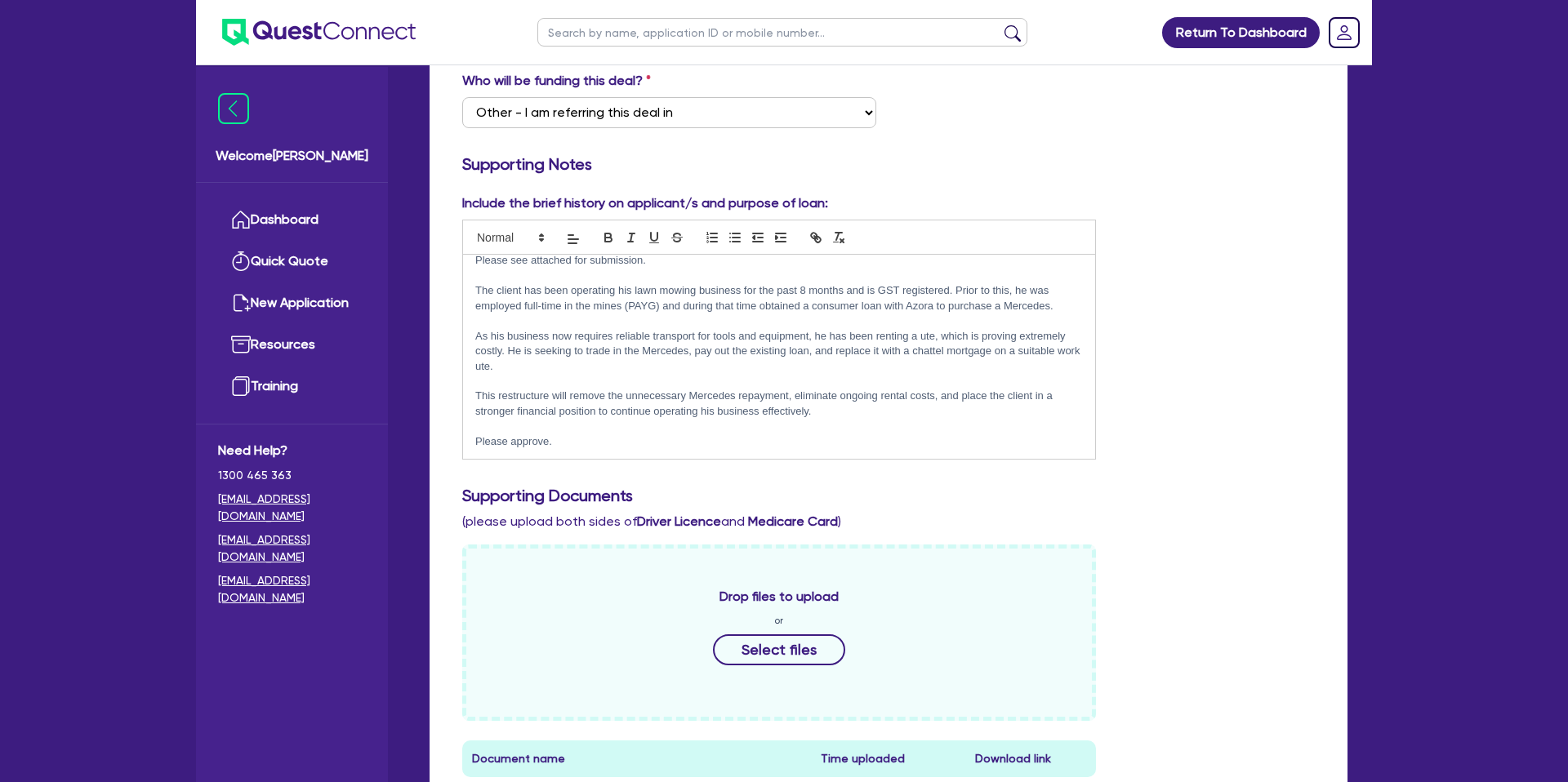
click at [587, 449] on p "Please approve." at bounding box center [779, 441] width 608 height 15
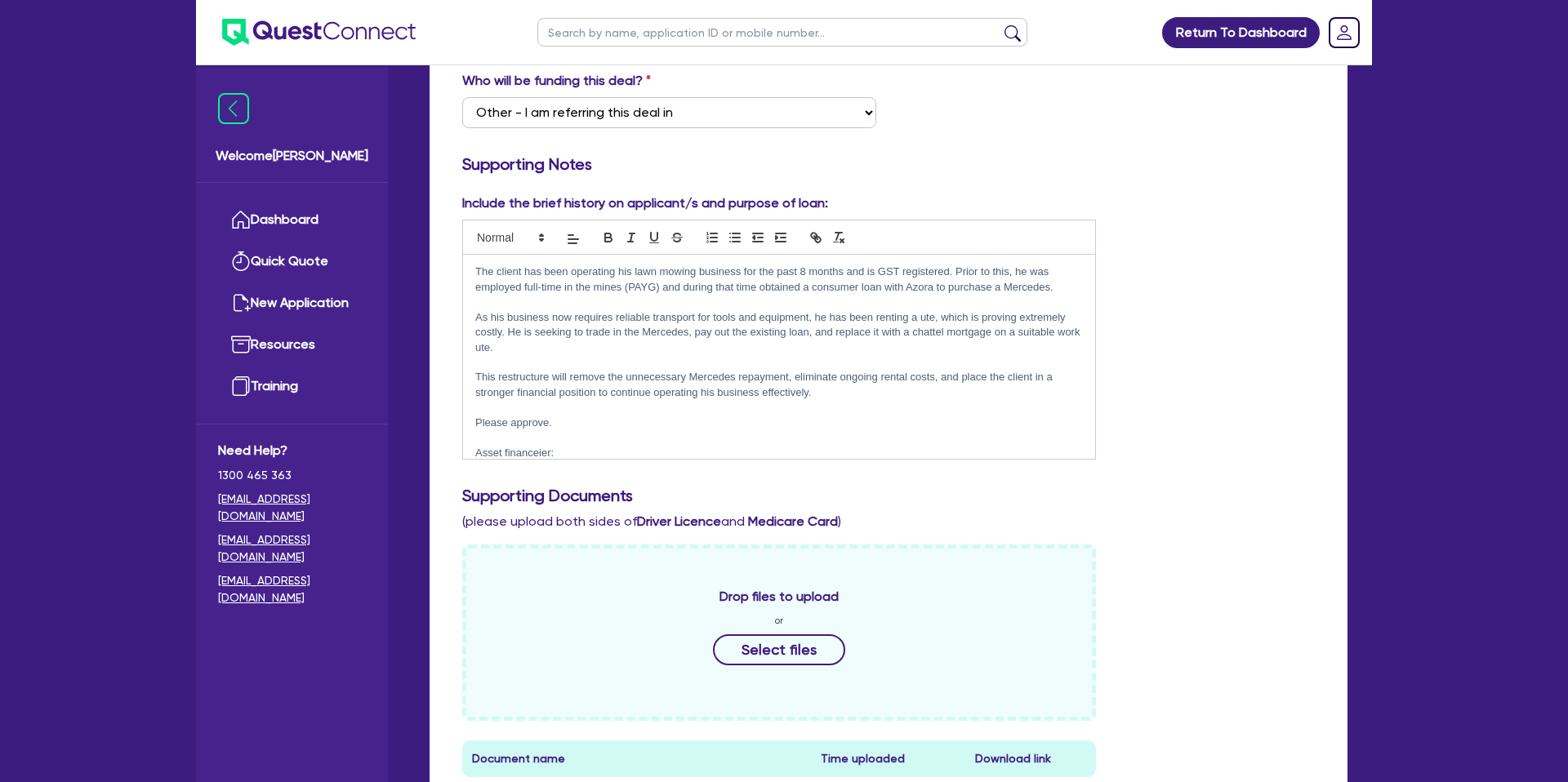
scroll to position [105, 0]
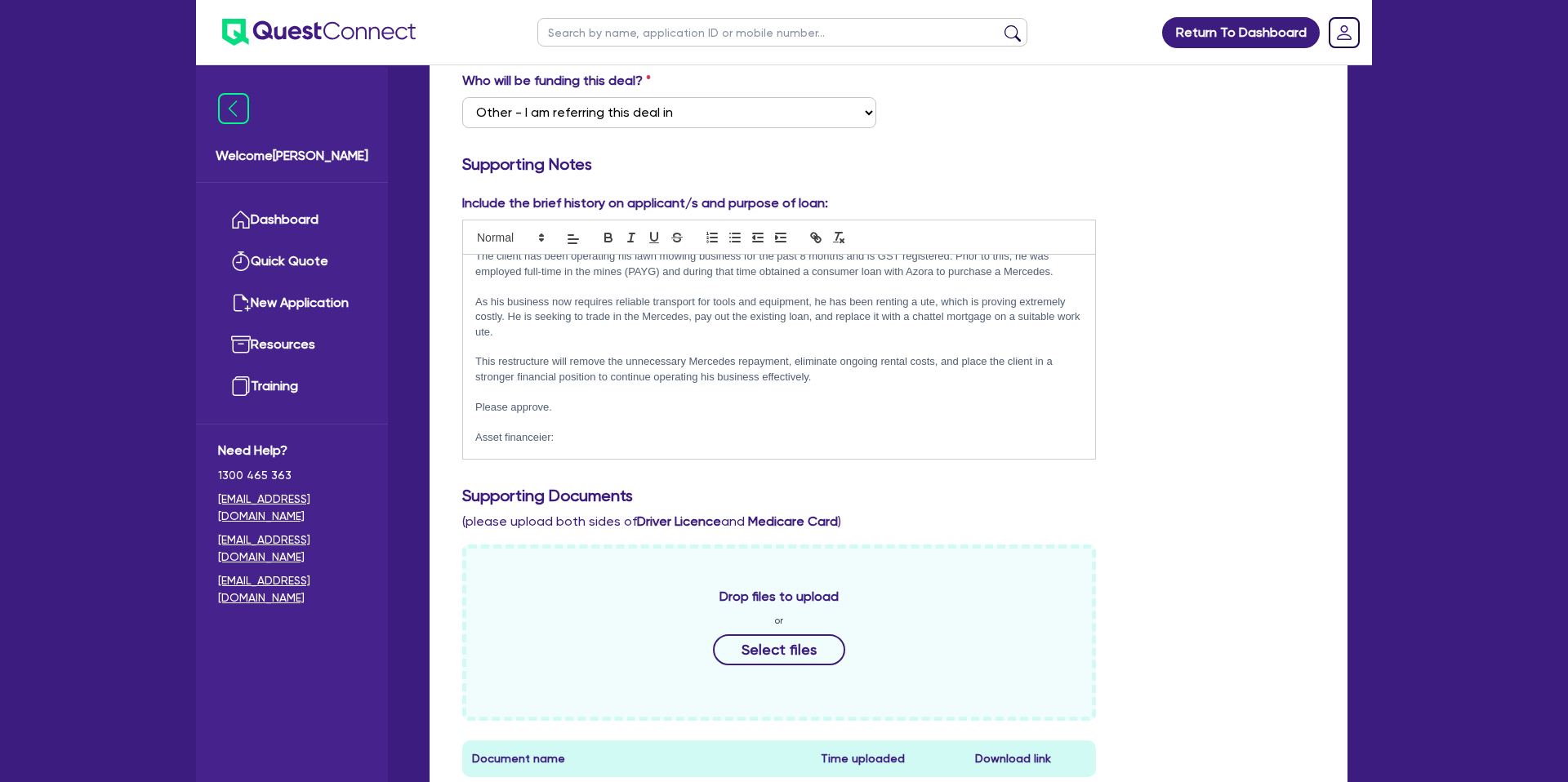
click at [1239, 388] on div "Include the brief history on applicant/s and purpose of loan: Sub to azora unde…" at bounding box center [888, 332] width 877 height 279
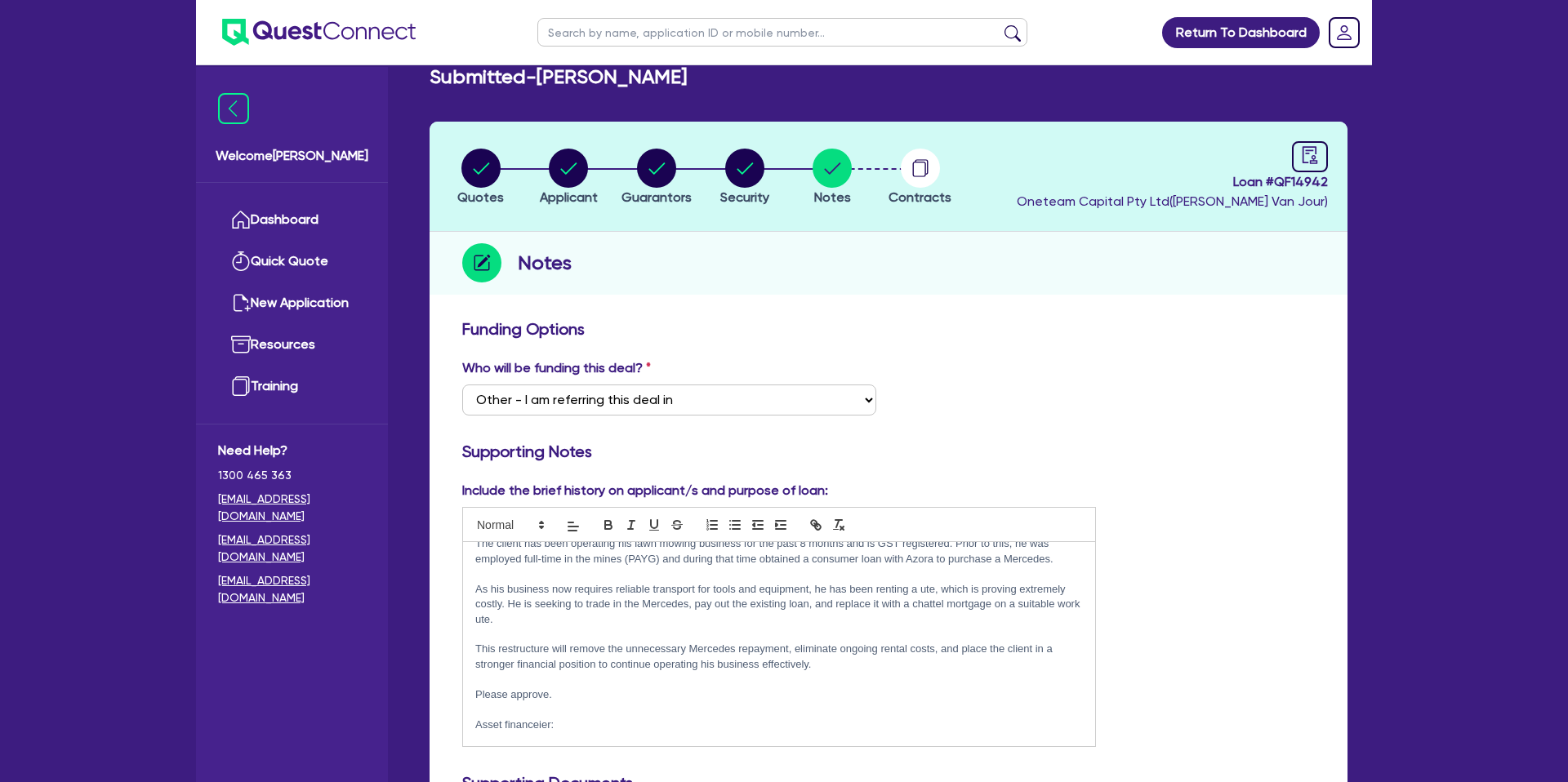
scroll to position [0, 0]
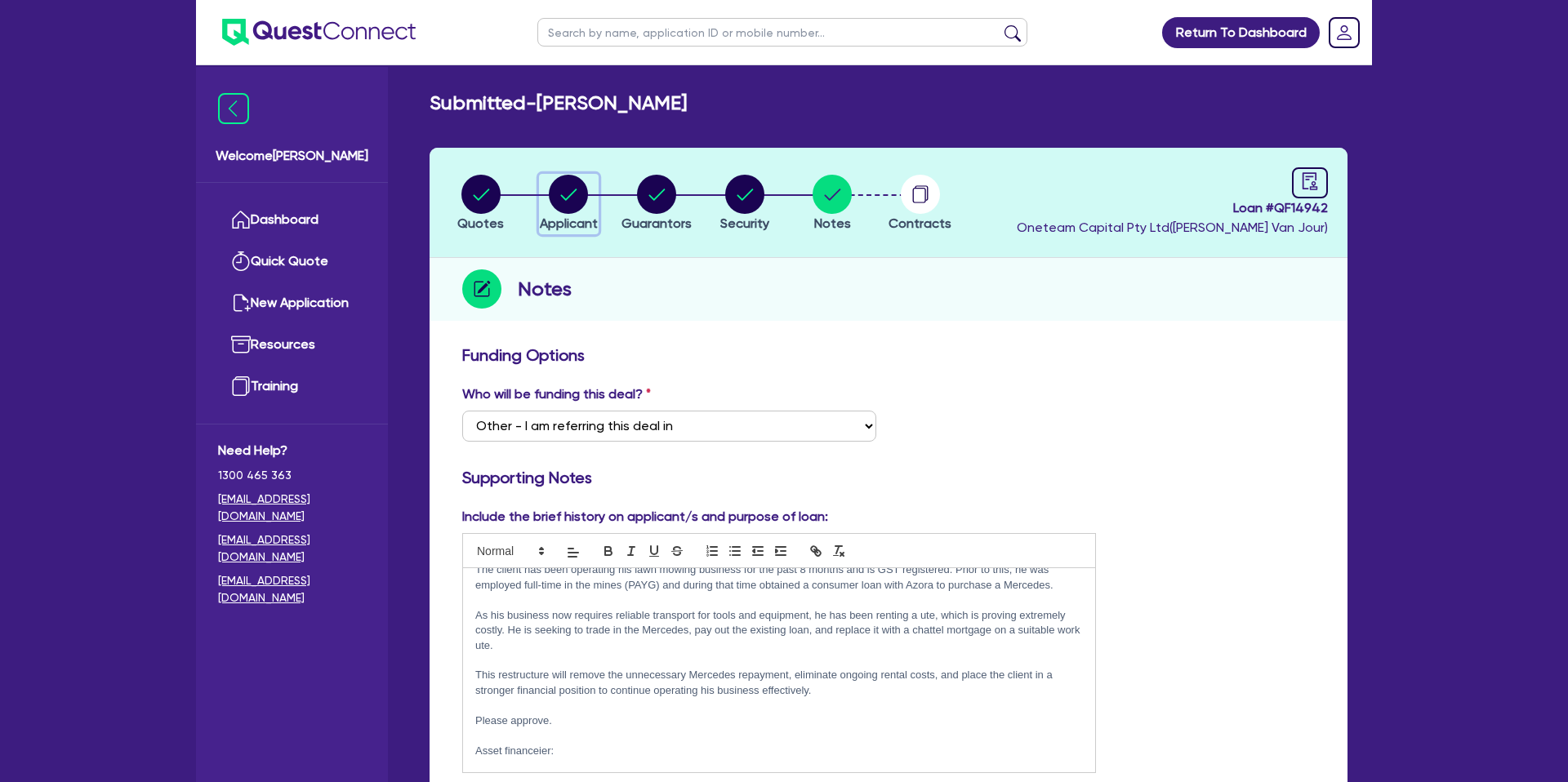
click at [576, 197] on circle "button" at bounding box center [569, 194] width 39 height 39
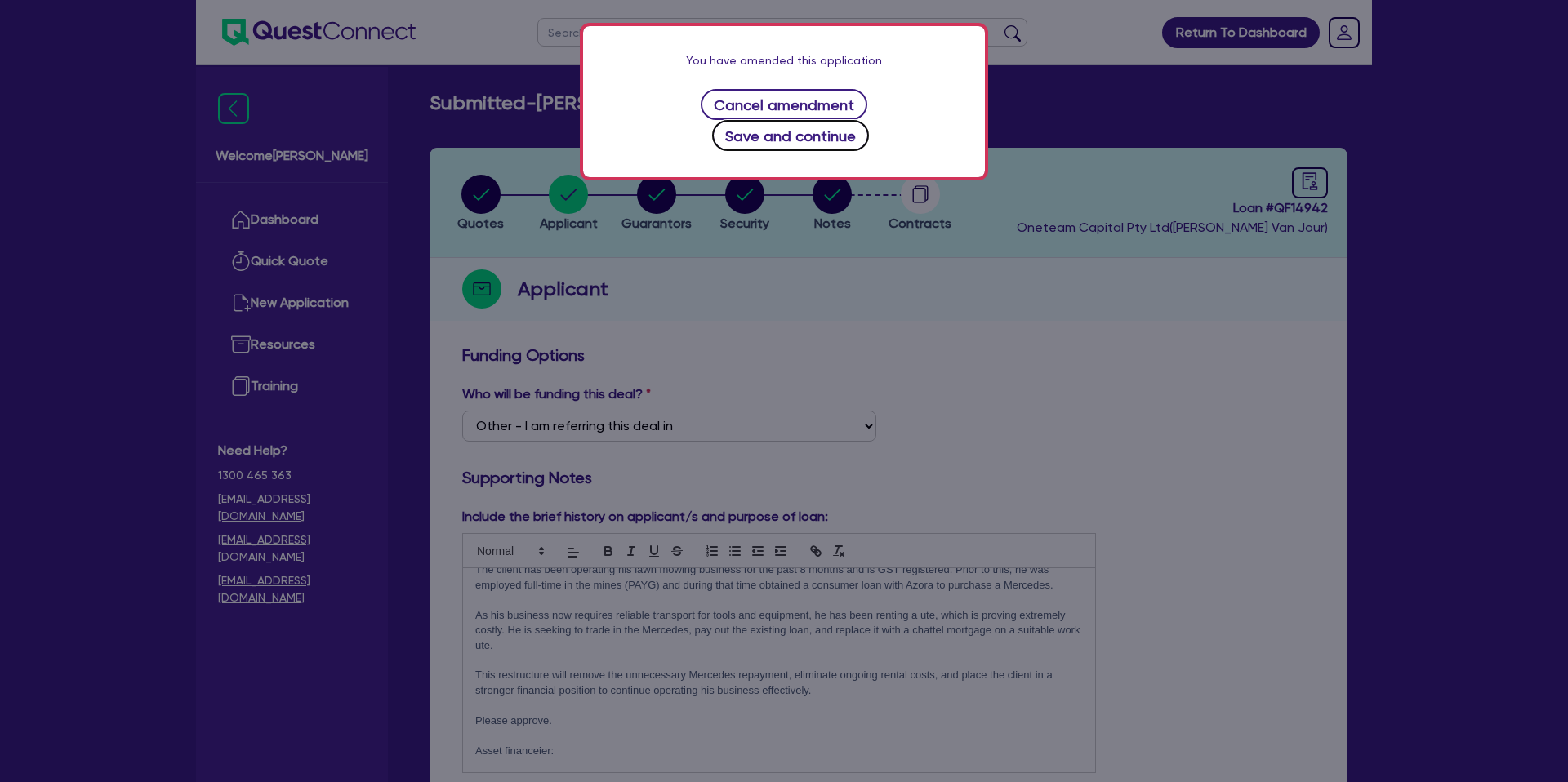
click at [870, 120] on button "Save and continue" at bounding box center [791, 135] width 157 height 31
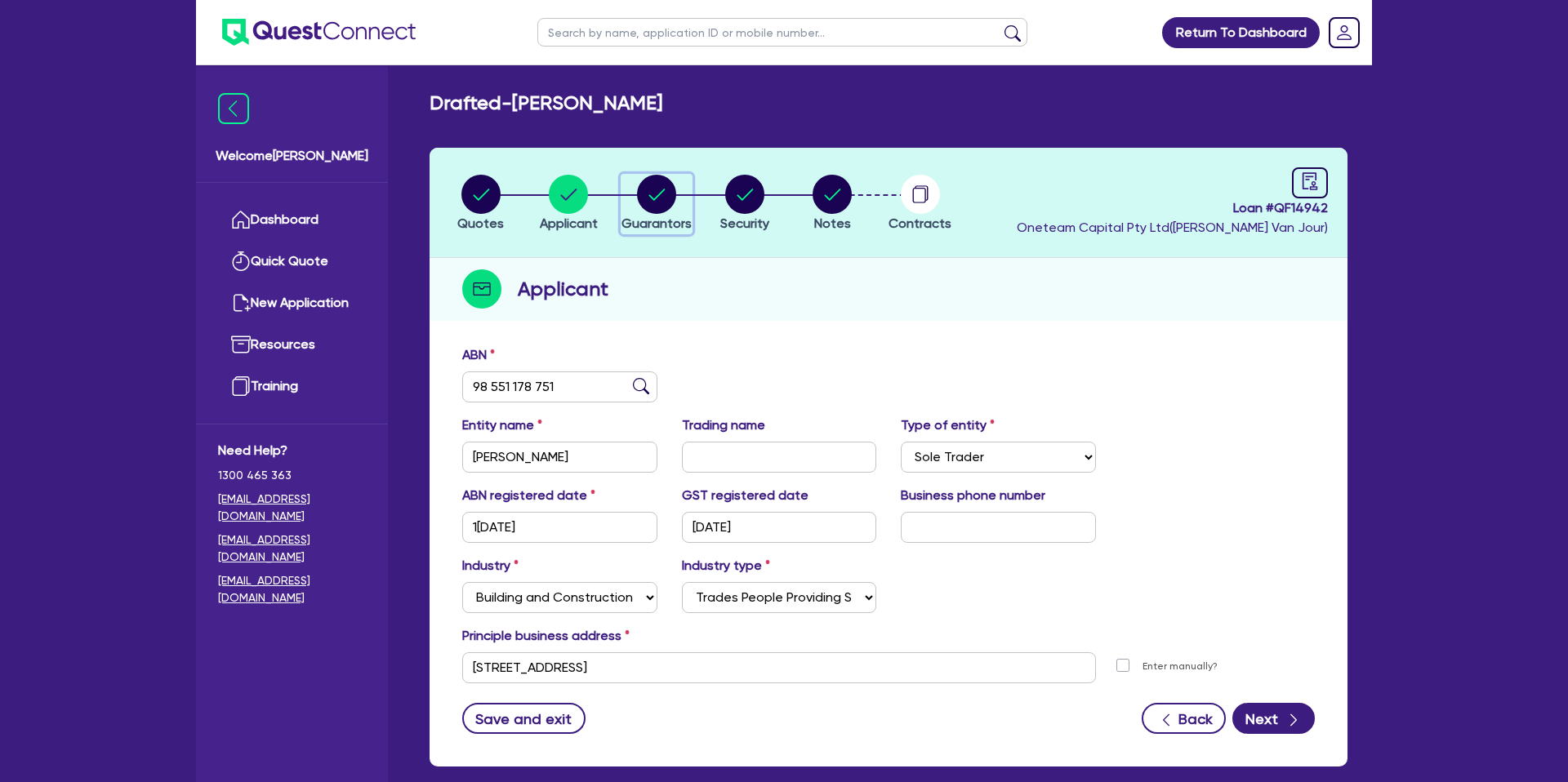
click at [657, 194] on circle "button" at bounding box center [657, 194] width 39 height 39
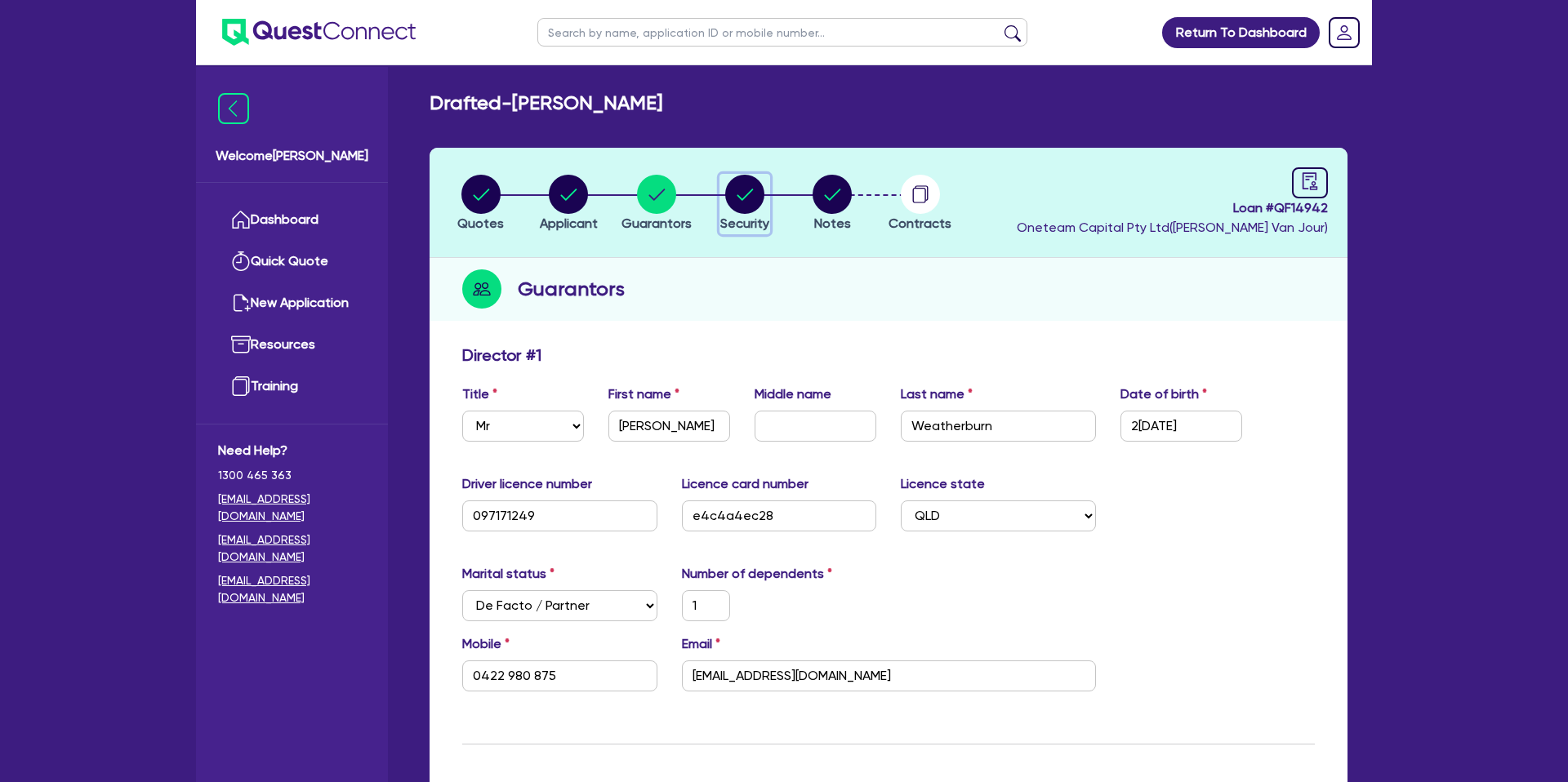
click at [763, 185] on icon "button" at bounding box center [745, 194] width 39 height 39
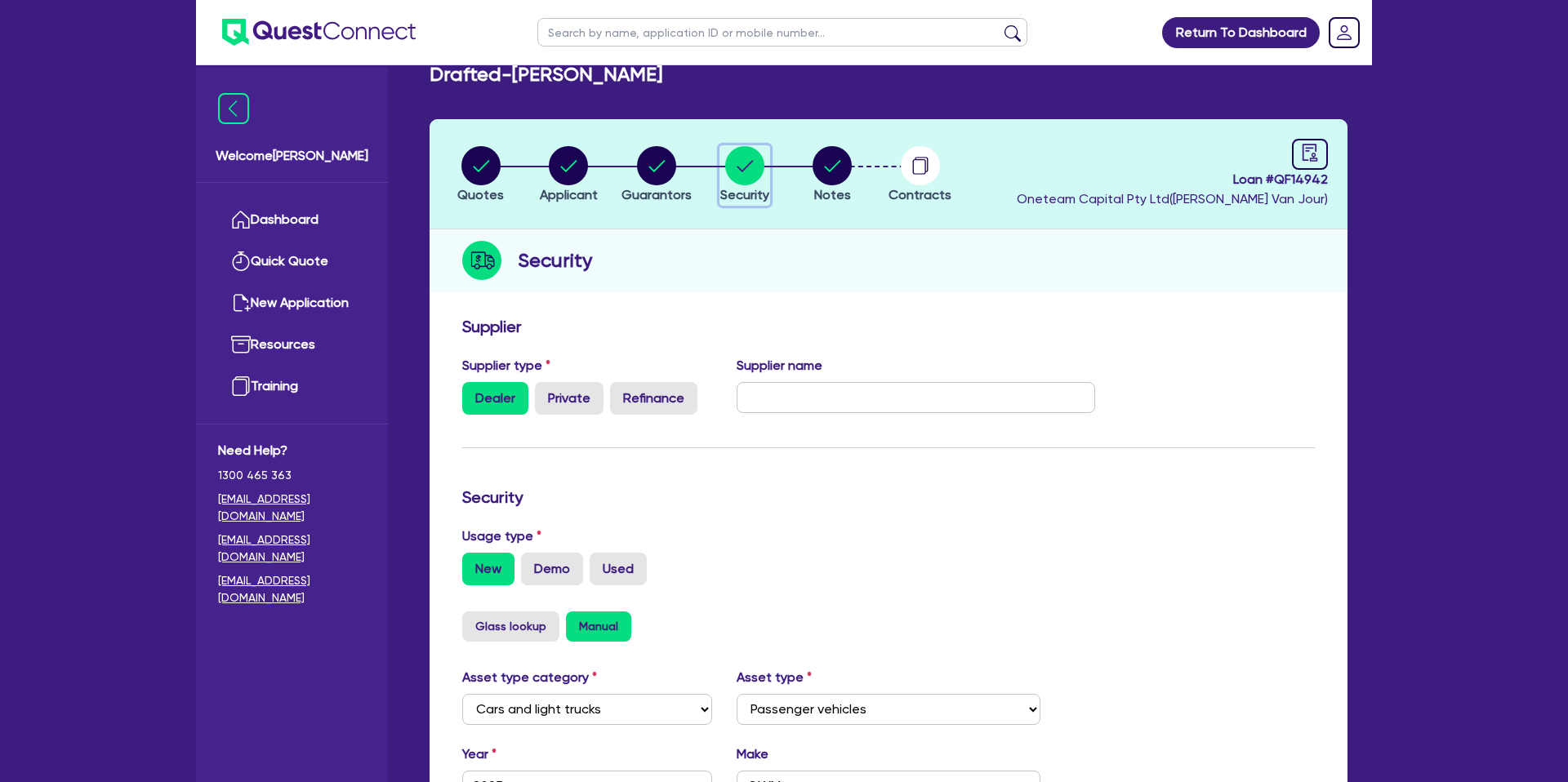
scroll to position [19, 0]
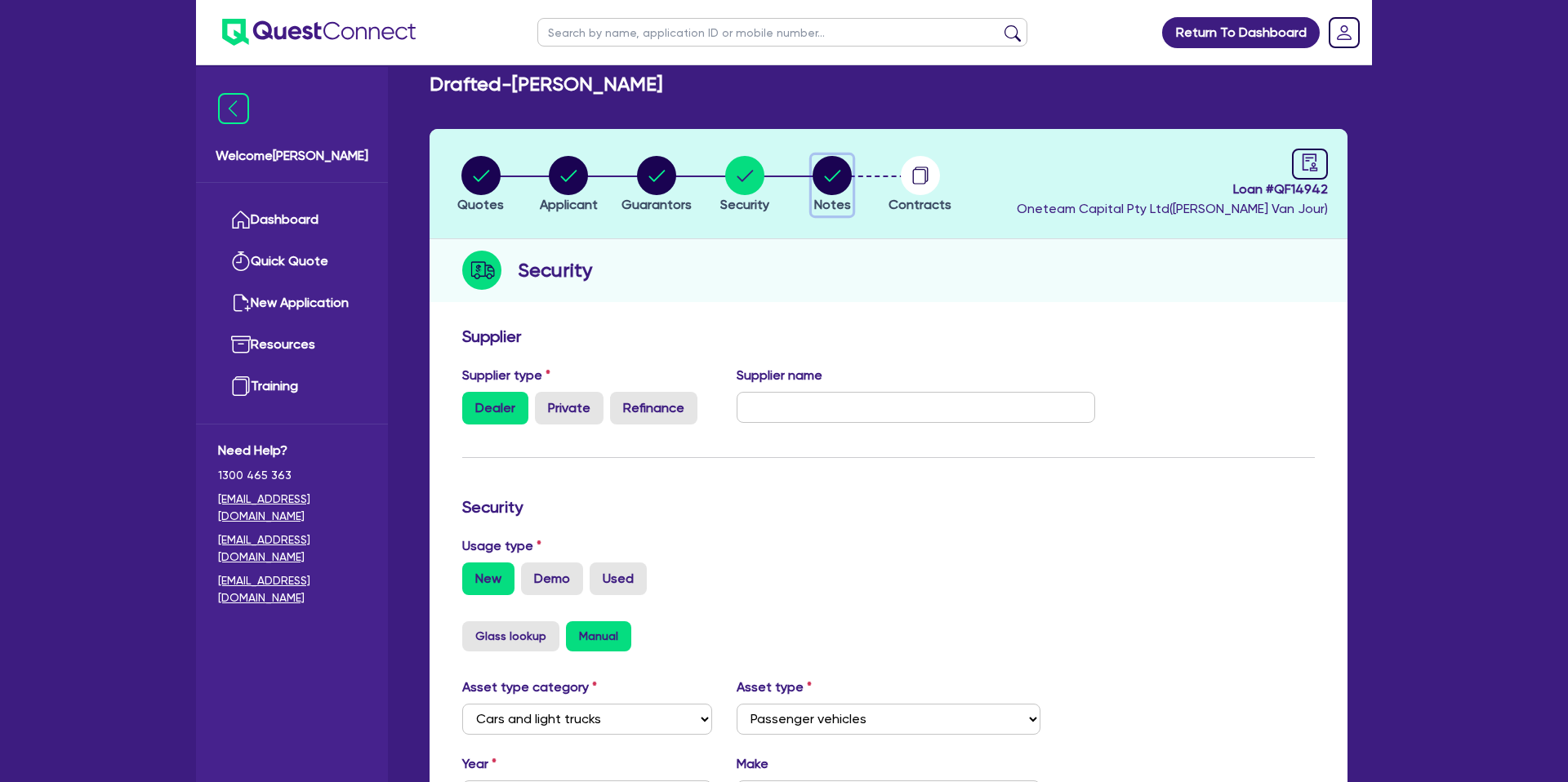
drag, startPoint x: 844, startPoint y: 185, endPoint x: 837, endPoint y: 207, distance: 23.1
click at [844, 185] on circle "button" at bounding box center [833, 175] width 39 height 39
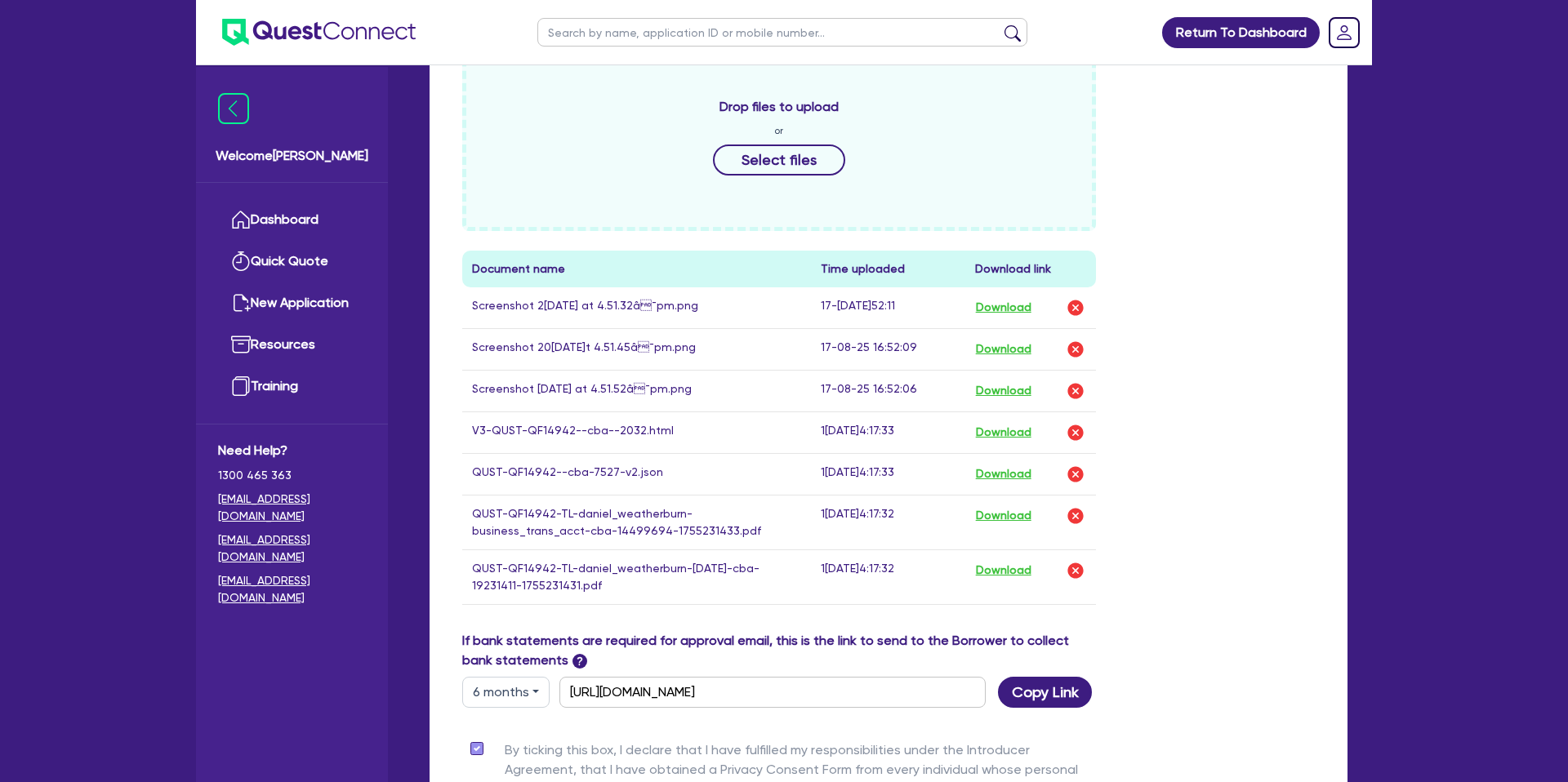
scroll to position [822, 0]
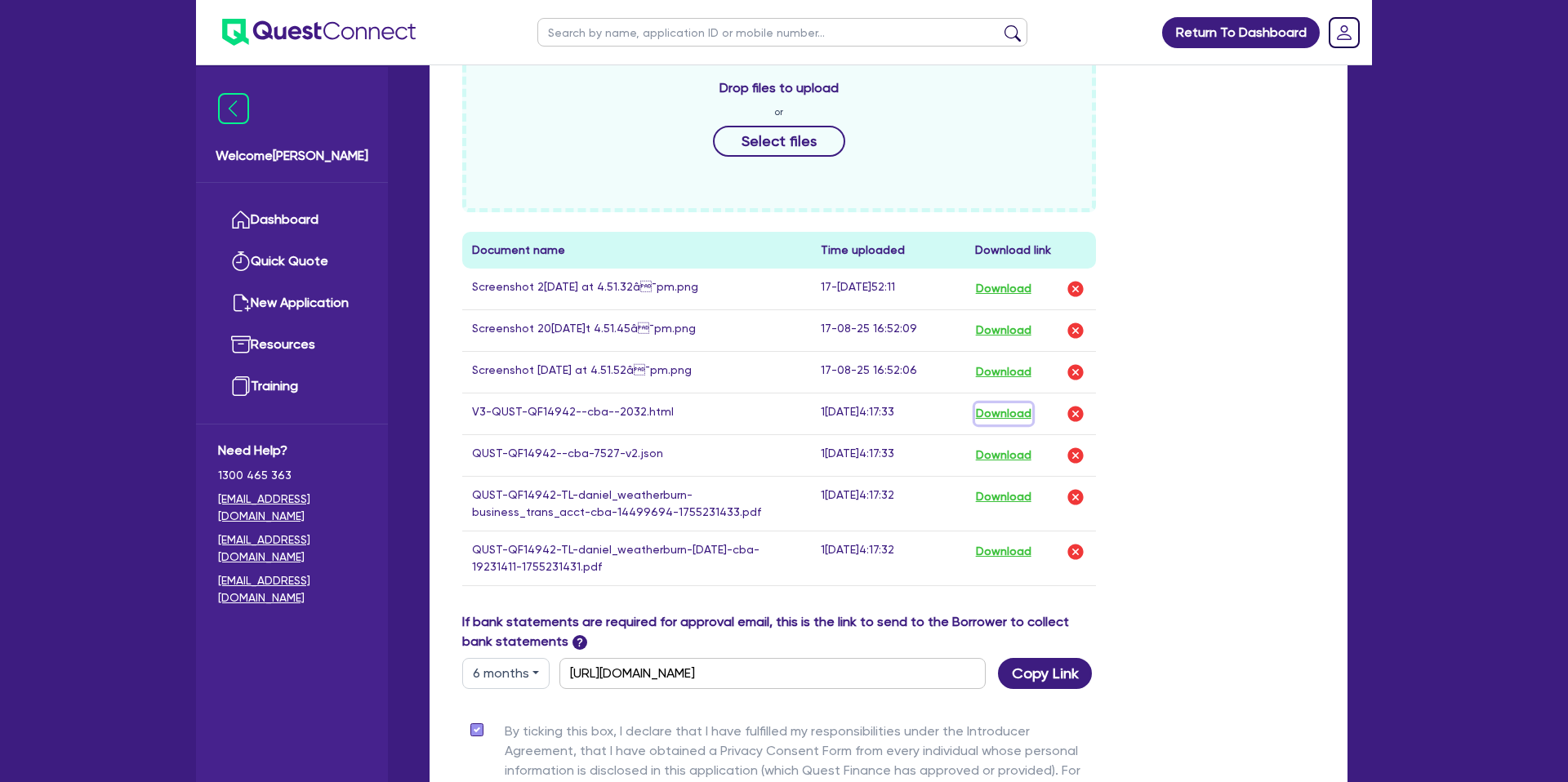
click at [984, 413] on button "Download" at bounding box center [1004, 414] width 57 height 21
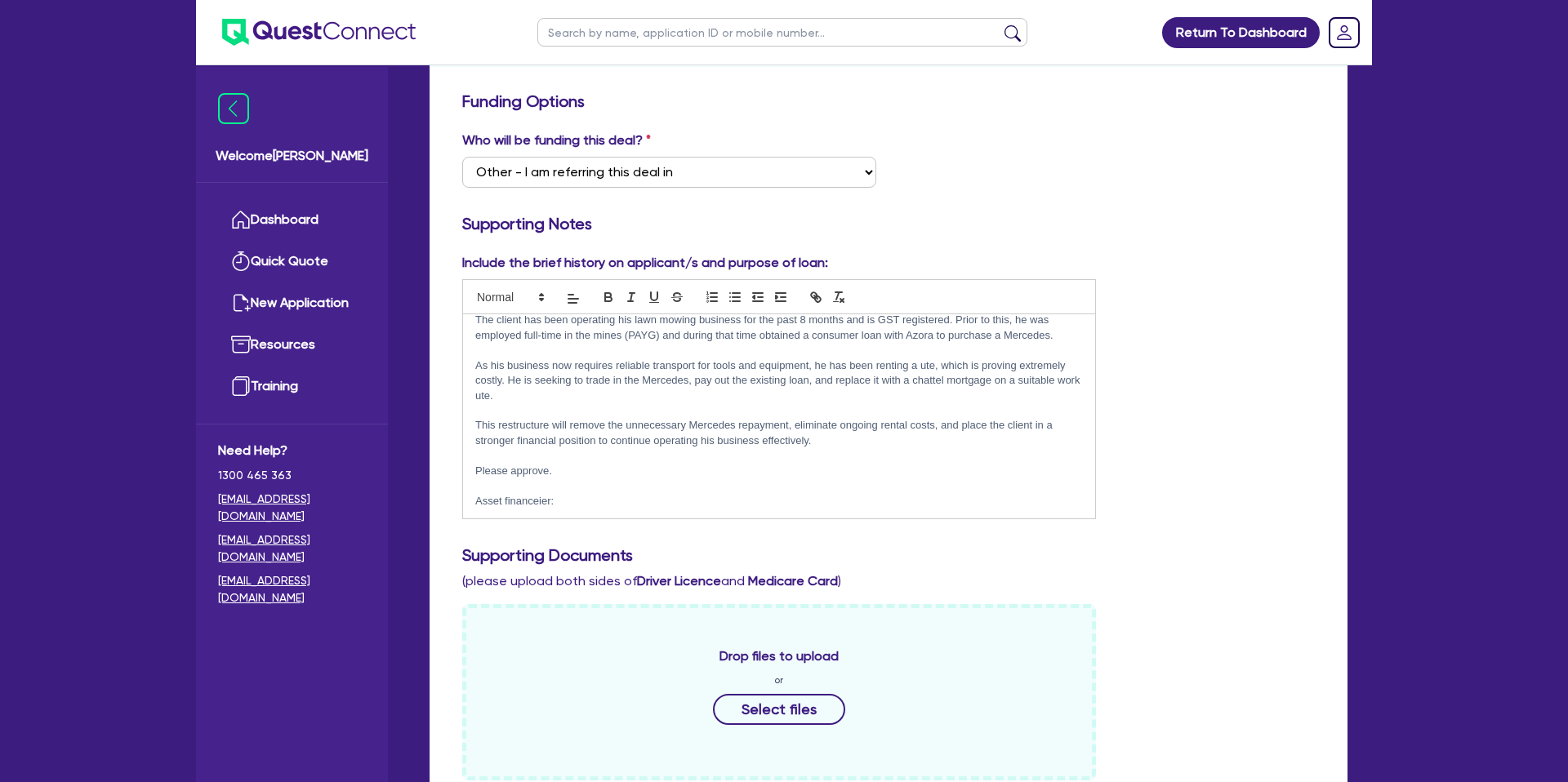
scroll to position [0, 0]
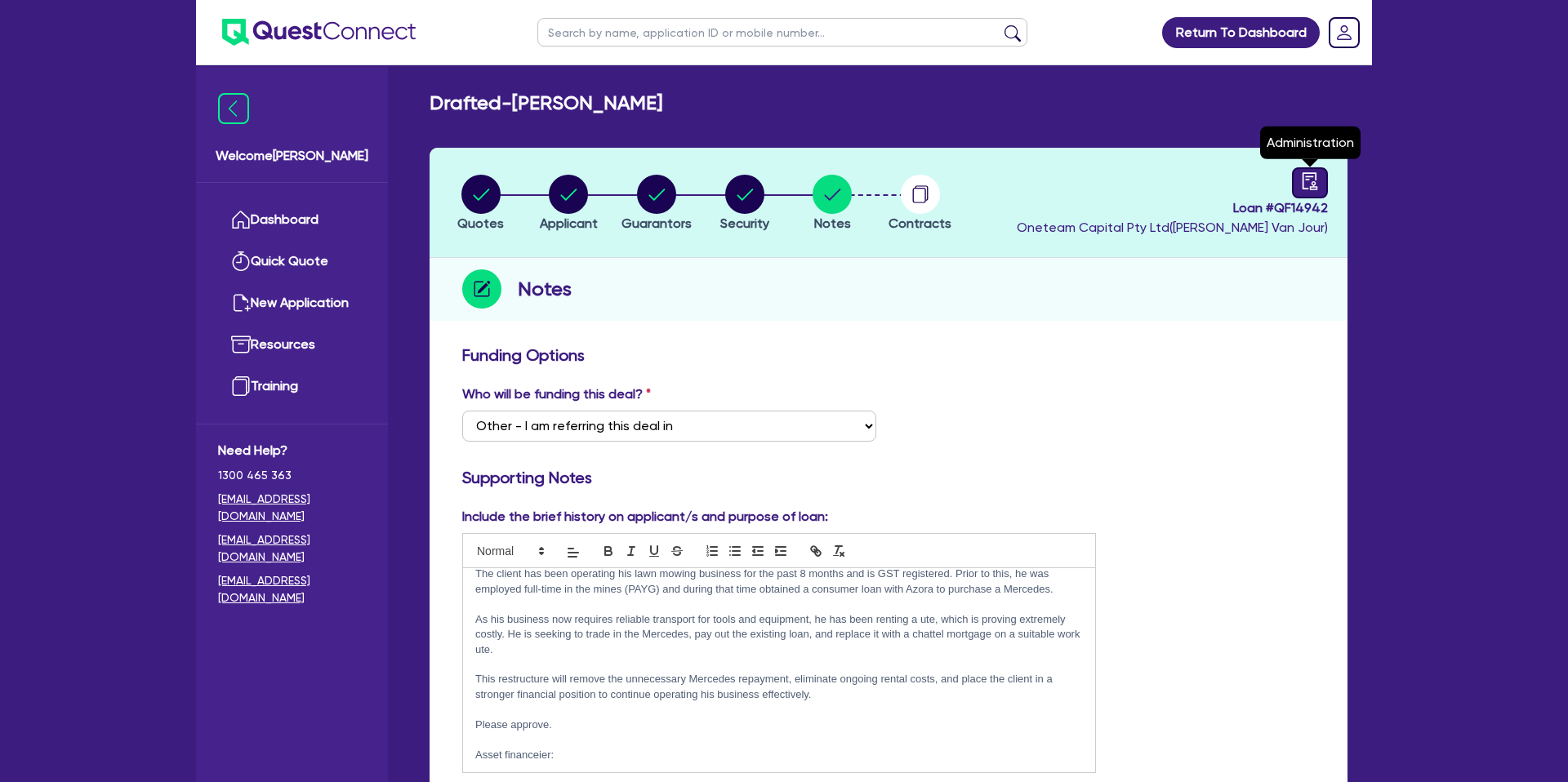
click at [1312, 180] on icon "audit" at bounding box center [1310, 181] width 18 height 18
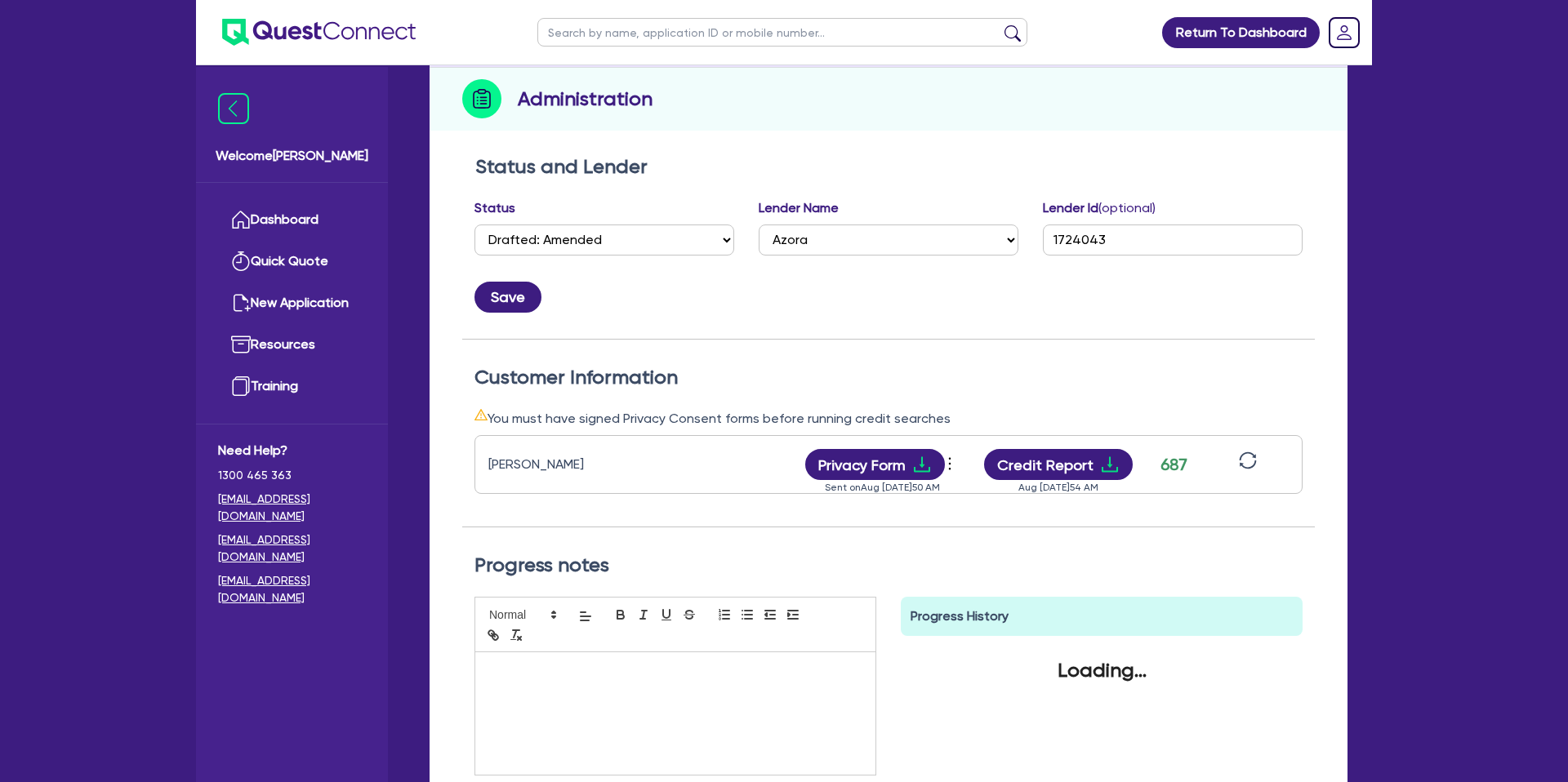
scroll to position [202, 0]
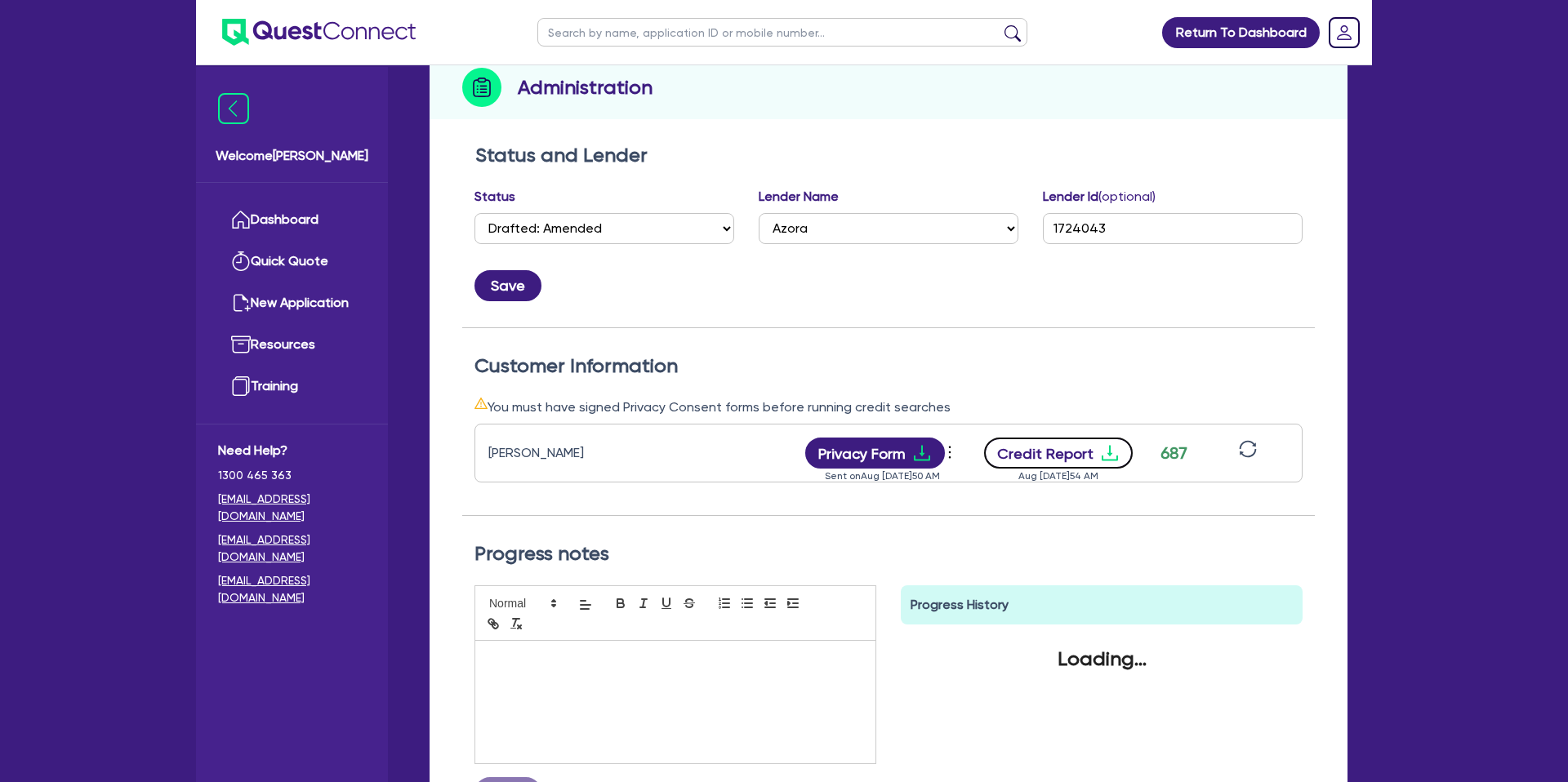
click at [1109, 449] on icon "download" at bounding box center [1110, 453] width 20 height 20
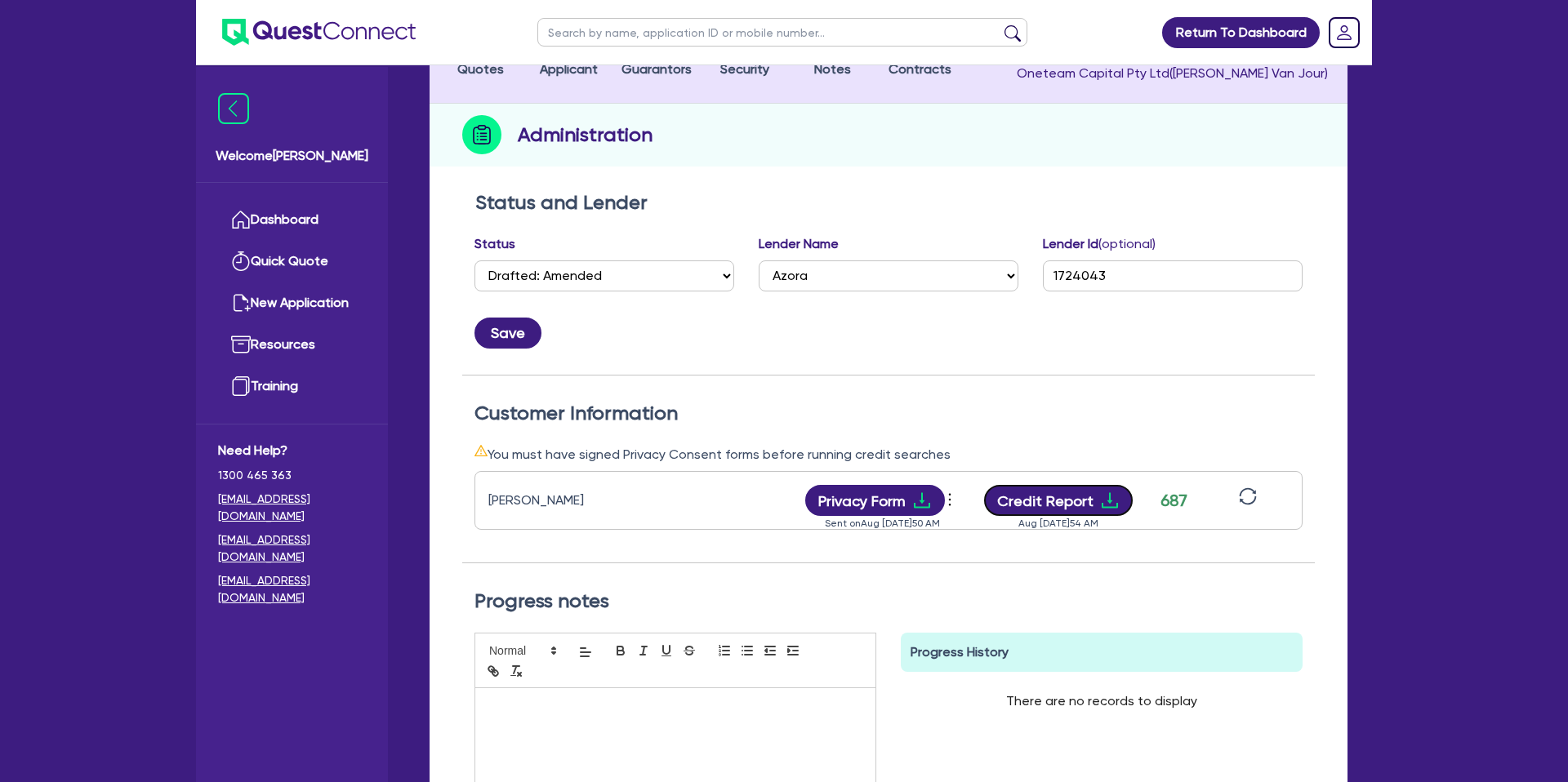
scroll to position [0, 0]
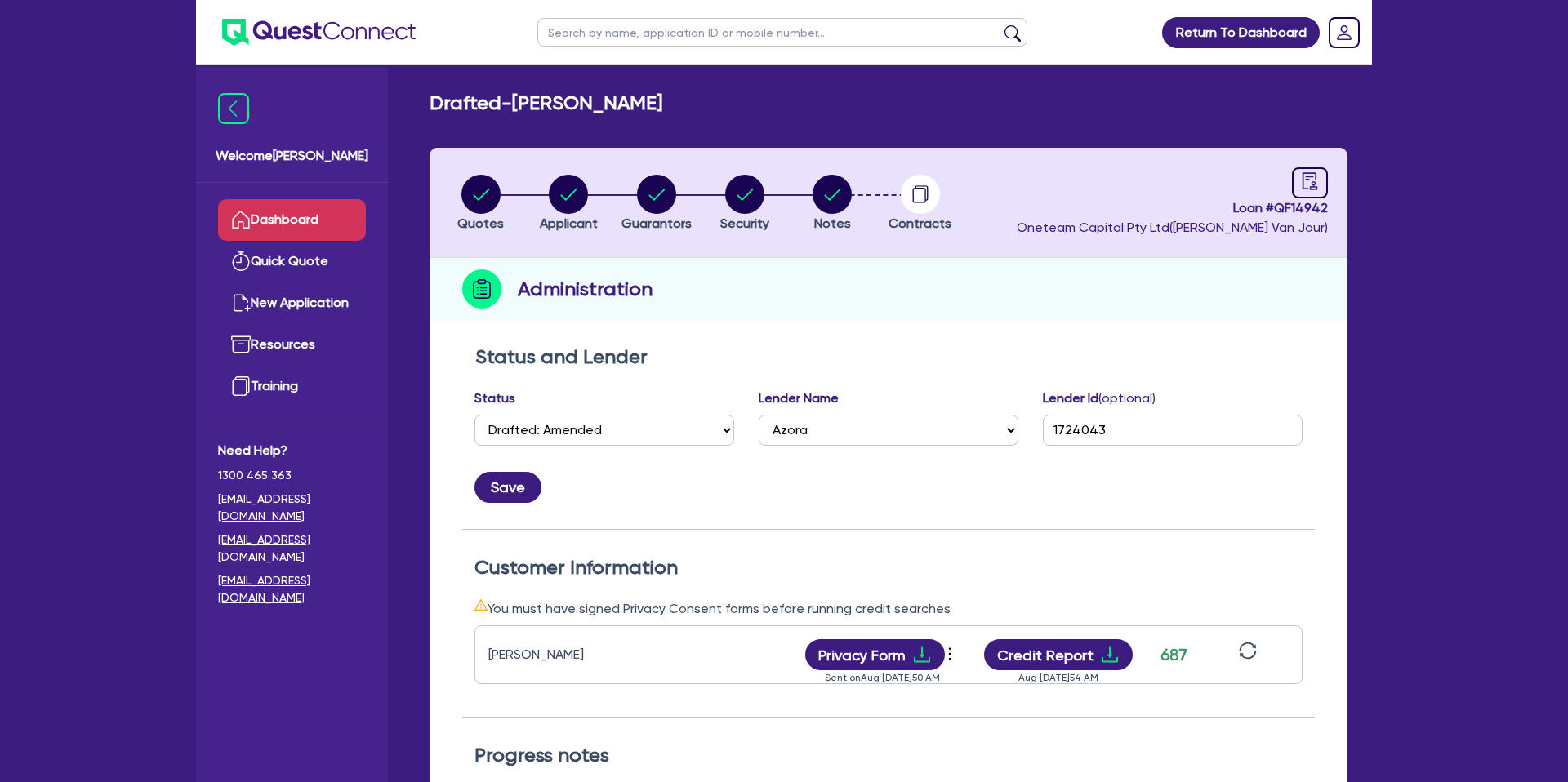
click at [312, 215] on link "Dashboard" at bounding box center [292, 220] width 148 height 42
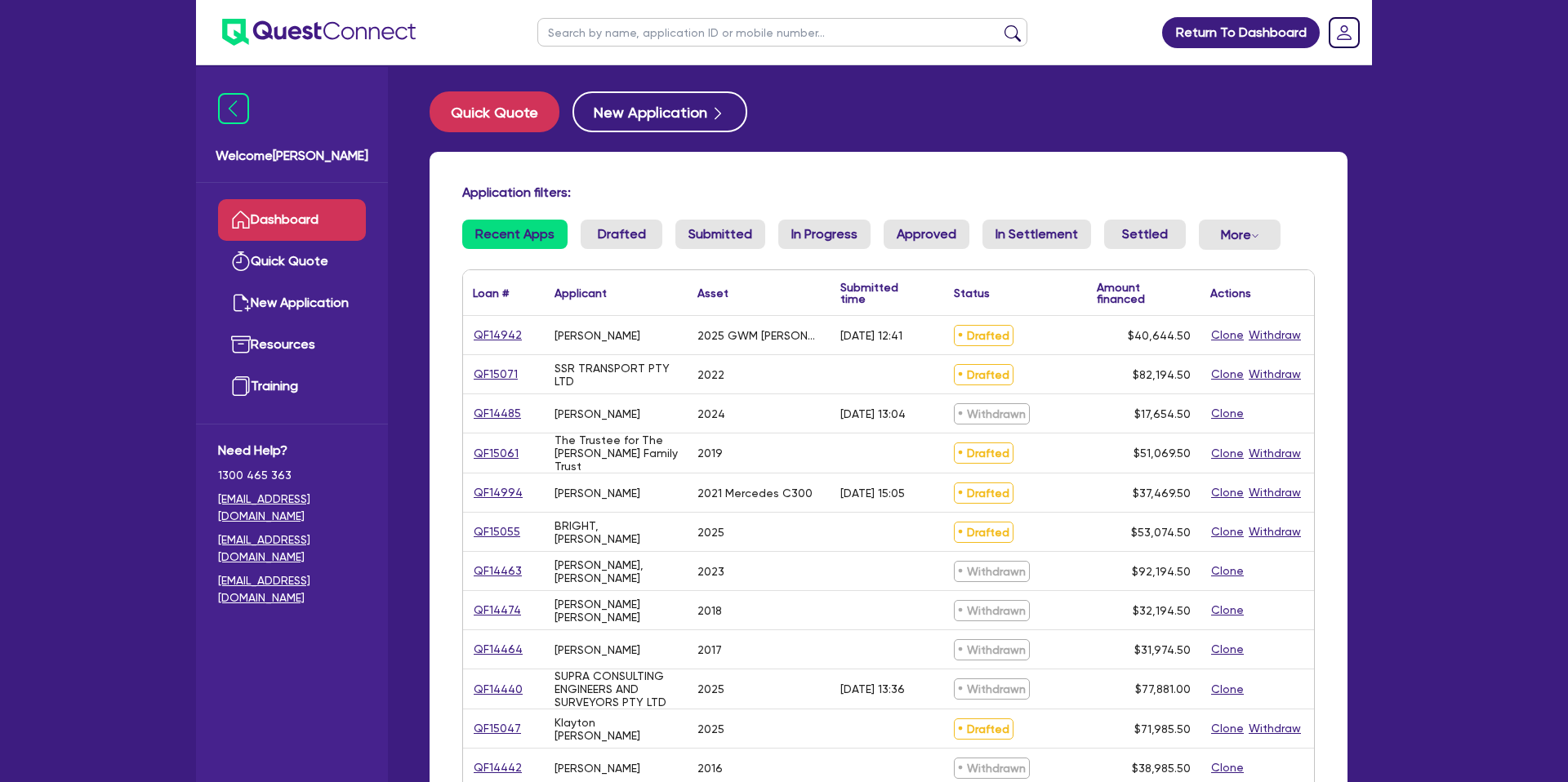
drag, startPoint x: 0, startPoint y: 0, endPoint x: 863, endPoint y: 101, distance: 868.9
click at [864, 101] on div "Quick Quote New Application" at bounding box center [889, 112] width 918 height 41
click at [497, 372] on link "QF15071" at bounding box center [496, 374] width 46 height 19
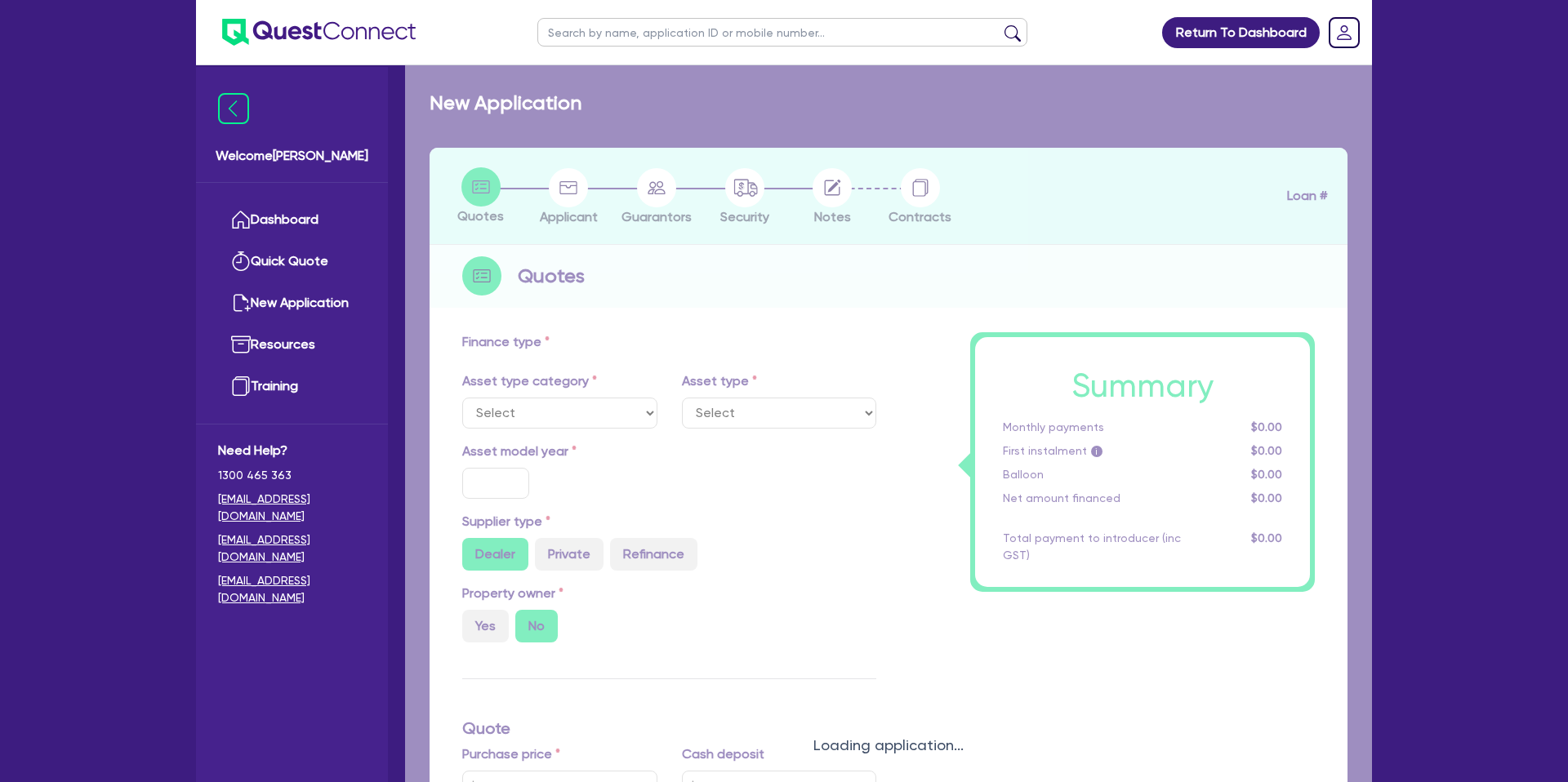
select select "CARS_AND_LIGHT_TRUCKS"
type input "2022"
radio input "true"
type input "130,000"
type input "50,000"
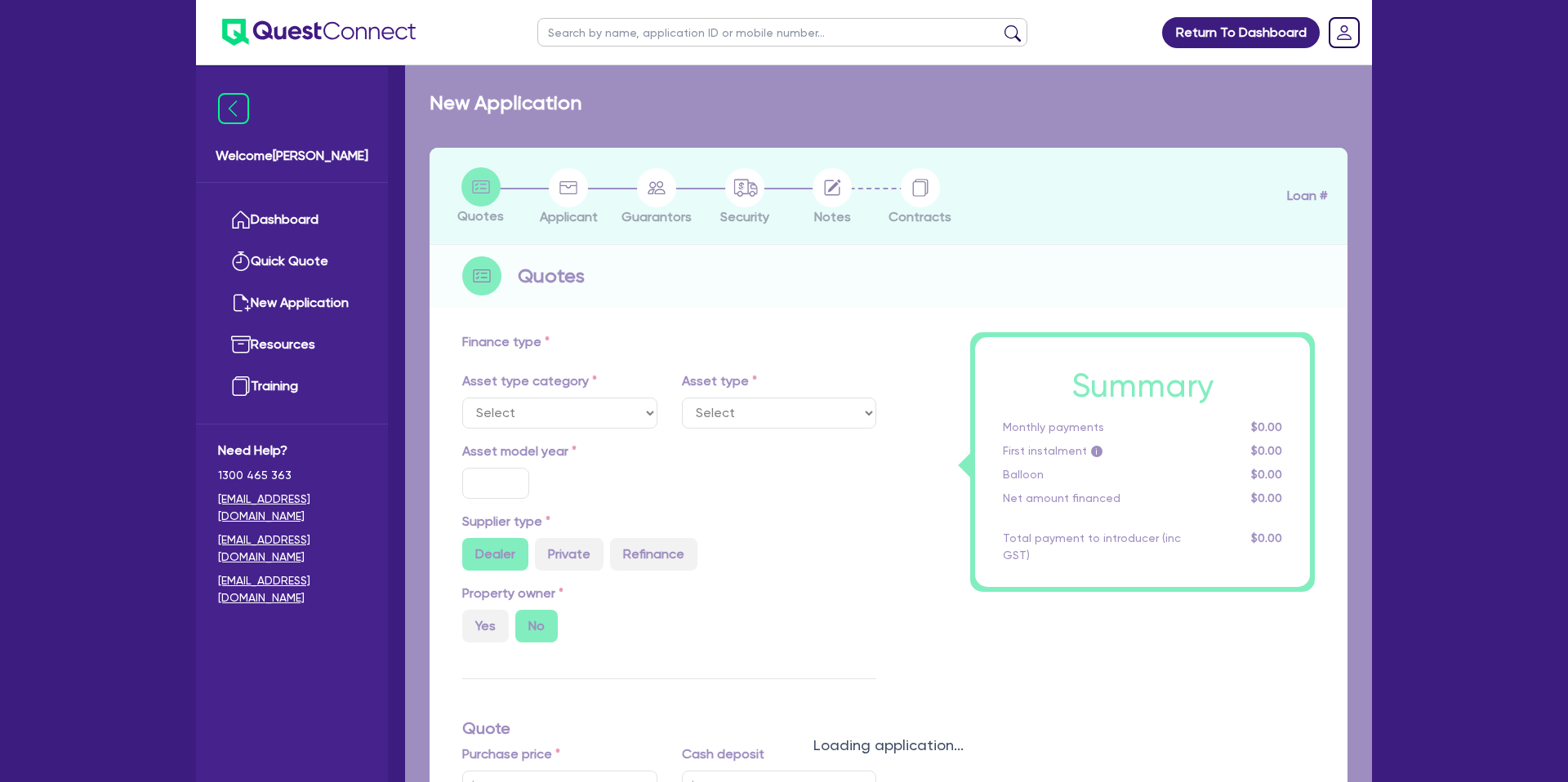
type input "12.99"
type input "1,400"
select select "PASSENGER_VEHICLES"
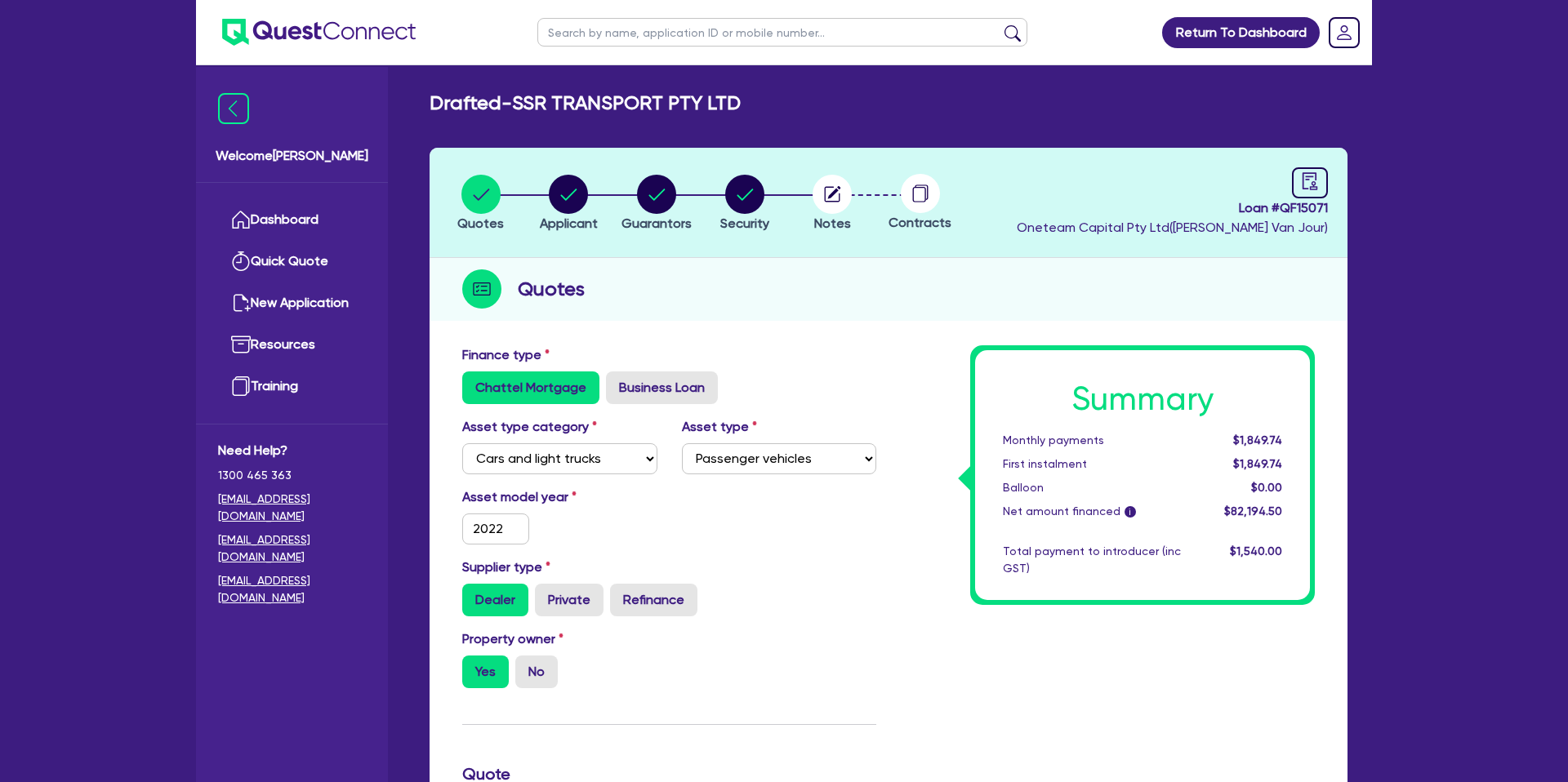
click at [1302, 201] on span "Loan # QF15071" at bounding box center [1173, 208] width 311 height 20
click at [1330, 173] on header "Quotes Applicant Guarantors Security Notes Contracts Loan # QF15071 Oneteam Cap…" at bounding box center [889, 203] width 918 height 110
click at [1315, 180] on icon "audit" at bounding box center [1310, 181] width 18 height 18
select select "DRAFTED_NEW"
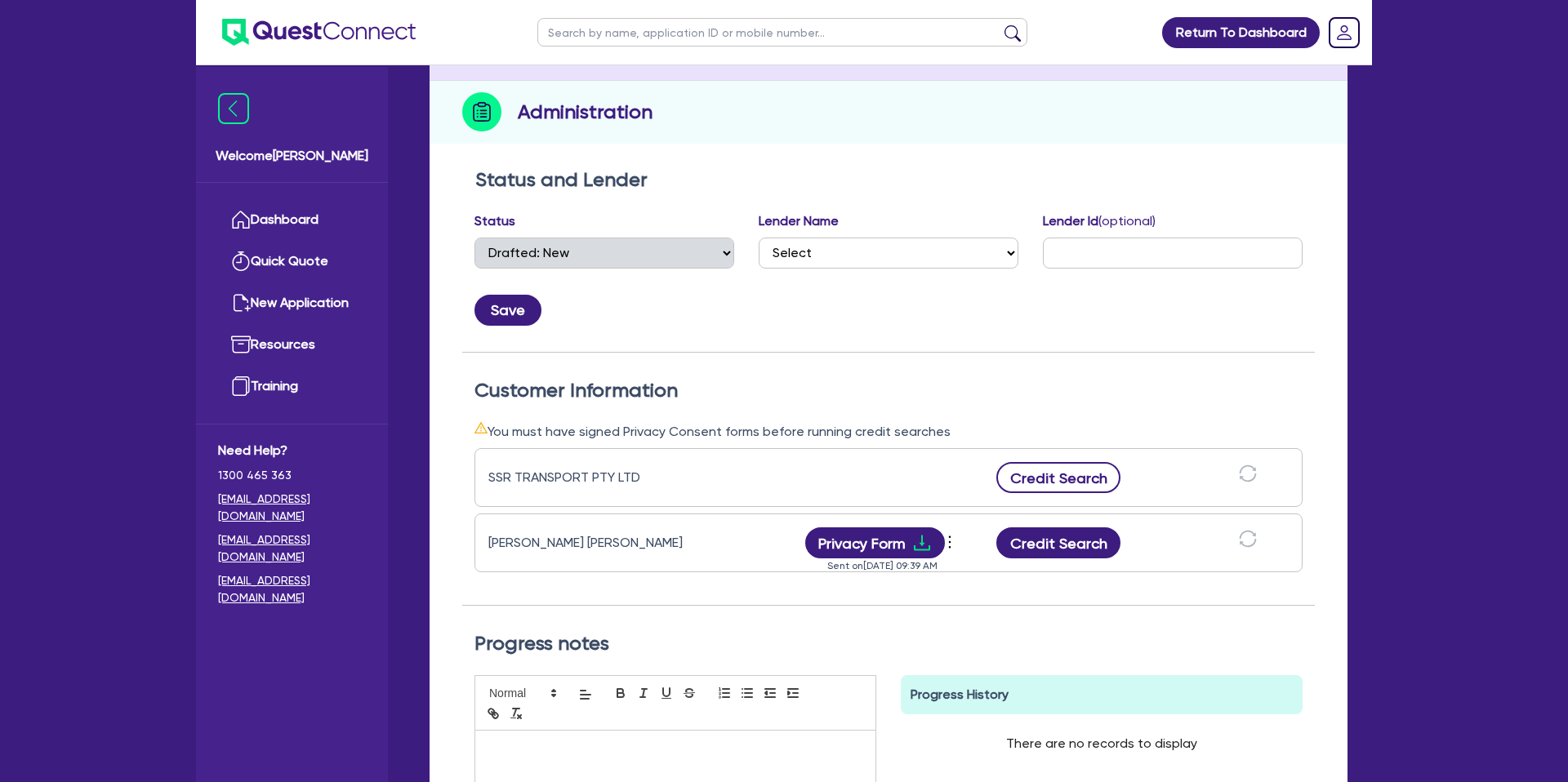
scroll to position [179, 0]
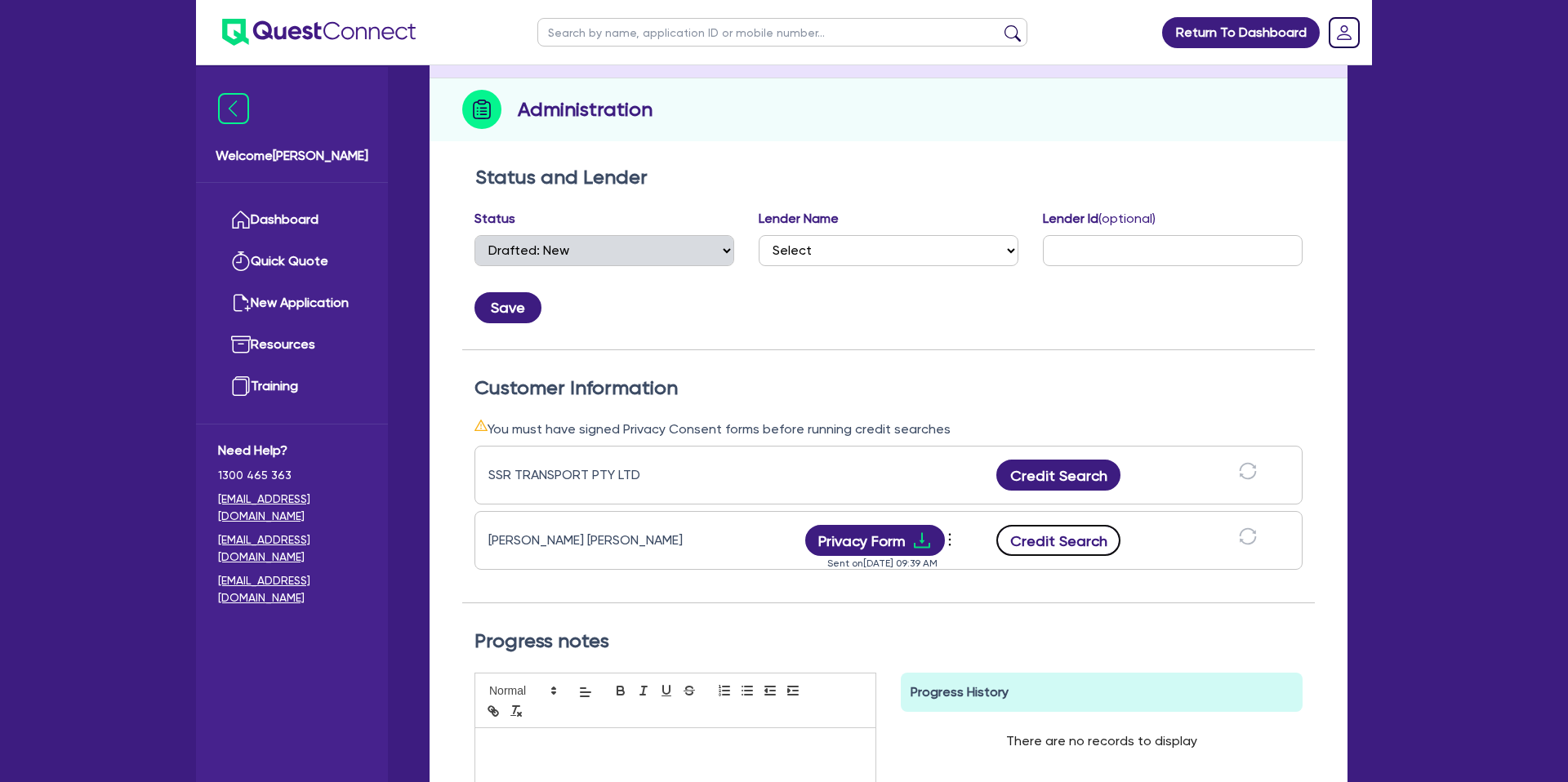
click at [1058, 538] on button "Credit Search" at bounding box center [1058, 540] width 124 height 31
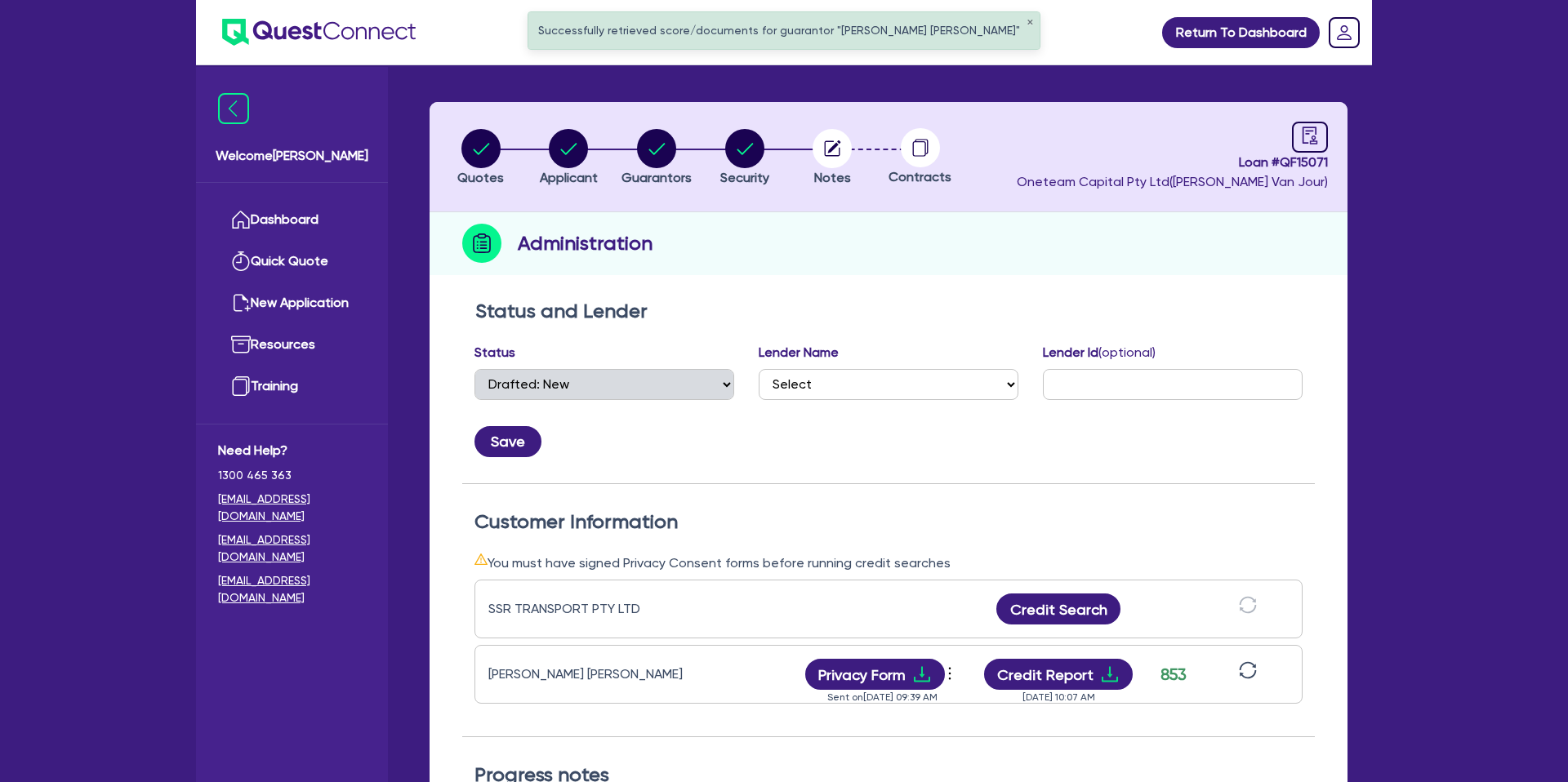
scroll to position [0, 0]
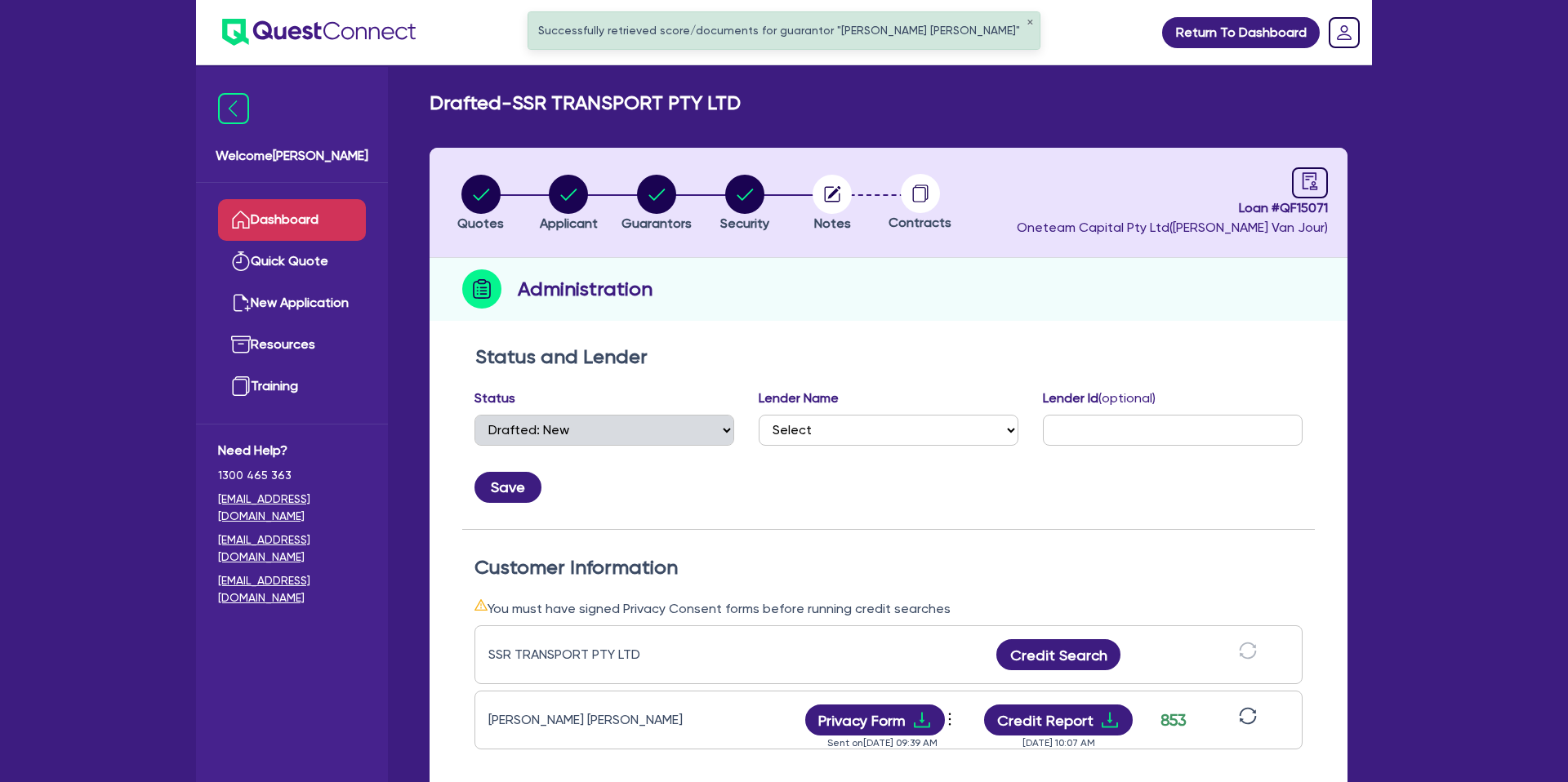
click at [298, 202] on link "Dashboard" at bounding box center [292, 220] width 148 height 42
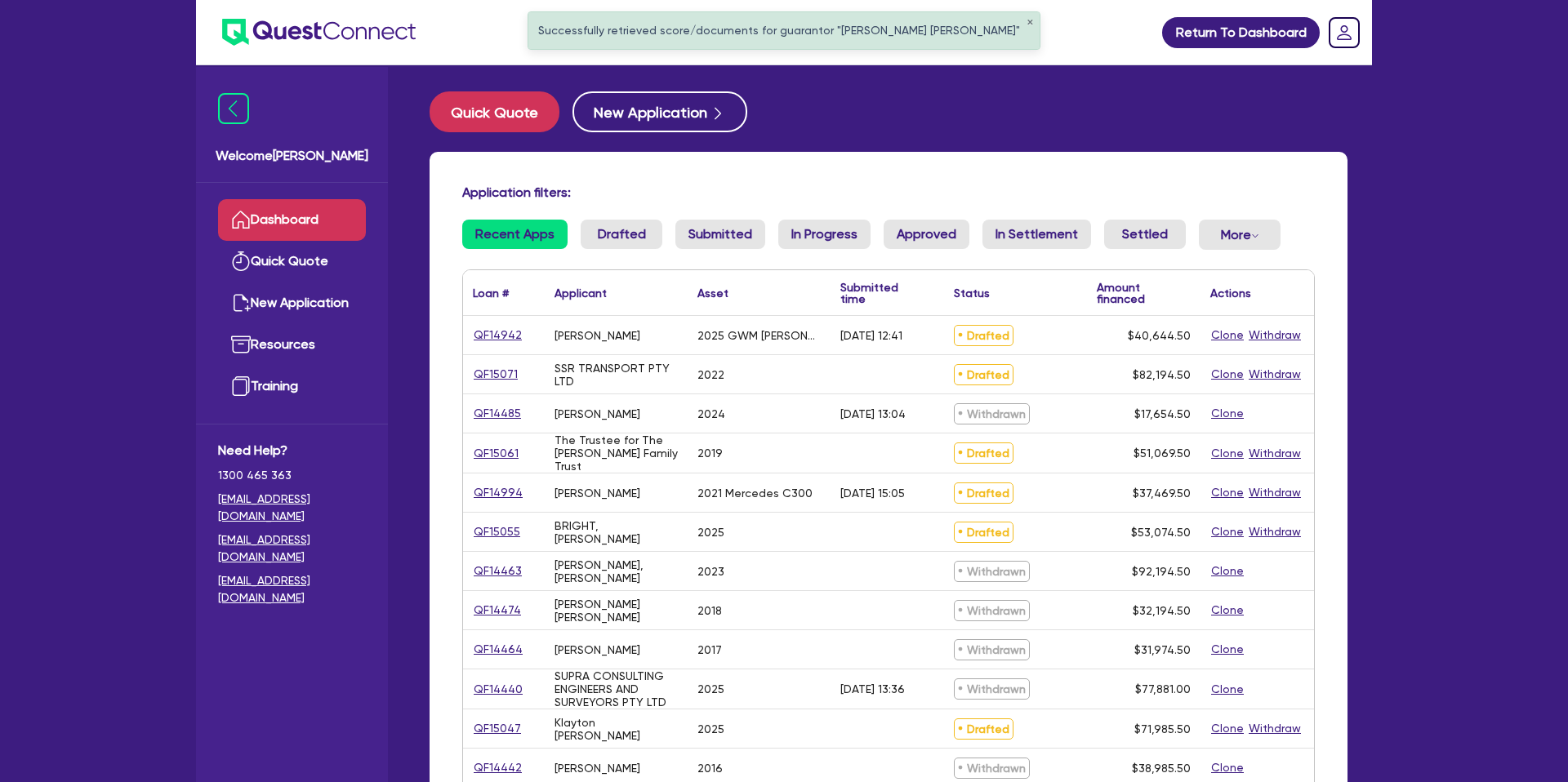
click at [544, 32] on input "text" at bounding box center [782, 32] width 490 height 28
click at [999, 25] on button "submit" at bounding box center [1012, 36] width 27 height 23
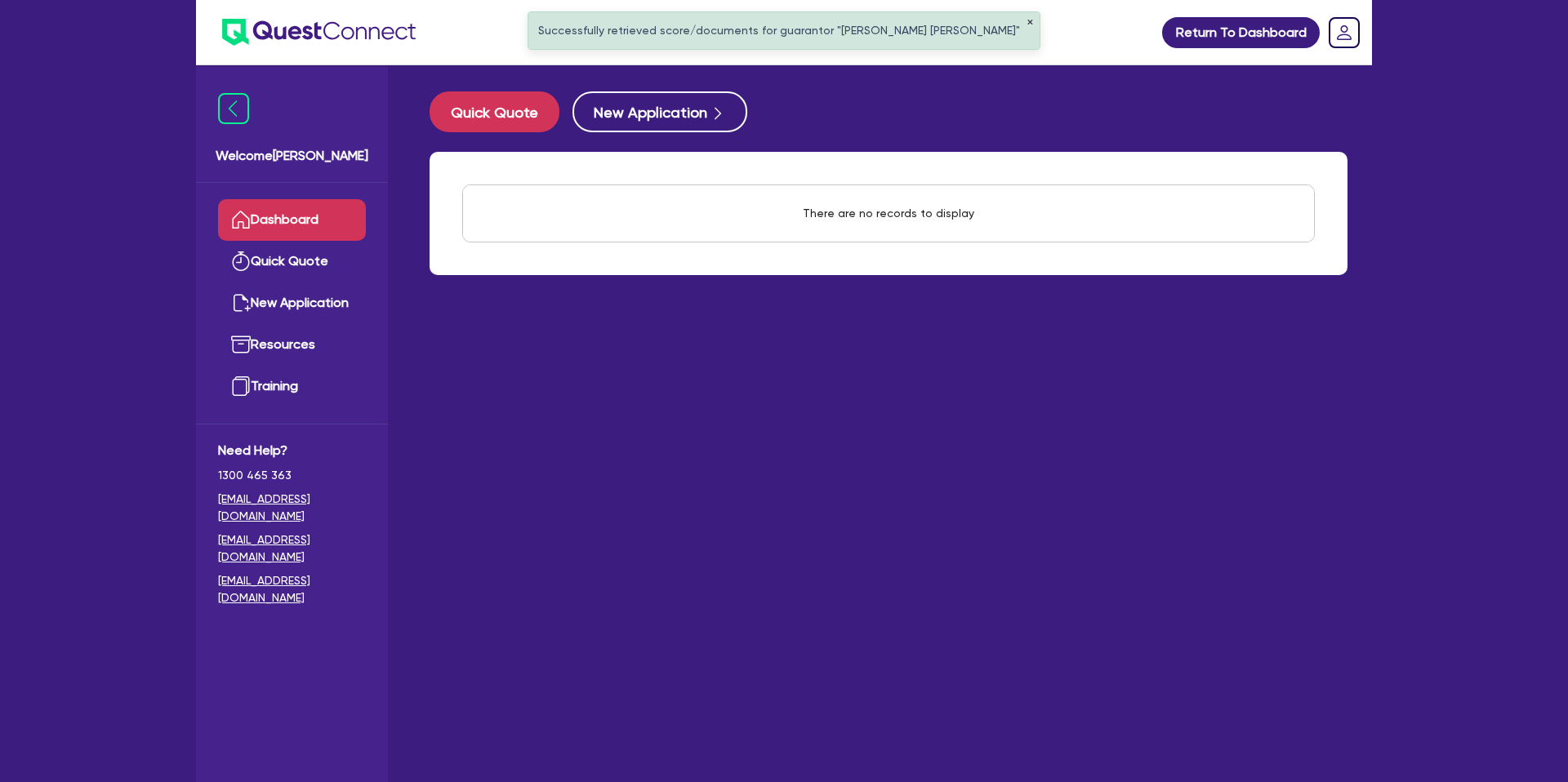
click at [1027, 23] on button "✕" at bounding box center [1030, 23] width 7 height 9
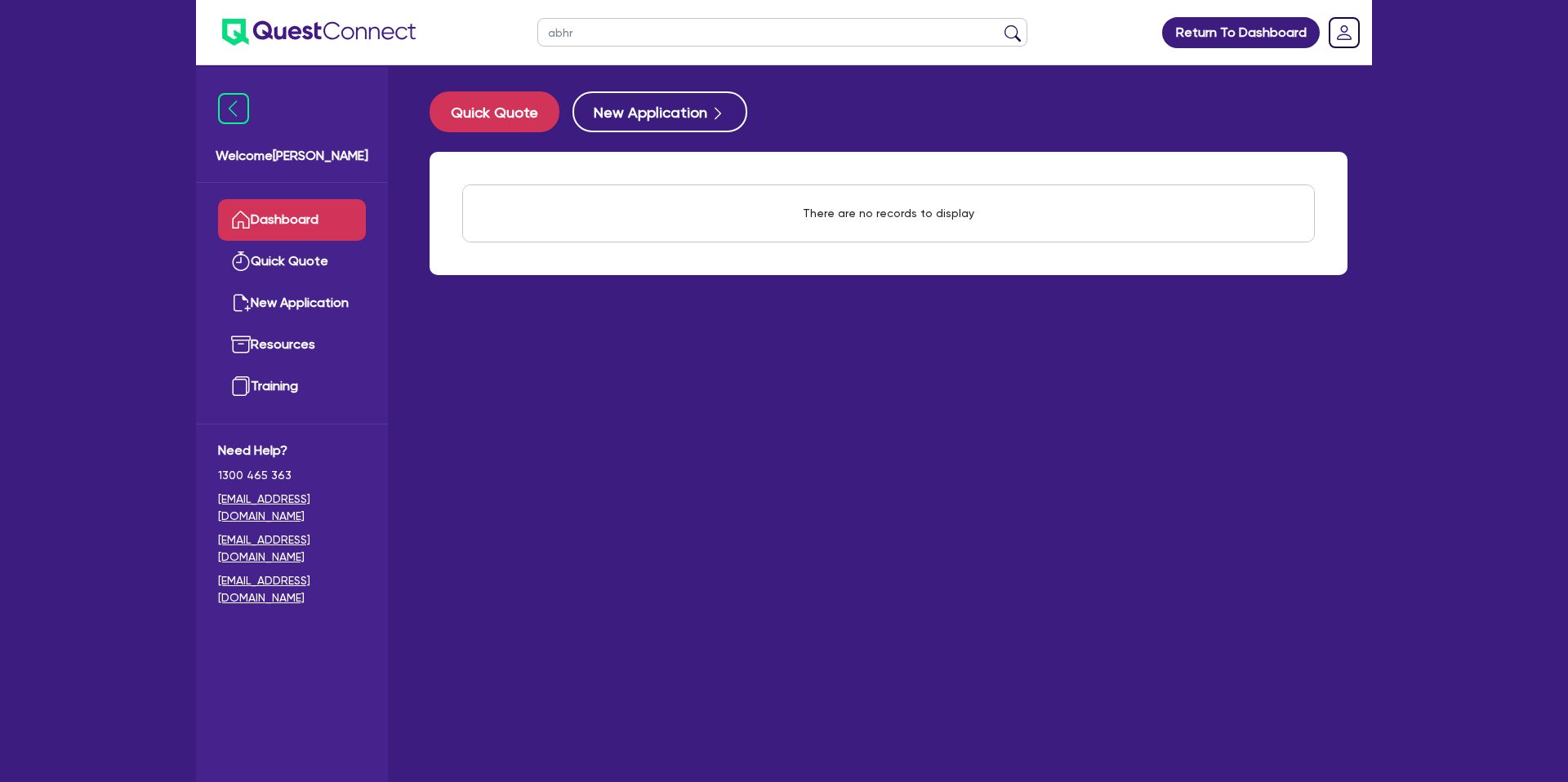
click at [690, 31] on input "abhr" at bounding box center [782, 32] width 490 height 28
type input "abhraham"
click at [999, 25] on button "submit" at bounding box center [1012, 36] width 27 height 23
drag, startPoint x: 616, startPoint y: 33, endPoint x: 551, endPoint y: 30, distance: 65.1
click at [550, 30] on input "abhraham" at bounding box center [782, 32] width 490 height 28
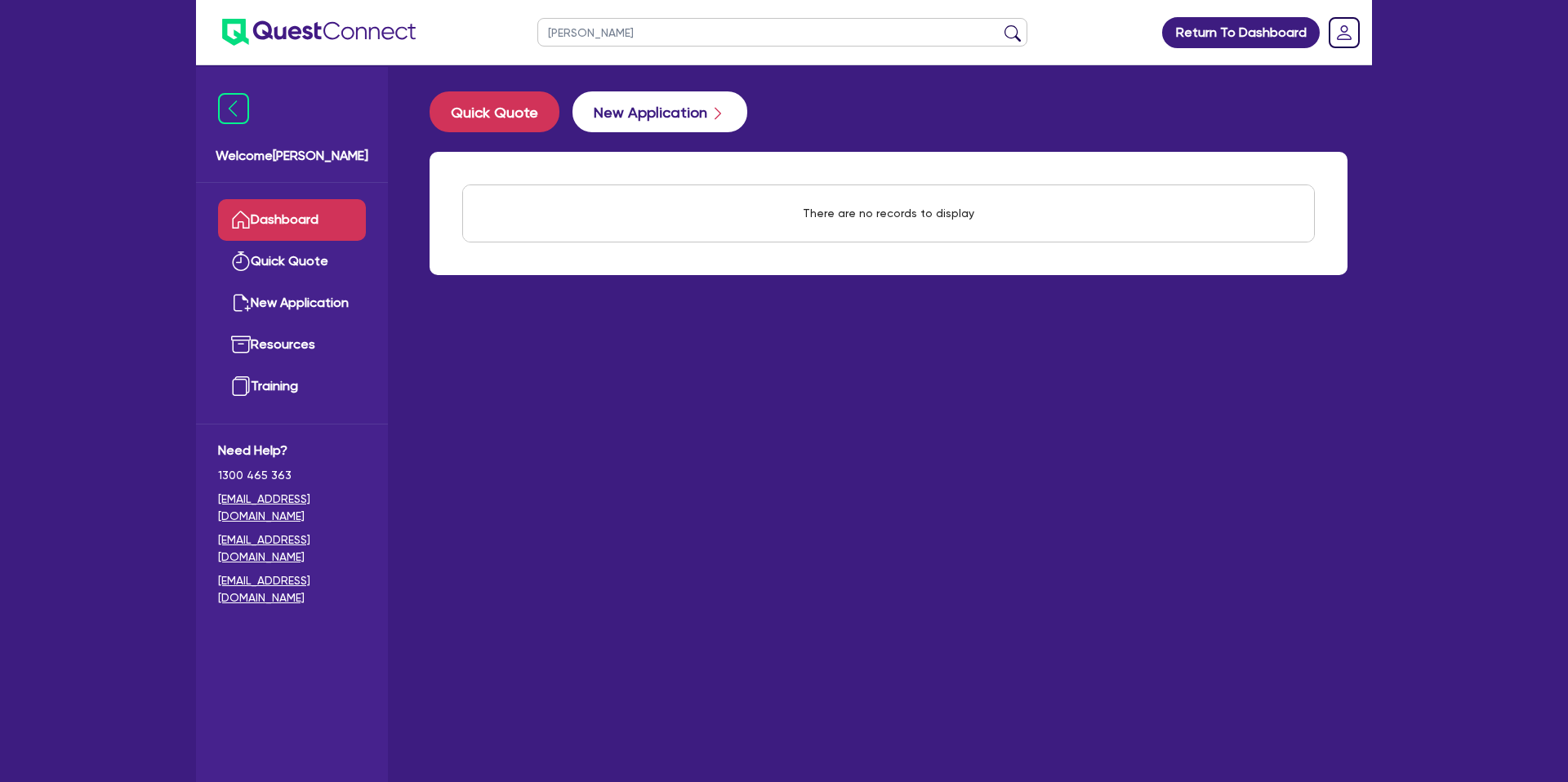
type input "abraham"
click at [999, 25] on button "submit" at bounding box center [1012, 36] width 27 height 23
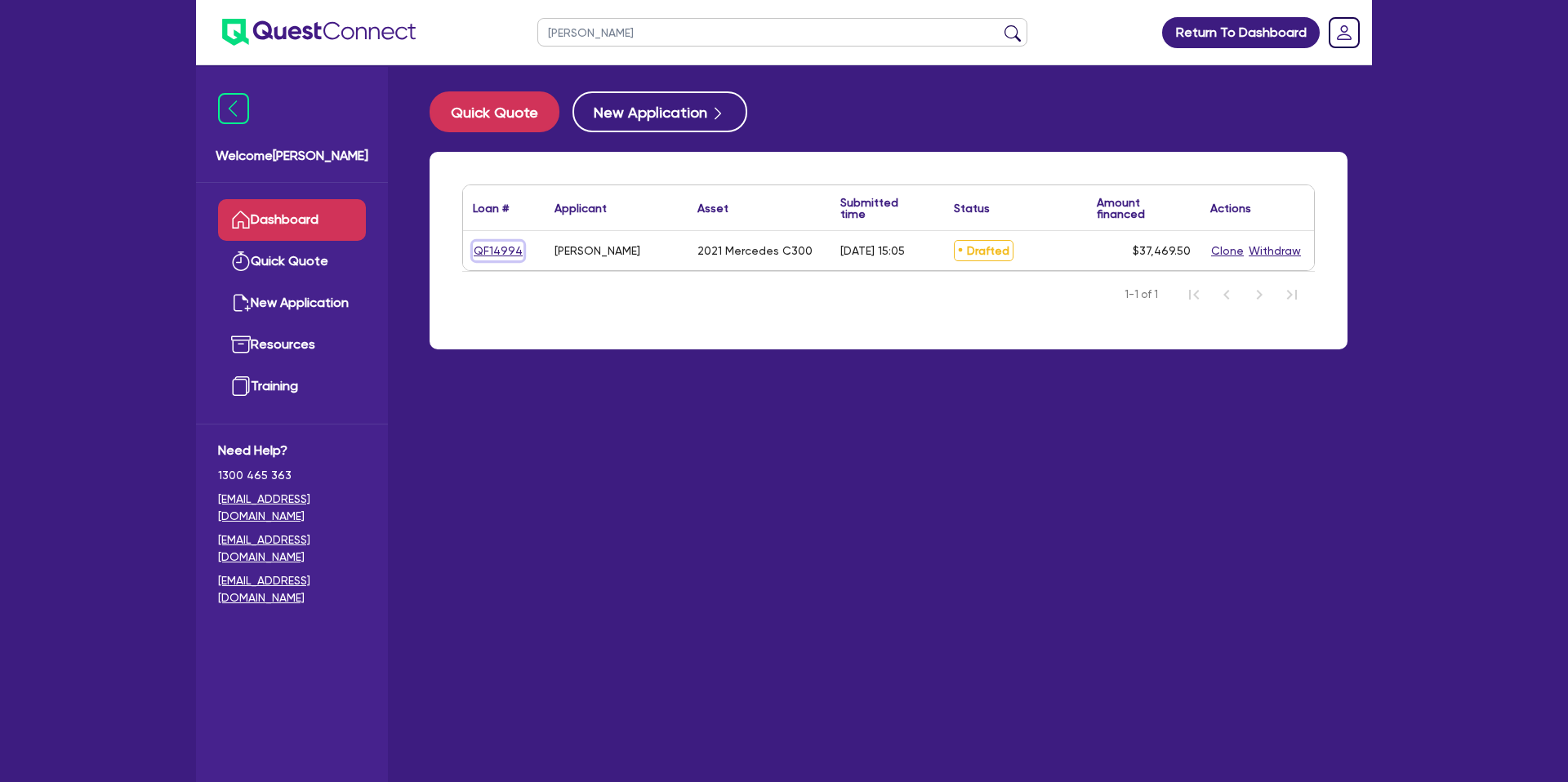
click at [491, 248] on link "QF14994" at bounding box center [498, 251] width 50 height 19
select select "CARS_AND_LIGHT_TRUCKS"
select select "PASSENGER_VEHICLES"
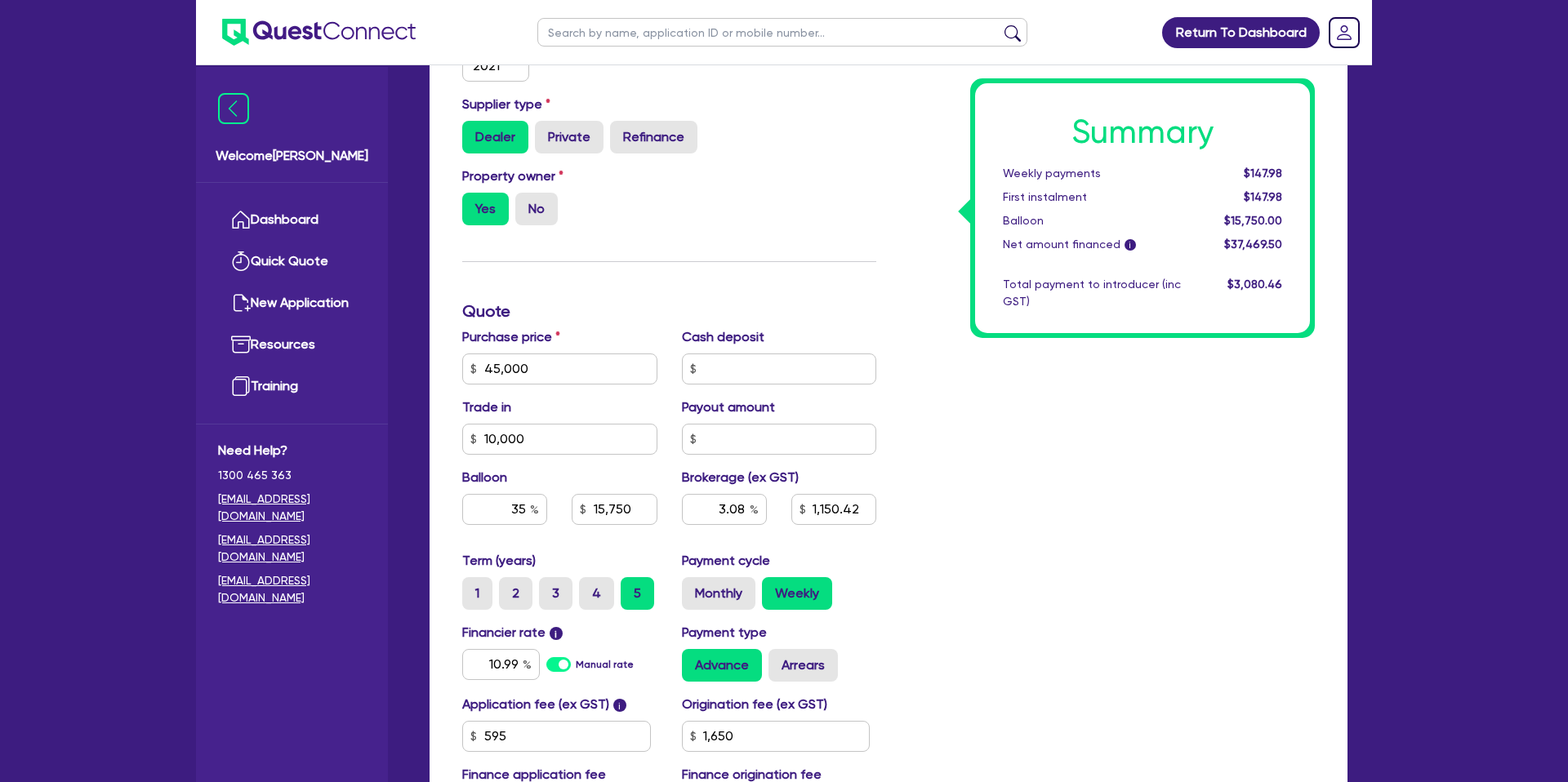
scroll to position [464, 0]
drag, startPoint x: 486, startPoint y: 371, endPoint x: 463, endPoint y: 370, distance: 23.0
click at [463, 369] on input "45,000" at bounding box center [560, 368] width 195 height 31
type input "45,000"
type input "10,000"
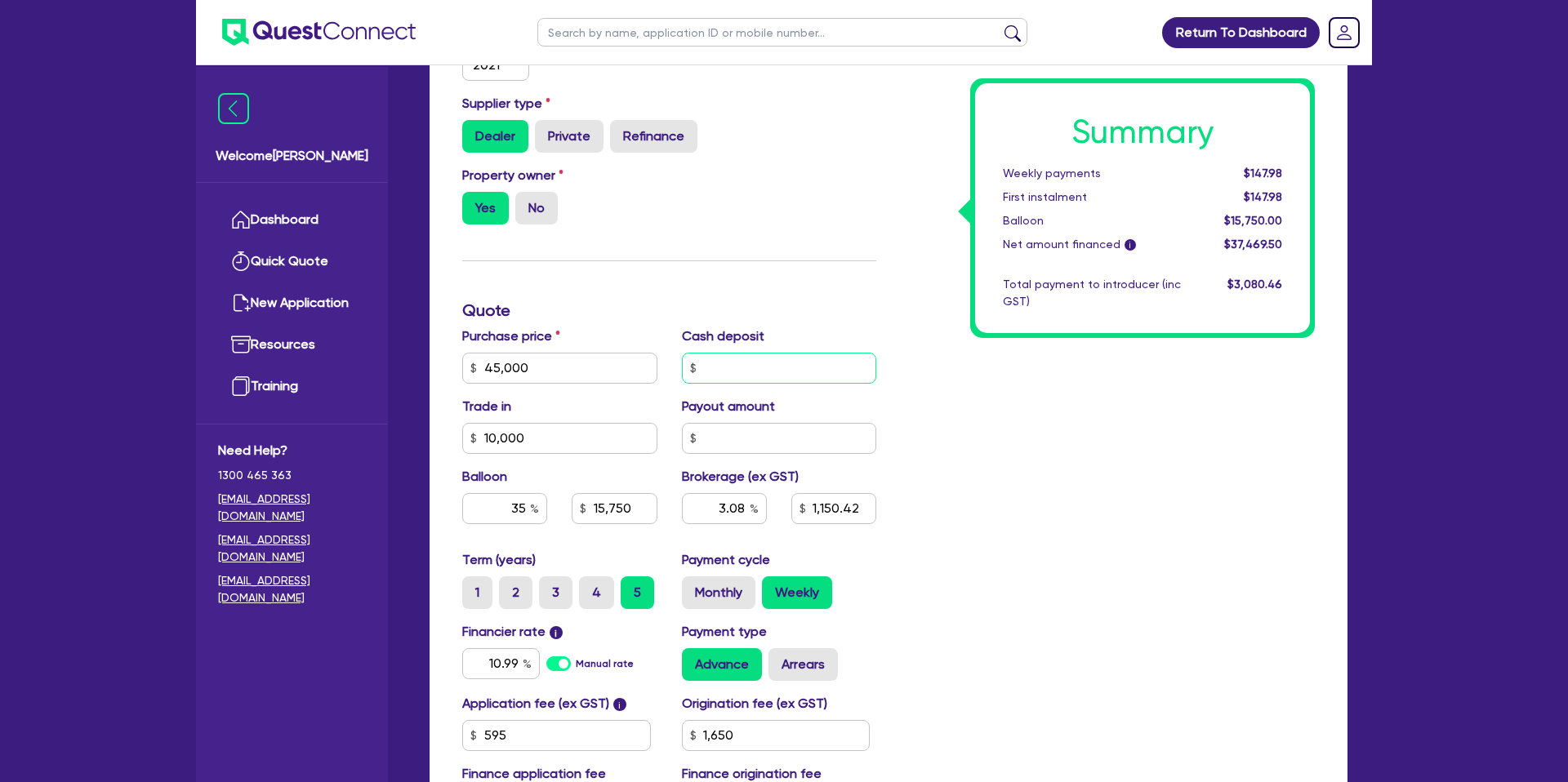
type input "15,750"
type input "3.08"
type input "1,150.42"
type input "1,650"
type input "45,000"
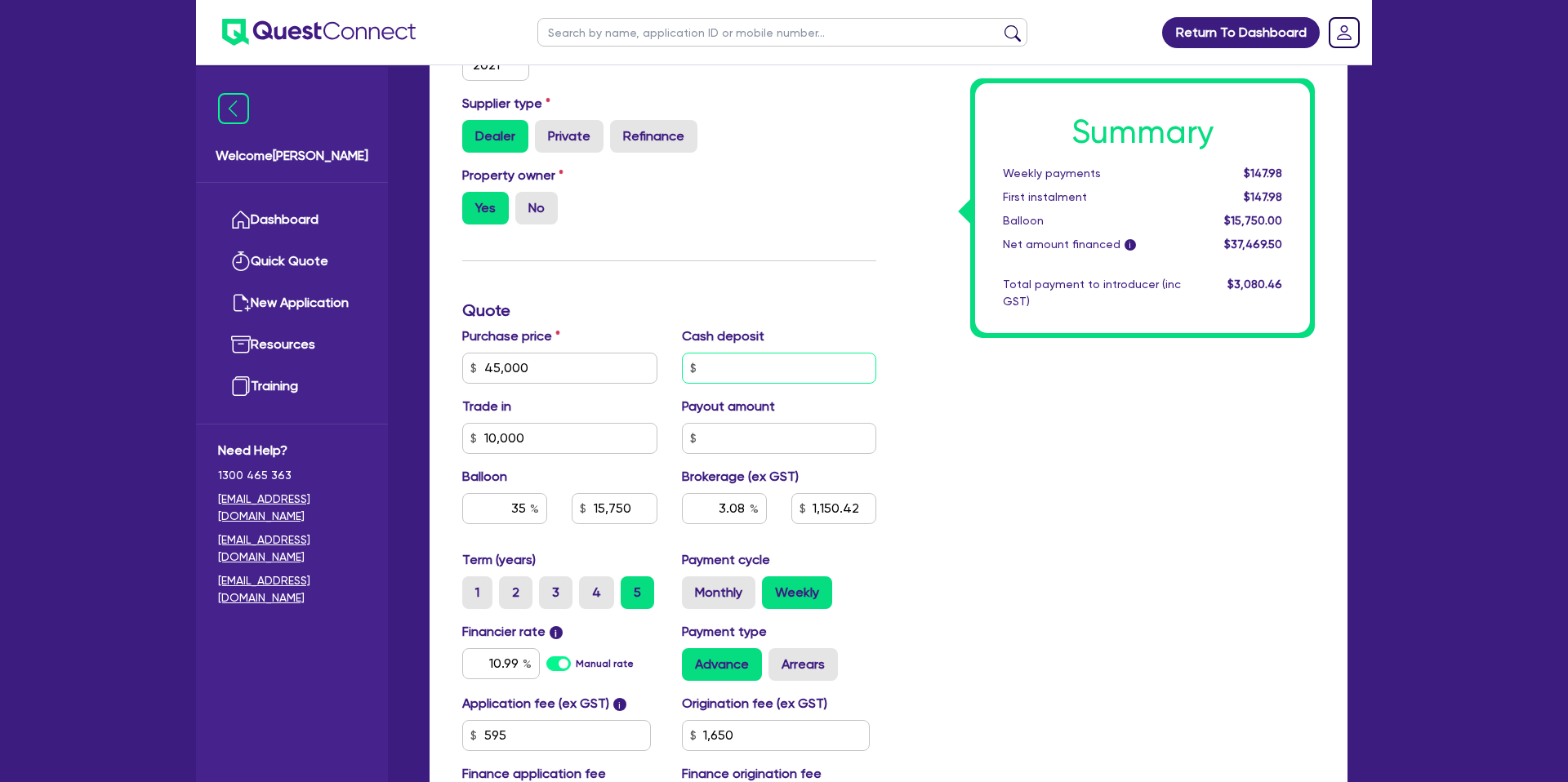
type input "10,000"
type input "15,750"
type input "3.08"
type input "1,150.42"
type input "1,650"
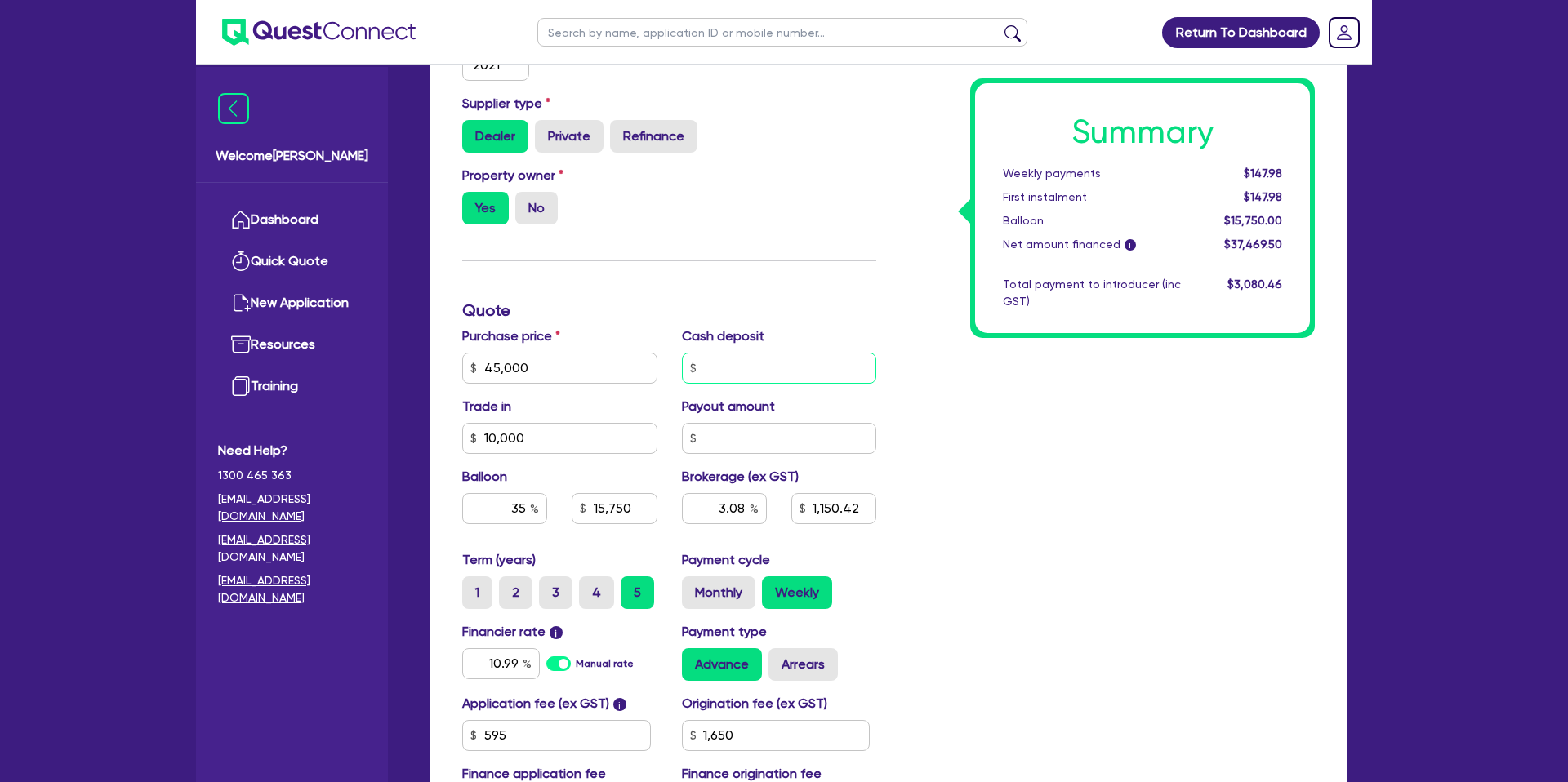
click at [783, 354] on input "text" at bounding box center [780, 368] width 195 height 31
click at [916, 370] on div "Summary Weekly payments $147.98 First instalment $147.98 Balloon $15,750.00 Net…" at bounding box center [1108, 358] width 439 height 955
click at [525, 442] on input "10,000" at bounding box center [560, 438] width 195 height 31
click at [1091, 404] on div "Summary Weekly payments $147.98 First instalment $147.98 Balloon $15,750.00 Net…" at bounding box center [1108, 358] width 439 height 955
drag, startPoint x: 547, startPoint y: 439, endPoint x: 467, endPoint y: 437, distance: 80.0
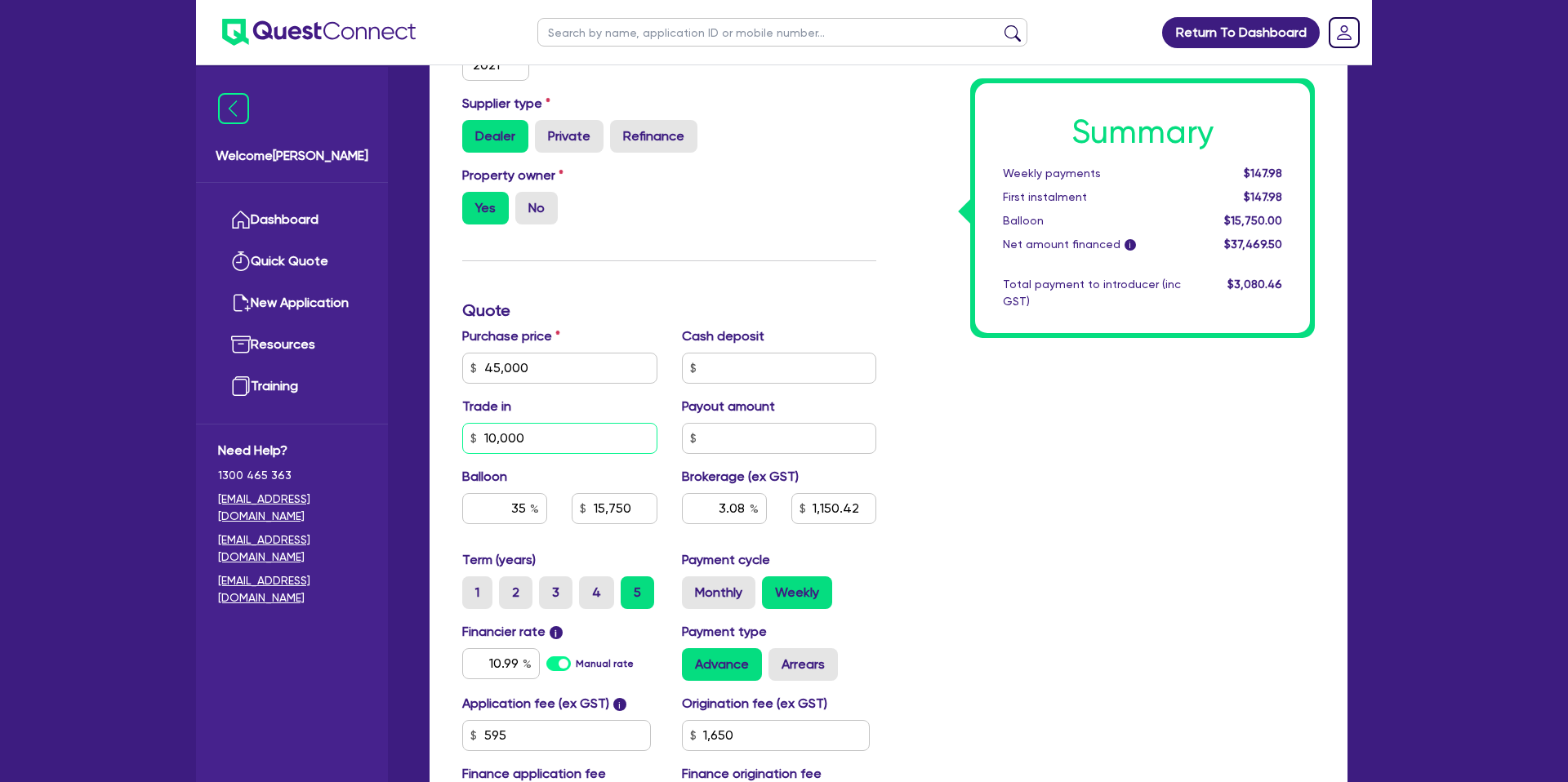
click at [467, 437] on input "10,000" at bounding box center [560, 438] width 195 height 31
drag, startPoint x: 531, startPoint y: 366, endPoint x: 417, endPoint y: 361, distance: 114.1
click at [386, 360] on div "Welcome Gabriel Dashboard Quick Quote New Application Ref Company Ref Salespers…" at bounding box center [784, 277] width 1176 height 1483
click at [551, 303] on h3 "Quote" at bounding box center [669, 310] width 414 height 20
drag, startPoint x: 526, startPoint y: 365, endPoint x: 421, endPoint y: 365, distance: 105.0
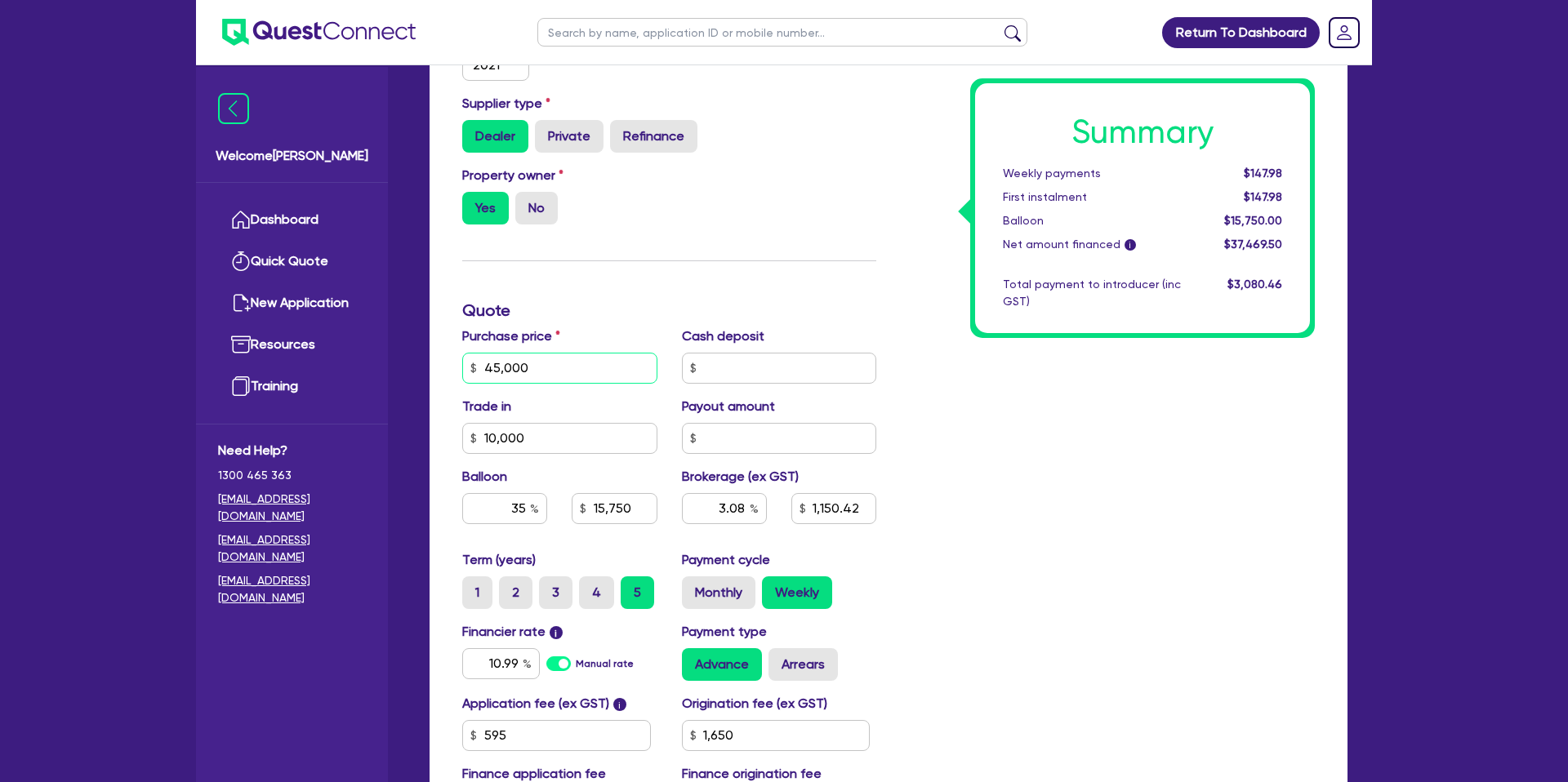
click at [421, 365] on div "Quotes Applicant Guarantors Security Notes Contracts Loan # QF14994 Oneteam Cap…" at bounding box center [888, 311] width 943 height 1255
click at [766, 207] on div "Property owner Yes No" at bounding box center [669, 202] width 439 height 72
drag, startPoint x: 513, startPoint y: 432, endPoint x: 553, endPoint y: 378, distance: 67.2
click at [450, 428] on div "Trade in 10,000" at bounding box center [559, 425] width 220 height 57
type input "45,000"
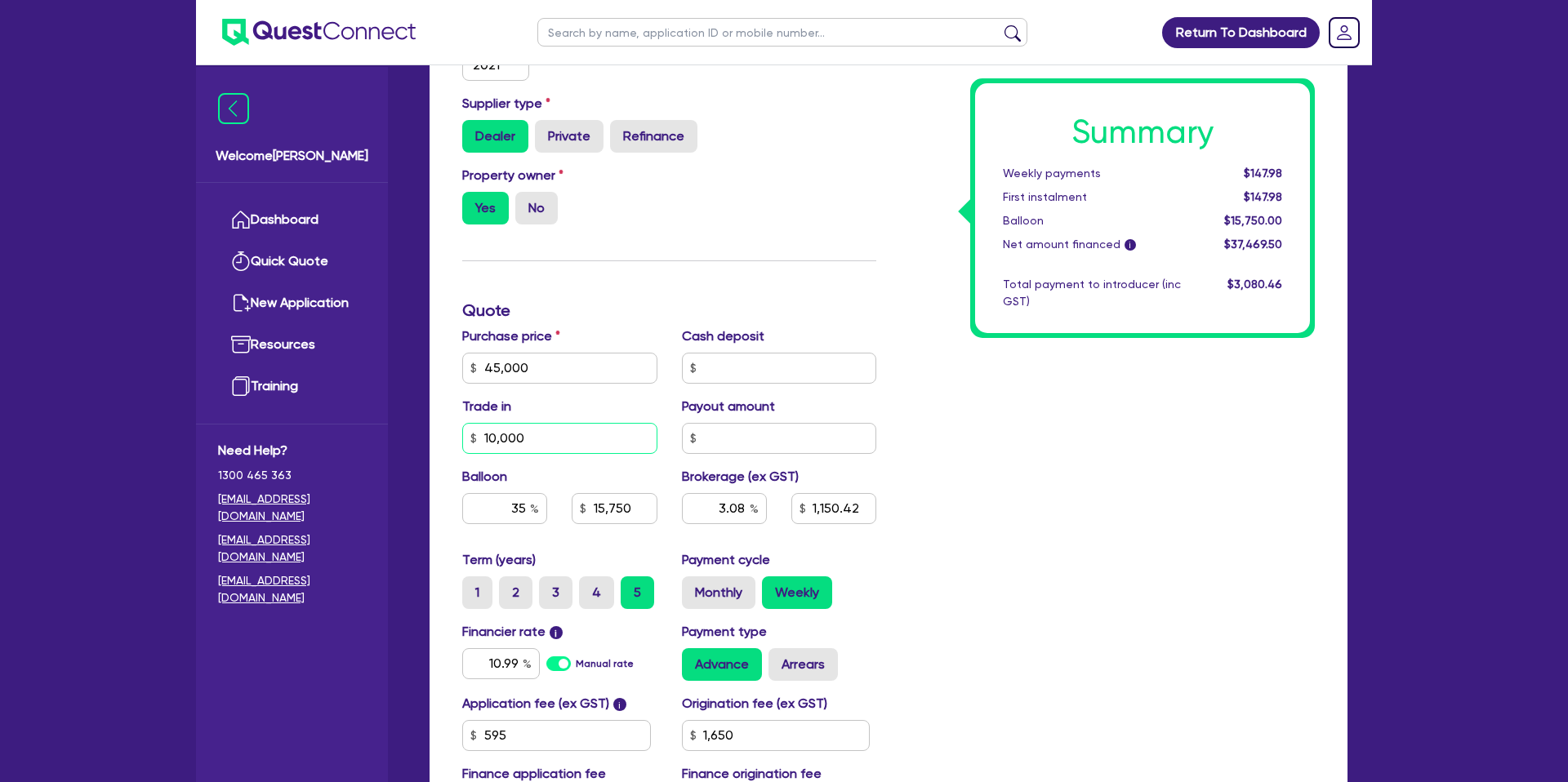
type input "15,750"
type input "3.08"
type input "1,150.42"
type input "1,650"
type input "45,000"
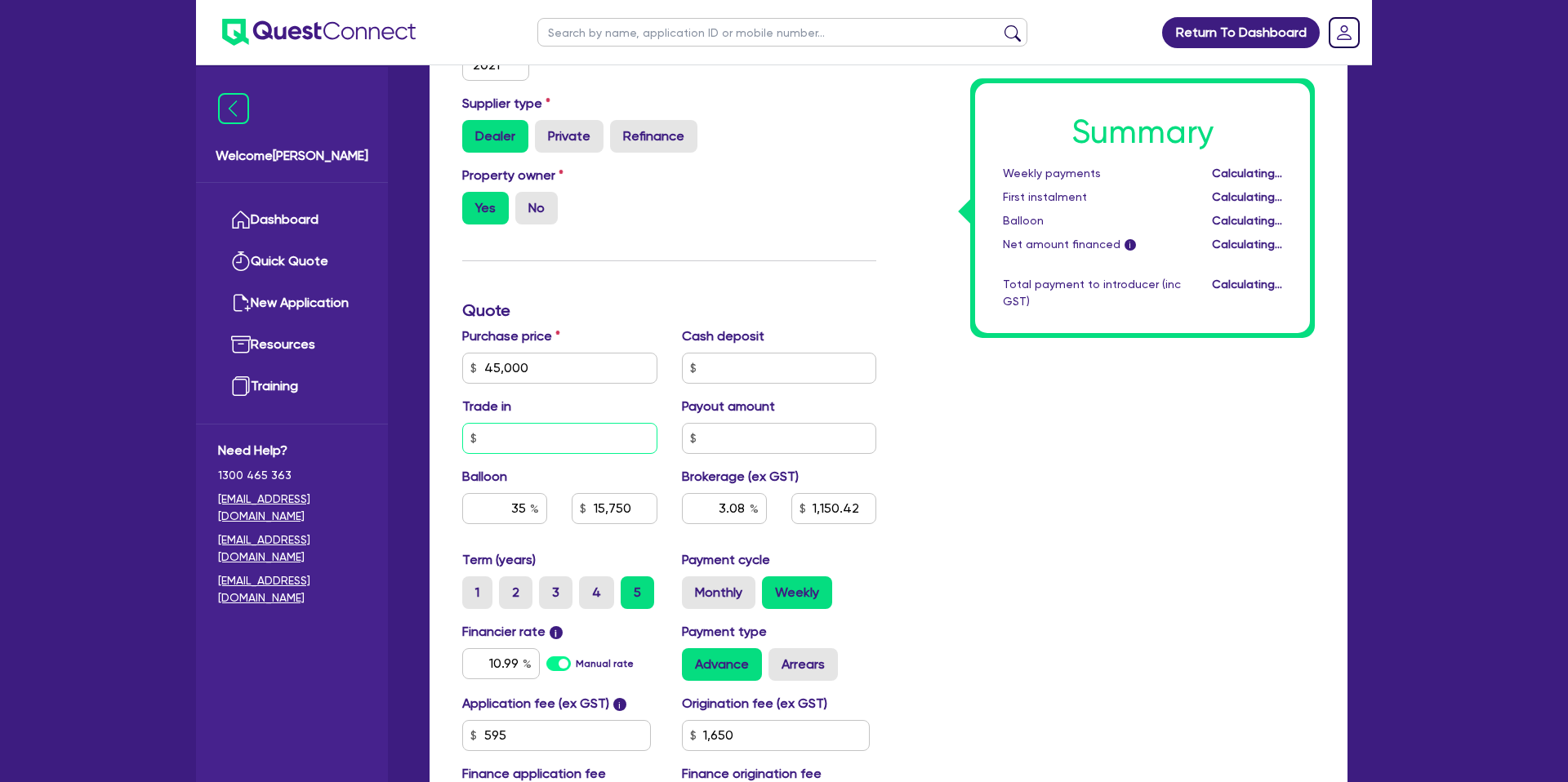
type input "15,750"
type input "2.43"
type input "1,150.42"
type input "1,650"
type input "0.00"
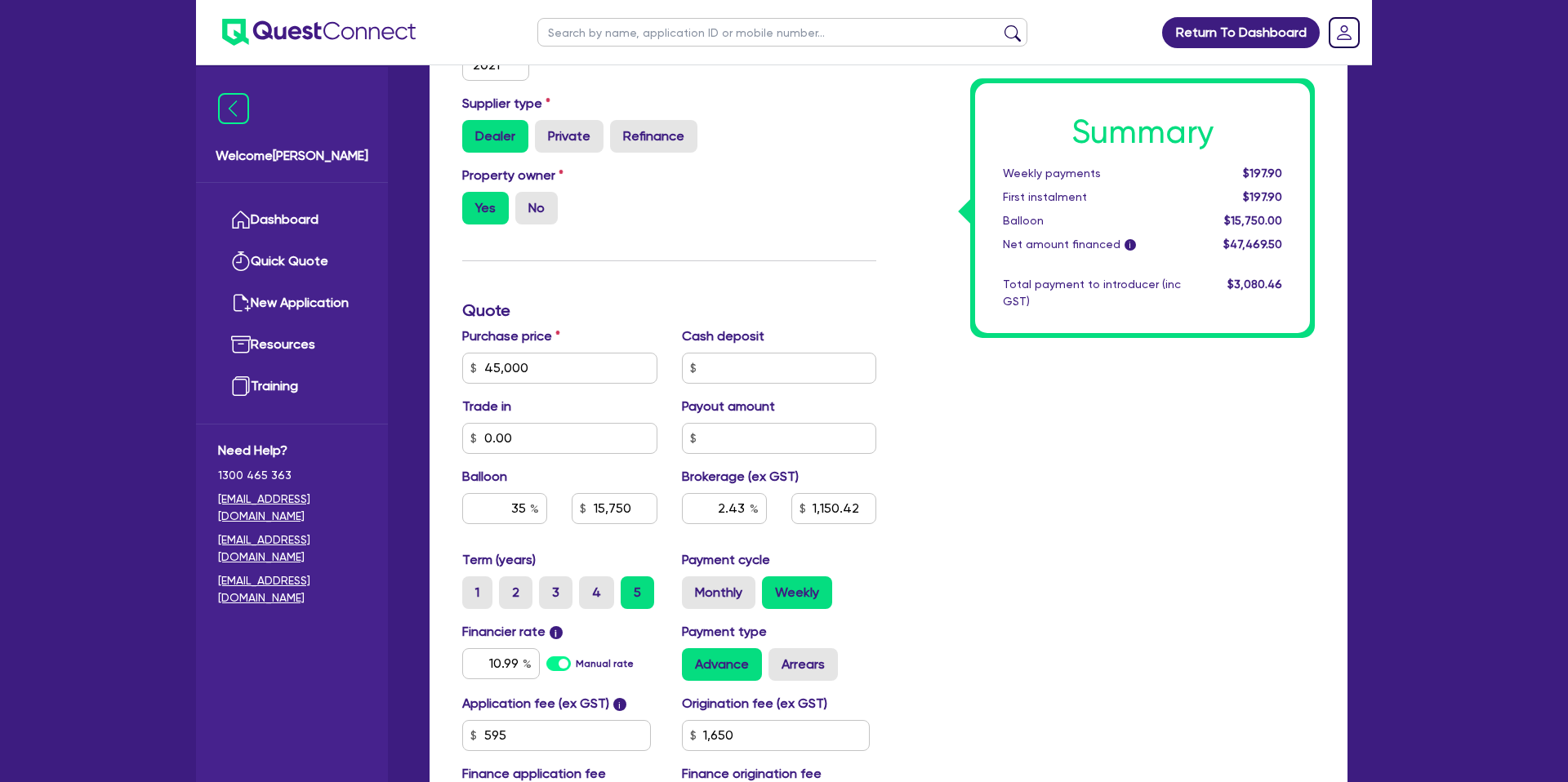
type input "45,000"
type input "15,750"
type input "2.43"
type input "1,150.42"
type input "1,650"
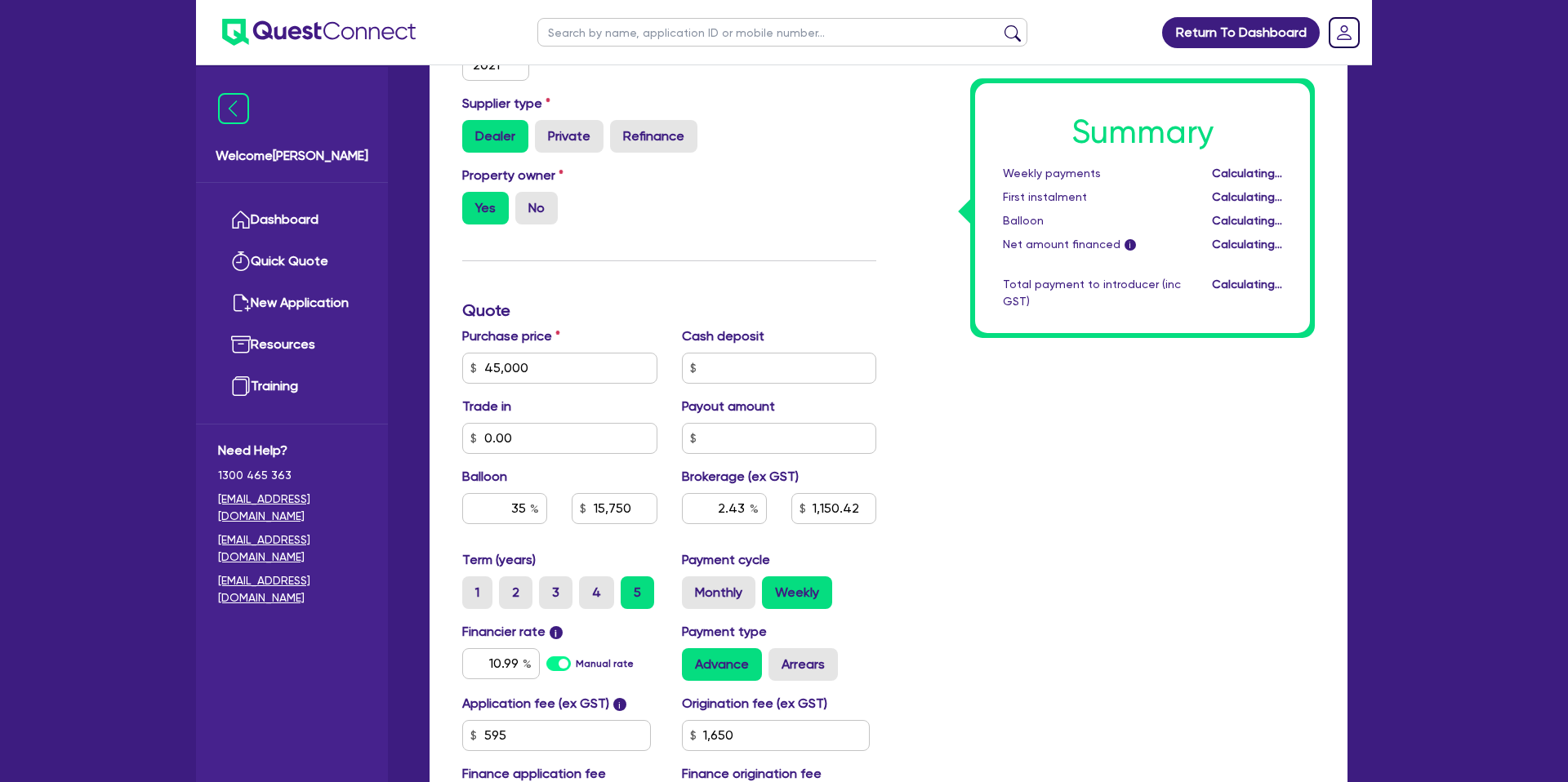
drag, startPoint x: 1367, startPoint y: 450, endPoint x: 1348, endPoint y: 444, distance: 19.9
click at [1368, 449] on div "Drafted - CHERIAN, ABRAHAM Quotes Applicant Guarantors Security Notes Contracts…" at bounding box center [888, 283] width 967 height 1311
type input "45,000"
type input "15,750"
type input "2.43"
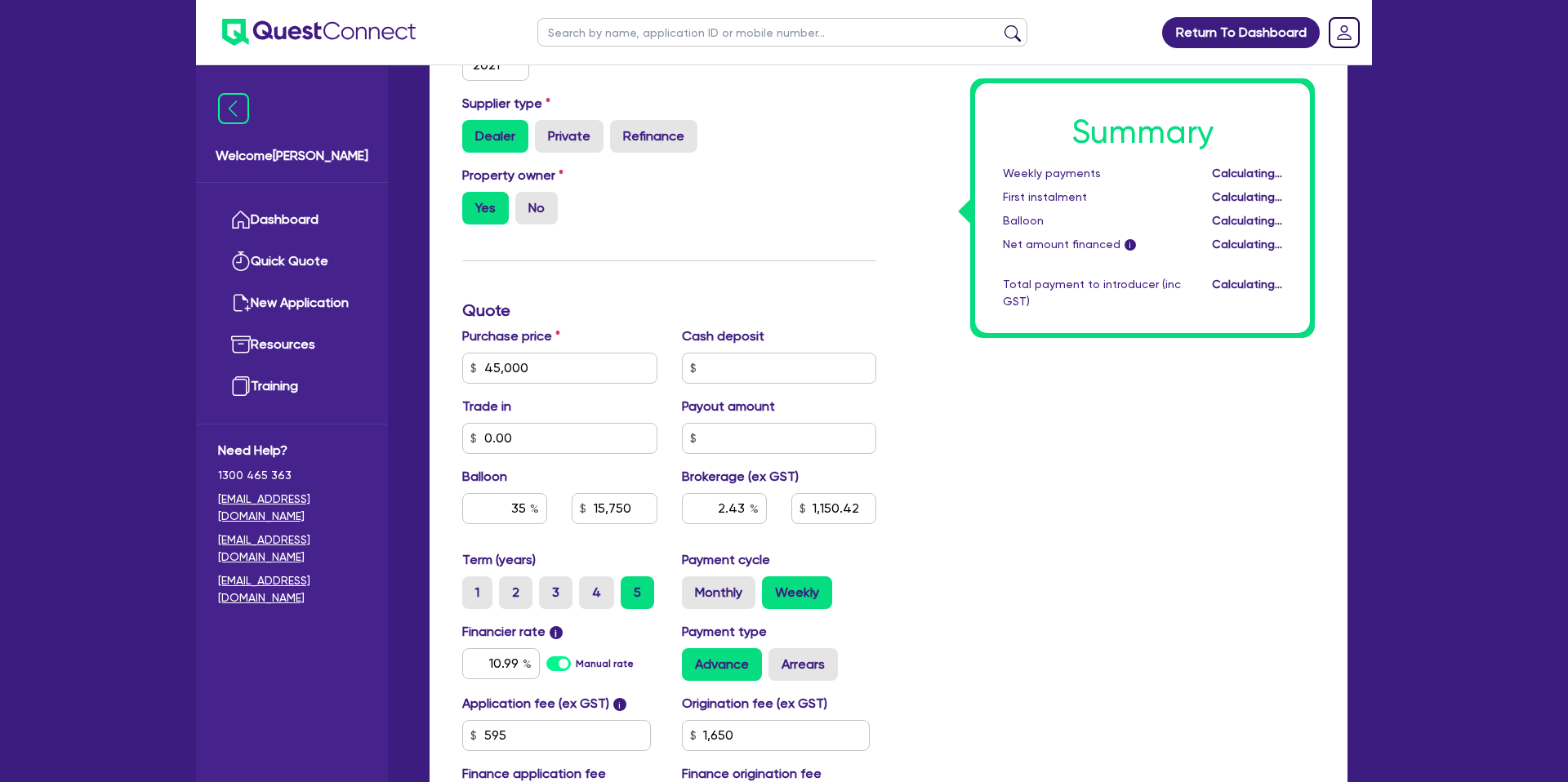
type input "1,150.42"
type input "1,650"
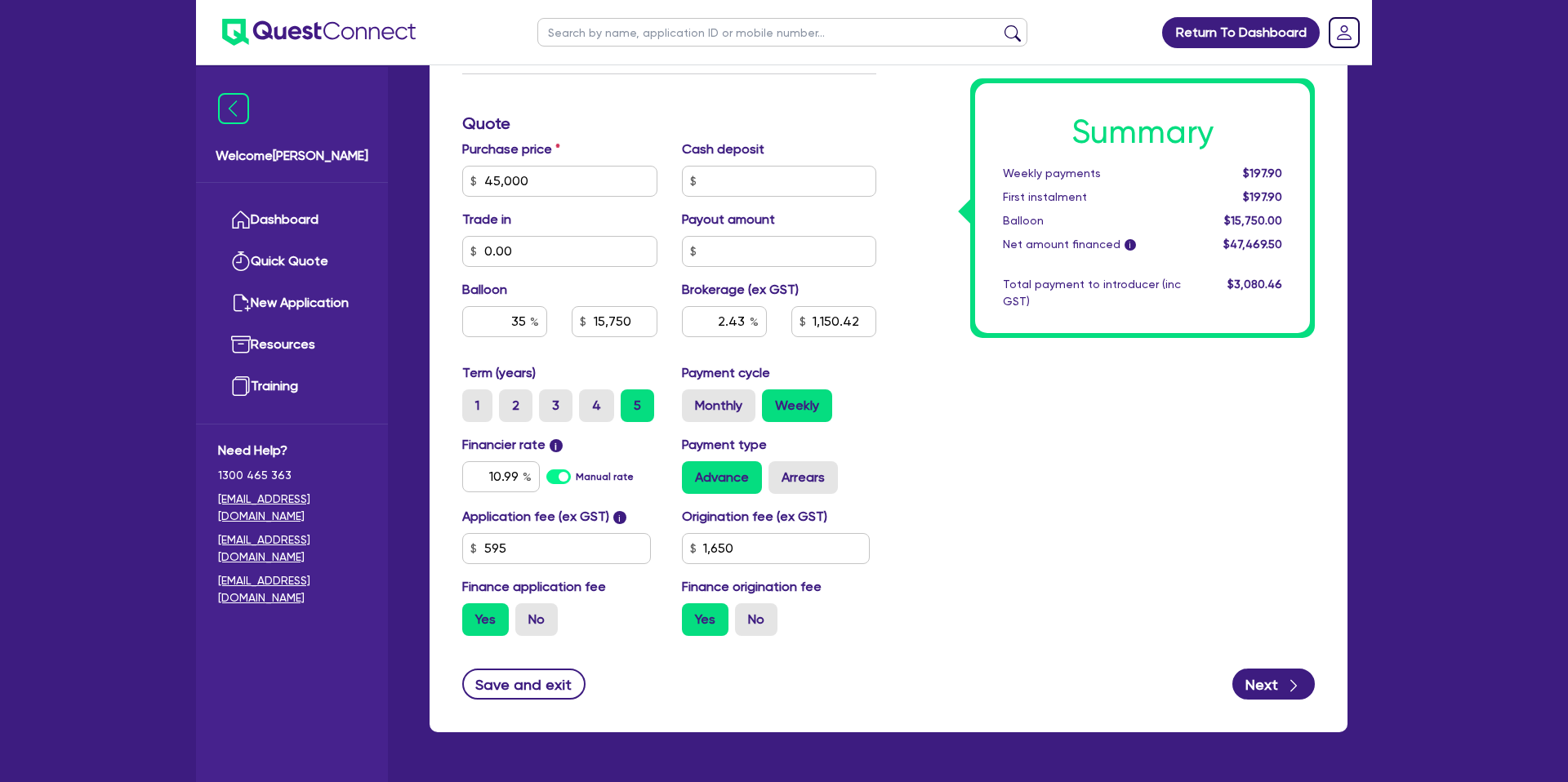
scroll to position [660, 0]
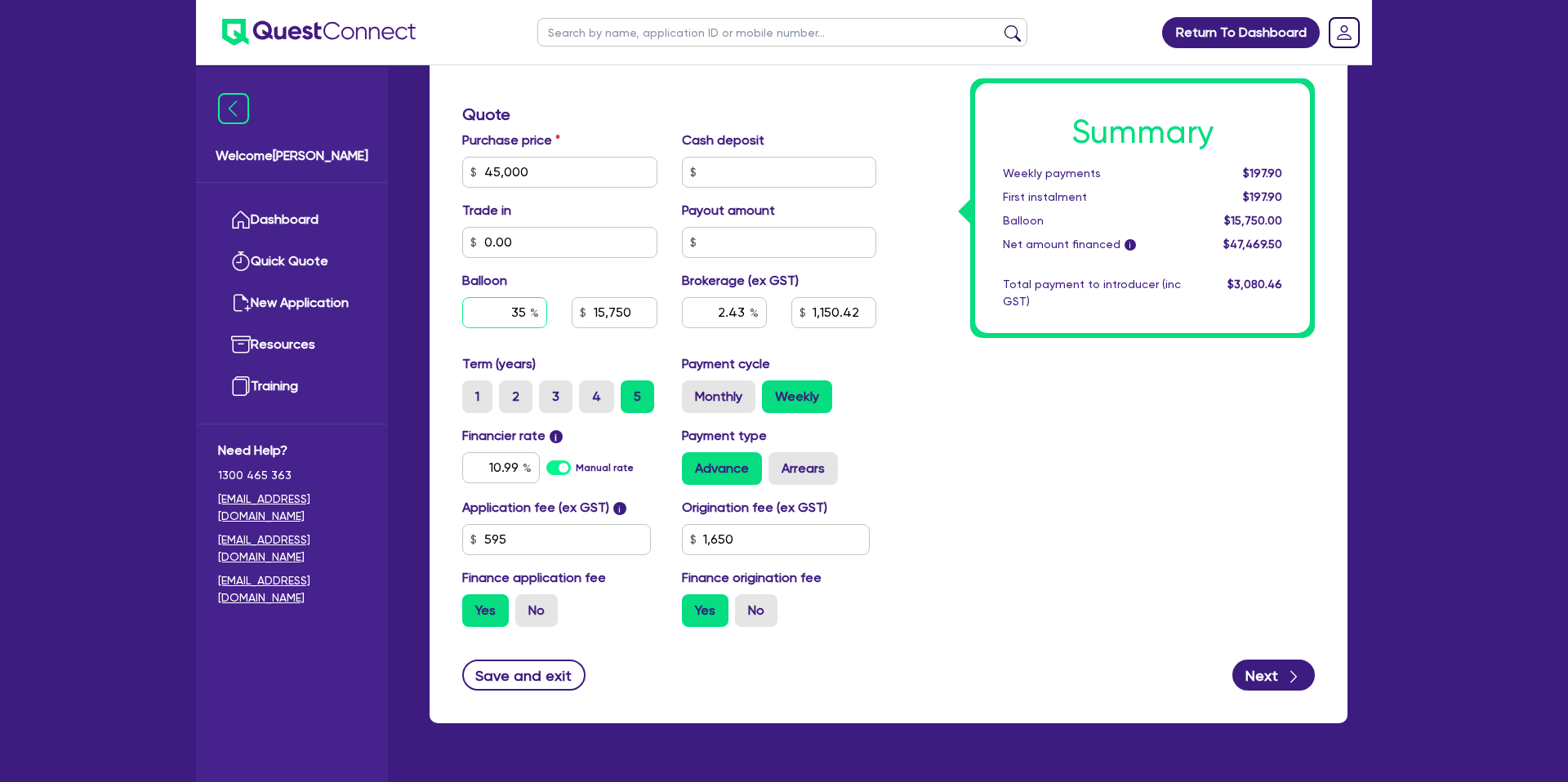
click at [526, 309] on input "35" at bounding box center [504, 313] width 85 height 31
drag, startPoint x: 526, startPoint y: 309, endPoint x: 436, endPoint y: 309, distance: 90.0
click at [417, 303] on div "Quotes Applicant Guarantors Security Notes Contracts Loan # QF14994 Oneteam Cap…" at bounding box center [888, 115] width 943 height 1255
type input "0"
type input "45,000"
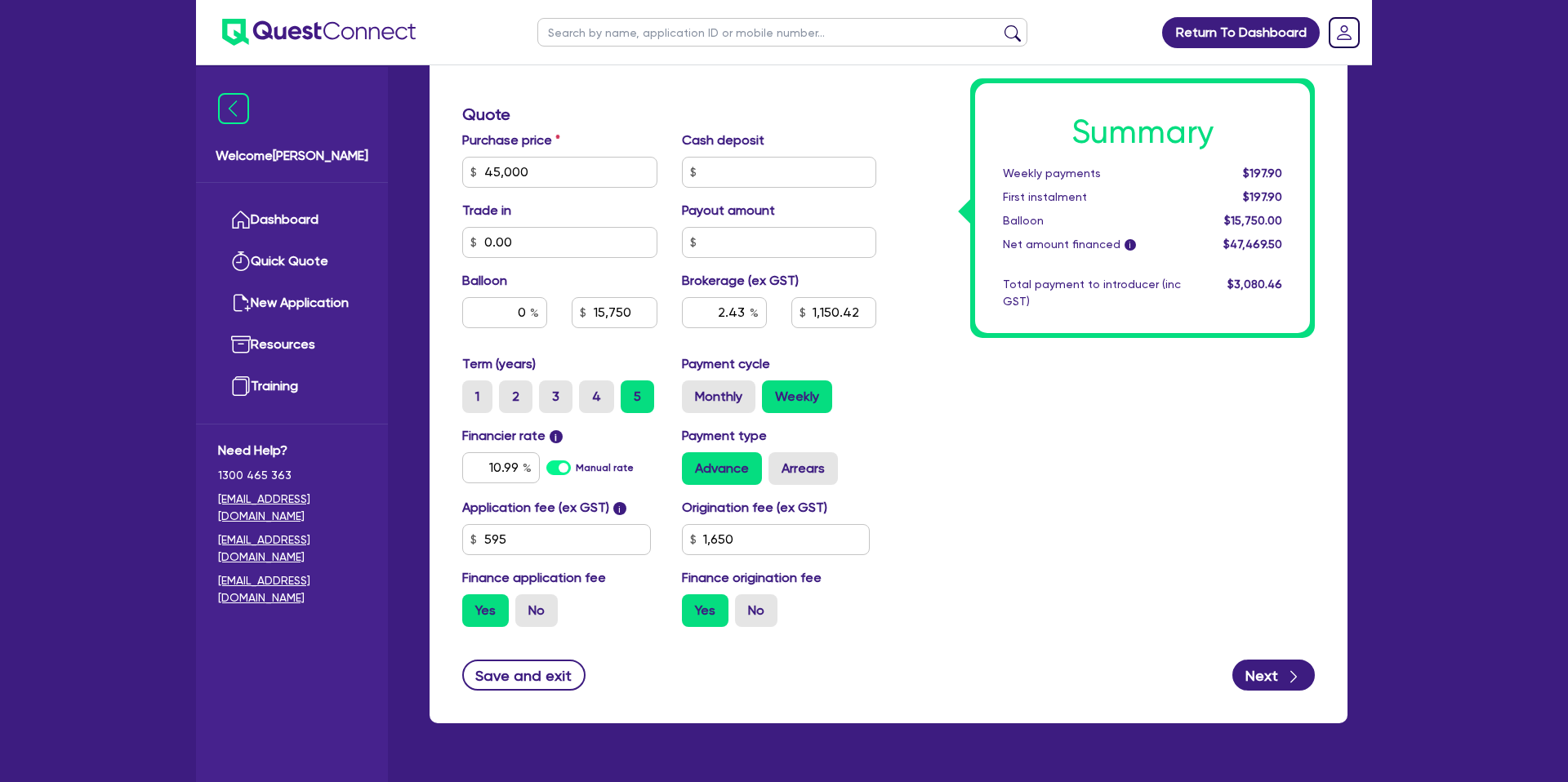
type input "15,750"
type input "2.43"
type input "1,150.42"
type input "1,650"
type input "45,000"
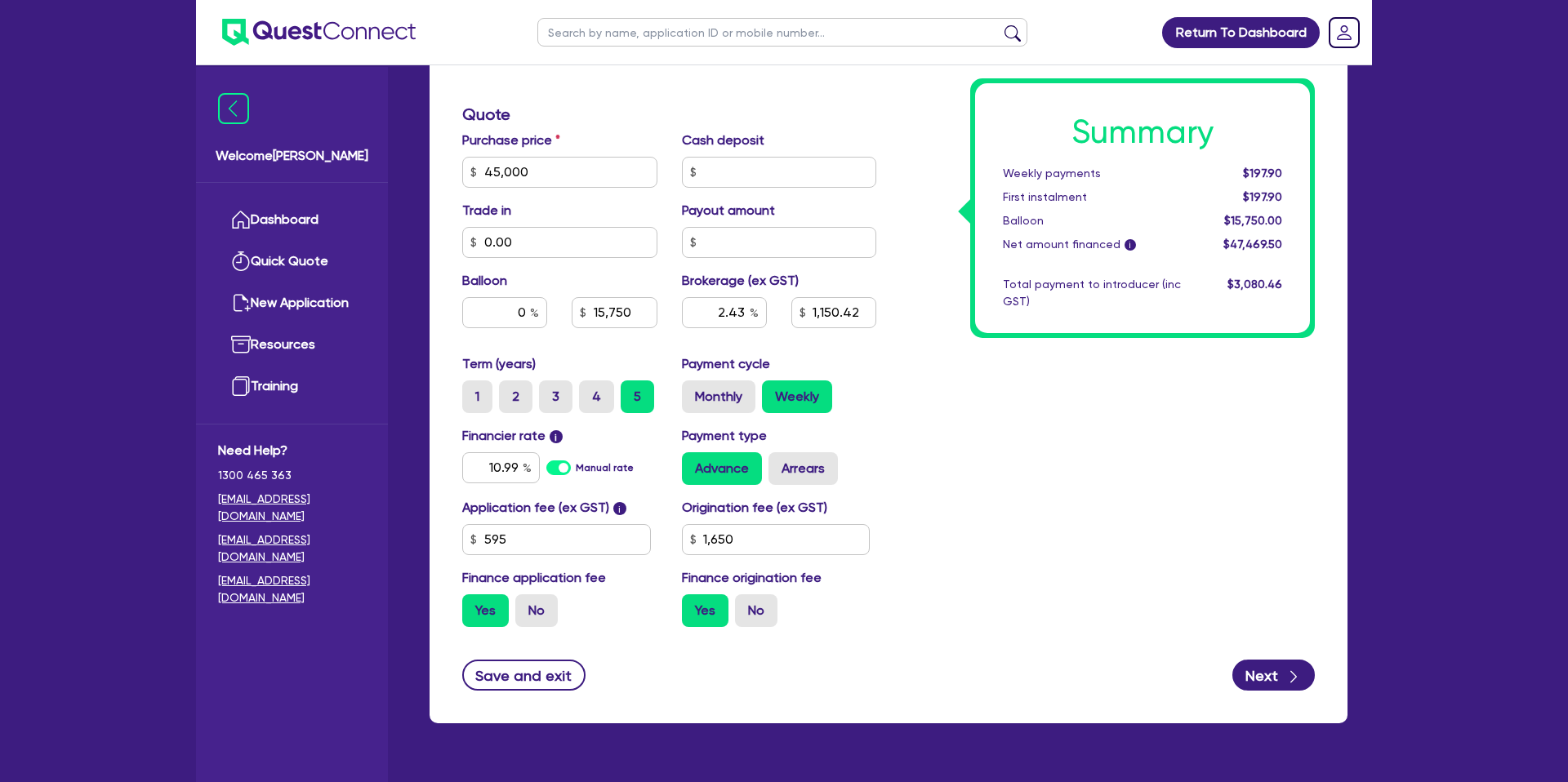
type input "2.43"
type input "1,150.42"
type input "1,650"
click at [1022, 503] on div "Summary Weekly payments $197.90 First instalment $197.90 Balloon $15,750.00 Net…" at bounding box center [1108, 162] width 439 height 955
drag, startPoint x: 619, startPoint y: 314, endPoint x: 669, endPoint y: 302, distance: 51.4
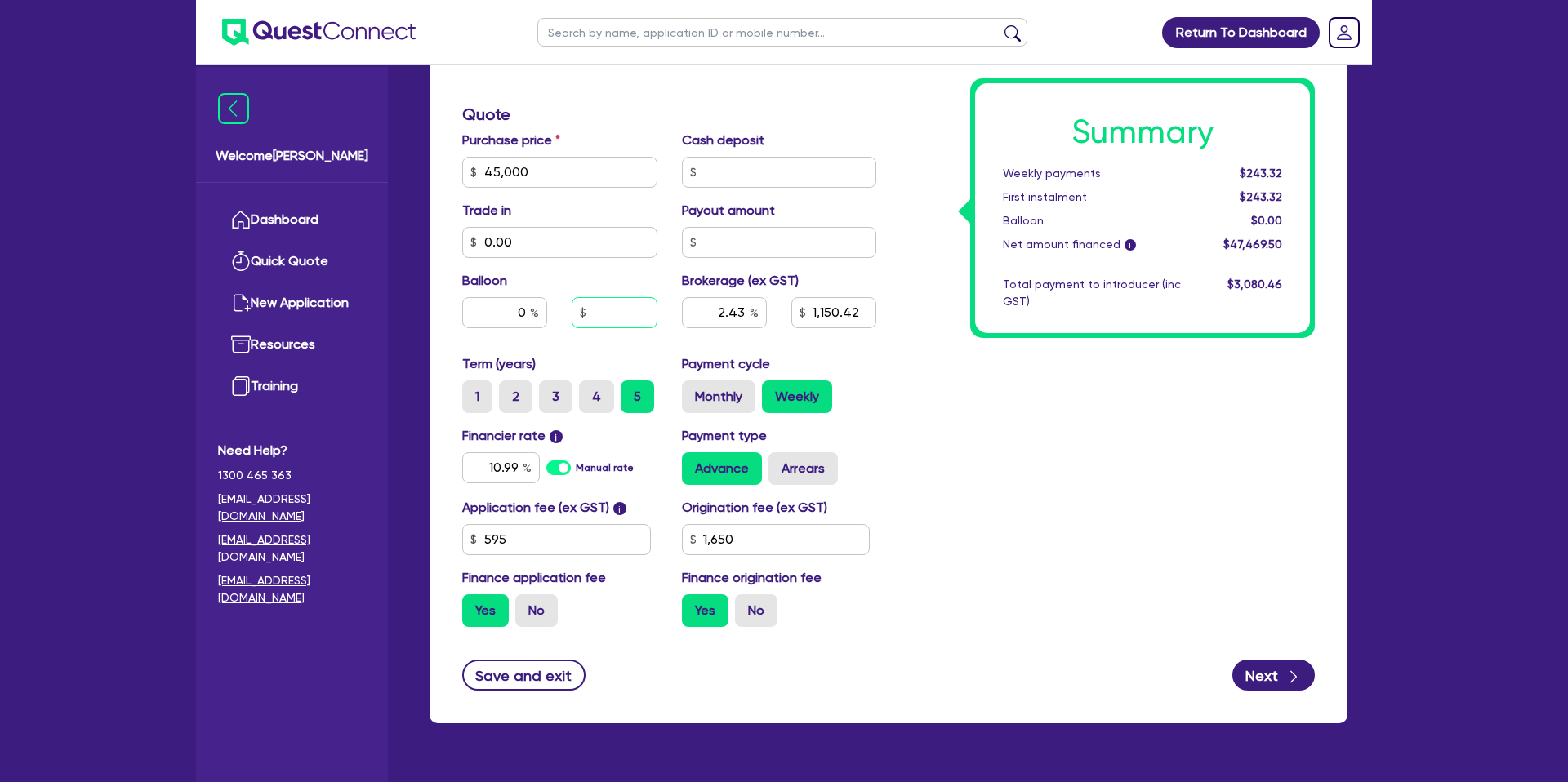
click at [621, 314] on input "text" at bounding box center [614, 313] width 85 height 31
type input "45,000"
type input "2.43"
type input "1,150.42"
type input "1,650"
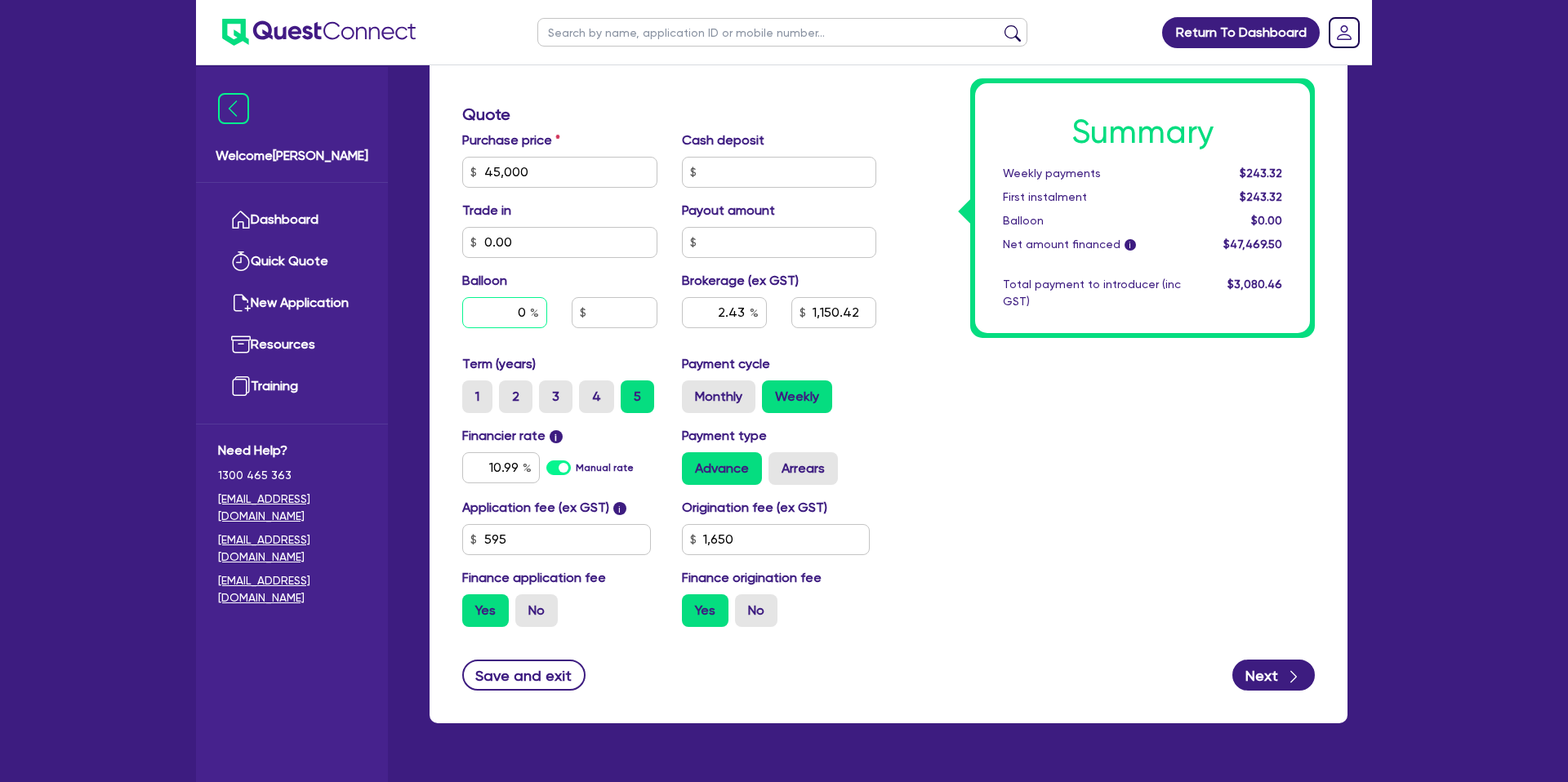
type input "45,000"
type input "2.43"
type input "1,150.42"
type input "1,650"
click at [531, 318] on div "0" at bounding box center [504, 313] width 85 height 31
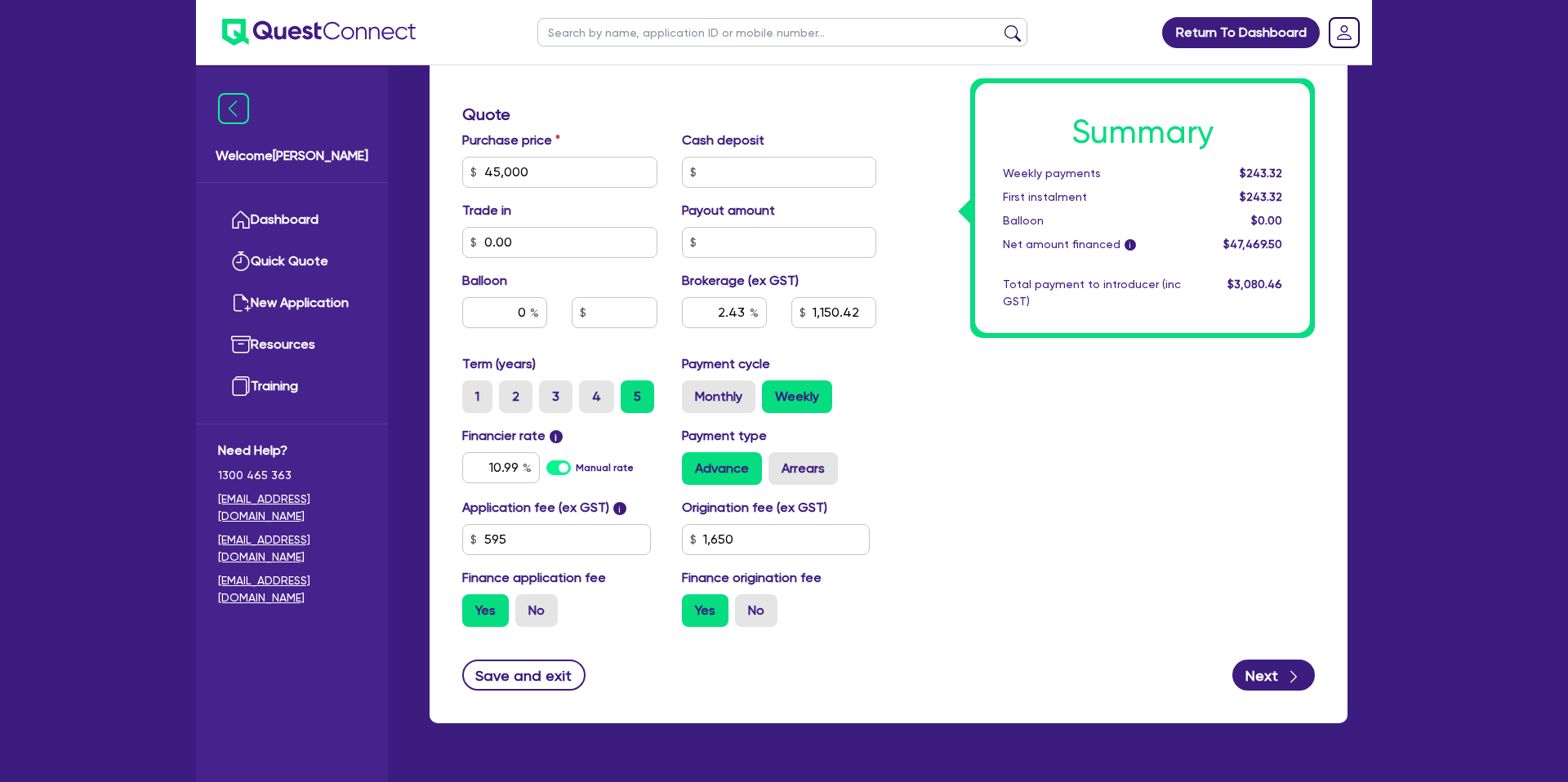
click at [1170, 390] on div "Summary Weekly payments $243.32 First instalment $243.32 Balloon $0.00 Net amou…" at bounding box center [1108, 162] width 439 height 955
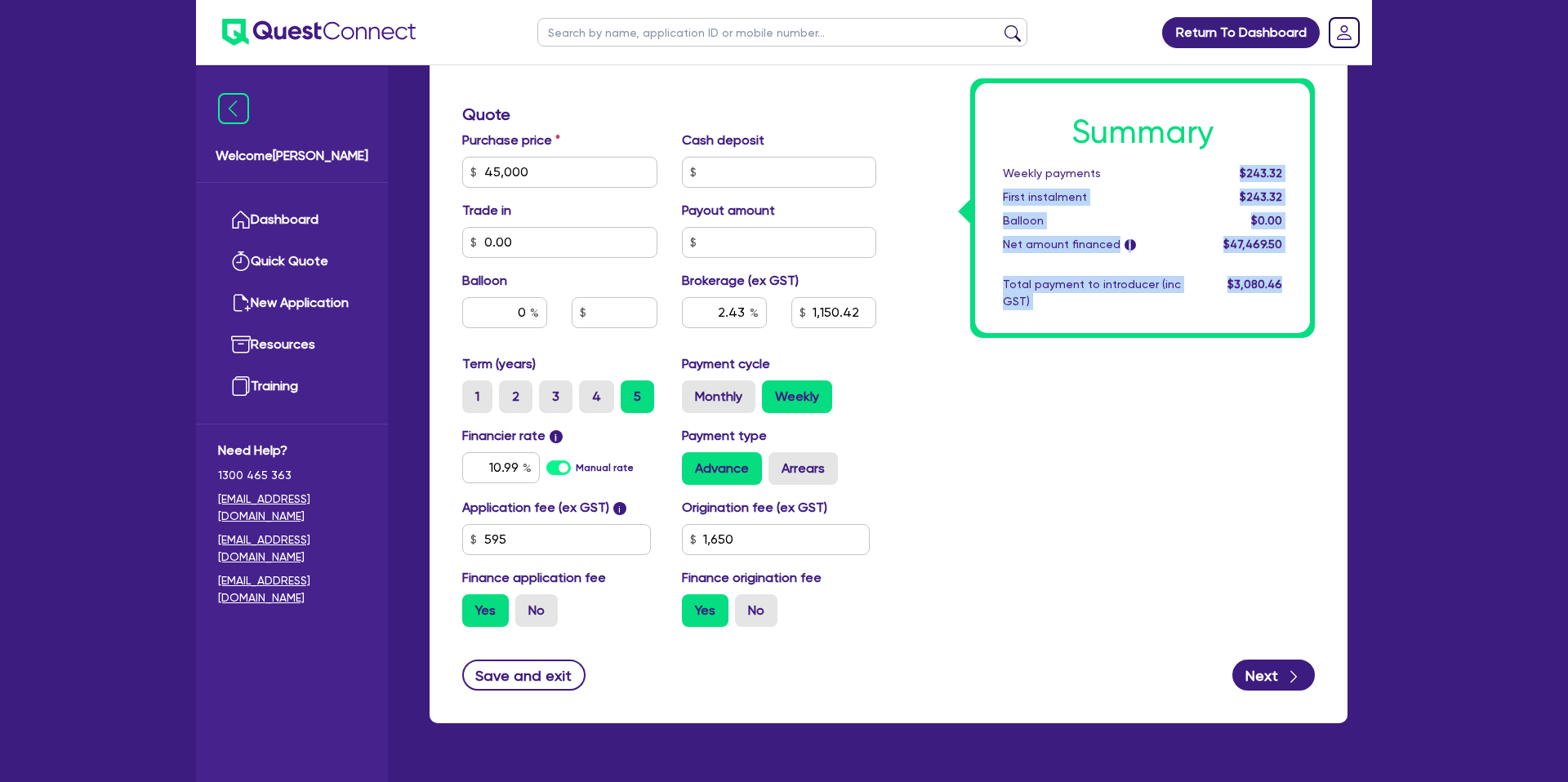
drag, startPoint x: 1229, startPoint y: 174, endPoint x: 1358, endPoint y: 168, distance: 129.1
click at [1358, 168] on div "Quotes Applicant Guarantors Security Notes Contracts Loan # QF14994 Oneteam Cap…" at bounding box center [888, 115] width 943 height 1255
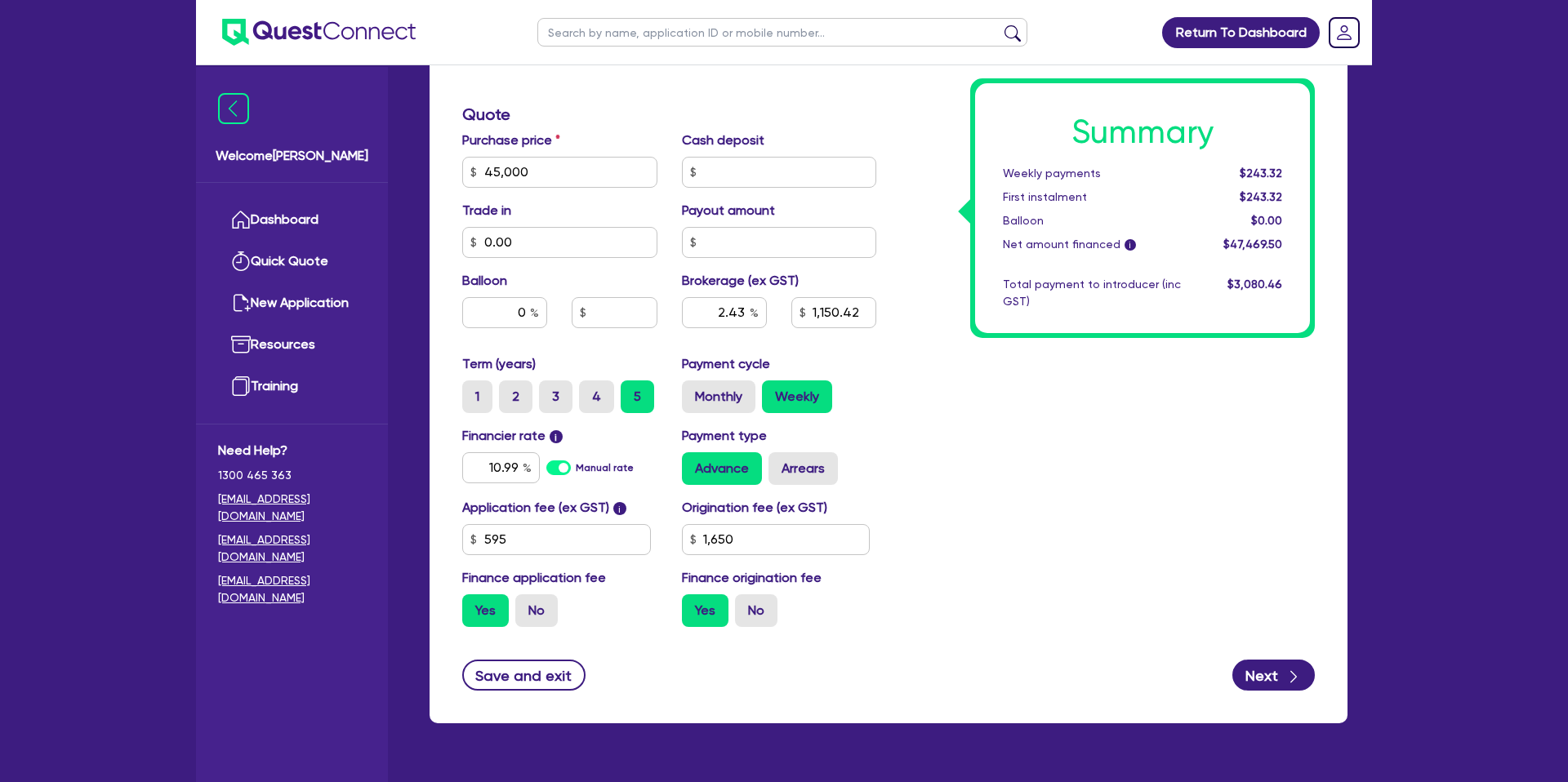
click at [1195, 385] on div "Summary Weekly payments $243.32 First instalment $243.32 Balloon $0.00 Net amou…" at bounding box center [1108, 162] width 439 height 955
click at [522, 464] on div "10.99" at bounding box center [501, 467] width 78 height 31
type input "45,000"
type input "2.43"
type input "1,150.42"
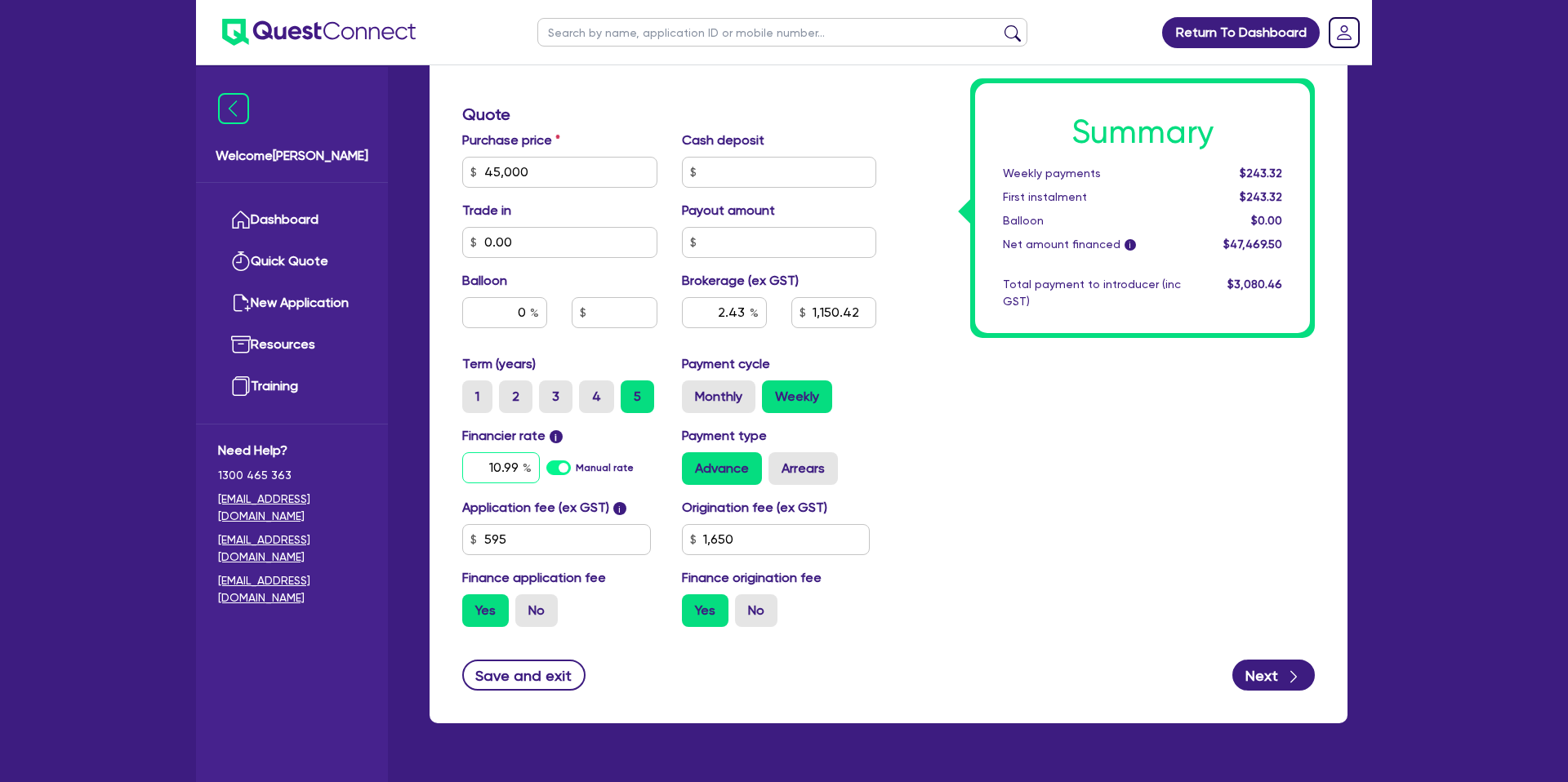
type input "10.9"
type input "1,650"
type input "45,000"
type input "2.43"
type input "1,150.42"
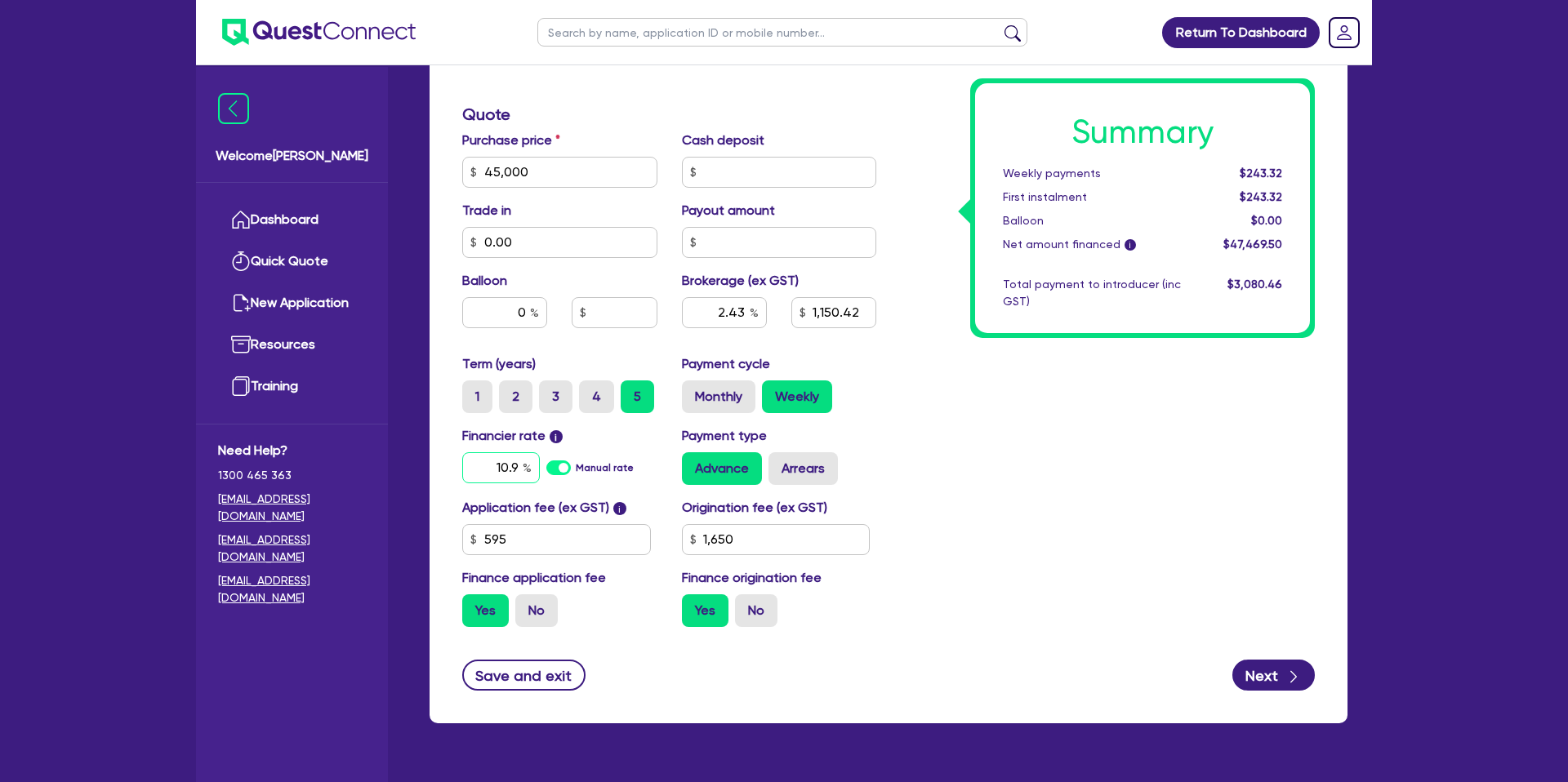
type input "10.9"
type input "1,650"
type input "9"
type input "11.95"
type input "45,000"
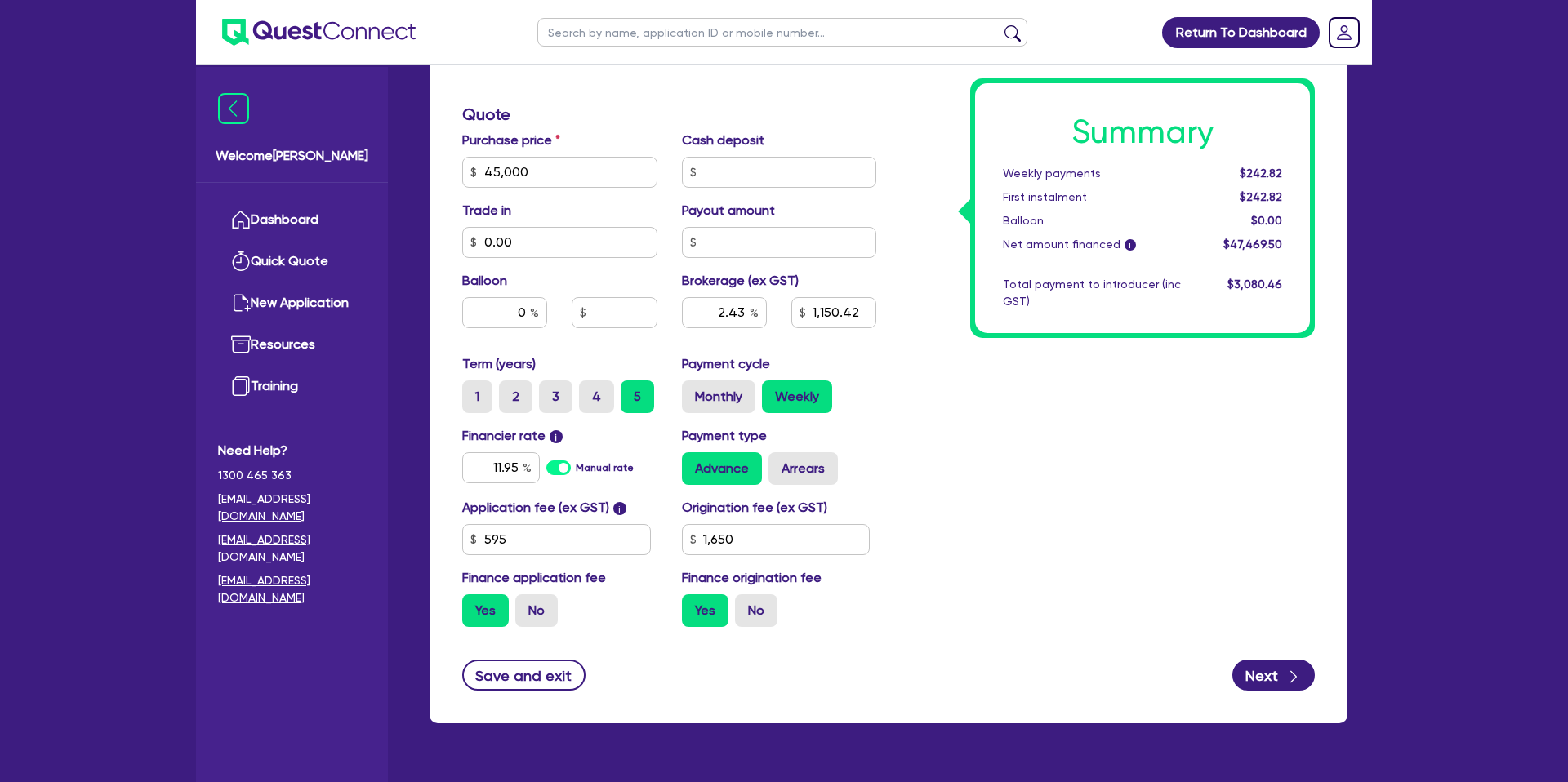
type input "2.43"
type input "1,150.42"
type input "1,650"
type input "45,000"
type input "2.43"
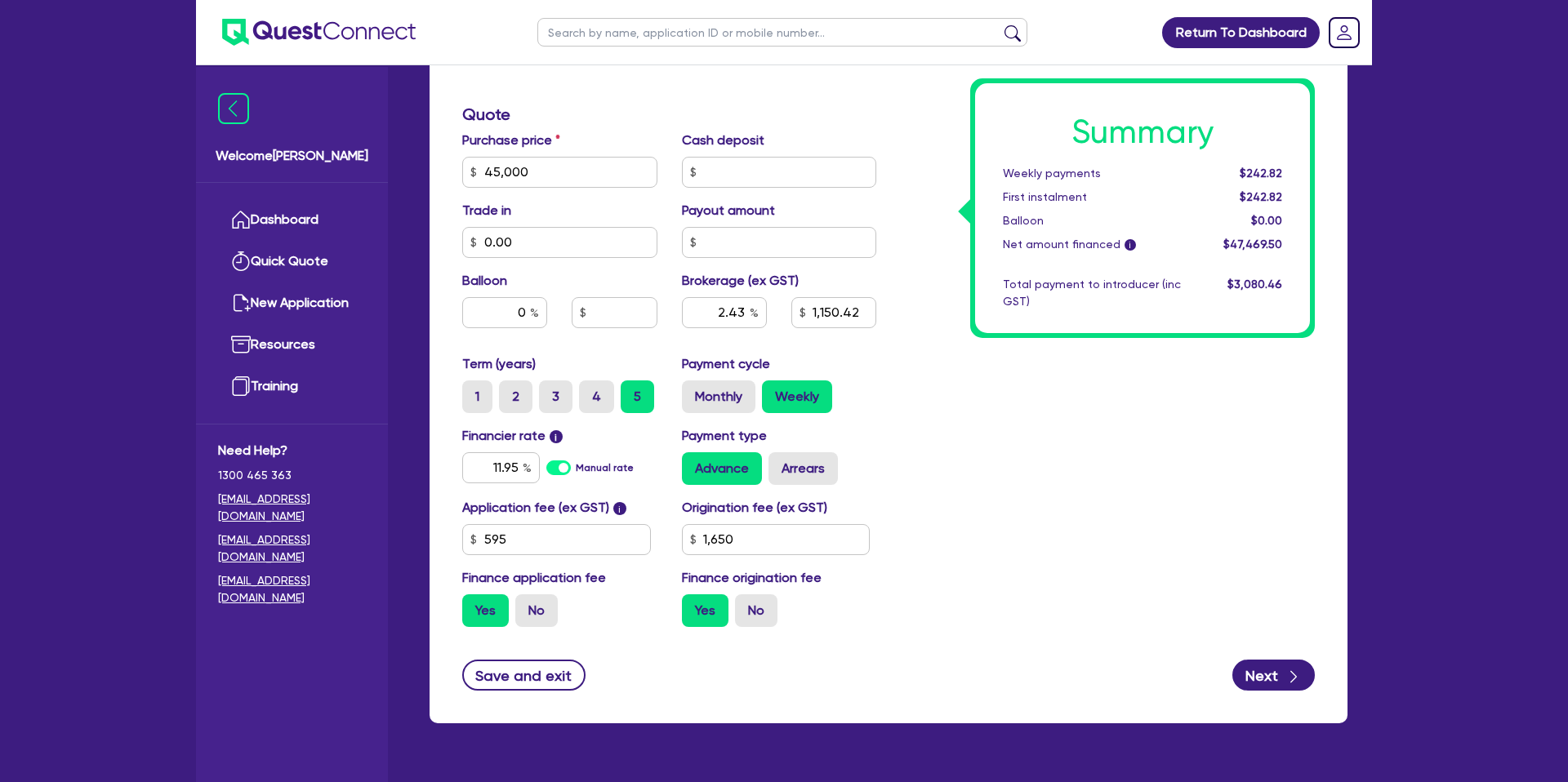
type input "1,150.42"
type input "1,650"
drag, startPoint x: 1110, startPoint y: 375, endPoint x: 1054, endPoint y: 402, distance: 62.2
click at [1105, 372] on div "Summary Weekly payments $248.63 First instalment $248.63 Balloon $0.00 Net amou…" at bounding box center [1108, 162] width 439 height 955
click at [794, 466] on label "Arrears" at bounding box center [803, 468] width 69 height 32
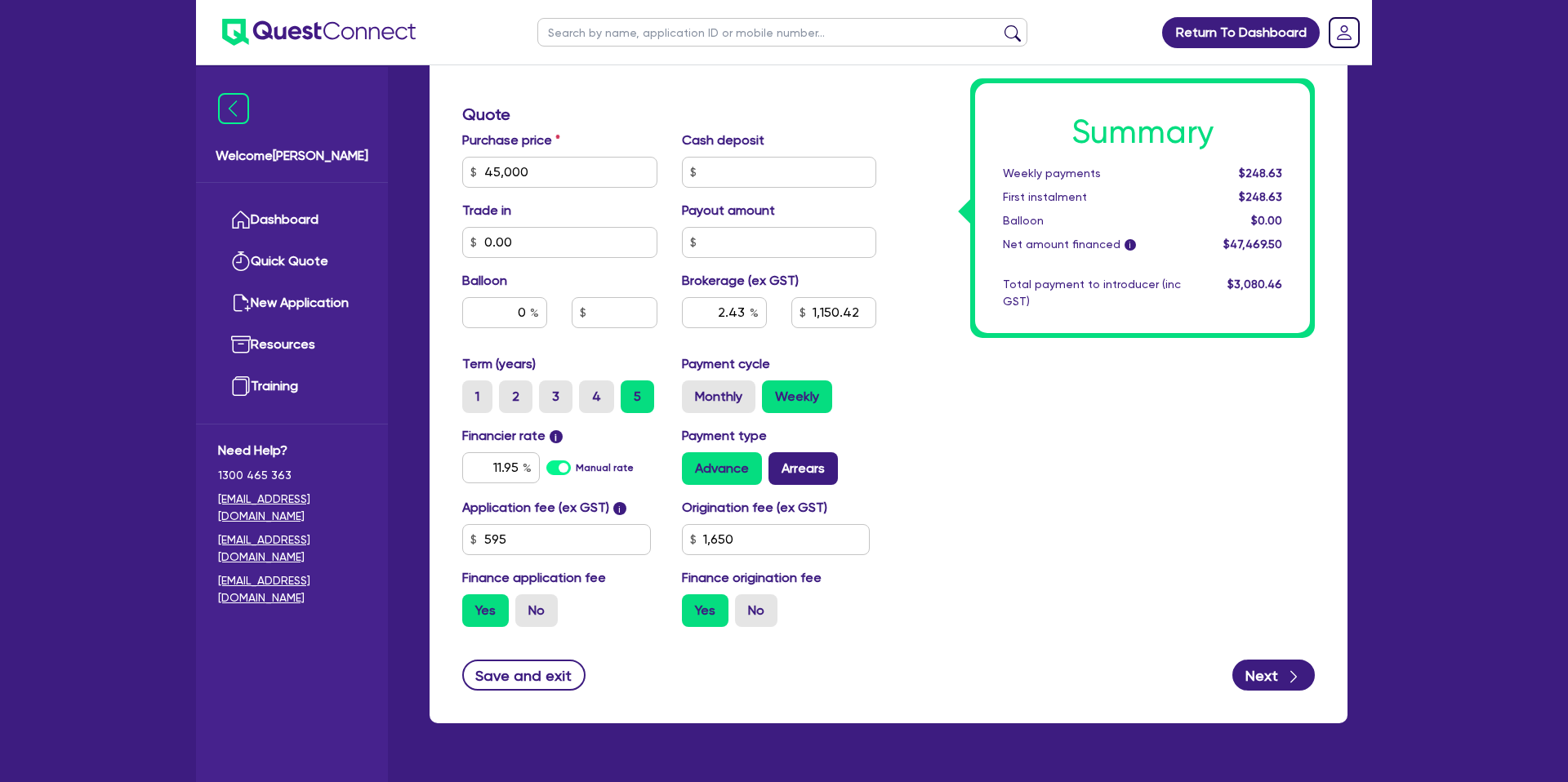
click at [780, 463] on input "Arrears" at bounding box center [774, 457] width 10 height 10
radio input "true"
type input "45,000"
type input "2.43"
type input "1,150.42"
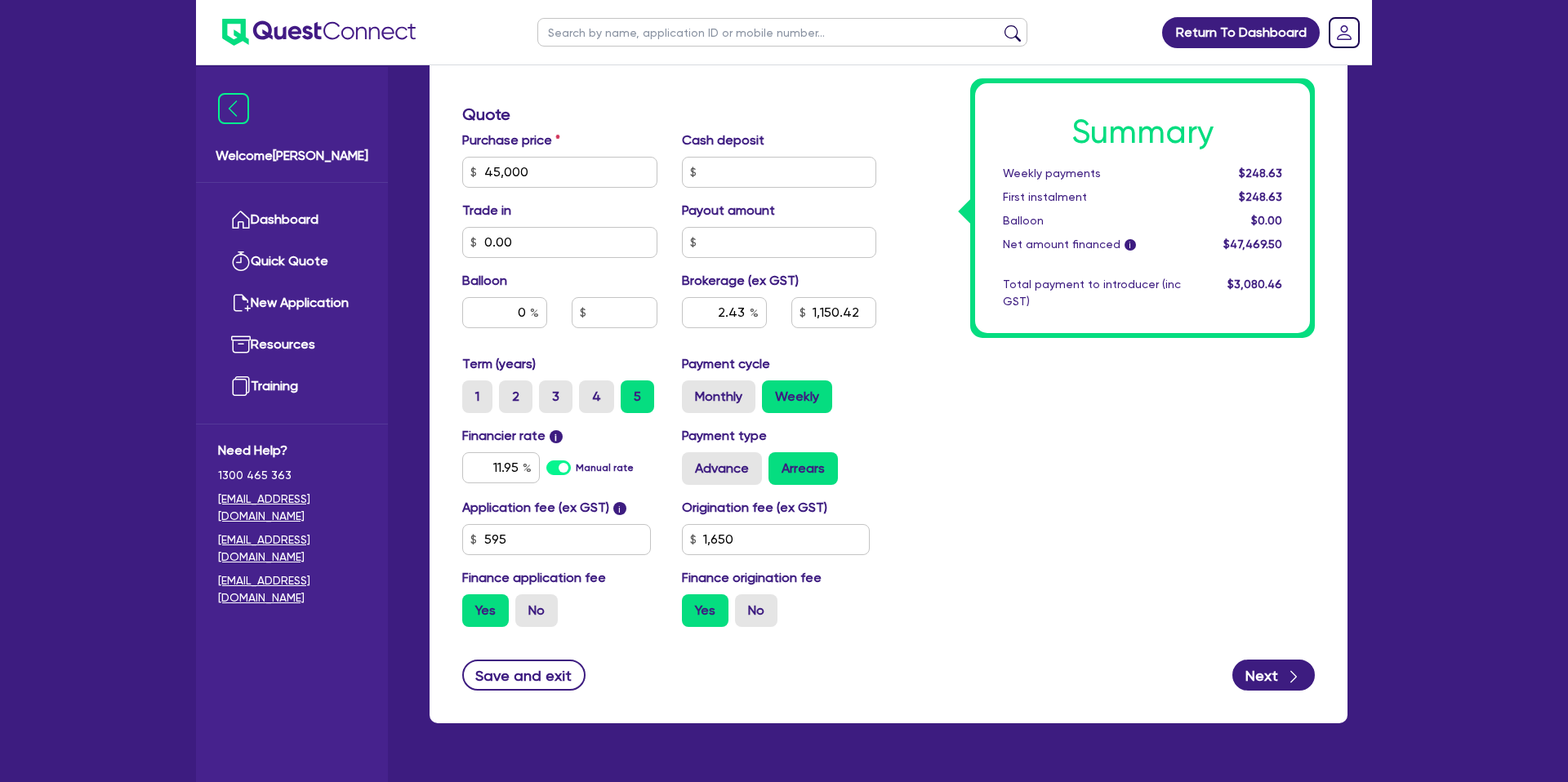
type input "1,650"
type input "45,000"
type input "2.43"
type input "1,150.42"
type input "1,650"
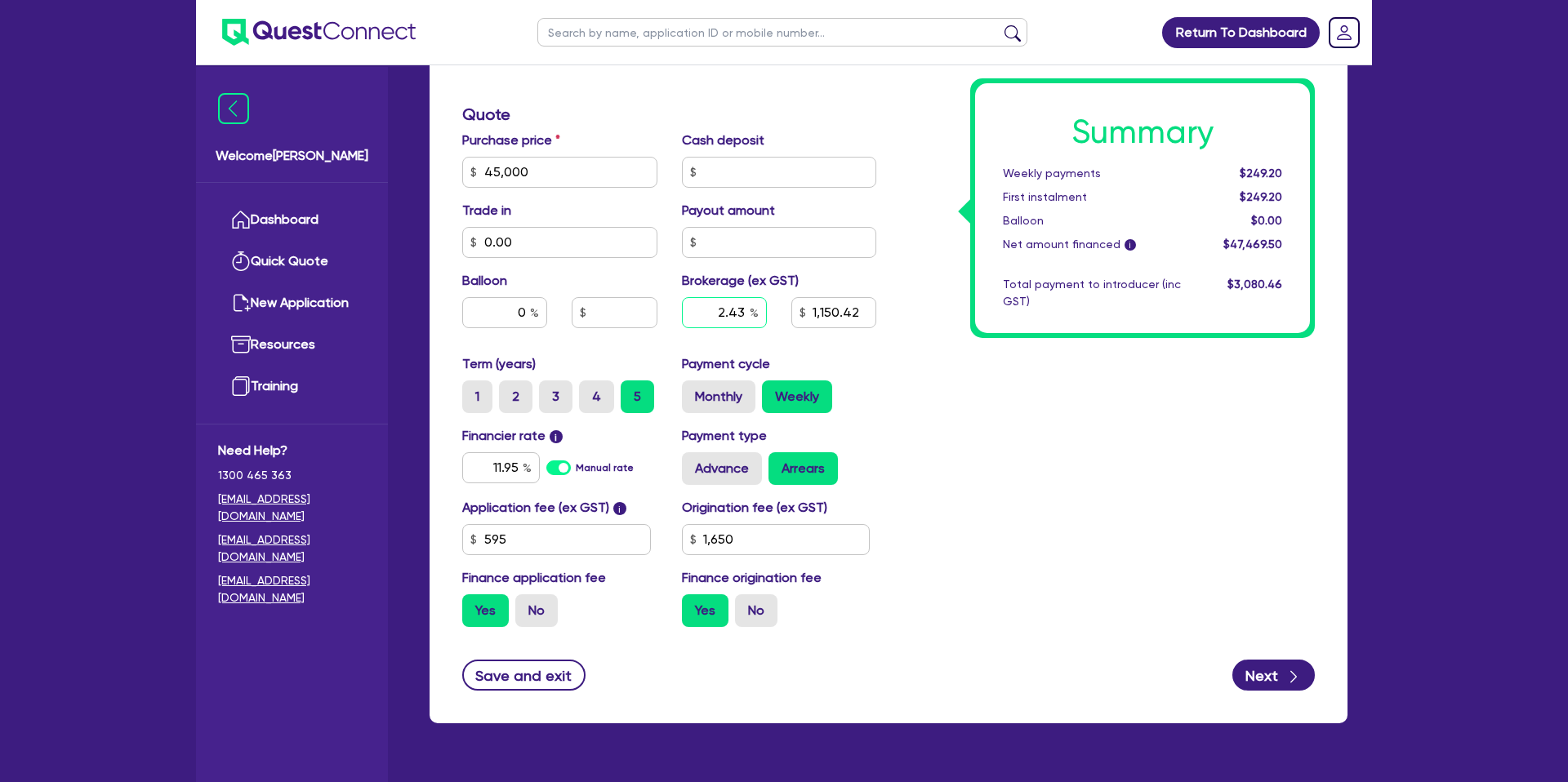
click at [747, 311] on input "2.43" at bounding box center [724, 313] width 85 height 31
type input "2"
type input "4"
type input "45,000"
type input "1,150.42"
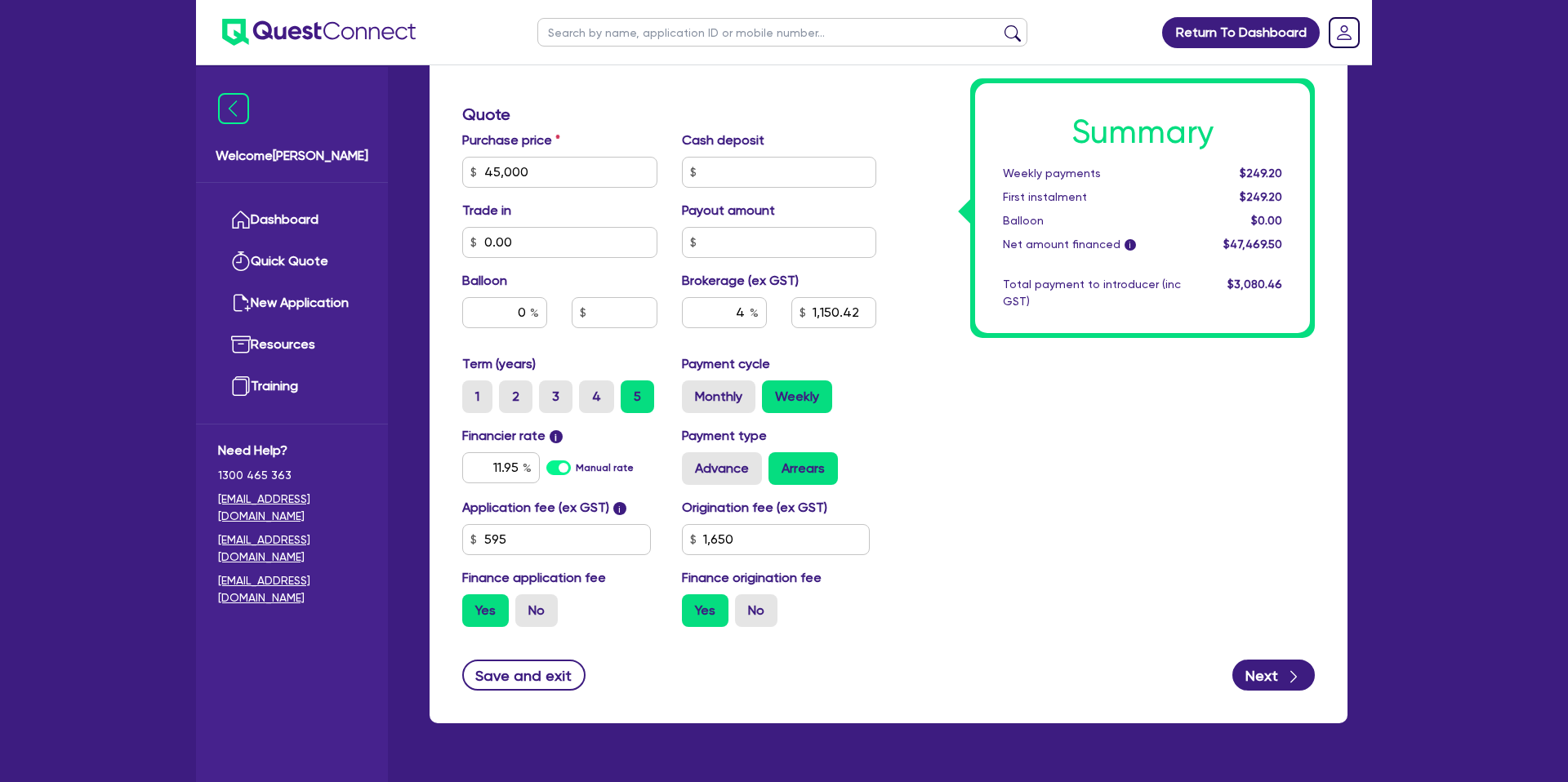
type input "1,650"
click at [1066, 389] on div "Summary Weekly payments $249.20 First instalment $249.20 Balloon $0.00 Net amou…" at bounding box center [1108, 162] width 439 height 955
type input "45,000"
type input "1,898.78"
type input "1,650"
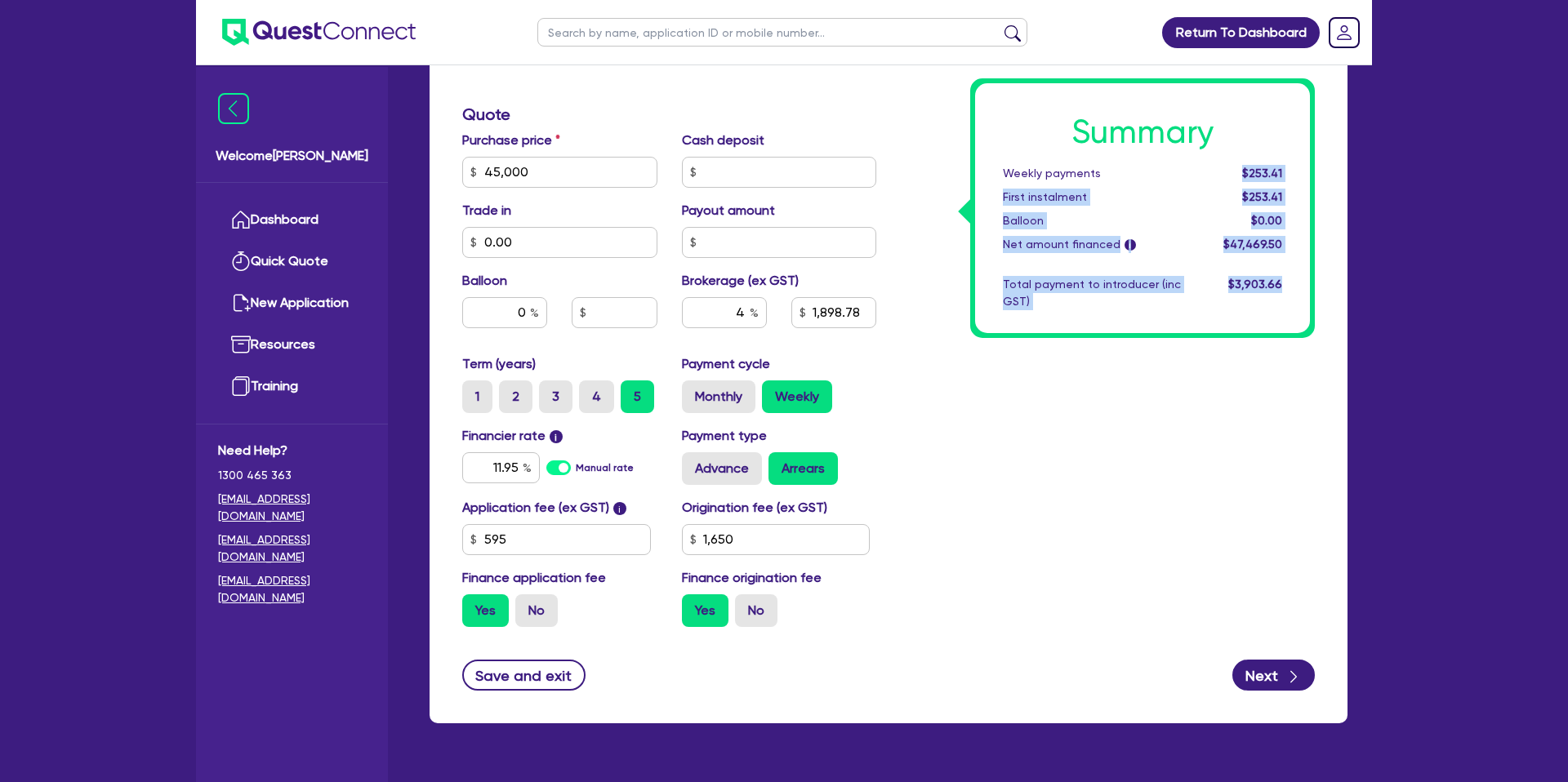
drag, startPoint x: 1246, startPoint y: 173, endPoint x: 1318, endPoint y: 173, distance: 72.0
click at [1319, 173] on div "Summary Weekly payments $253.41 First instalment $253.41 Balloon $0.00 Net amou…" at bounding box center [1108, 162] width 439 height 955
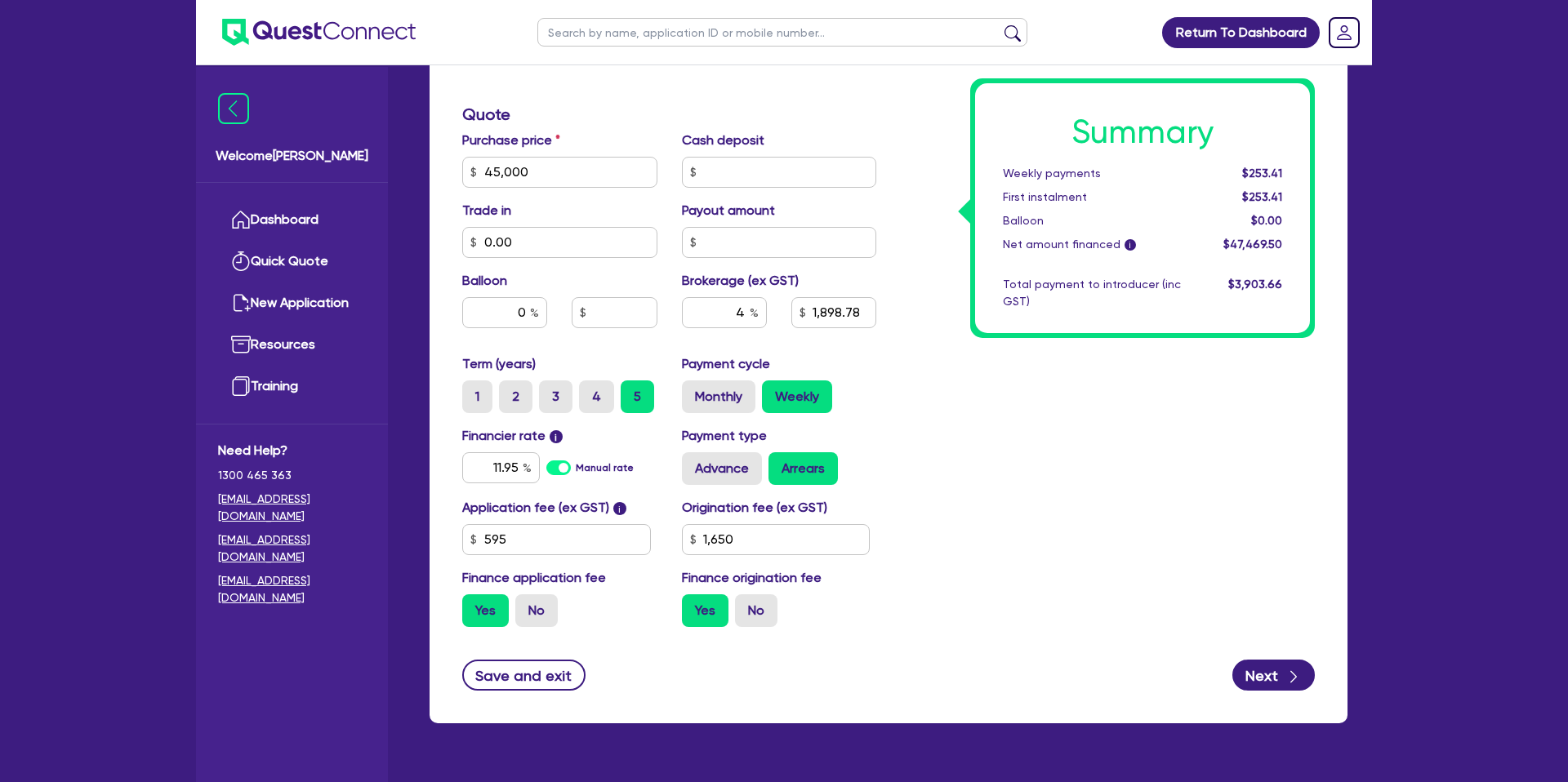
drag, startPoint x: 1309, startPoint y: 160, endPoint x: 522, endPoint y: 242, distance: 791.3
click at [1300, 159] on div "Summary Weekly payments $253.41 First instalment $253.41 Balloon $0.00 Net amou…" at bounding box center [1143, 208] width 335 height 250
click at [529, 298] on input "0" at bounding box center [504, 313] width 85 height 31
type input "45,000"
type input "1,898.78"
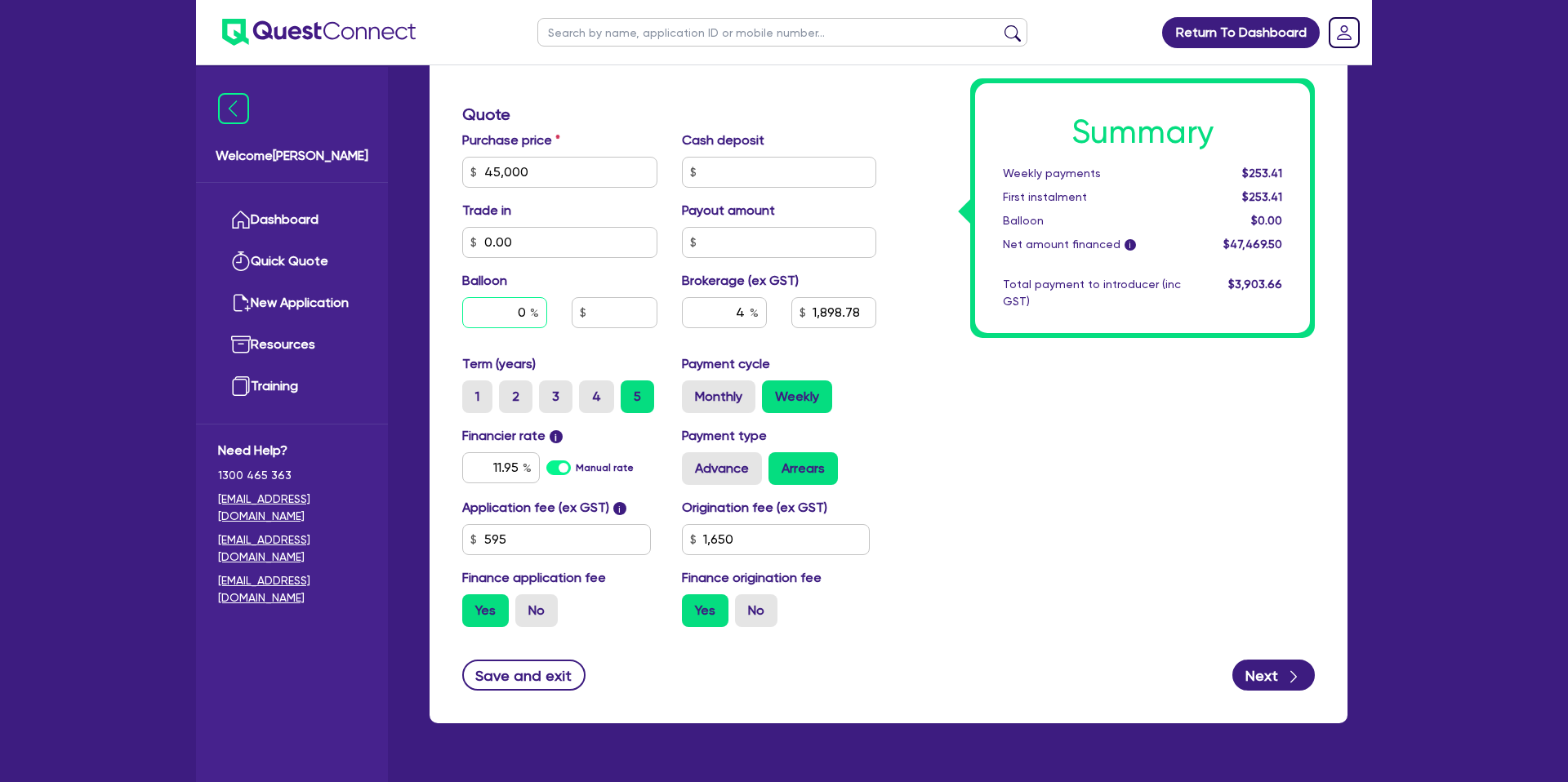
type input "1,650"
type input "45,000"
type input "1,898.78"
type input "1,650"
click at [537, 315] on div "0" at bounding box center [504, 313] width 85 height 31
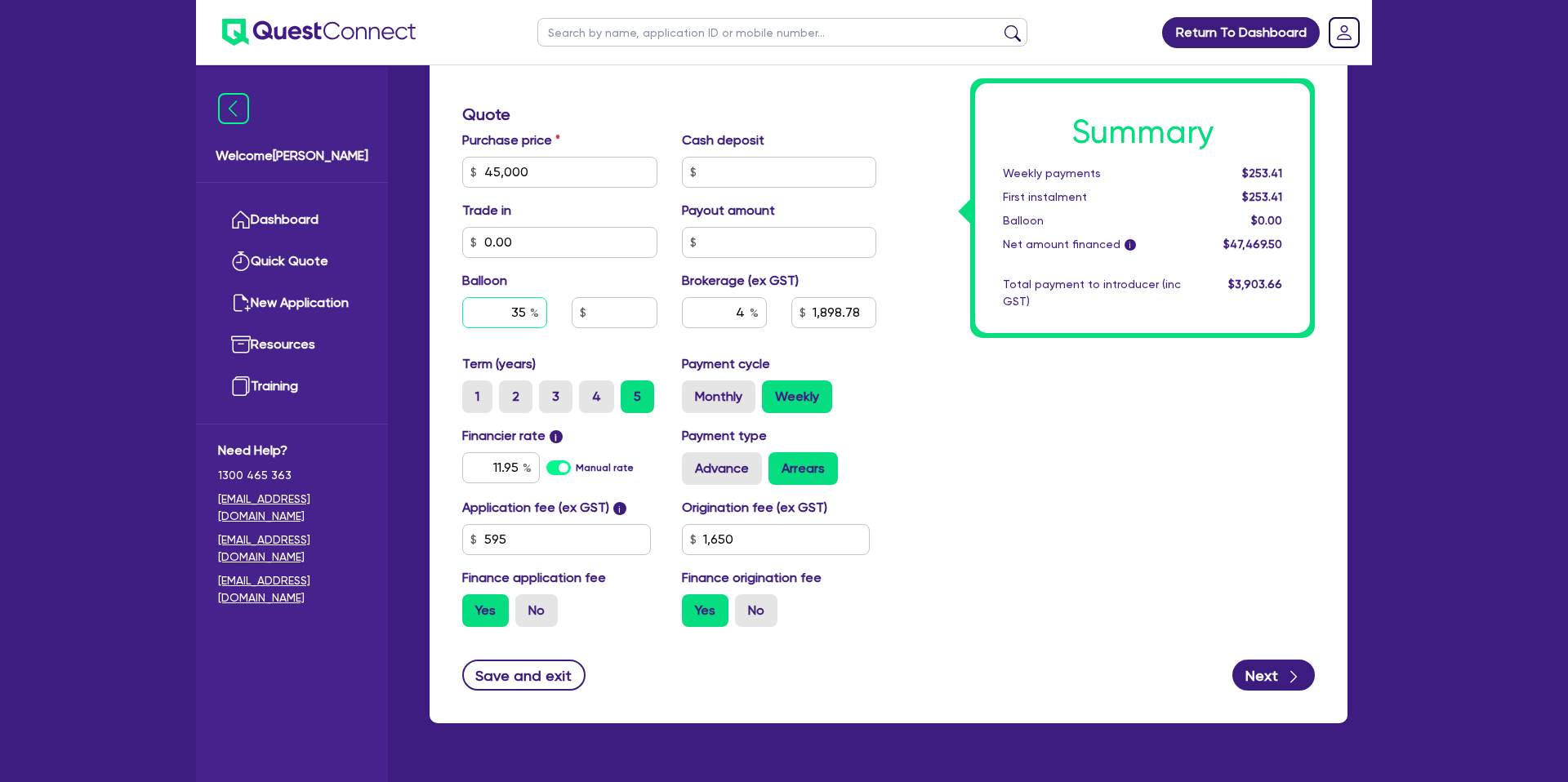
type input "35"
type input "45,000"
type input "1,898.78"
type input "1,650"
type input "45,000"
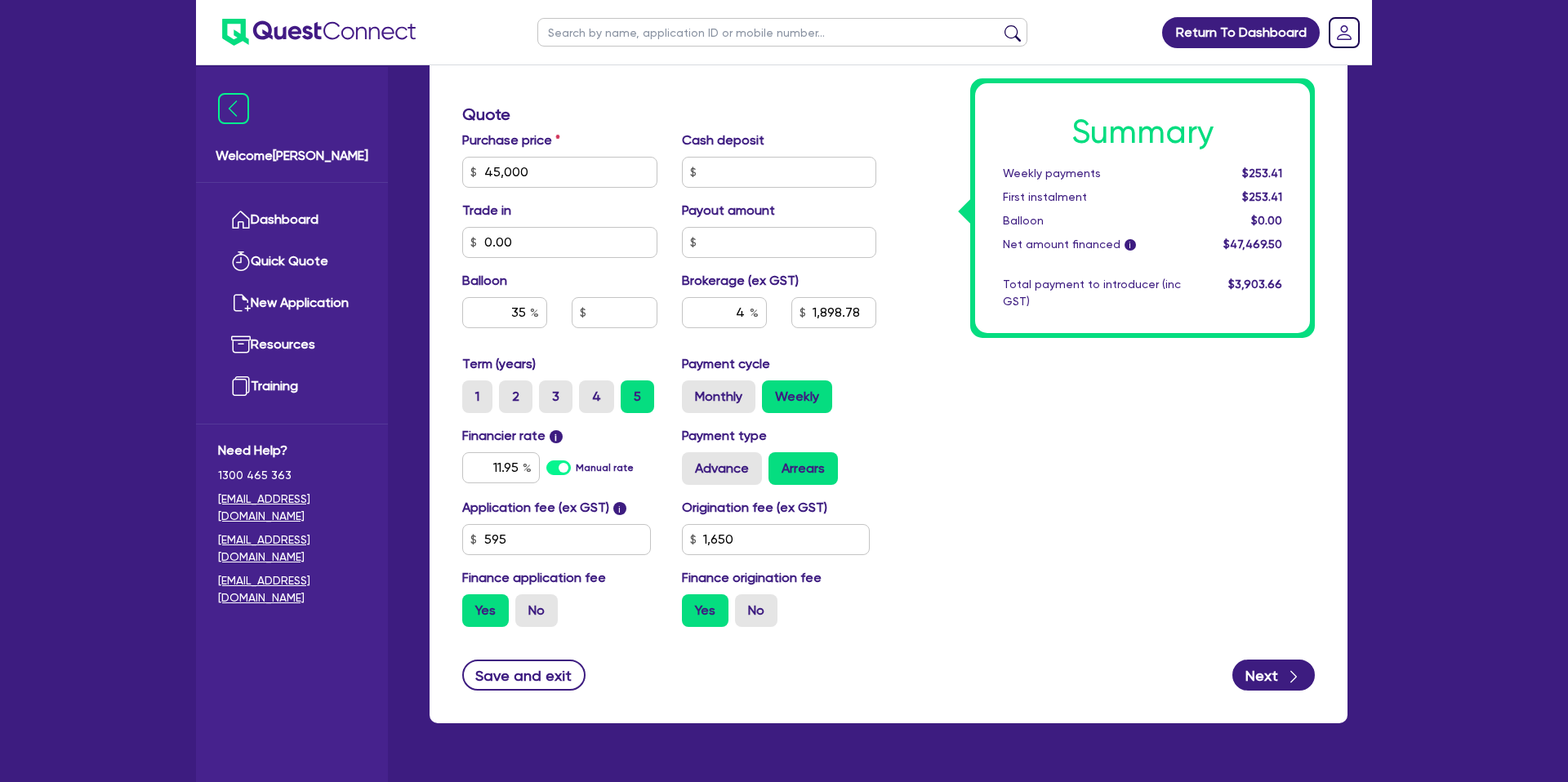
type input "15,750"
type input "1,898.78"
type input "1,650"
drag, startPoint x: 1099, startPoint y: 544, endPoint x: 1045, endPoint y: 536, distance: 54.6
click at [1099, 544] on div "Summary Weekly payments $253.41 First instalment $253.41 Balloon $0.00 Net amou…" at bounding box center [1108, 162] width 439 height 955
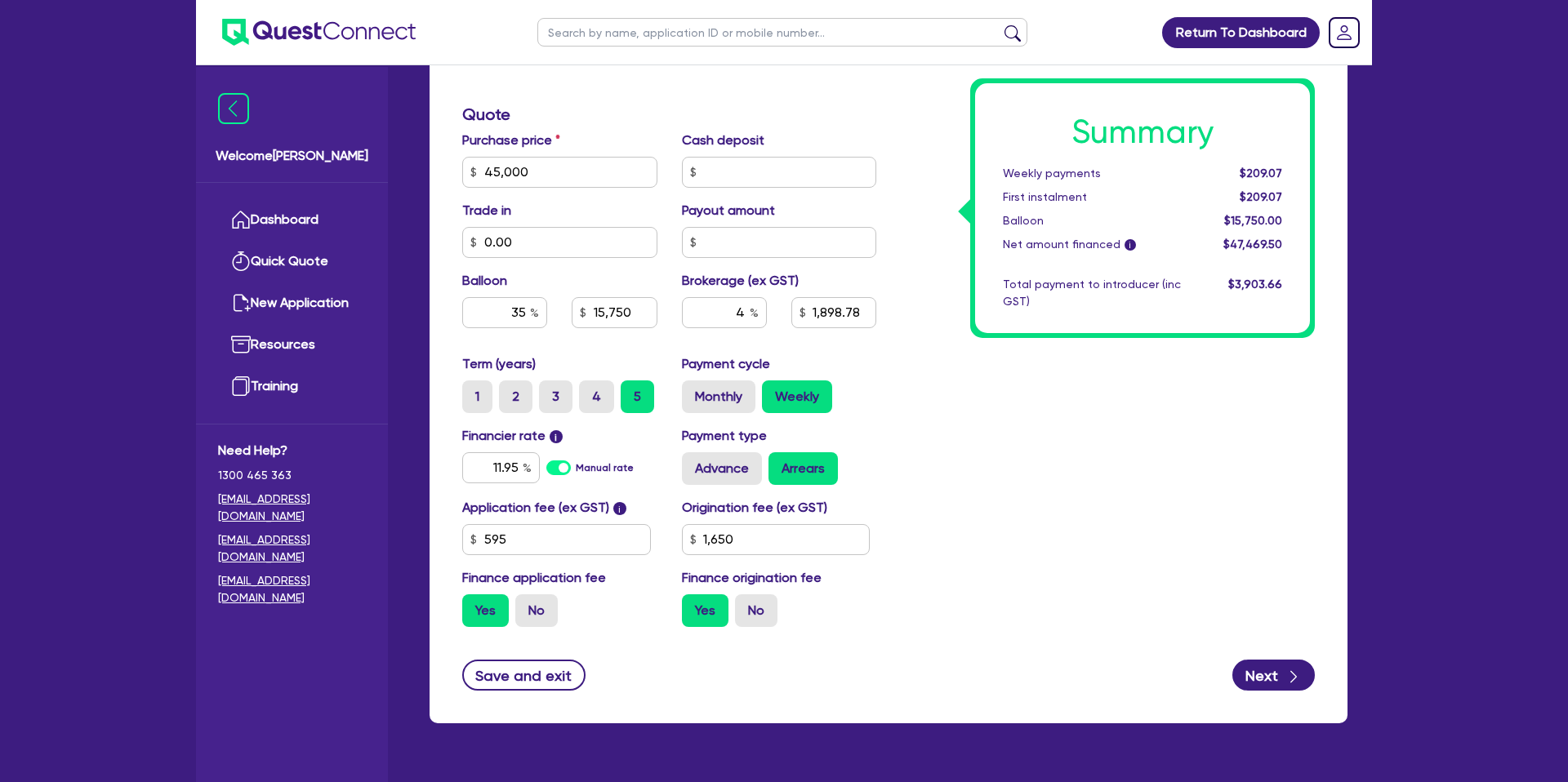
drag, startPoint x: 1244, startPoint y: 169, endPoint x: 1300, endPoint y: 161, distance: 56.6
click at [1300, 161] on div "Summary Weekly payments $209.07 First instalment $209.07 Balloon $15,750.00 Net…" at bounding box center [1143, 208] width 335 height 250
click at [1294, 168] on div "Summary Weekly payments $209.07 First instalment $209.07 Balloon $15,750.00 Net…" at bounding box center [1143, 208] width 335 height 250
drag, startPoint x: 1289, startPoint y: 172, endPoint x: 1229, endPoint y: 174, distance: 60.0
click at [1226, 174] on div "$209.07" at bounding box center [1244, 173] width 101 height 17
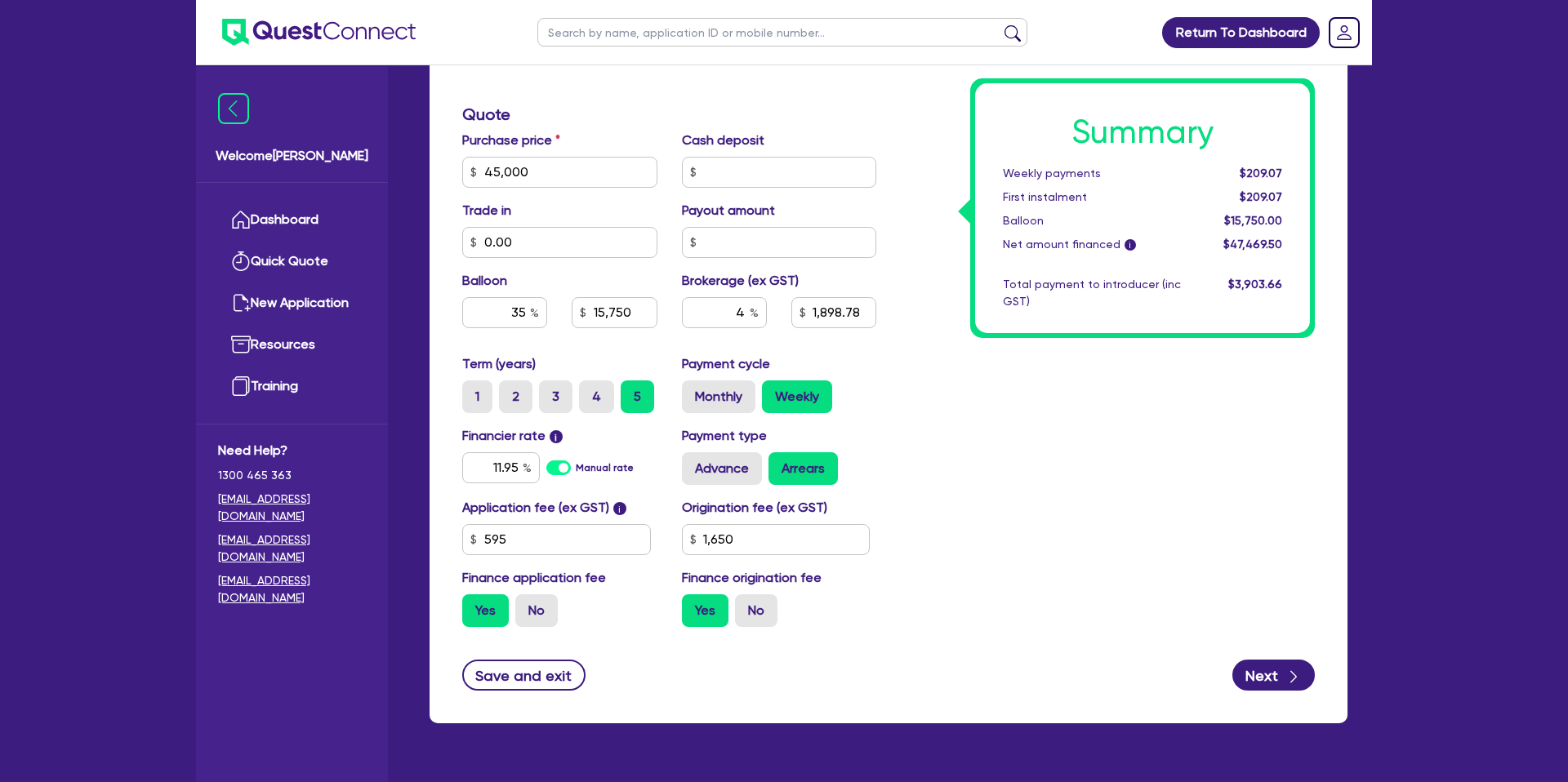
click at [1242, 167] on div "$209.07" at bounding box center [1244, 173] width 101 height 17
drag, startPoint x: 510, startPoint y: 310, endPoint x: 570, endPoint y: 298, distance: 61.2
click at [570, 297] on div "35 15,750" at bounding box center [559, 313] width 220 height 31
type input "035"
type input "45,000"
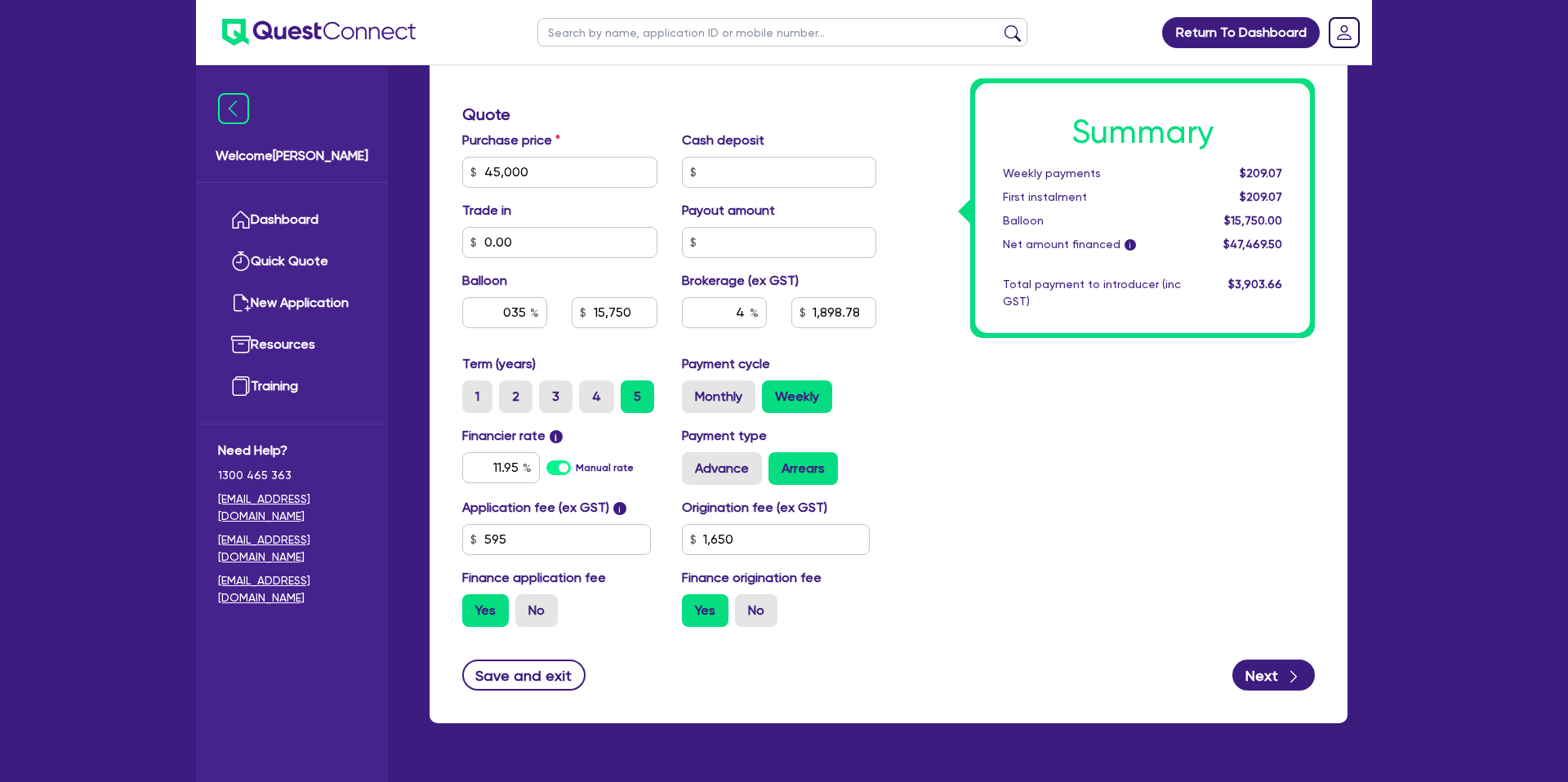
type input "035"
type input "15,750"
type input "1,898.78"
type input "1,650"
click at [1027, 420] on div "Summary Weekly payments $209.07 First instalment $209.07 Balloon $15,750.00 Net…" at bounding box center [1108, 162] width 439 height 955
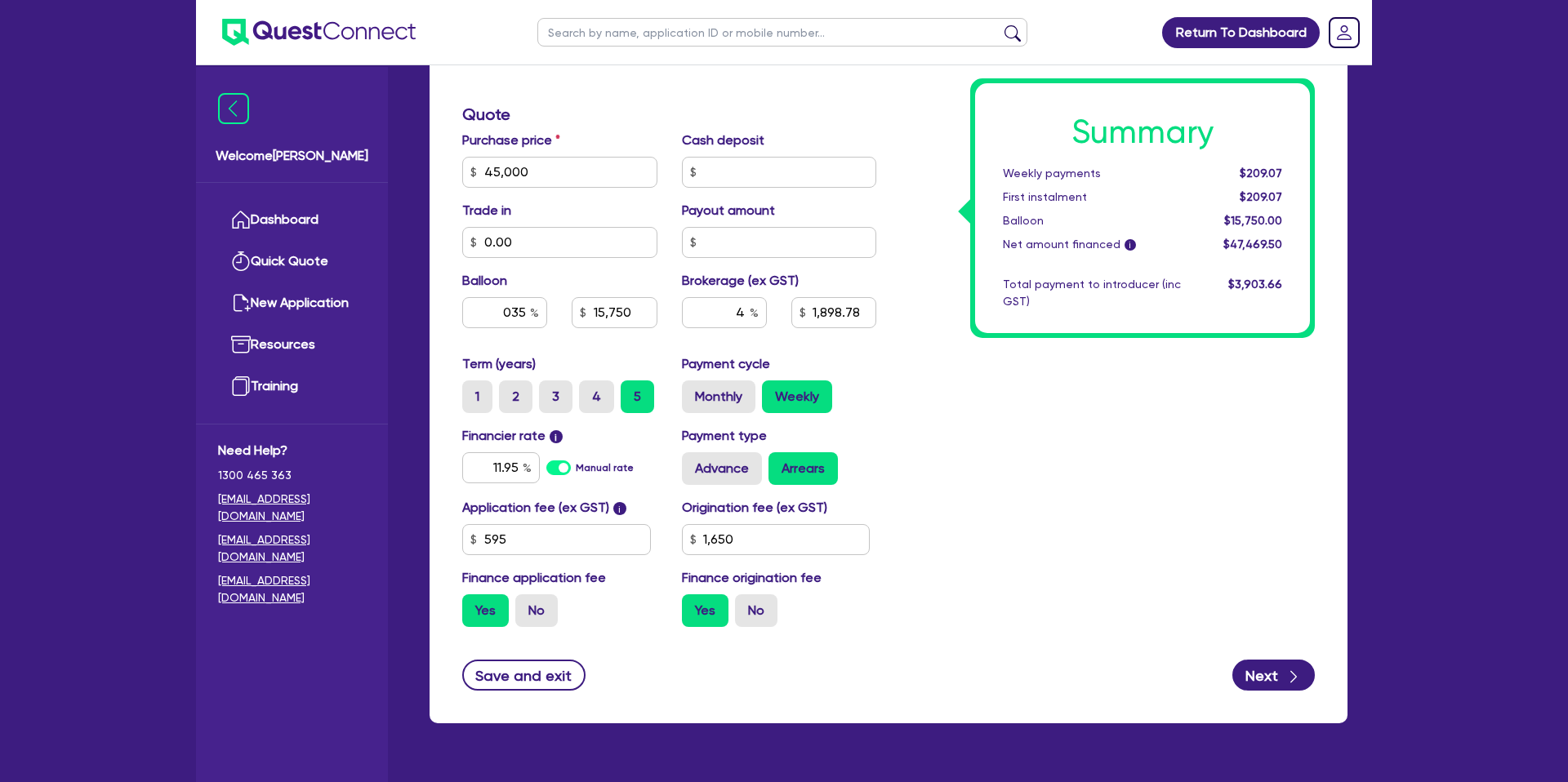
type input "45,000"
type input "15,750"
type input "1,898.78"
type input "1,650"
click at [528, 310] on input "035" at bounding box center [504, 313] width 85 height 31
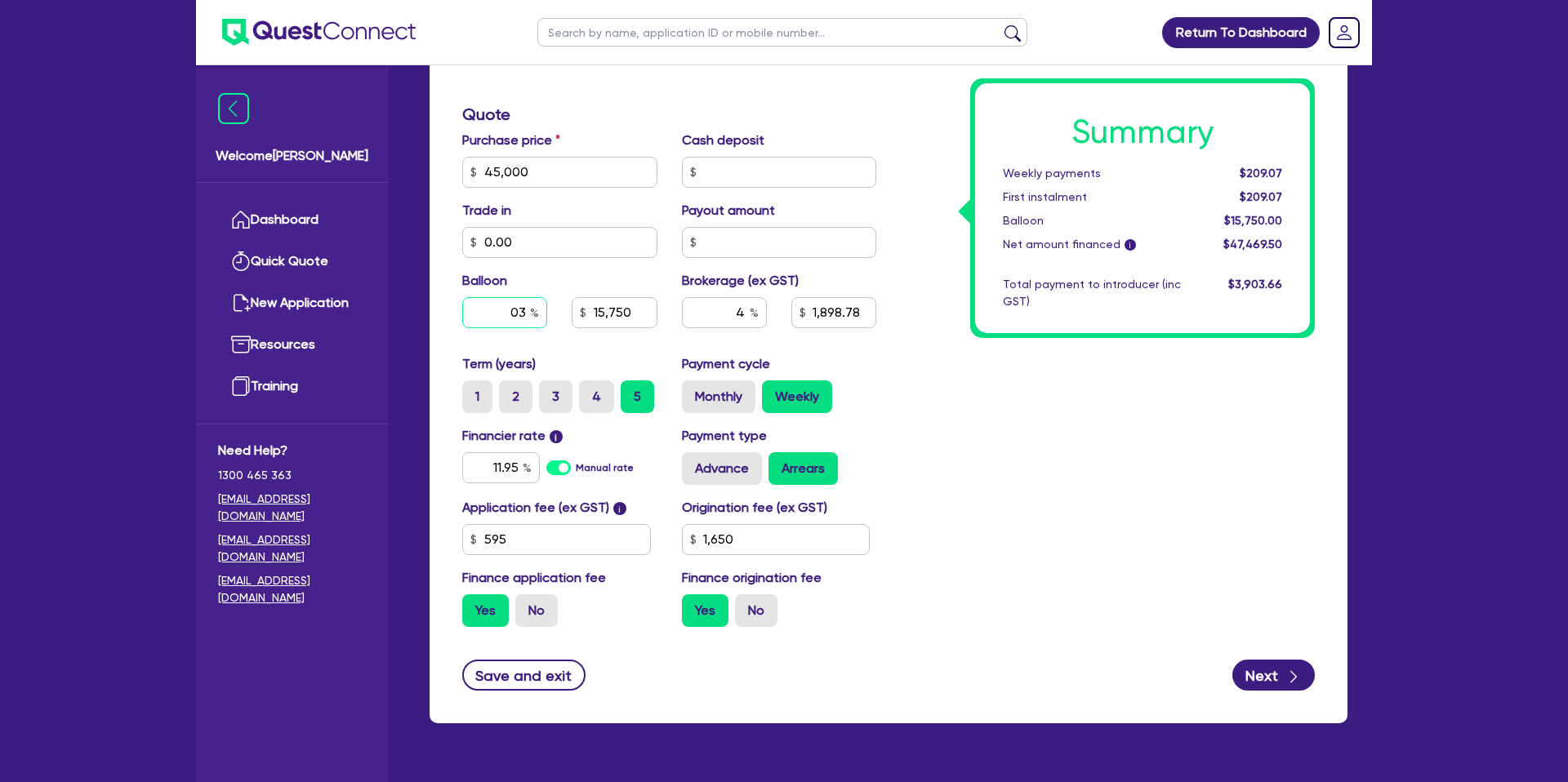
type input "0"
type input "45,000"
type input "15,750"
type input "1,898.78"
type input "1,650"
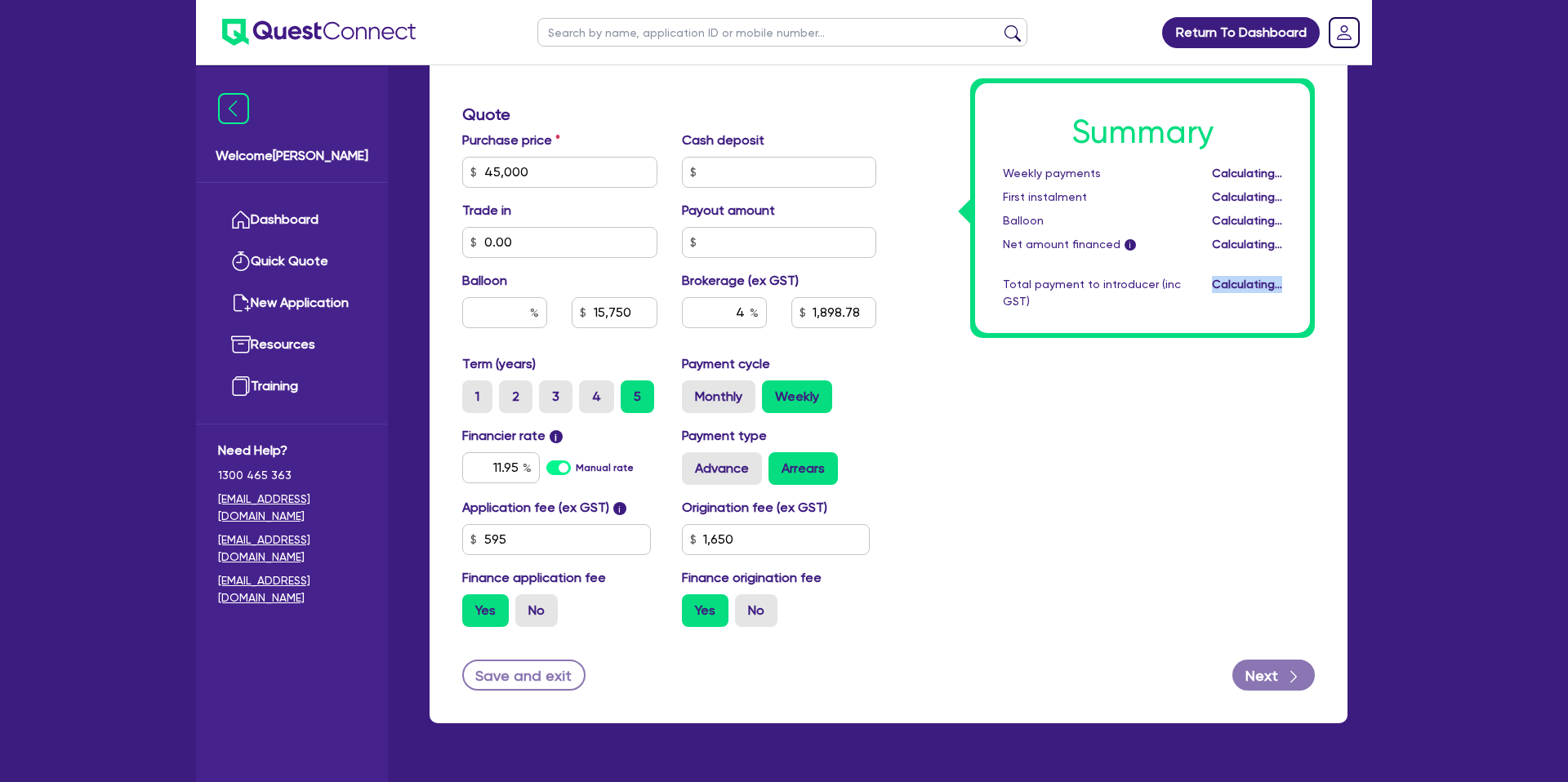
drag, startPoint x: 1329, startPoint y: 514, endPoint x: 1314, endPoint y: 509, distance: 15.8
click at [1330, 514] on div "Finance type Chattel Mortgage Business Loan Asset type category Select Cars and…" at bounding box center [889, 201] width 918 height 1046
type input "45,000"
type input "1,898.78"
type input "1,650"
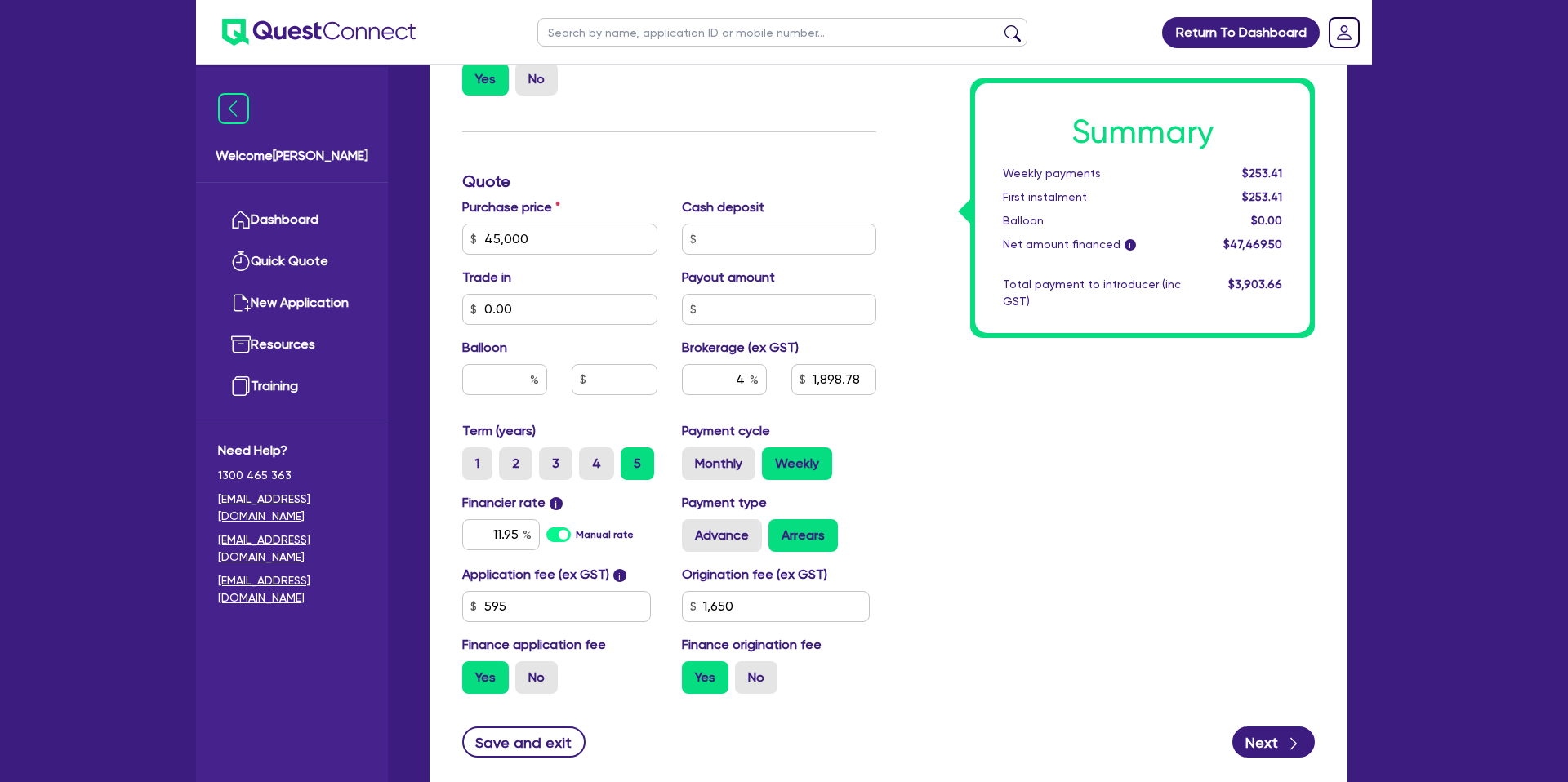
scroll to position [586, 0]
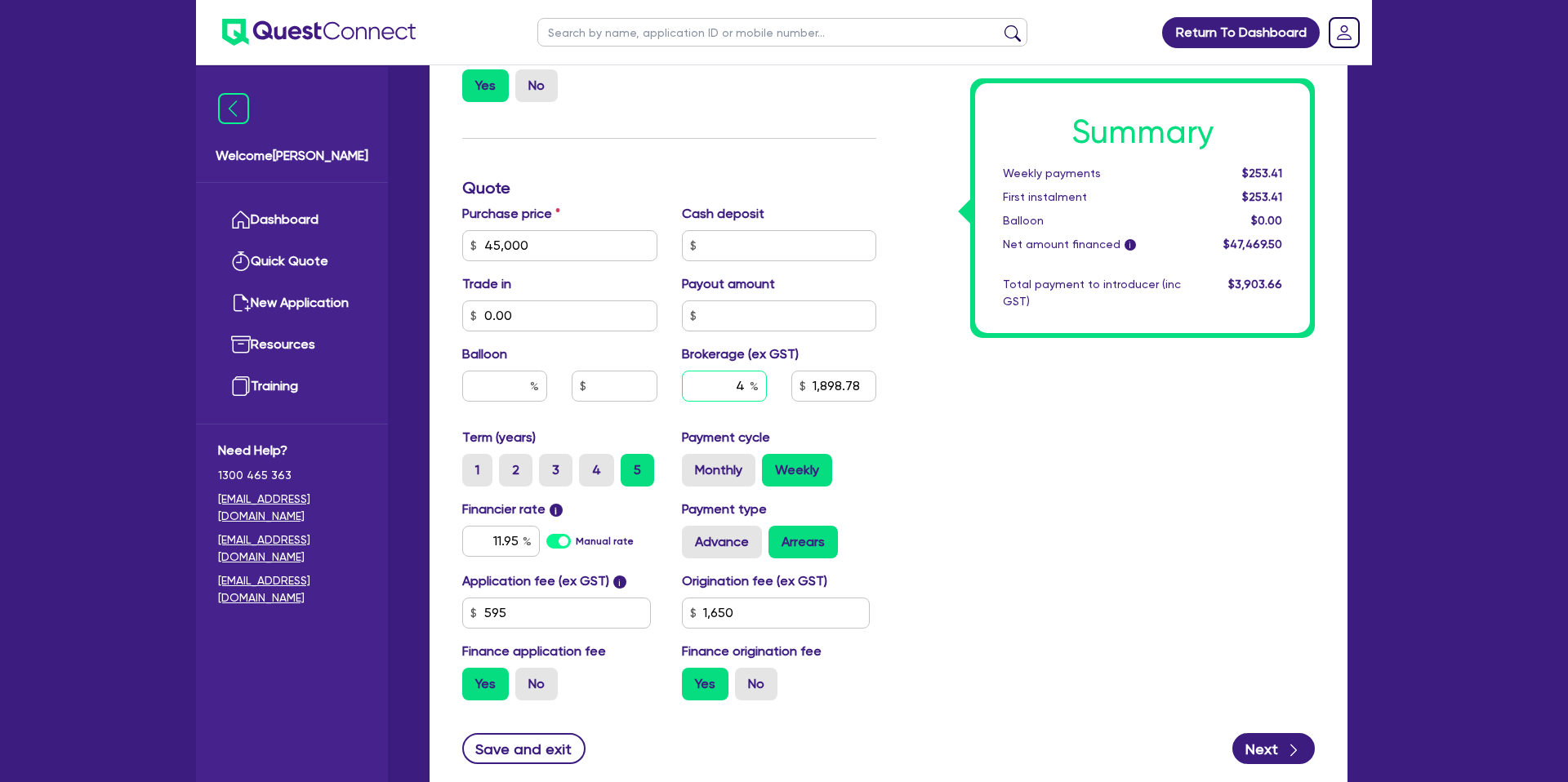
drag, startPoint x: 739, startPoint y: 388, endPoint x: 763, endPoint y: 390, distance: 24.1
click at [763, 390] on input "4" at bounding box center [724, 386] width 85 height 31
type input "45,000"
type input "1,898.78"
type input "1,650"
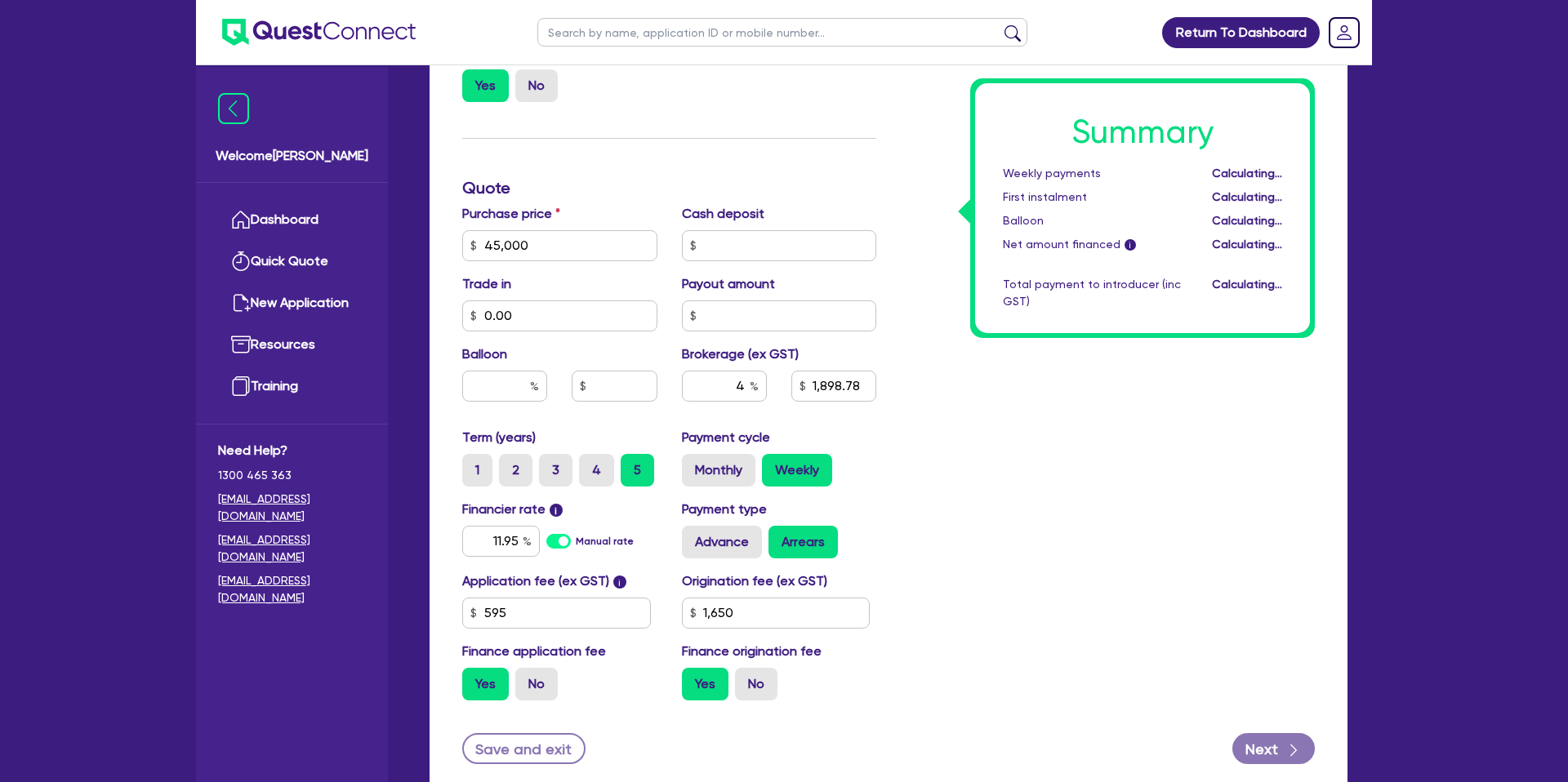
click at [991, 452] on div "Summary Weekly payments Calculating... First instalment Calculating... Balloon …" at bounding box center [1108, 236] width 439 height 955
type input "45,000"
type input "1,898.78"
type input "1,650"
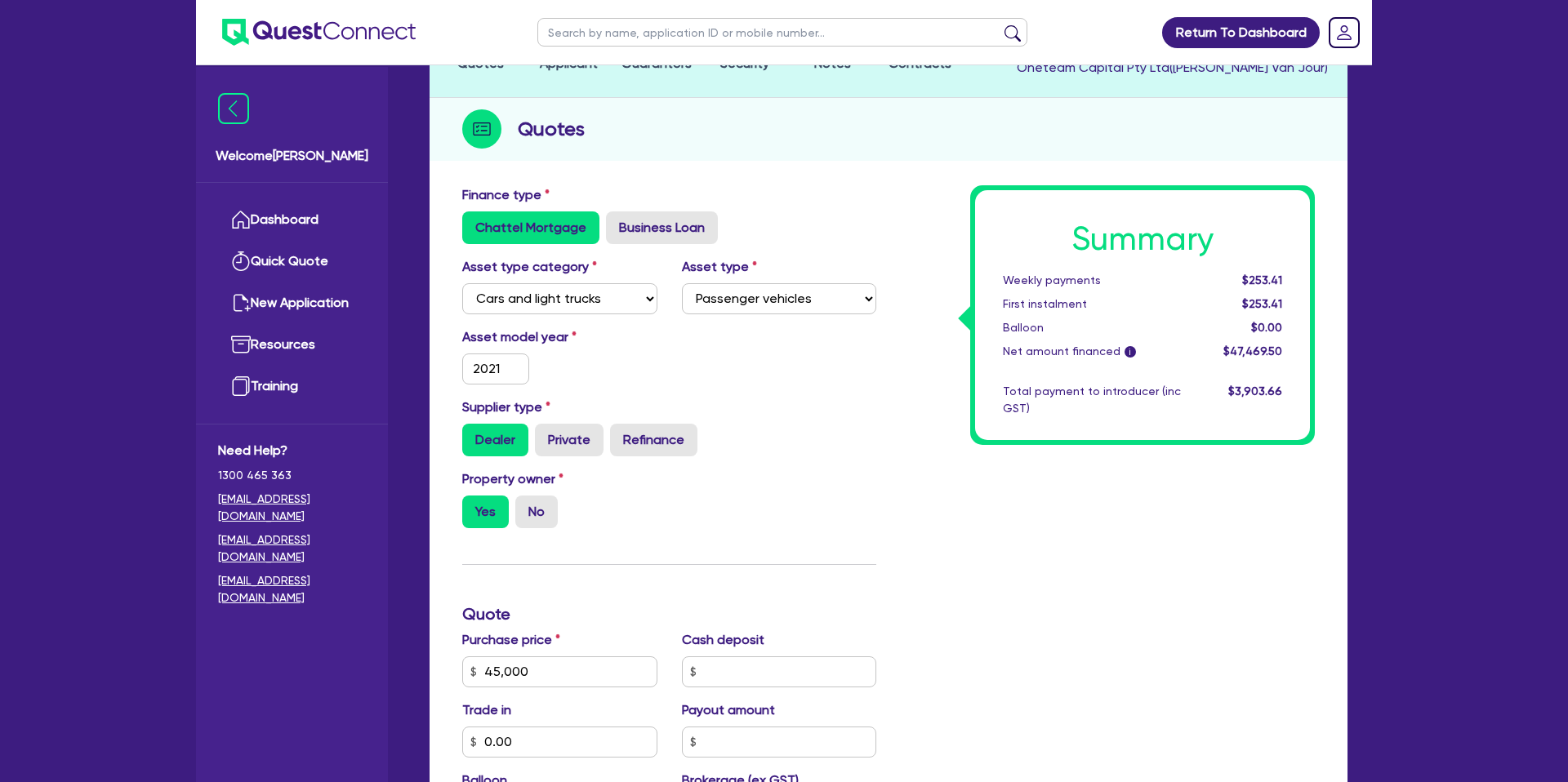
scroll to position [0, 0]
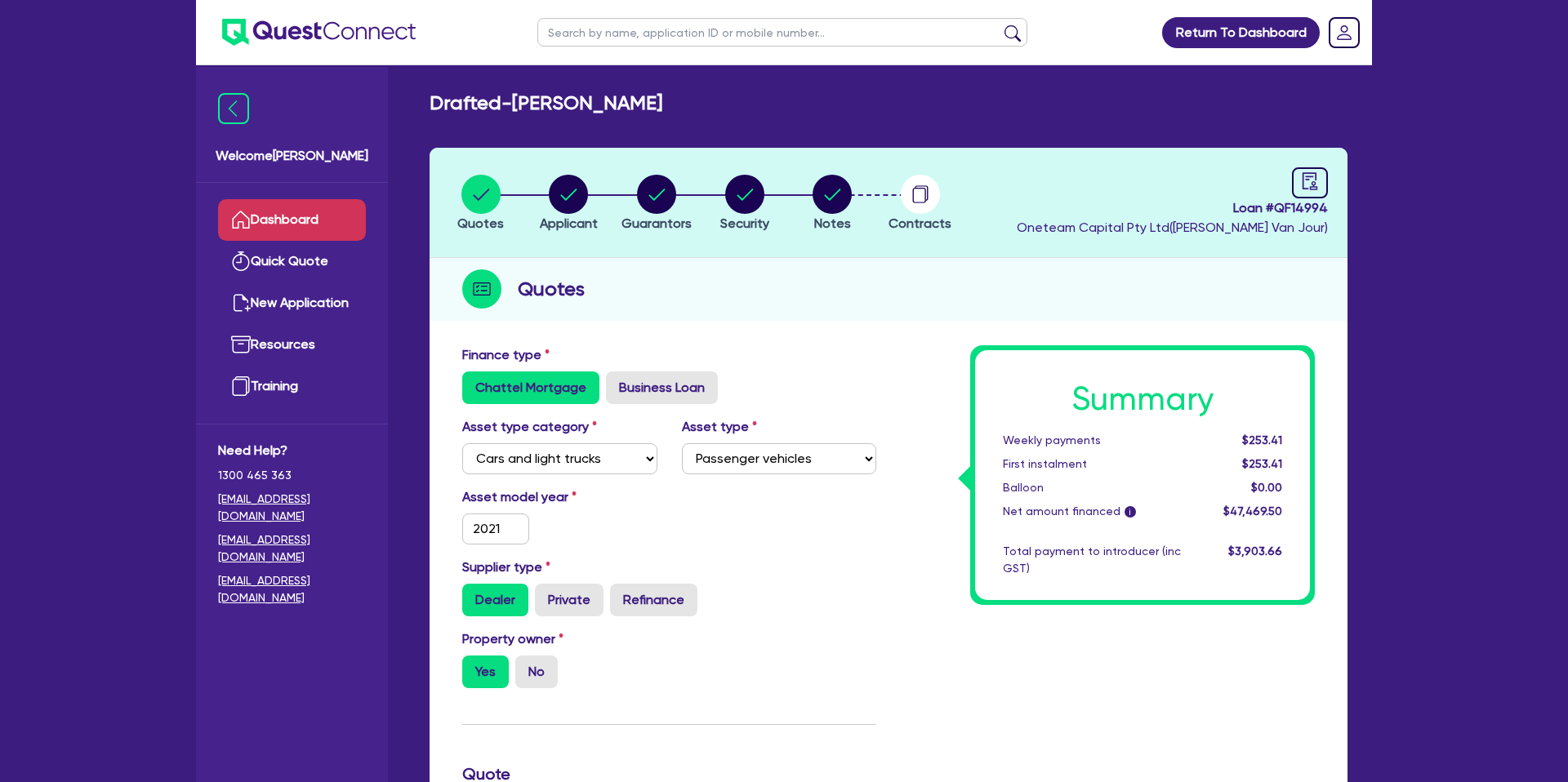
click at [264, 215] on link "Dashboard" at bounding box center [292, 220] width 148 height 42
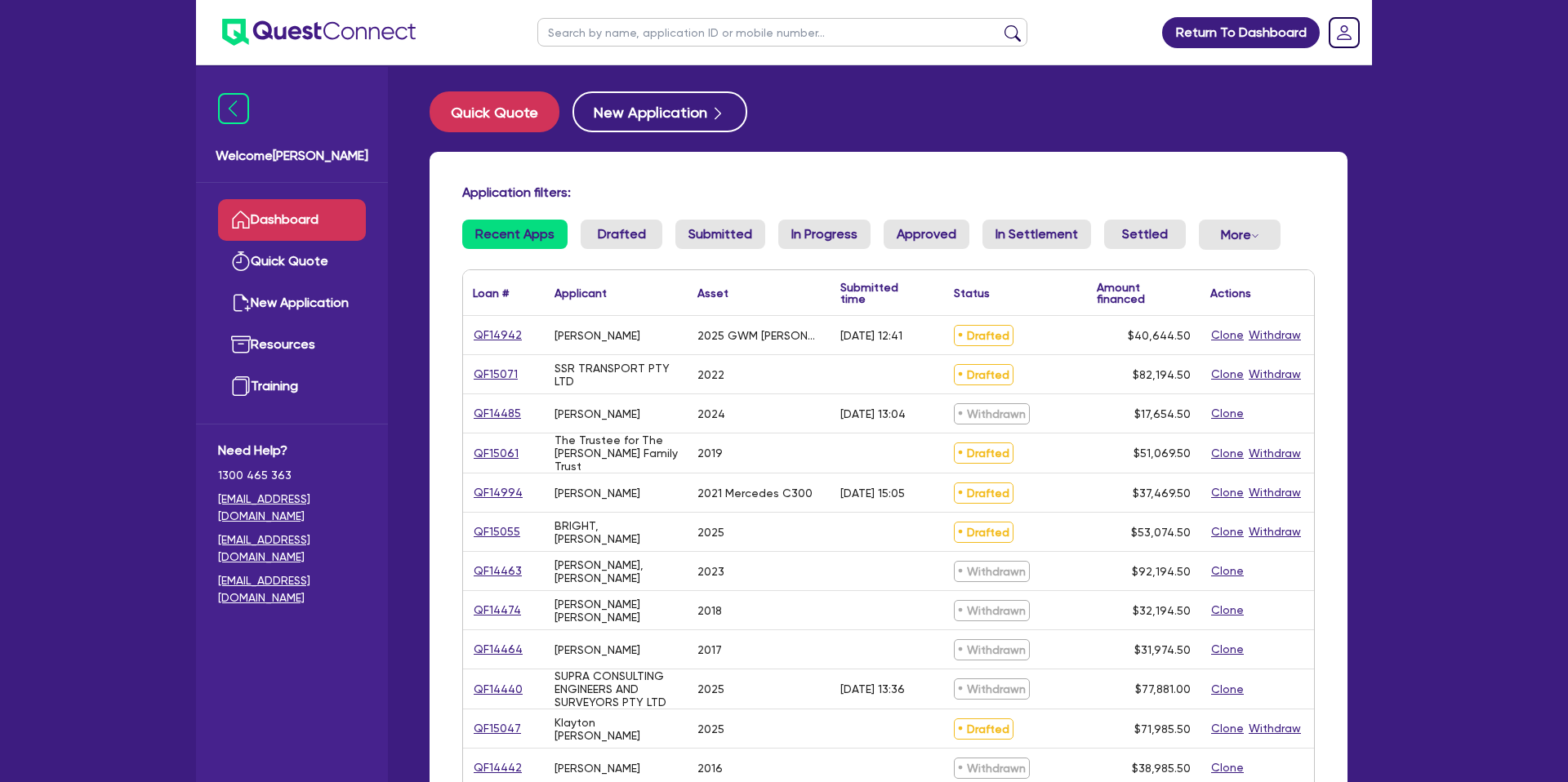
click at [600, 31] on input "text" at bounding box center [782, 32] width 490 height 28
type input "rose"
click at [999, 25] on button "submit" at bounding box center [1012, 36] width 27 height 23
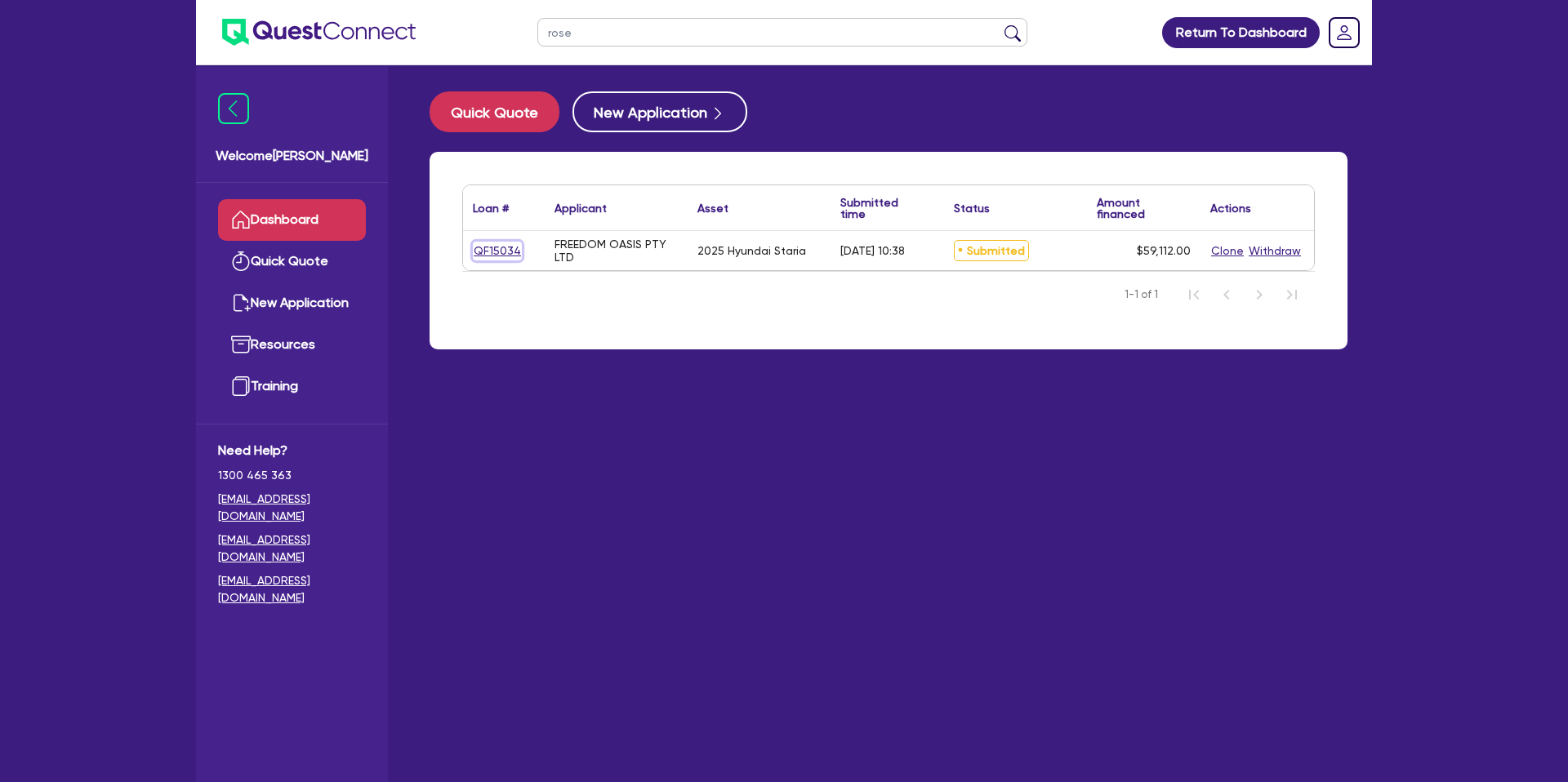
click at [495, 251] on link "QF15034" at bounding box center [497, 251] width 49 height 19
select select "CARS_AND_LIGHT_TRUCKS"
select select "PASSENGER_VEHICLES"
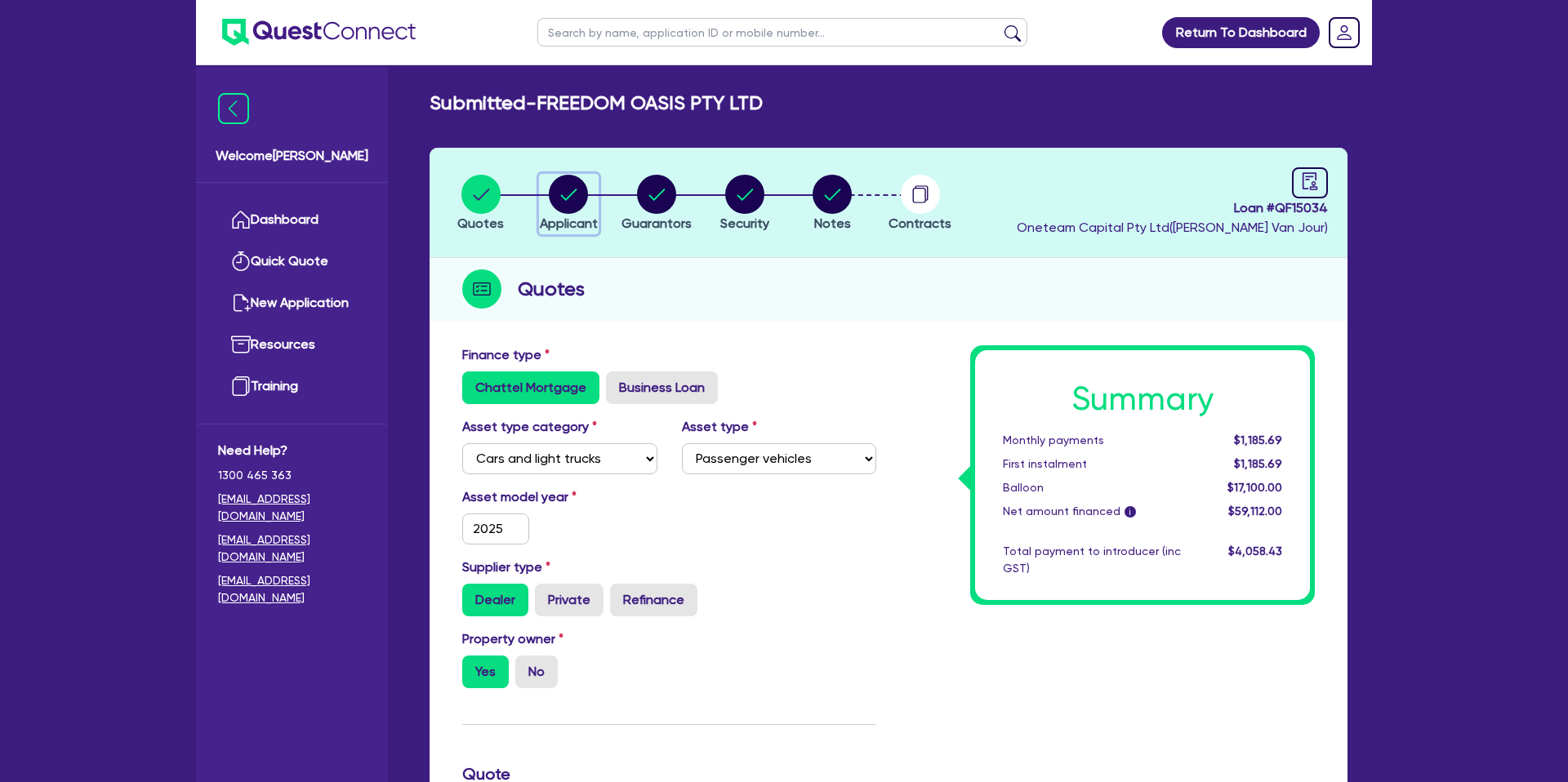
click at [559, 205] on circle "button" at bounding box center [569, 194] width 39 height 39
select select "COMPANY"
select select "ACCOMODATION_FOOD"
select select "HOTELS"
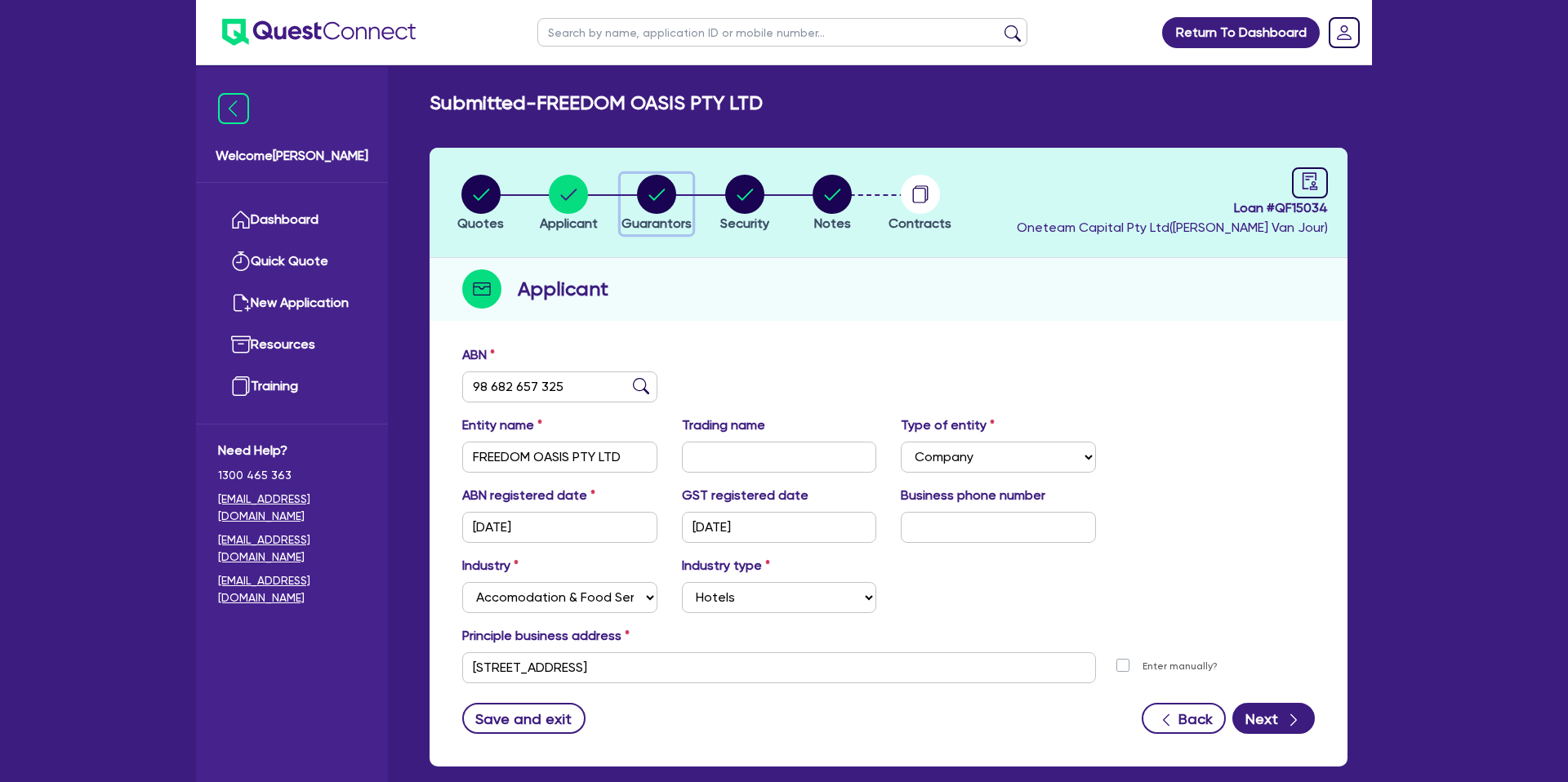
click at [651, 197] on icon "button" at bounding box center [657, 194] width 39 height 39
select select "MRS"
select select "QLD"
select select "DE_FACTO"
select select "PROPERTY"
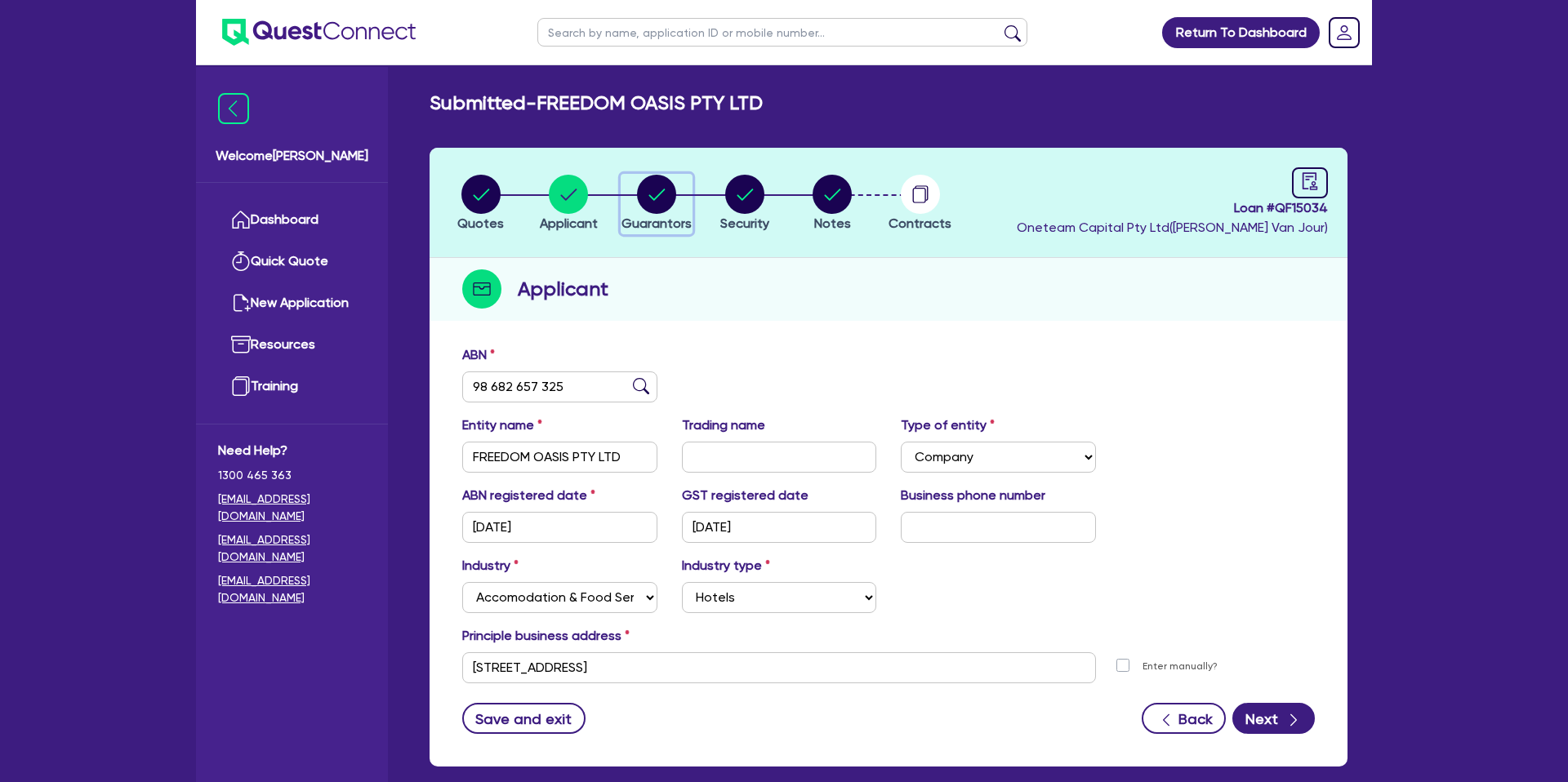
select select "CASH"
select select "VEHICLE"
select select "MORTGAGE"
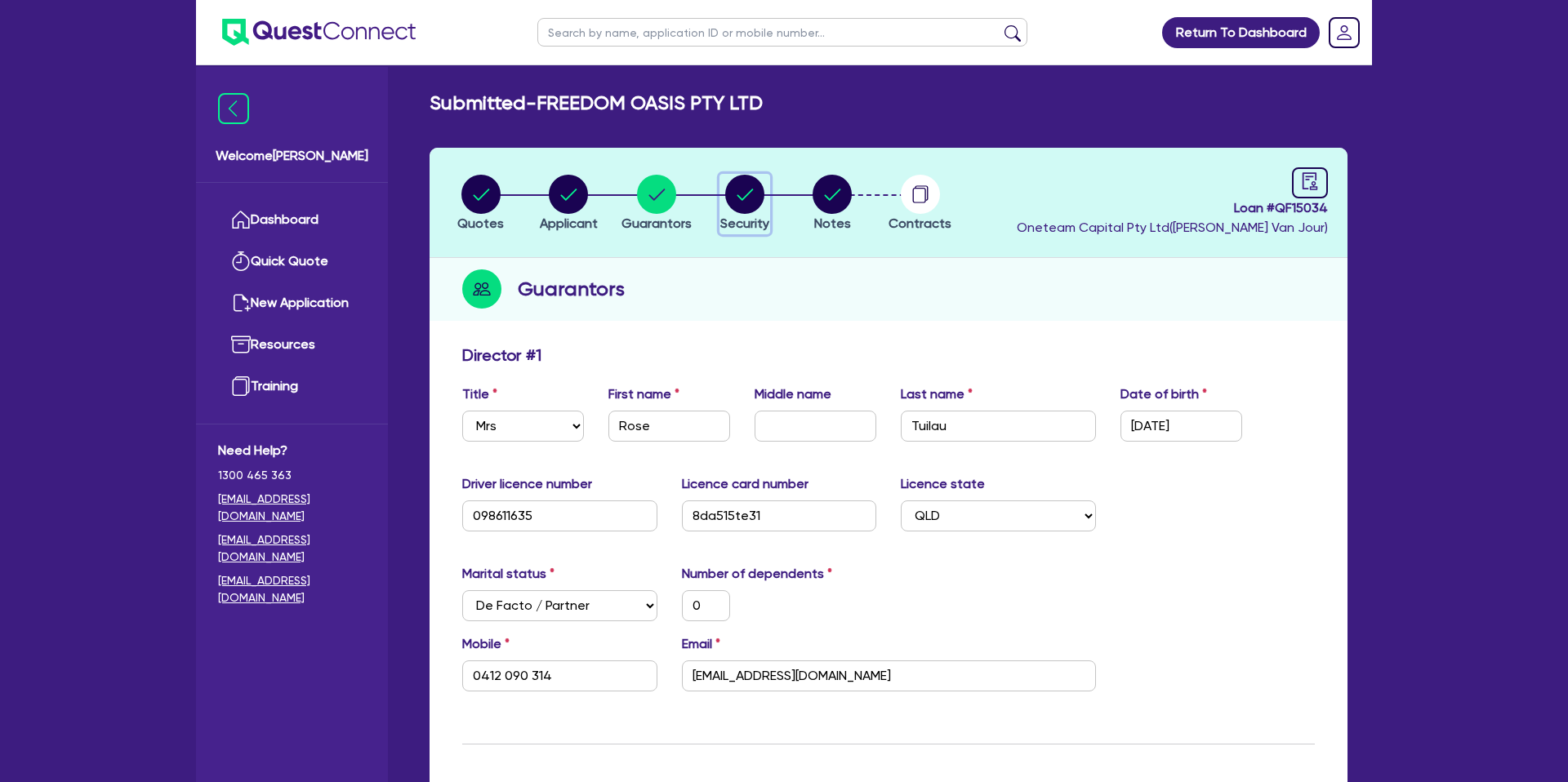
click at [747, 195] on circle "button" at bounding box center [745, 194] width 39 height 39
select select "CARS_AND_LIGHT_TRUCKS"
select select "PASSENGER_VEHICLES"
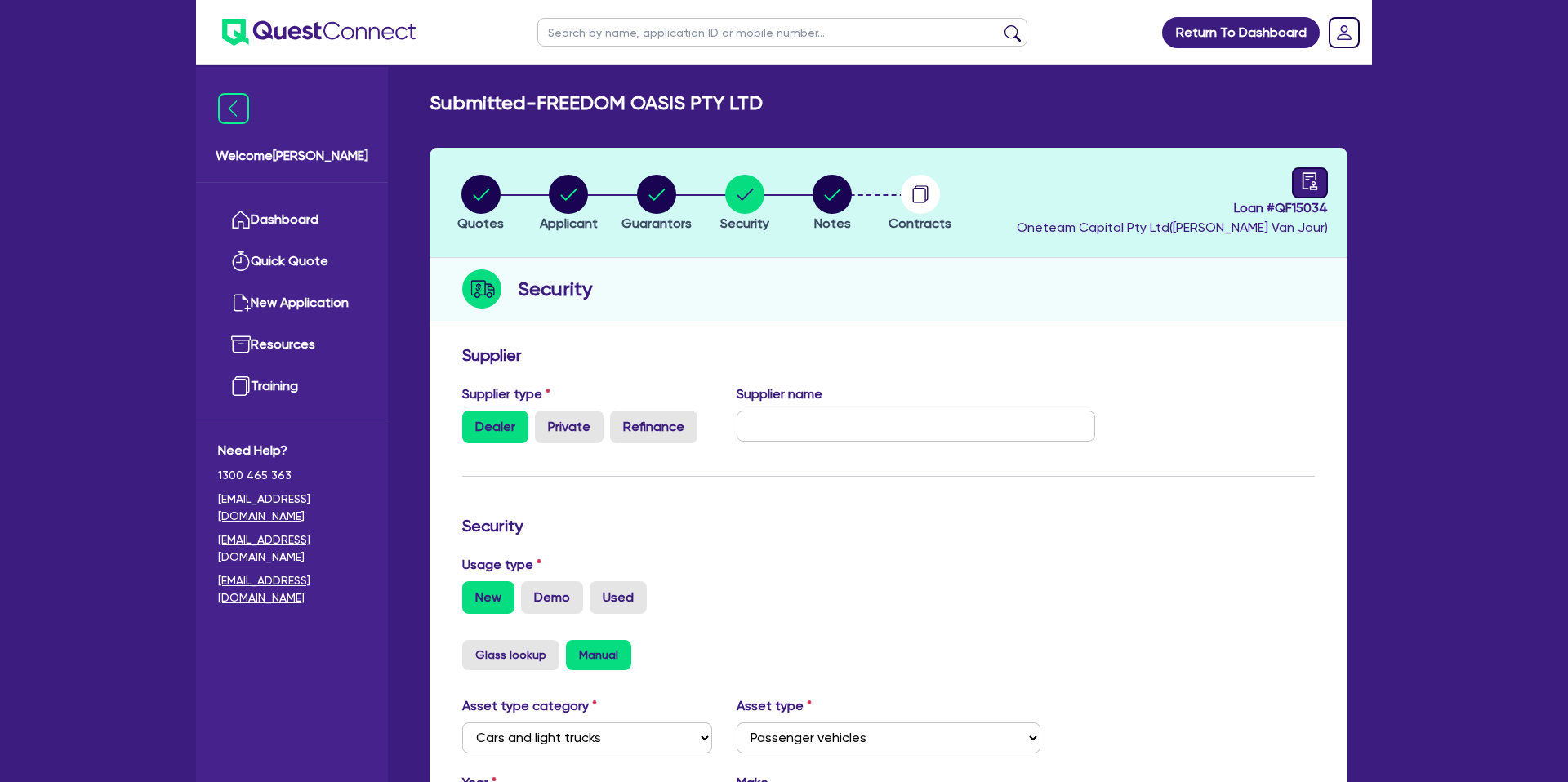
click at [1329, 179] on header "Quotes Applicant Guarantors Security Notes Contracts Loan # QF15034 Oneteam Cap…" at bounding box center [889, 203] width 918 height 110
click at [1309, 180] on icon "audit" at bounding box center [1310, 181] width 18 height 18
select select "SUBMITTED_NEW"
select select "Azora"
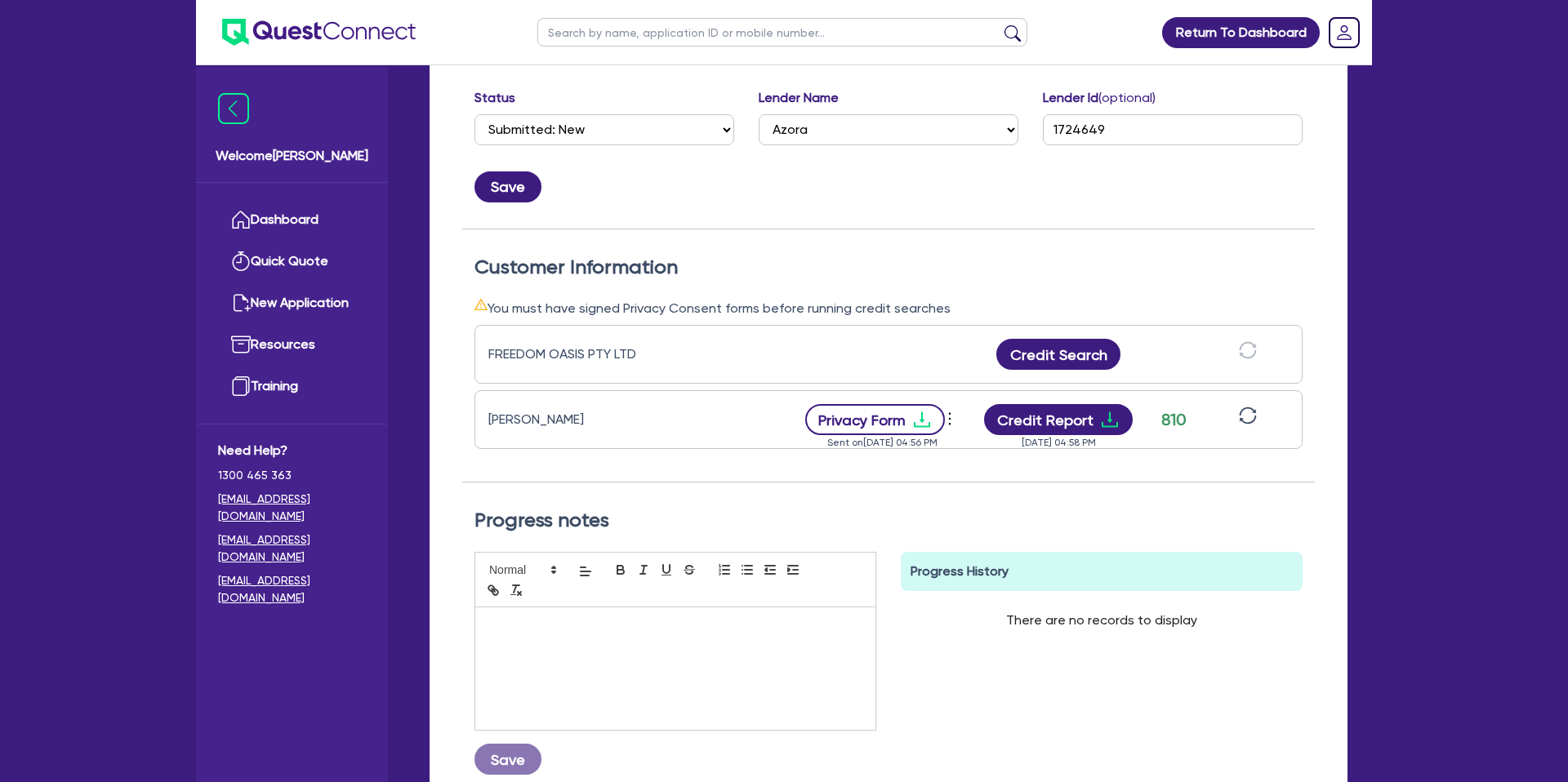
scroll to position [328, 0]
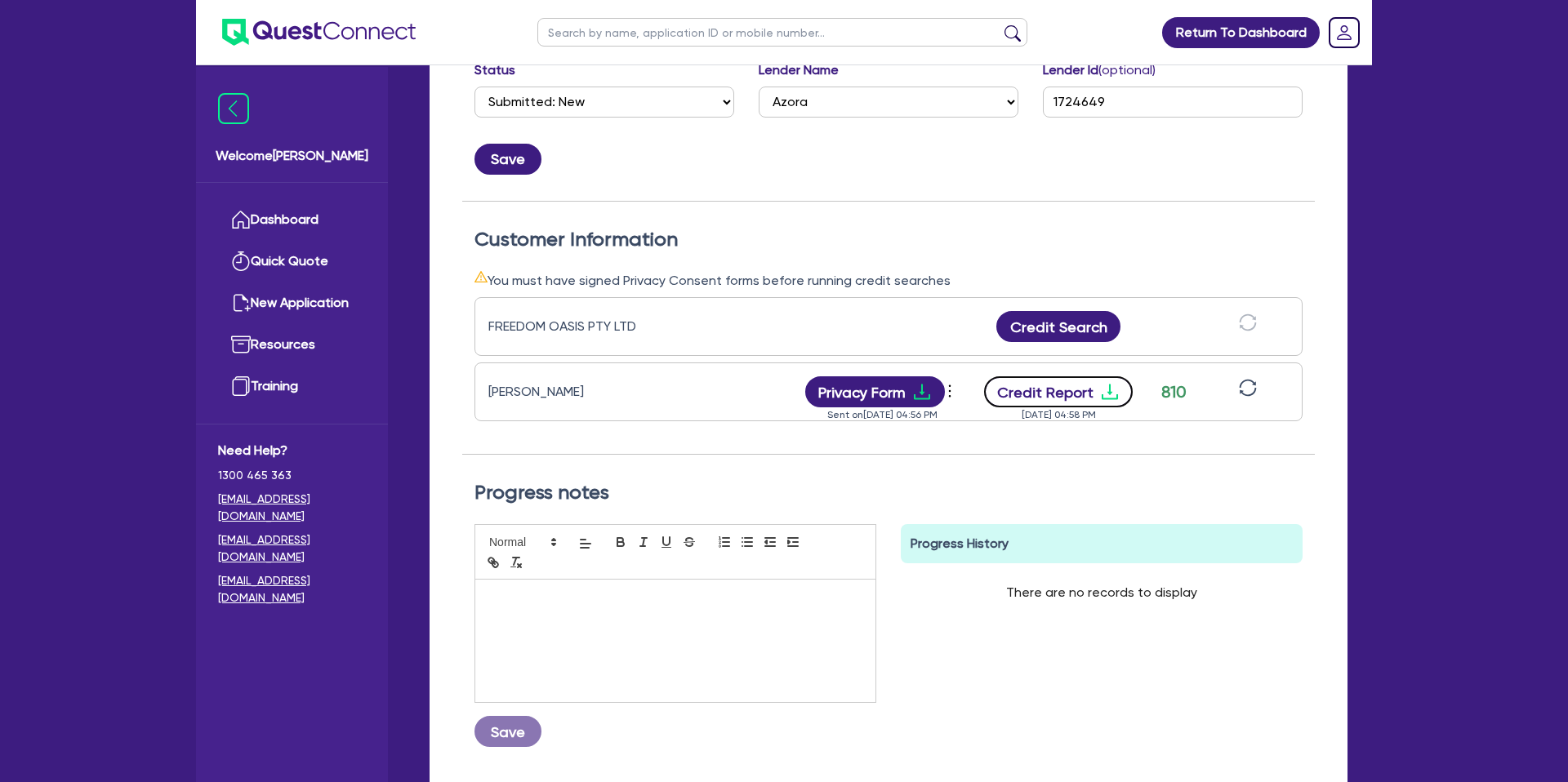
click at [1058, 390] on button "Credit Report" at bounding box center [1058, 391] width 150 height 31
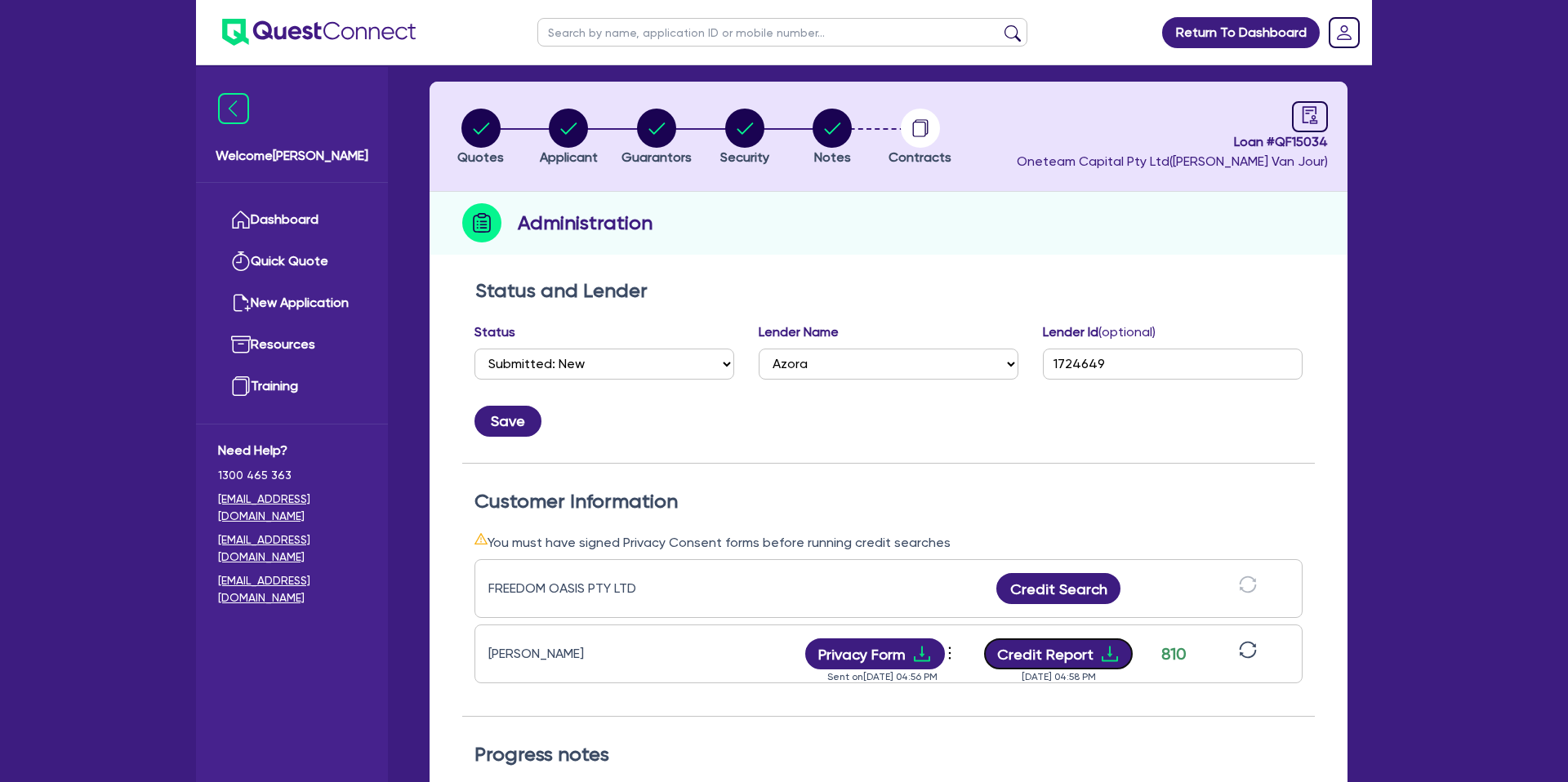
scroll to position [0, 0]
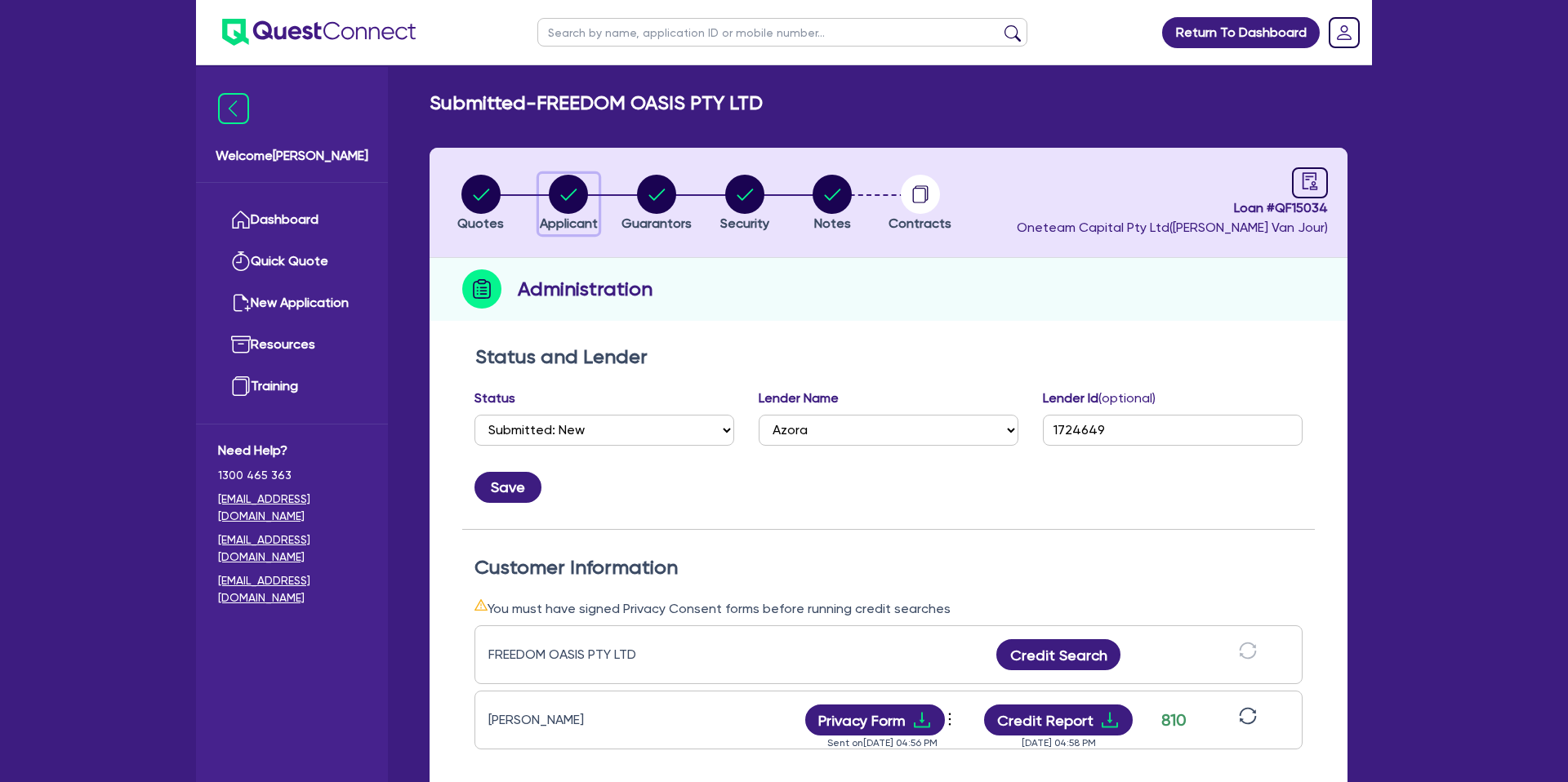
click at [569, 203] on circle "button" at bounding box center [569, 194] width 39 height 39
select select "COMPANY"
select select "ACCOMODATION_FOOD"
select select "HOTELS"
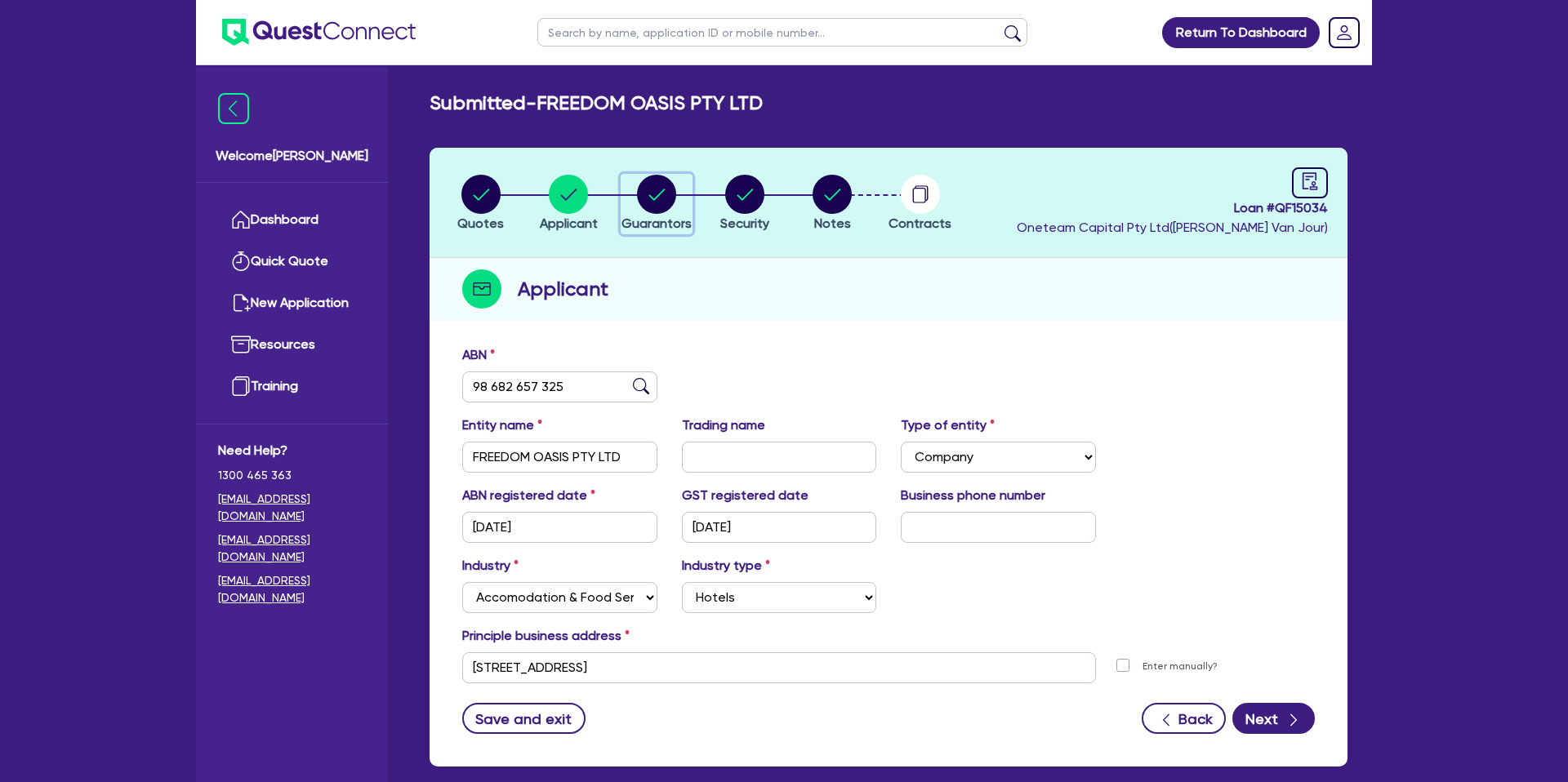
click at [662, 189] on circle "button" at bounding box center [657, 194] width 39 height 39
select select "MRS"
select select "QLD"
select select "DE_FACTO"
select select "PROPERTY"
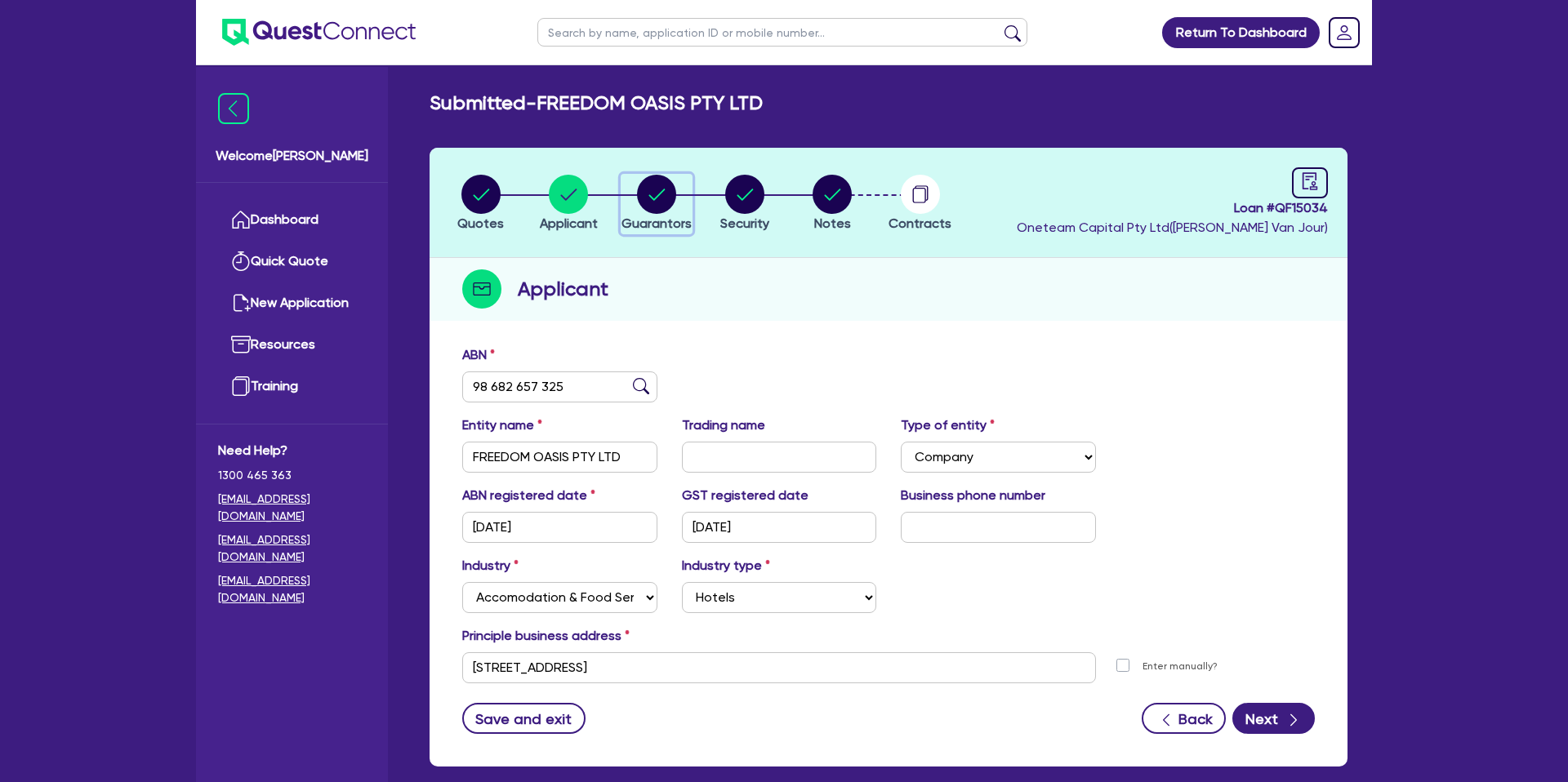
select select "CASH"
select select "VEHICLE"
select select "MORTGAGE"
